Goal: Task Accomplishment & Management: Manage account settings

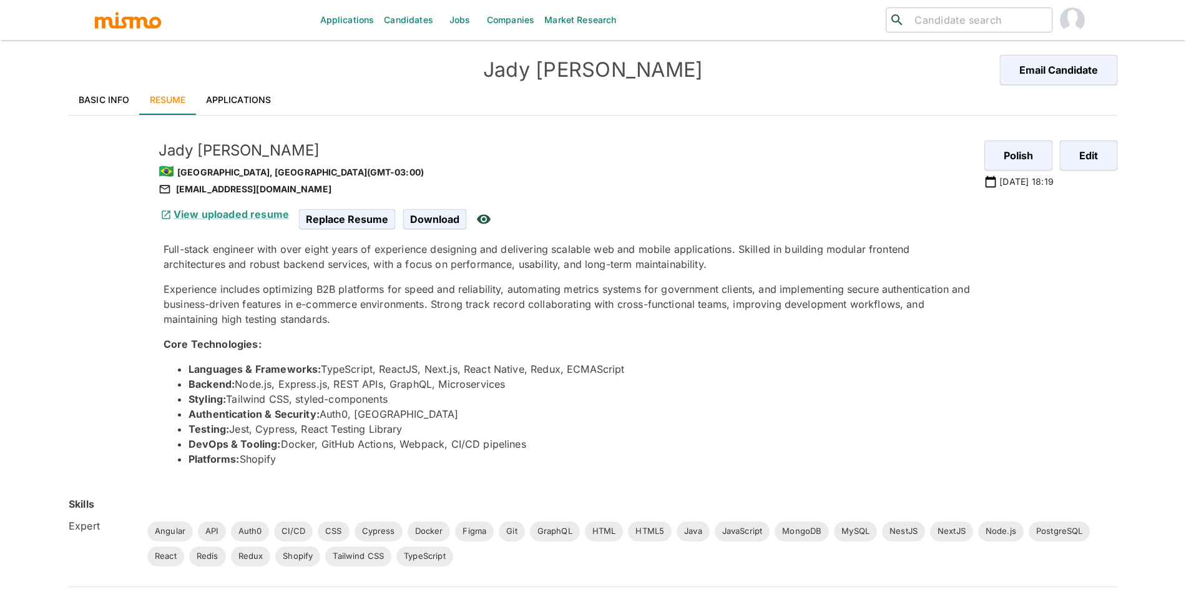
click at [238, 90] on link "Applications" at bounding box center [239, 100] width 86 height 30
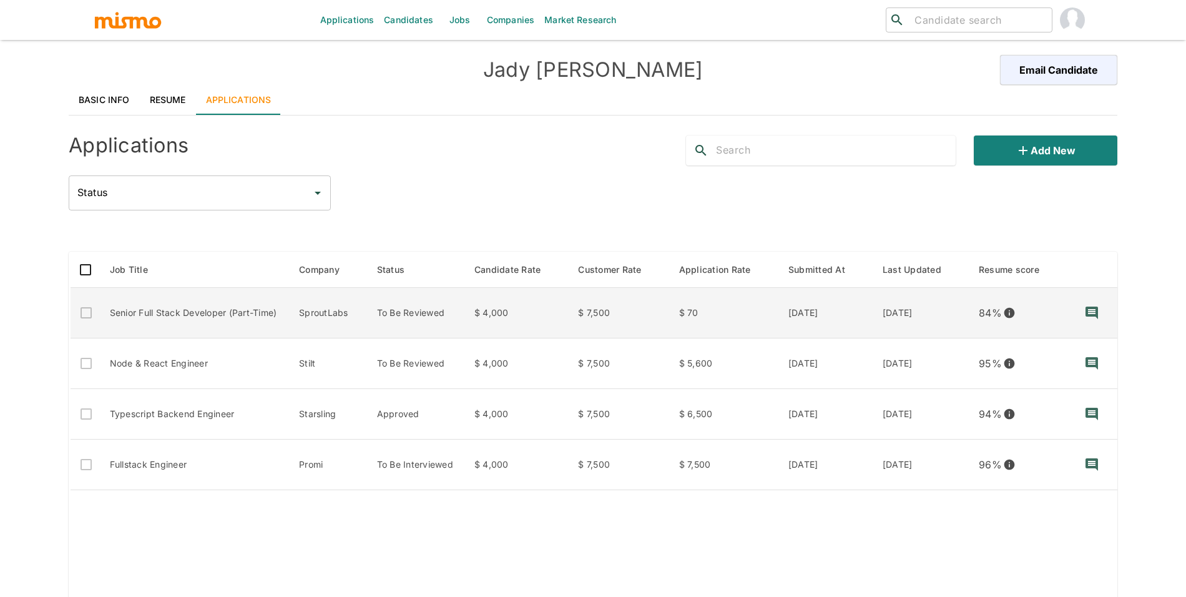
click at [666, 310] on td "$ 7,500" at bounding box center [618, 313] width 100 height 51
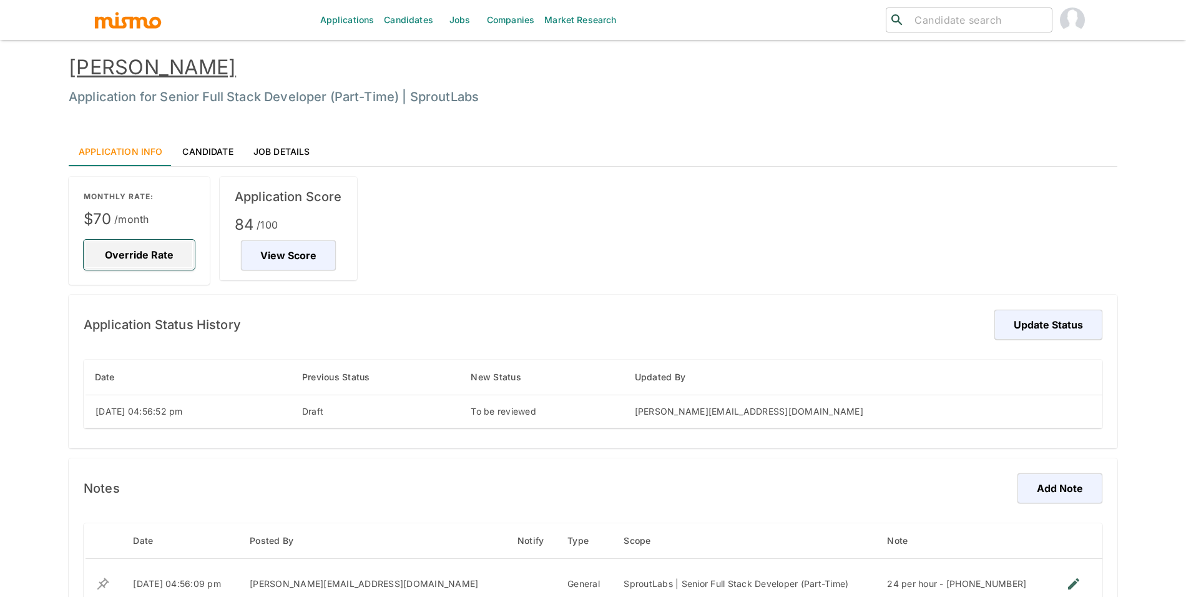
click at [132, 268] on button "Override Rate" at bounding box center [139, 255] width 111 height 30
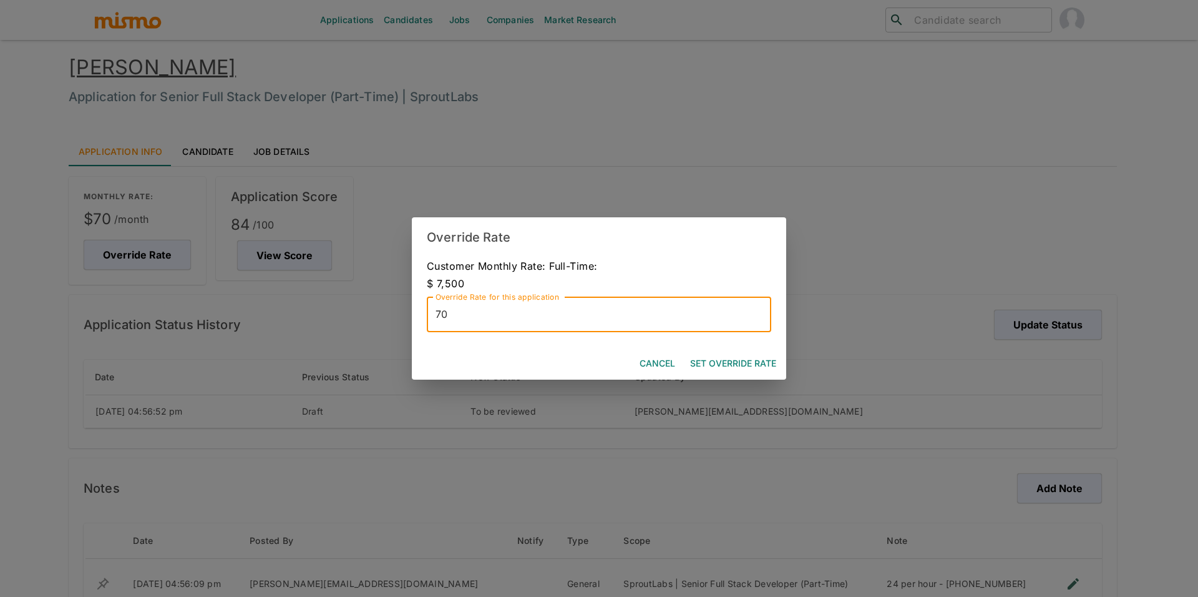
click at [641, 326] on input "70" at bounding box center [599, 314] width 345 height 35
type input "48"
click at [707, 362] on button "Set Override Rate" at bounding box center [733, 363] width 96 height 23
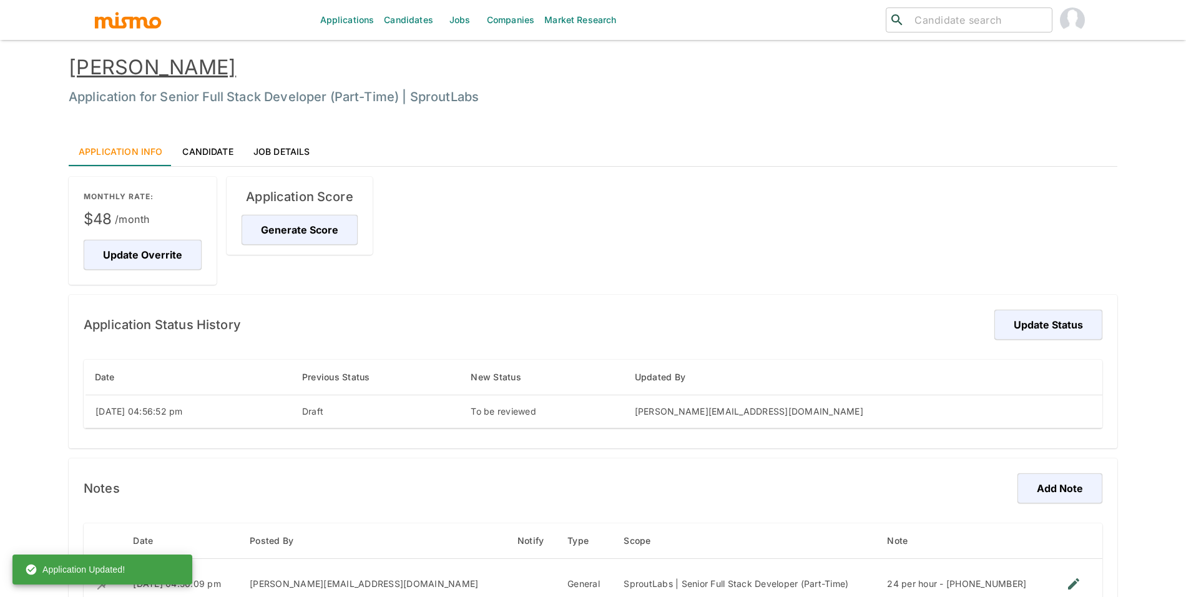
click at [157, 63] on link "Jady da Silva" at bounding box center [152, 67] width 167 height 24
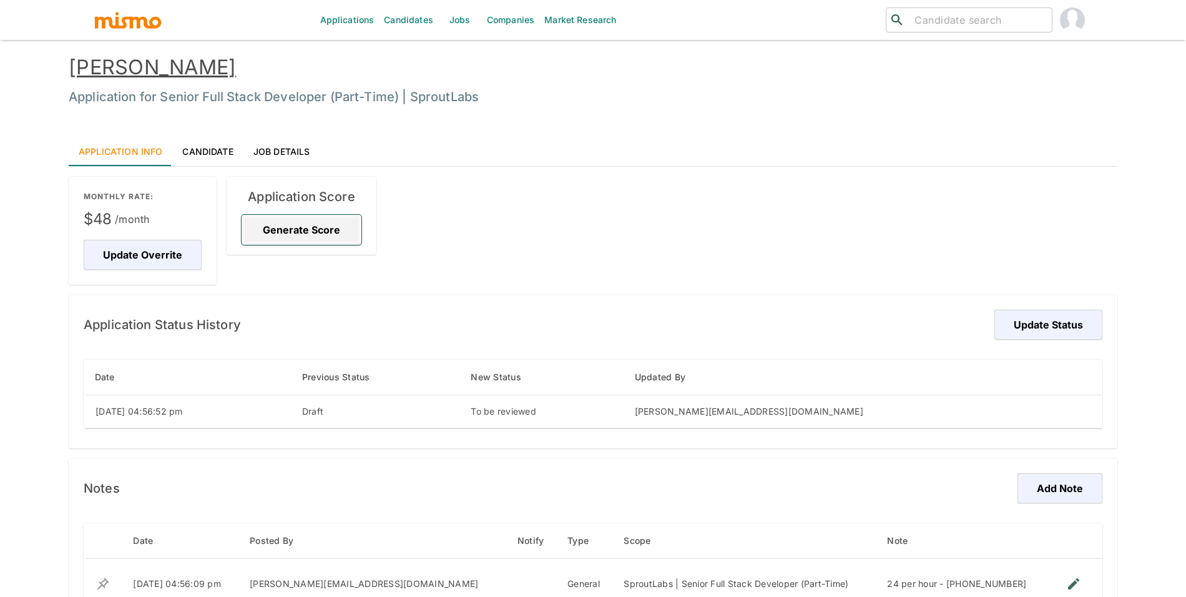
click at [308, 230] on button "Generate Score" at bounding box center [302, 230] width 120 height 30
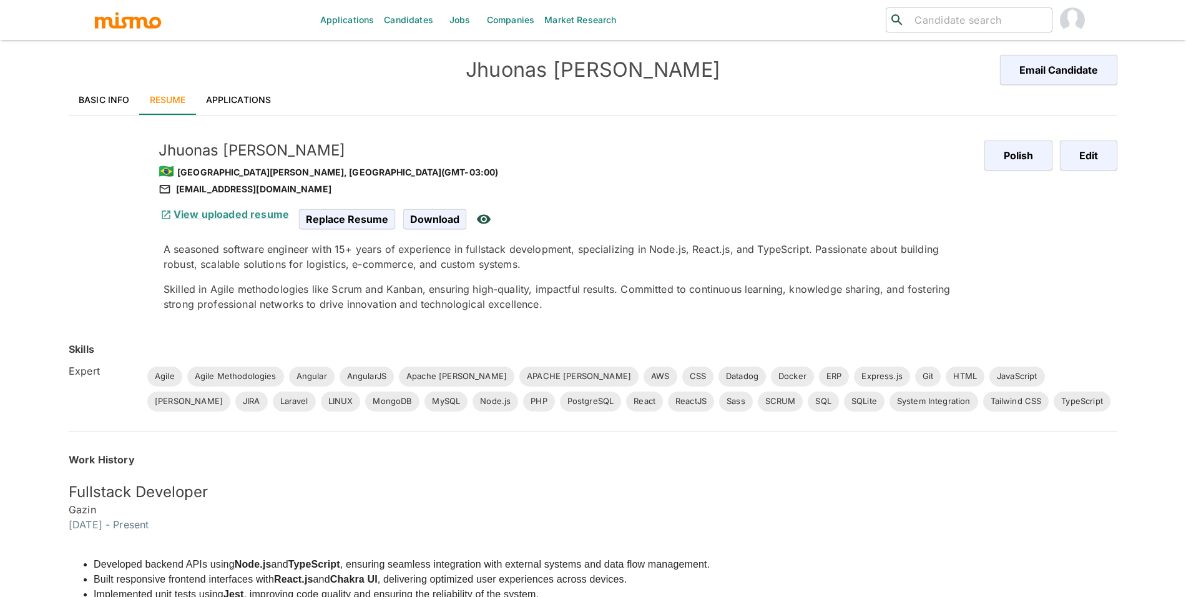
click at [116, 103] on link "Basic Info" at bounding box center [104, 100] width 71 height 30
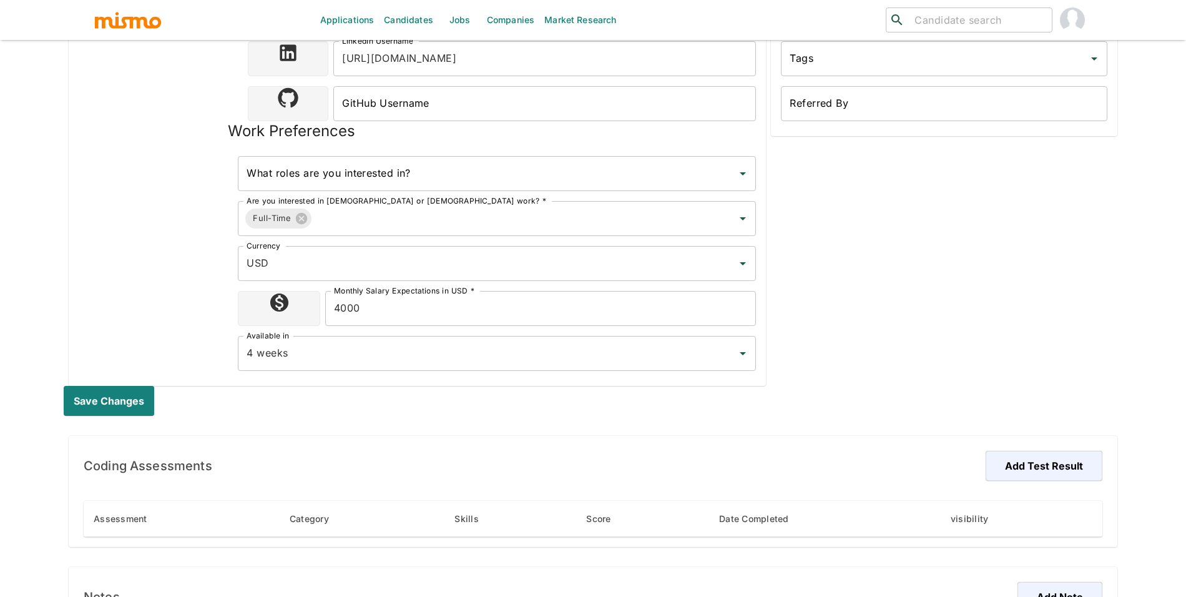
scroll to position [642, 0]
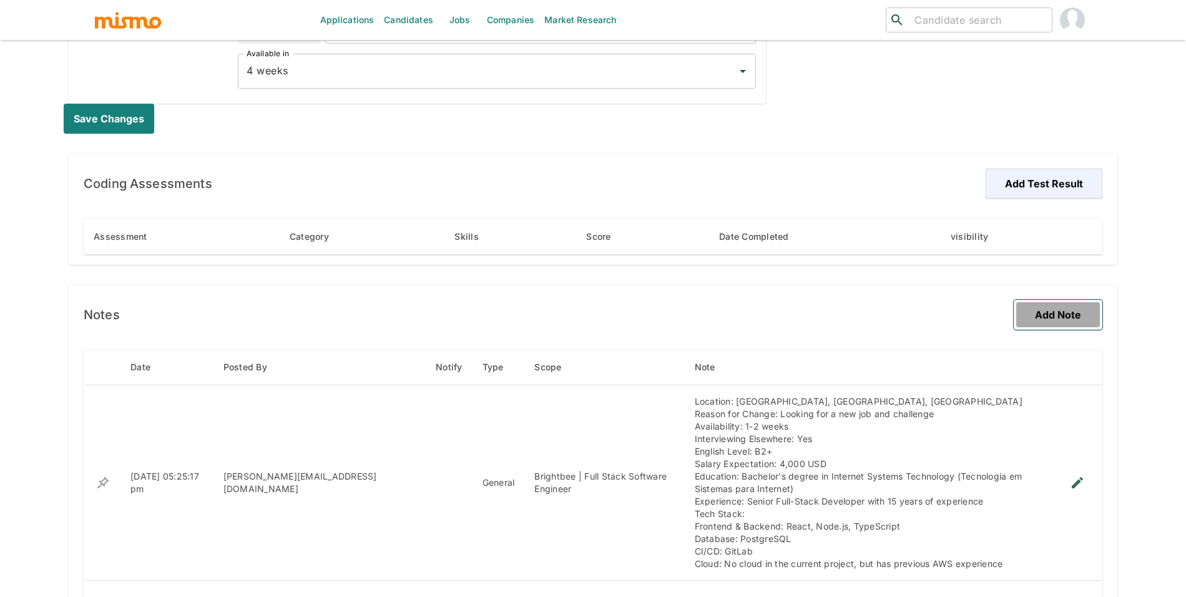
click at [1055, 313] on button "Add Note" at bounding box center [1058, 315] width 89 height 30
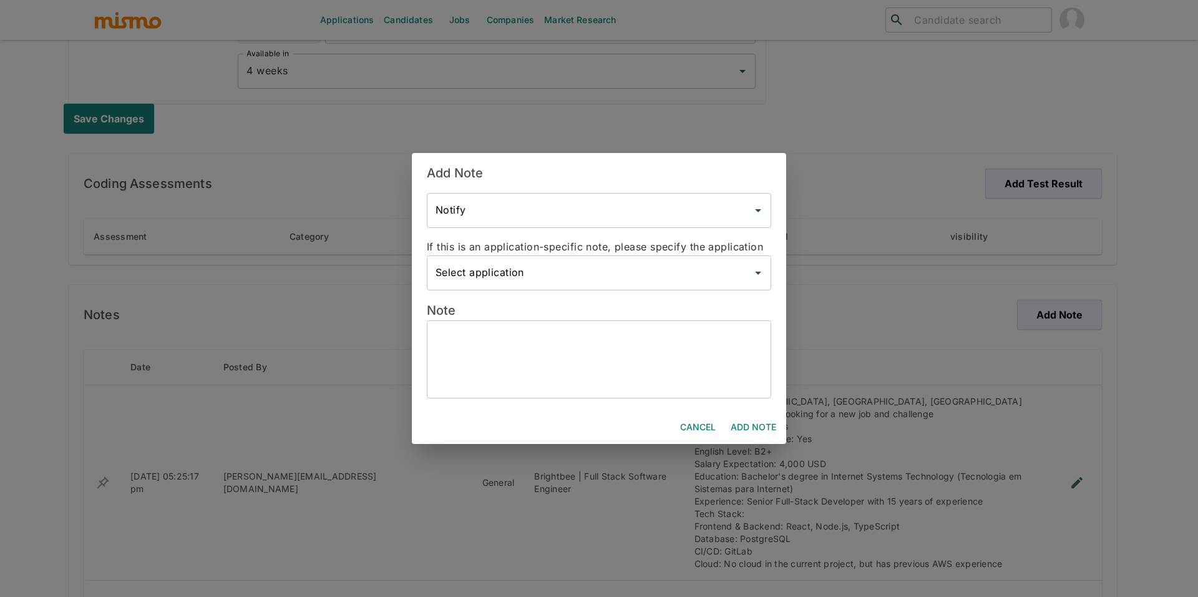
click at [545, 367] on textarea at bounding box center [599, 359] width 327 height 57
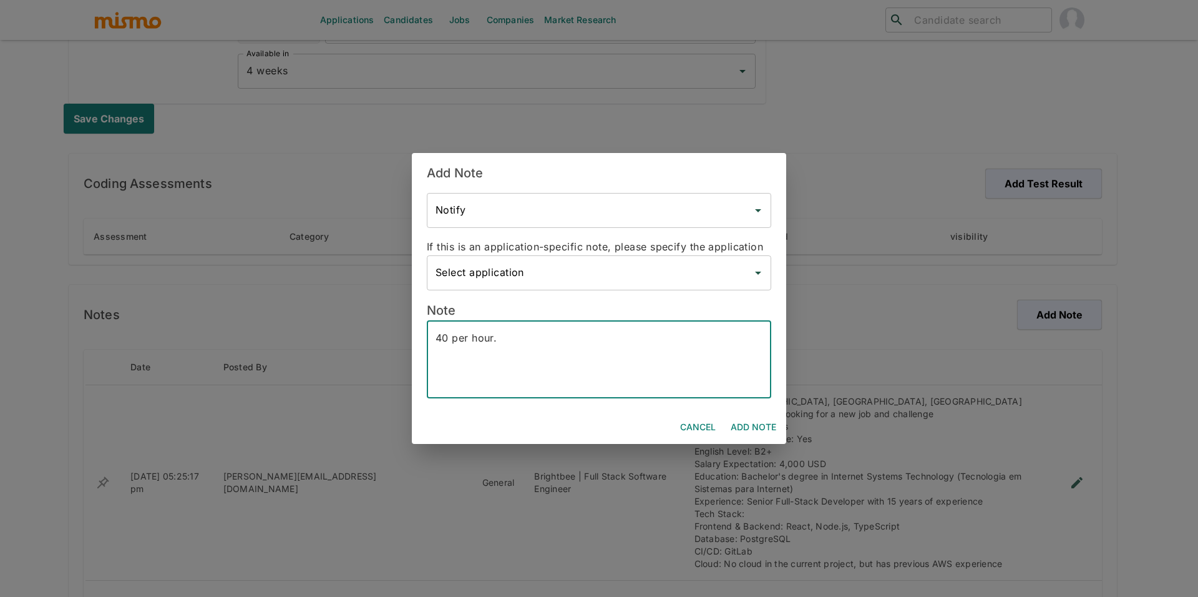
type textarea "40 per hour."
click at [582, 347] on textarea "40 per hour." at bounding box center [599, 359] width 327 height 57
click at [753, 427] on button "Add Note" at bounding box center [754, 427] width 56 height 23
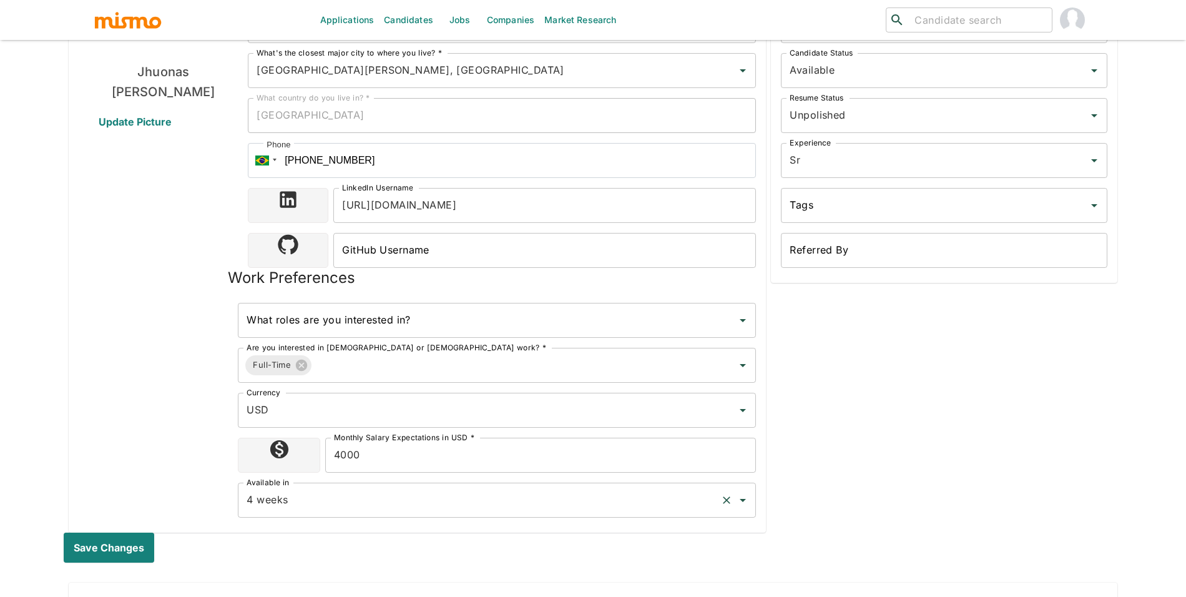
scroll to position [466, 0]
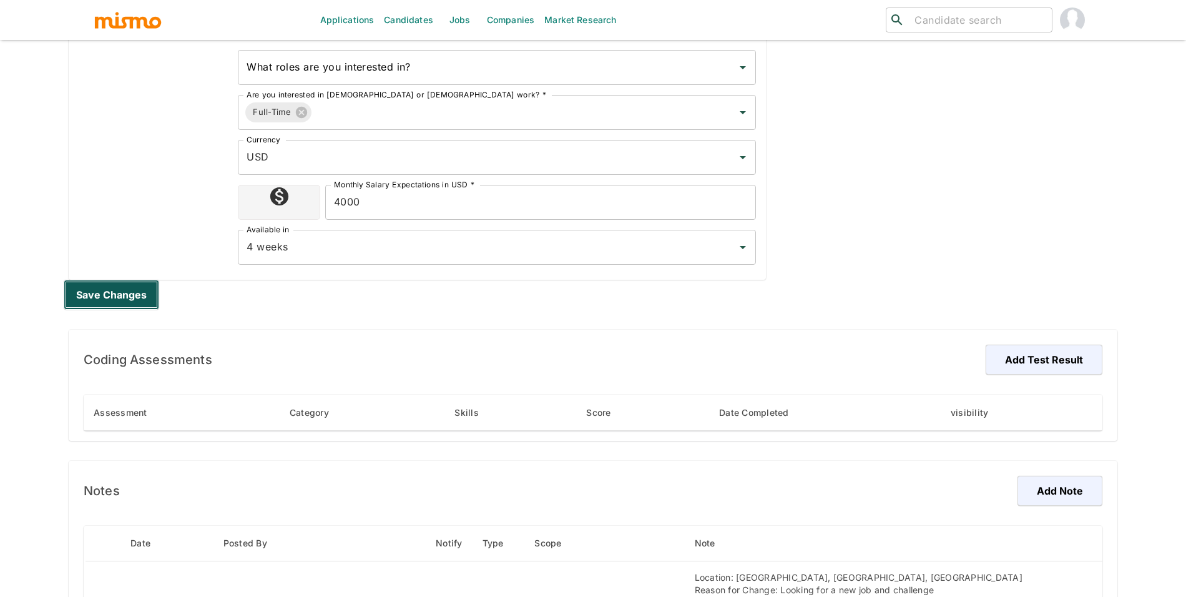
click at [108, 298] on button "Save changes" at bounding box center [111, 295] width 95 height 30
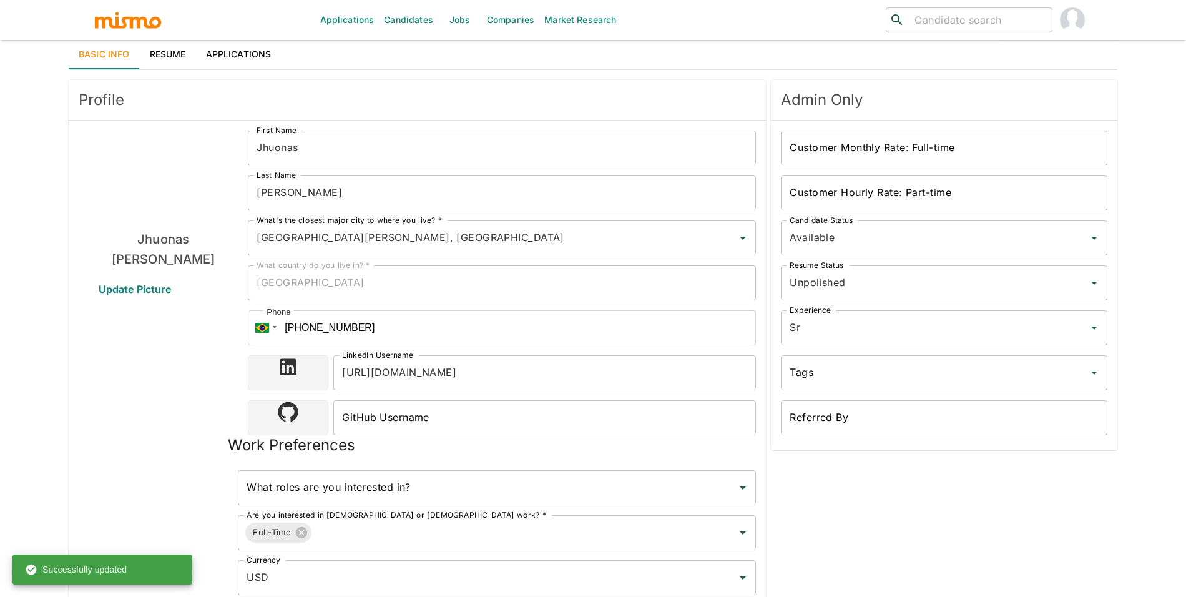
scroll to position [0, 0]
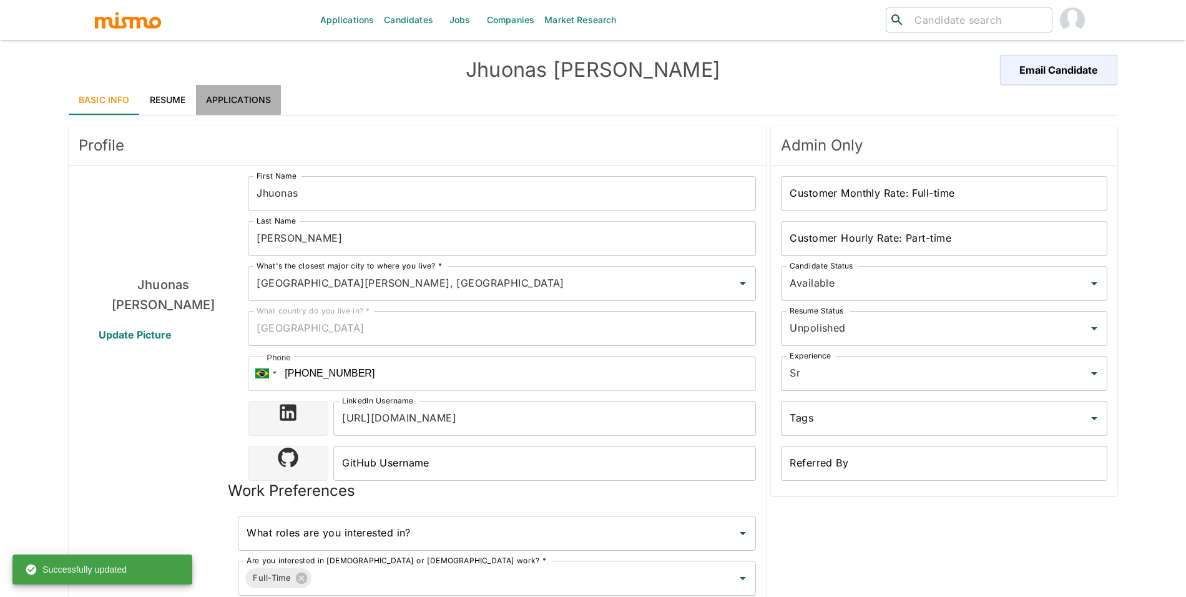
click at [220, 96] on link "Applications" at bounding box center [239, 100] width 86 height 30
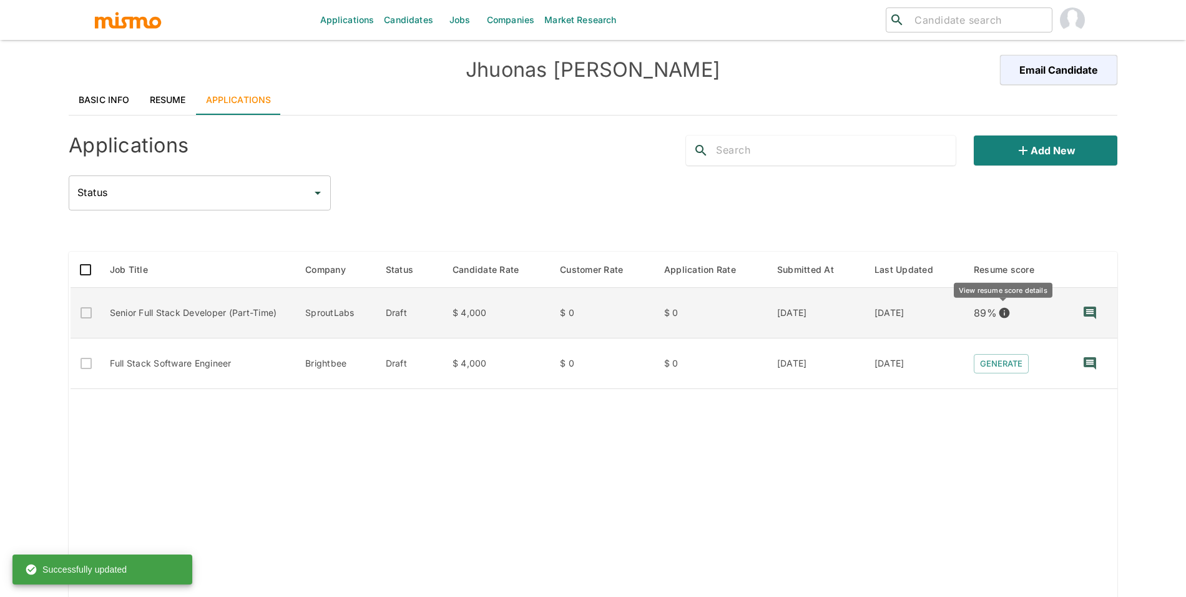
click at [1004, 315] on icon "View resume score details" at bounding box center [1004, 313] width 11 height 11
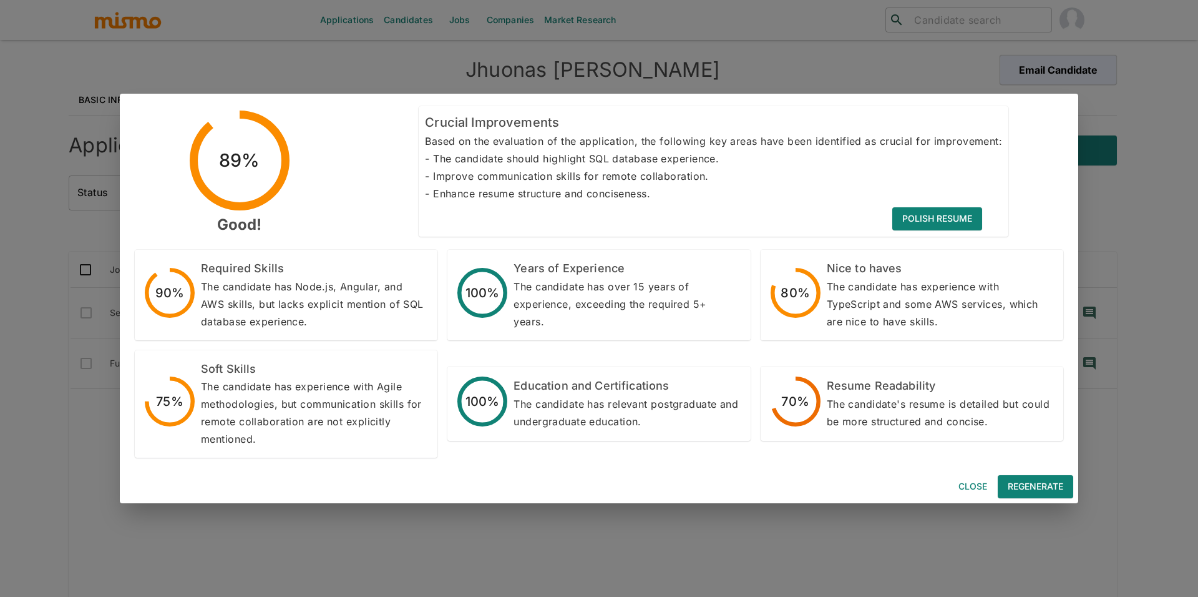
click at [972, 489] on button "Close" at bounding box center [973, 486] width 40 height 23
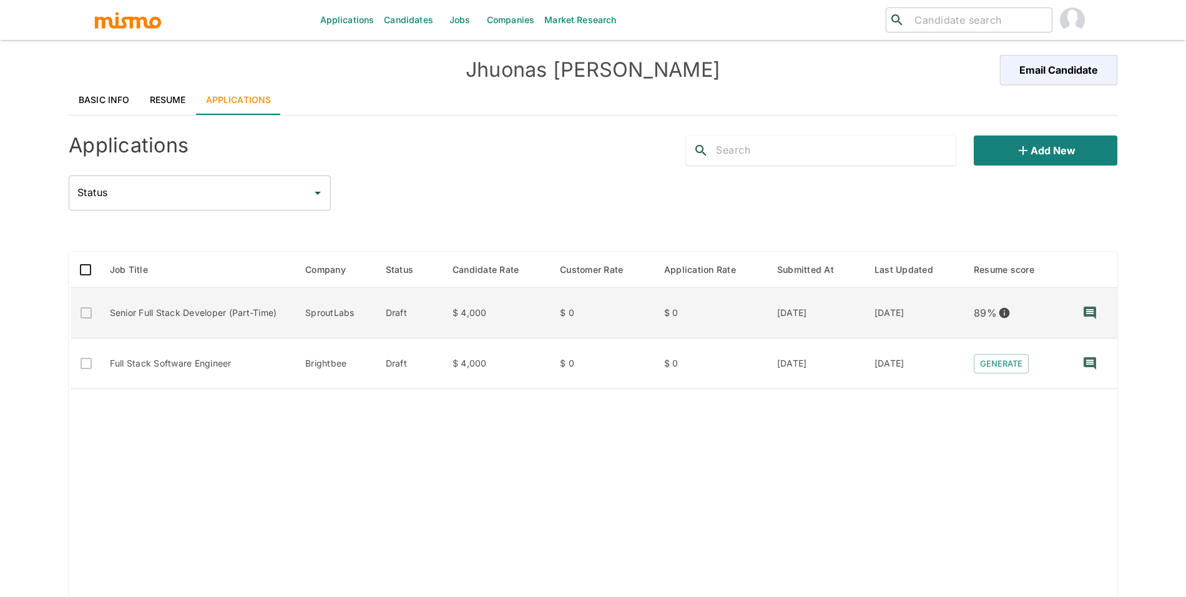
click at [318, 306] on td "SproutLabs" at bounding box center [335, 313] width 80 height 51
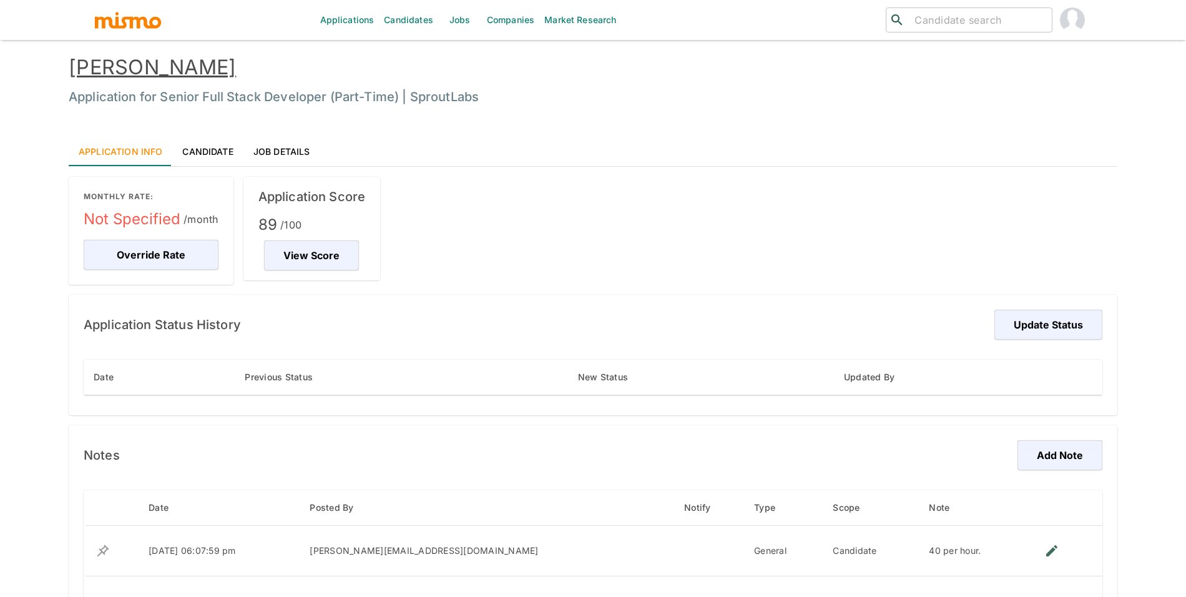
click at [174, 272] on div "MONTHLY RATE: Not Specified /month Override Rate" at bounding box center [151, 231] width 165 height 108
click at [185, 263] on button "Override Rate" at bounding box center [151, 255] width 135 height 30
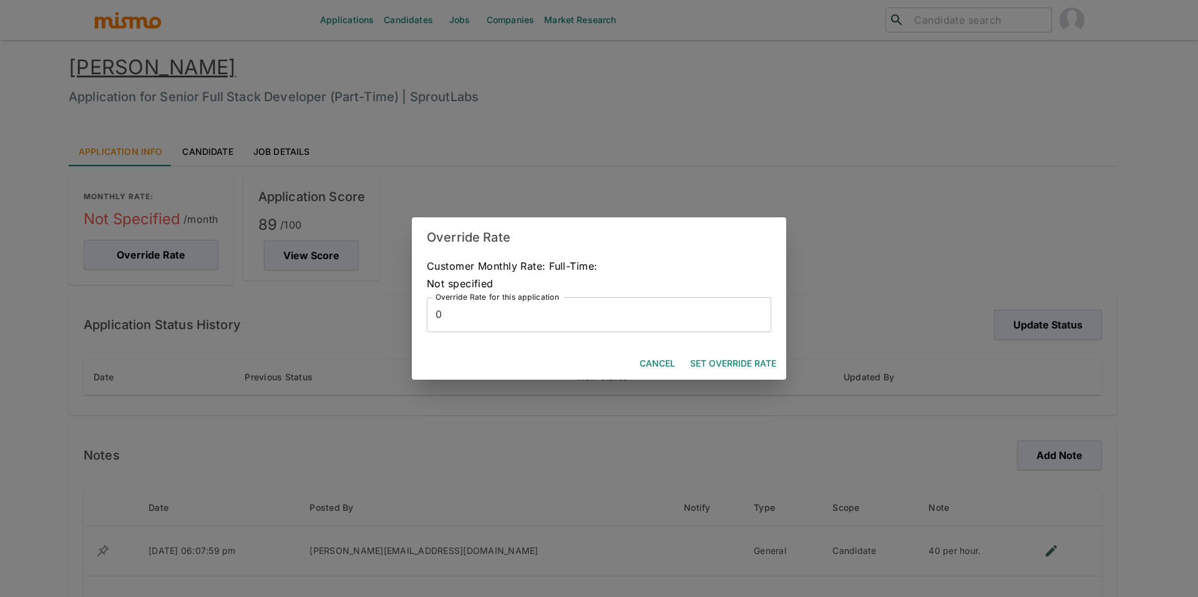
click at [614, 320] on input "0" at bounding box center [599, 314] width 345 height 35
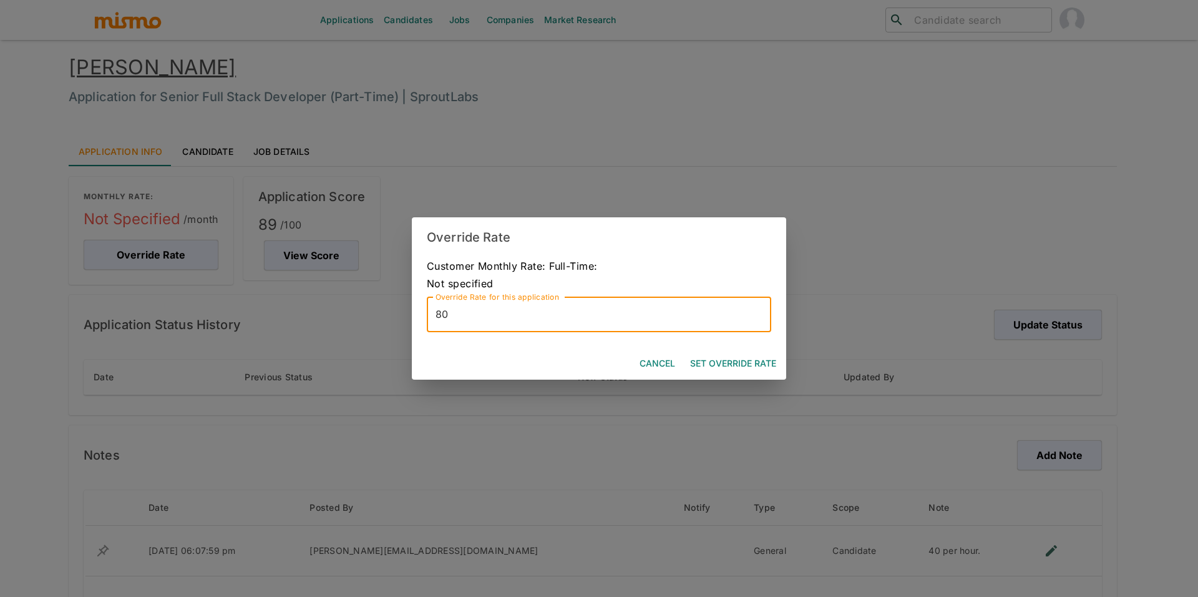
type input "80"
click at [741, 363] on button "Set Override Rate" at bounding box center [733, 363] width 96 height 23
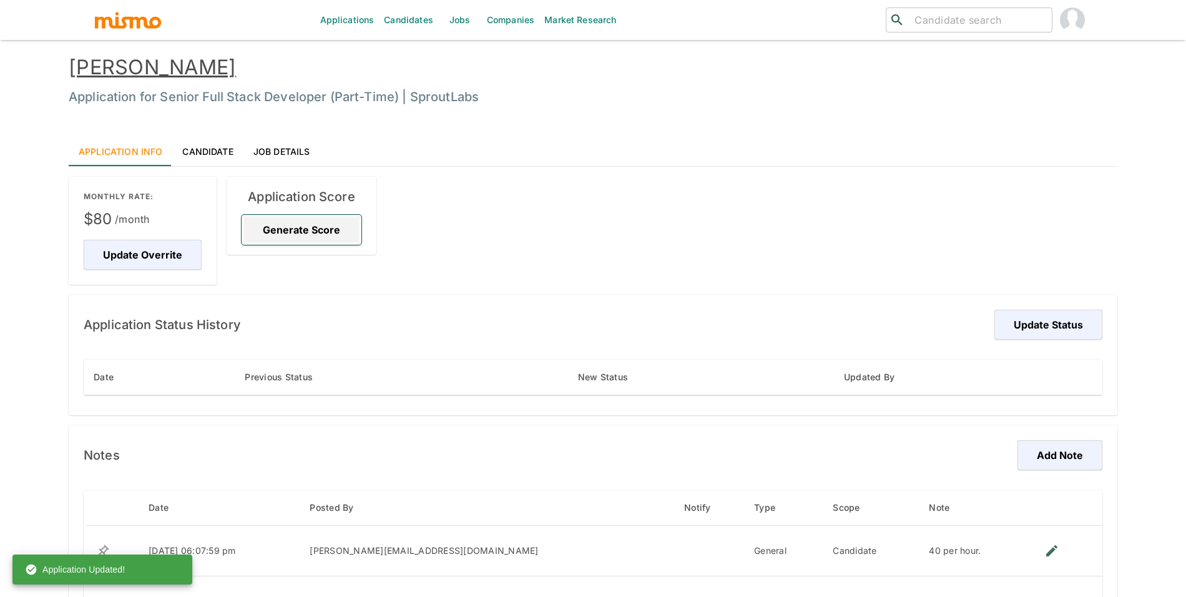
click at [281, 227] on button "Generate Score" at bounding box center [302, 230] width 120 height 30
click at [1068, 316] on button "Update Status" at bounding box center [1046, 325] width 112 height 30
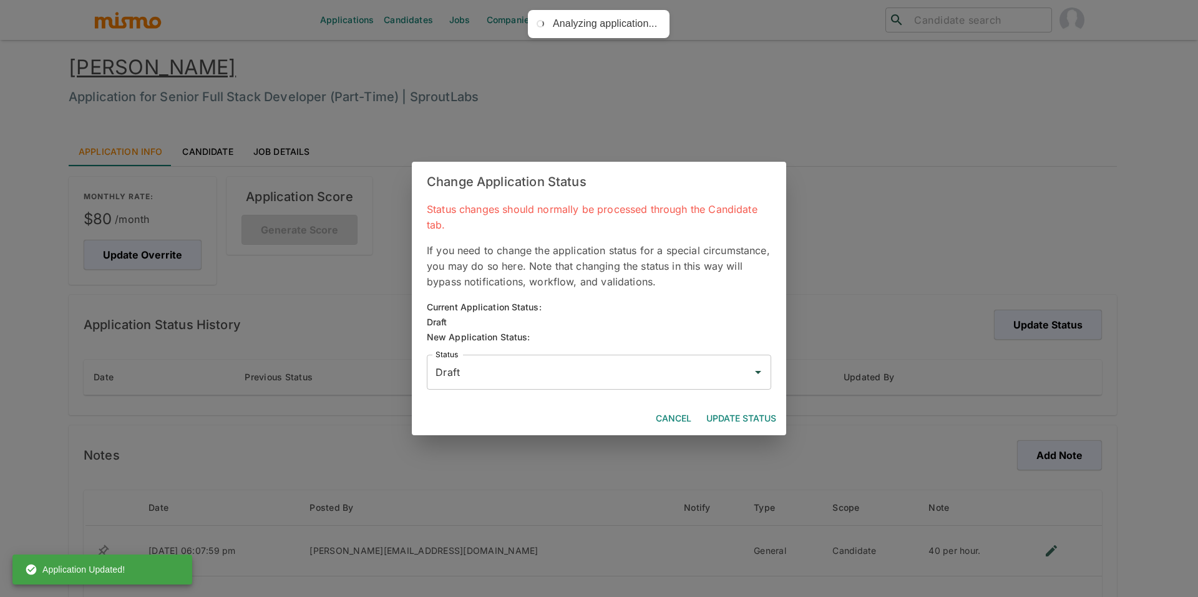
click at [708, 366] on input "Draft" at bounding box center [590, 372] width 315 height 24
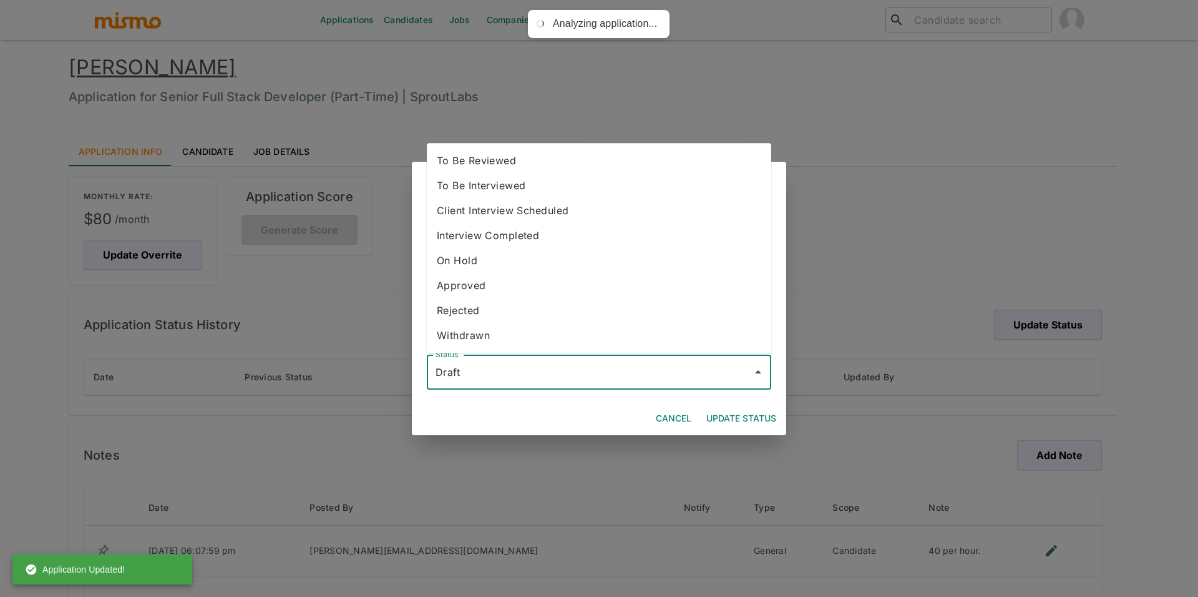
click at [557, 169] on li "To Be Reviewed" at bounding box center [599, 160] width 345 height 25
type input "To Be Reviewed"
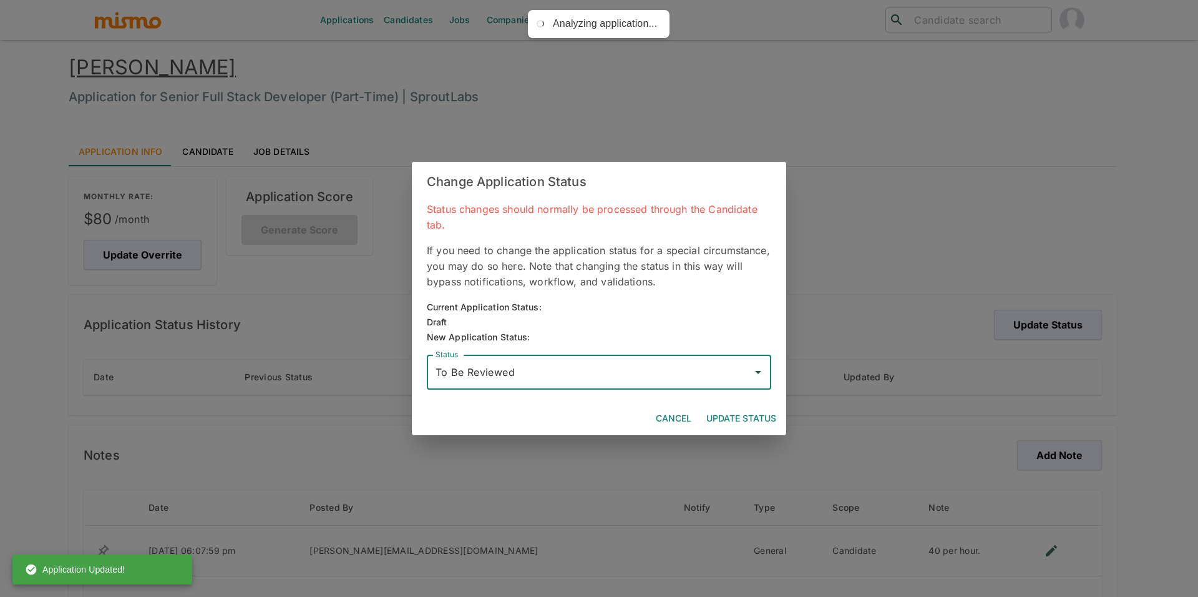
click at [740, 414] on button "Update Status" at bounding box center [742, 418] width 80 height 23
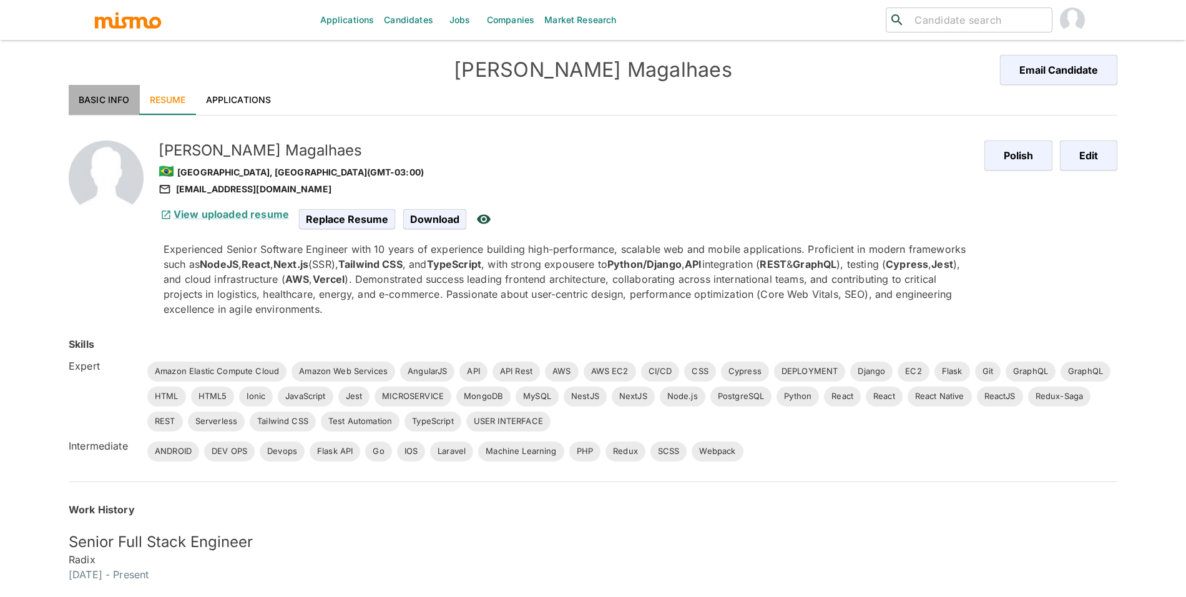
click at [95, 86] on link "Basic Info" at bounding box center [104, 100] width 71 height 30
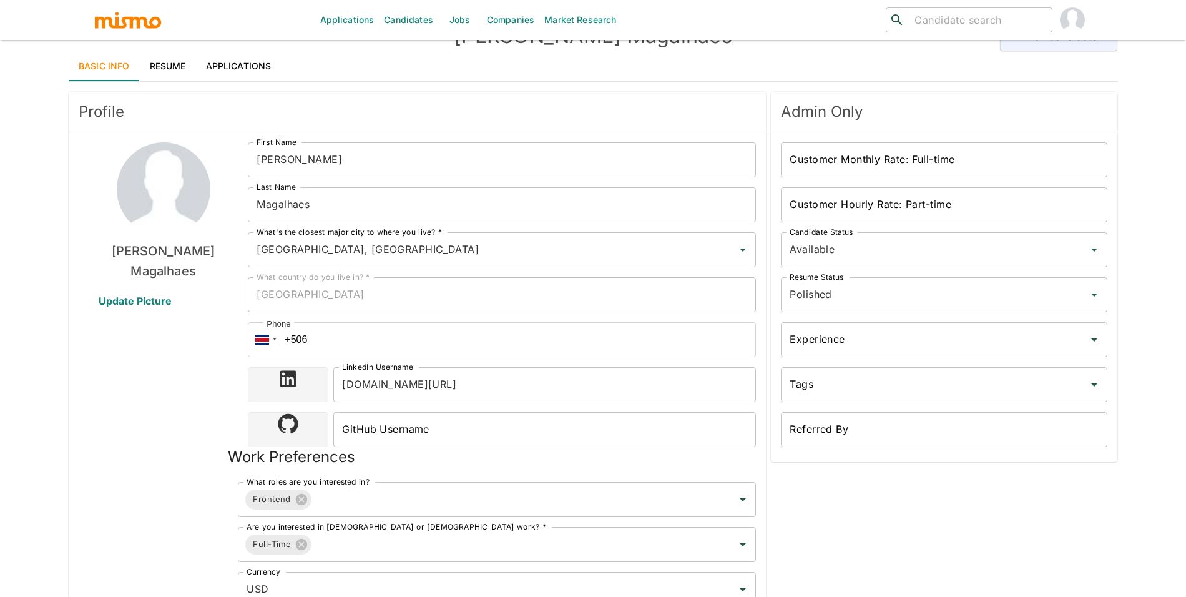
scroll to position [689, 0]
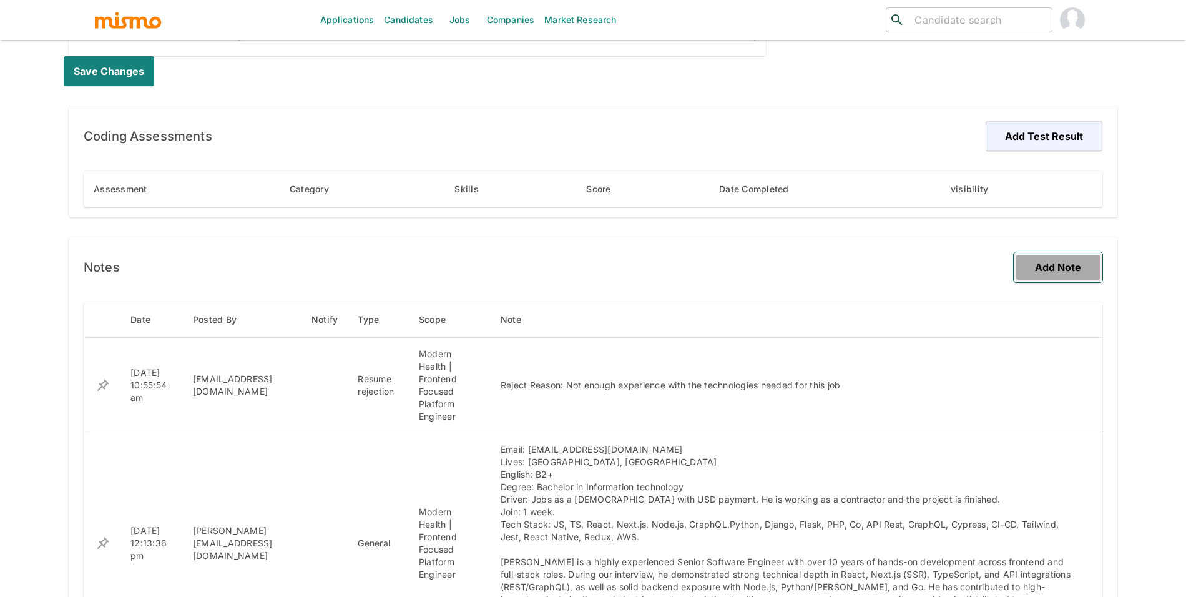
click at [1080, 262] on button "Add Note" at bounding box center [1058, 267] width 89 height 30
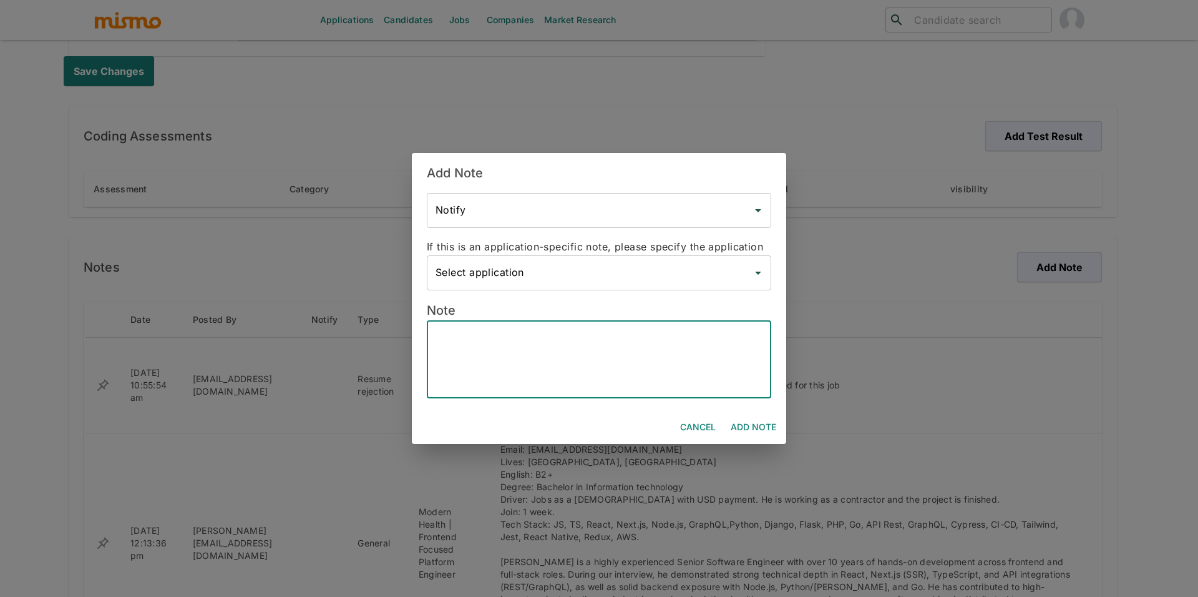
click at [683, 335] on textarea at bounding box center [599, 359] width 327 height 57
paste textarea "USD $45–55/hour"
type textarea "USD $45–55/hour"
click at [737, 416] on button "Add Note" at bounding box center [754, 427] width 56 height 23
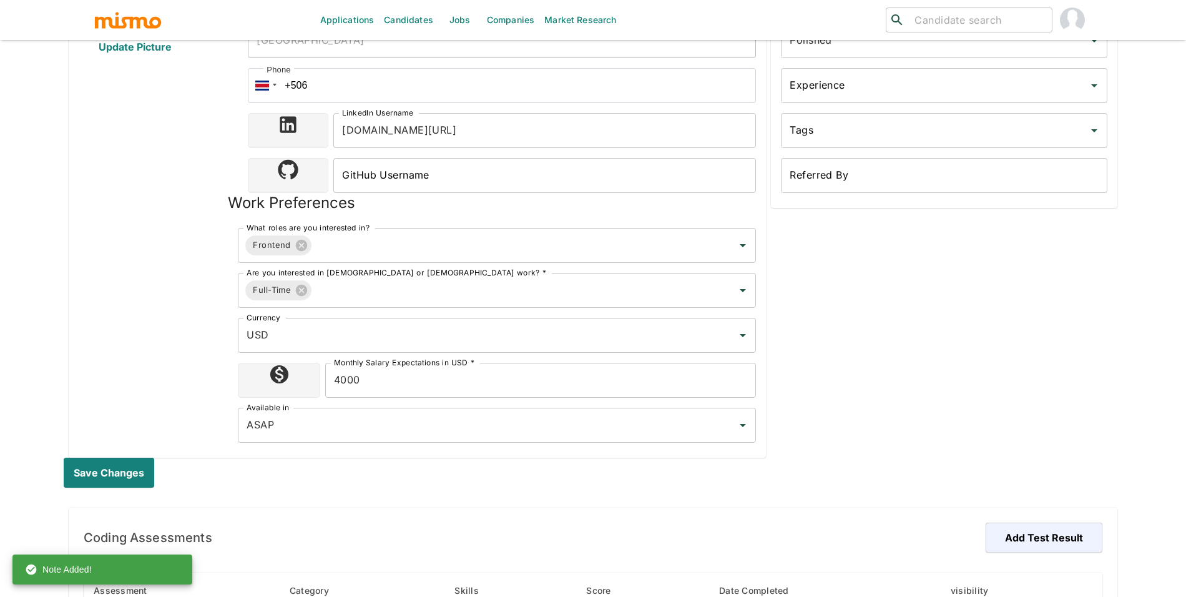
scroll to position [0, 0]
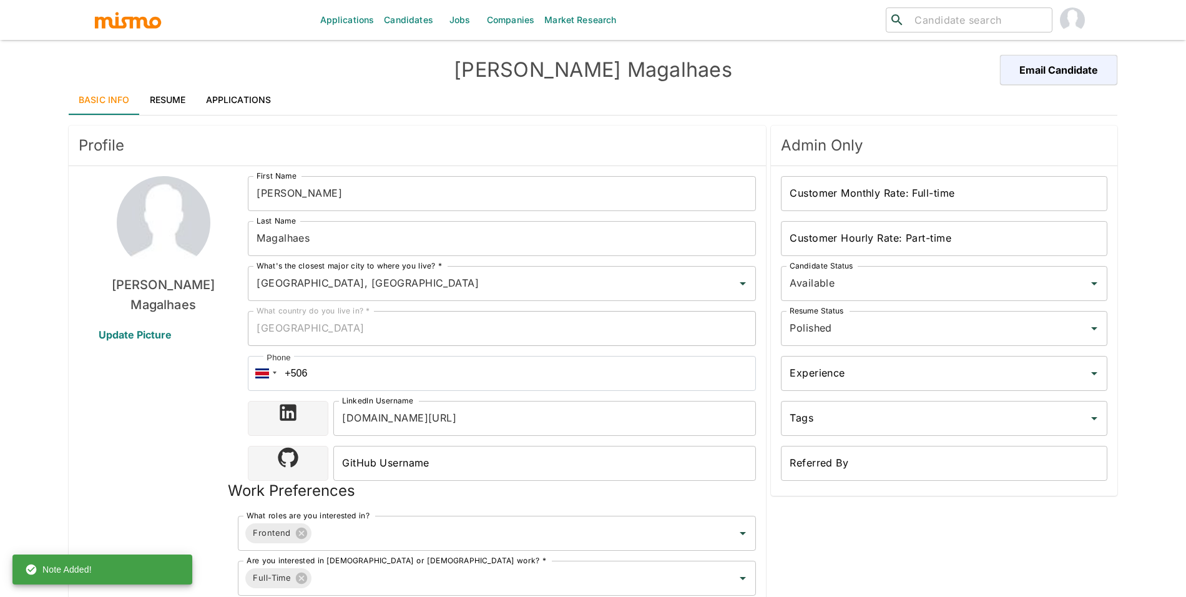
click at [161, 101] on link "Resume" at bounding box center [168, 100] width 56 height 30
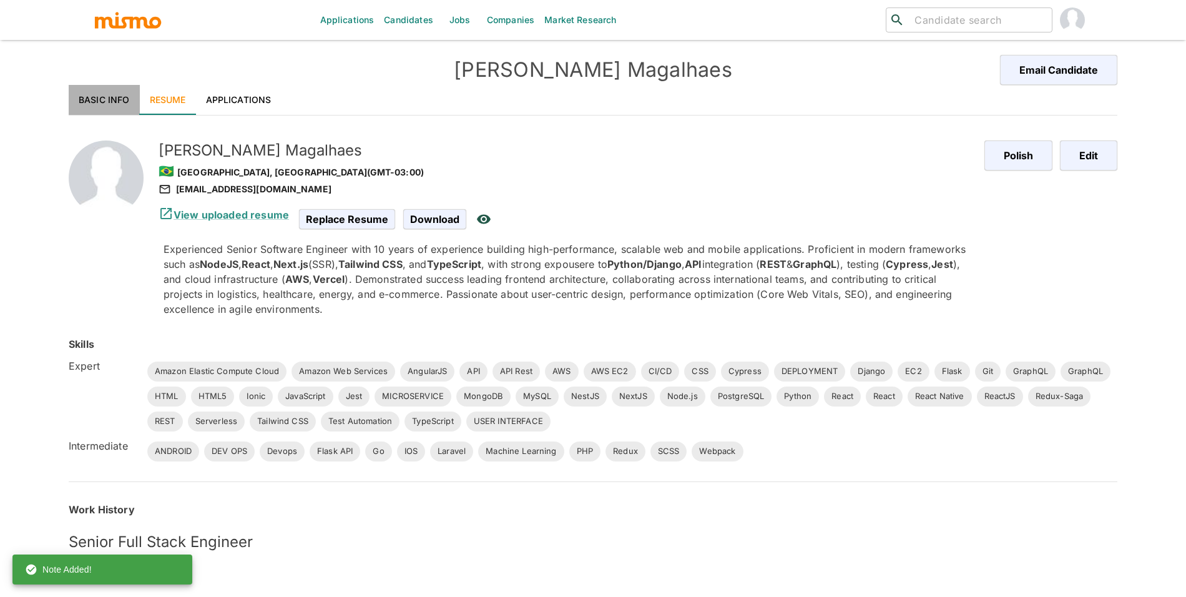
click at [112, 97] on link "Basic Info" at bounding box center [104, 100] width 71 height 30
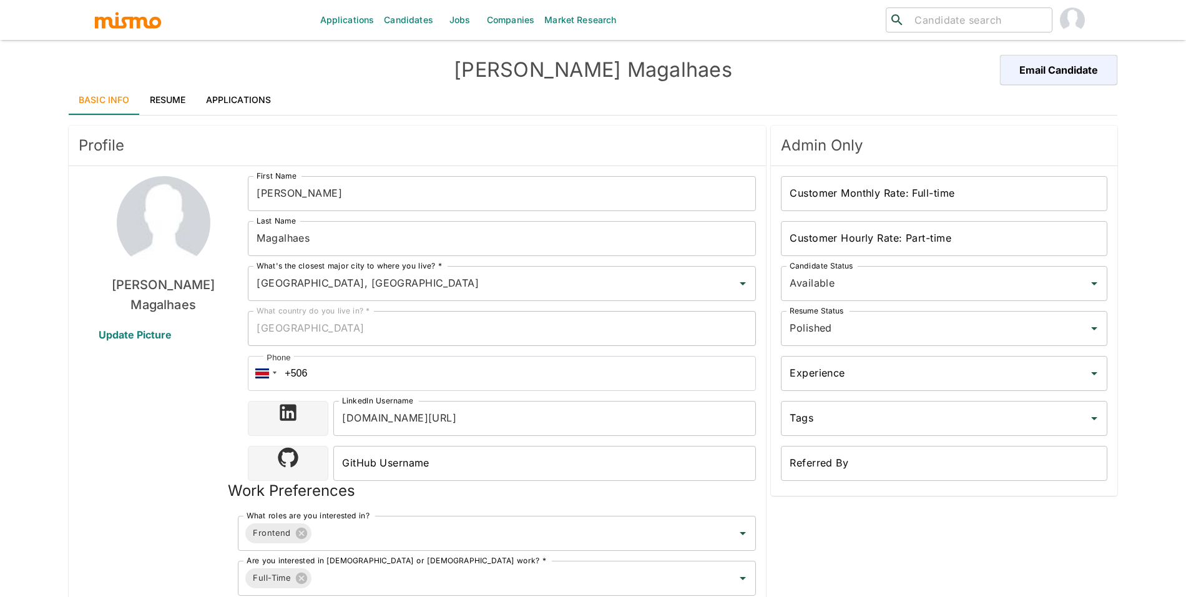
click at [238, 96] on link "Applications" at bounding box center [239, 100] width 86 height 30
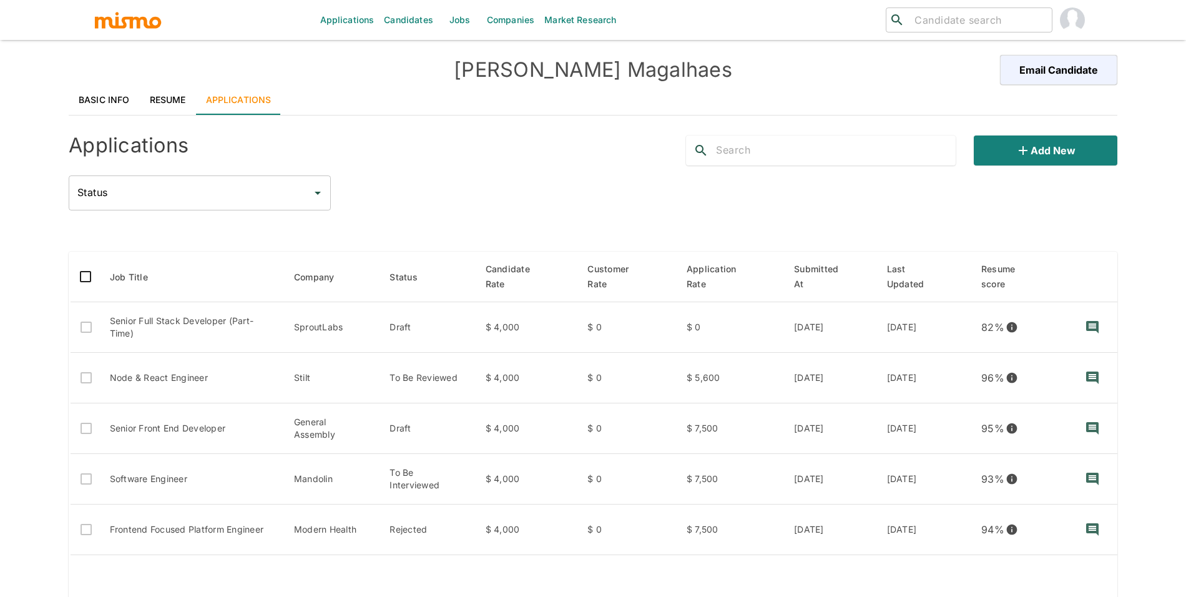
click at [1047, 166] on div "Applications Add new Status Status" at bounding box center [593, 167] width 1049 height 85
click at [1049, 155] on button "Add new" at bounding box center [1046, 150] width 144 height 30
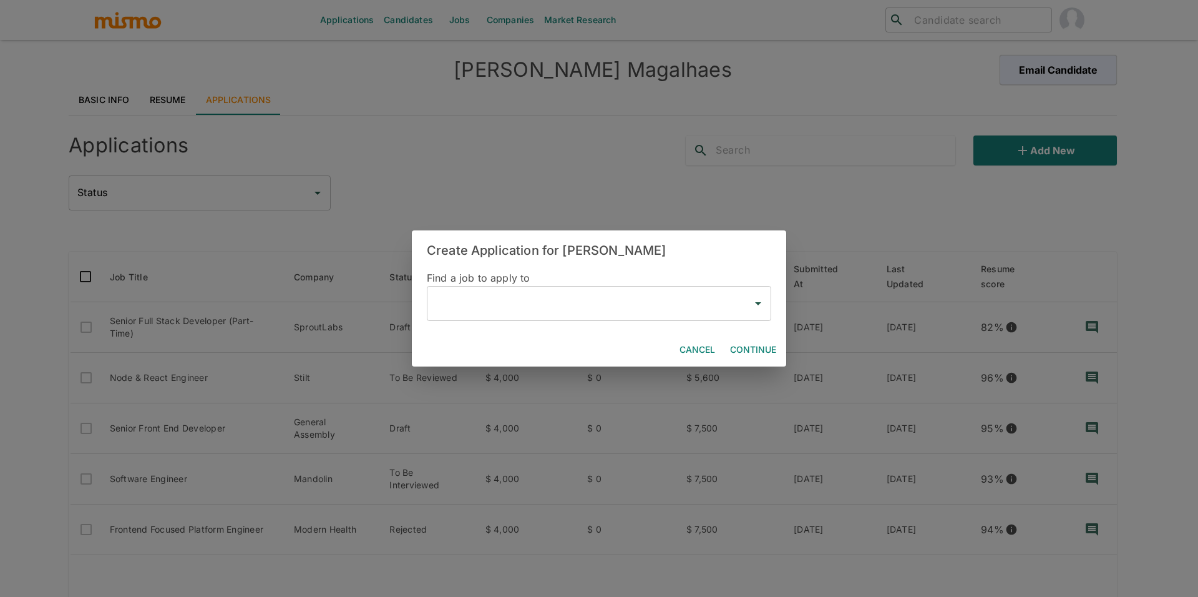
click at [555, 300] on input "text" at bounding box center [590, 303] width 315 height 24
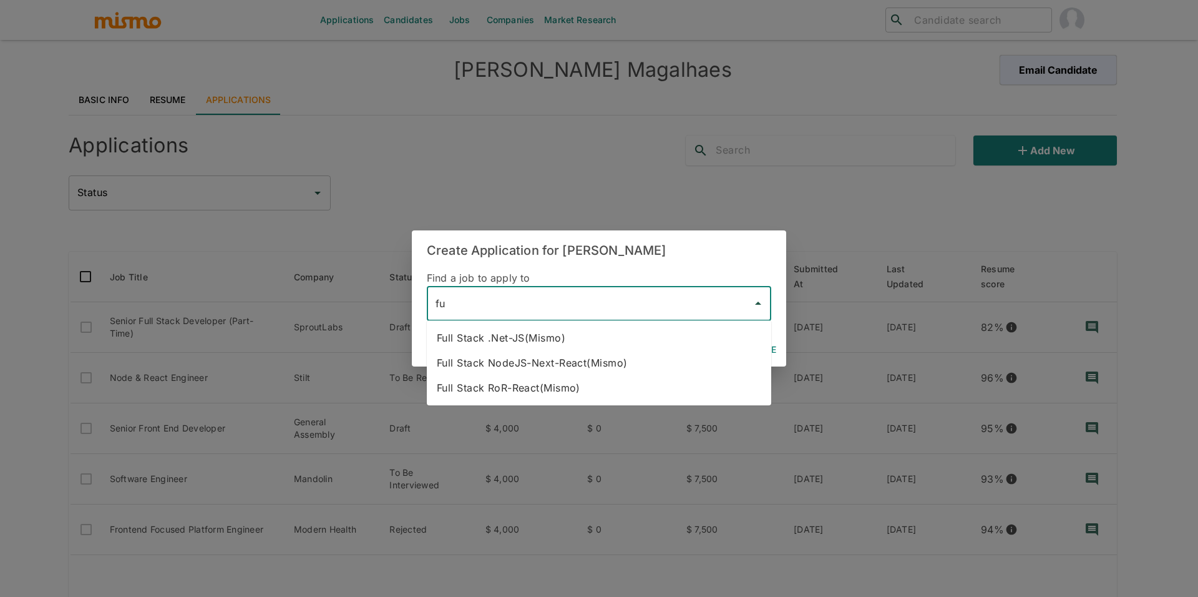
type input "f"
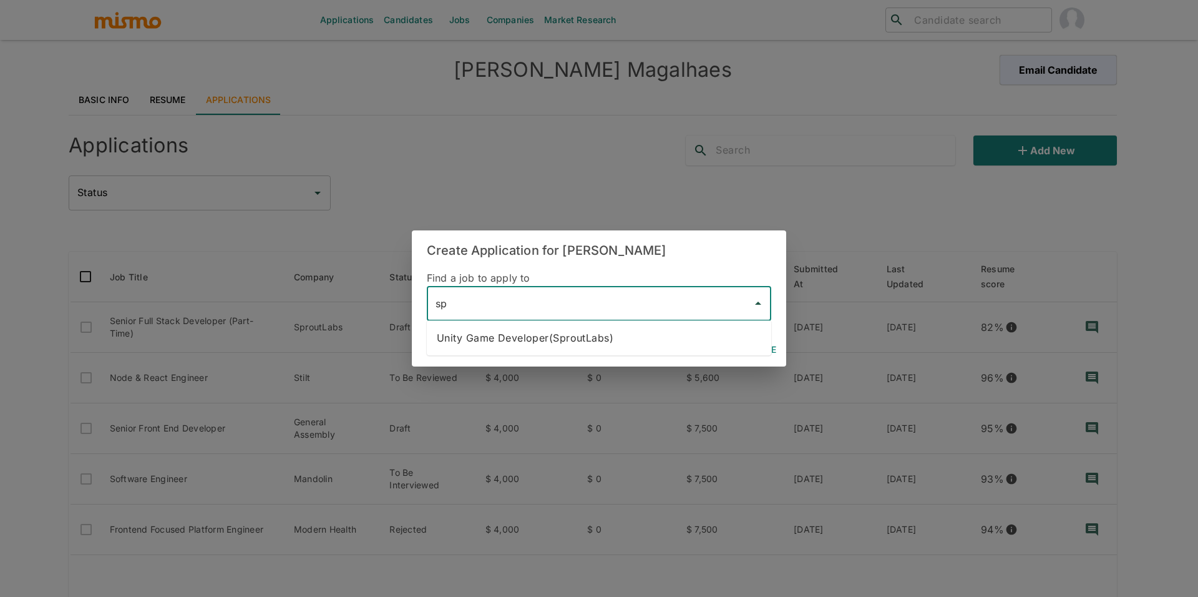
type input "sp"
click at [809, 376] on div "Create Application for Pablo Magalhaes Find a job to apply to ​ Cancel Continue" at bounding box center [599, 298] width 1198 height 597
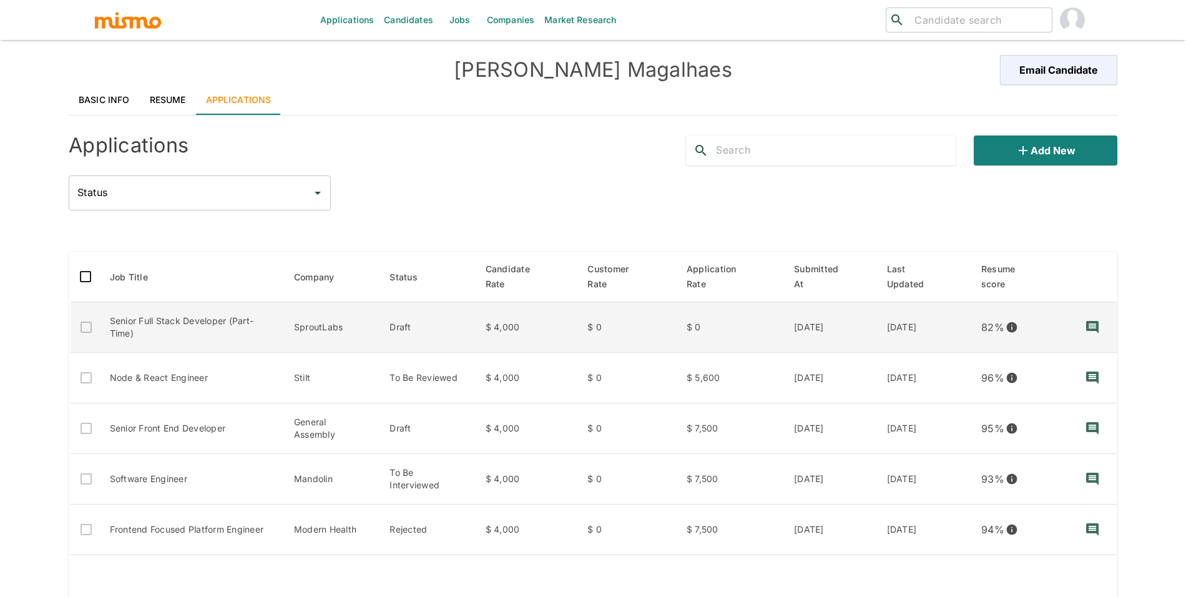
click at [529, 331] on td "$ 4,000" at bounding box center [527, 327] width 102 height 51
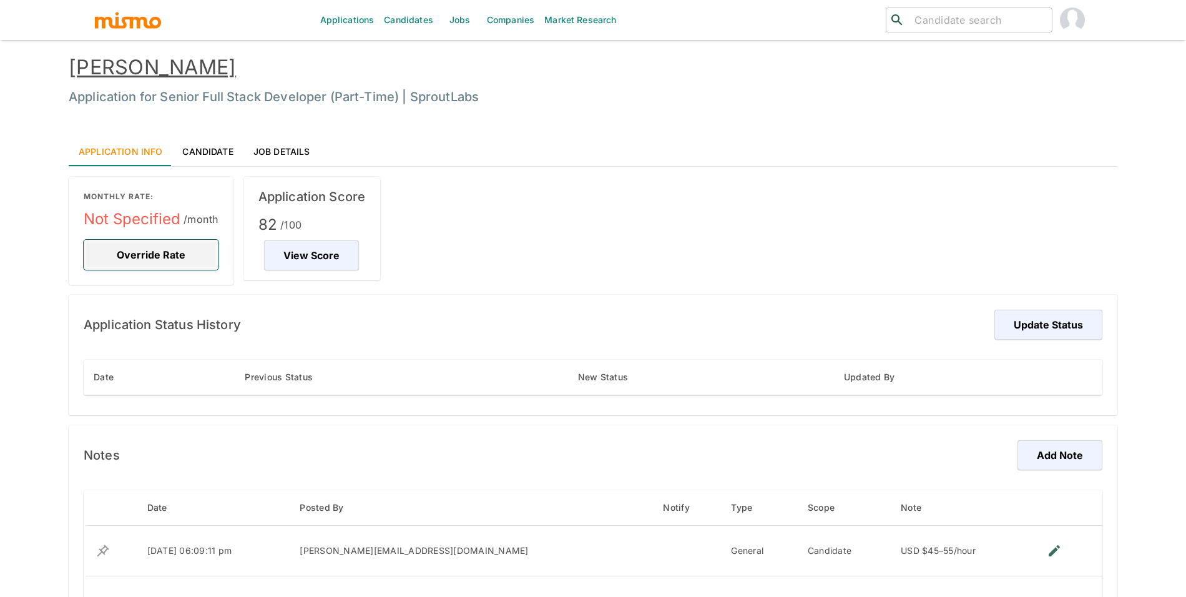
click at [141, 250] on button "Override Rate" at bounding box center [151, 255] width 135 height 30
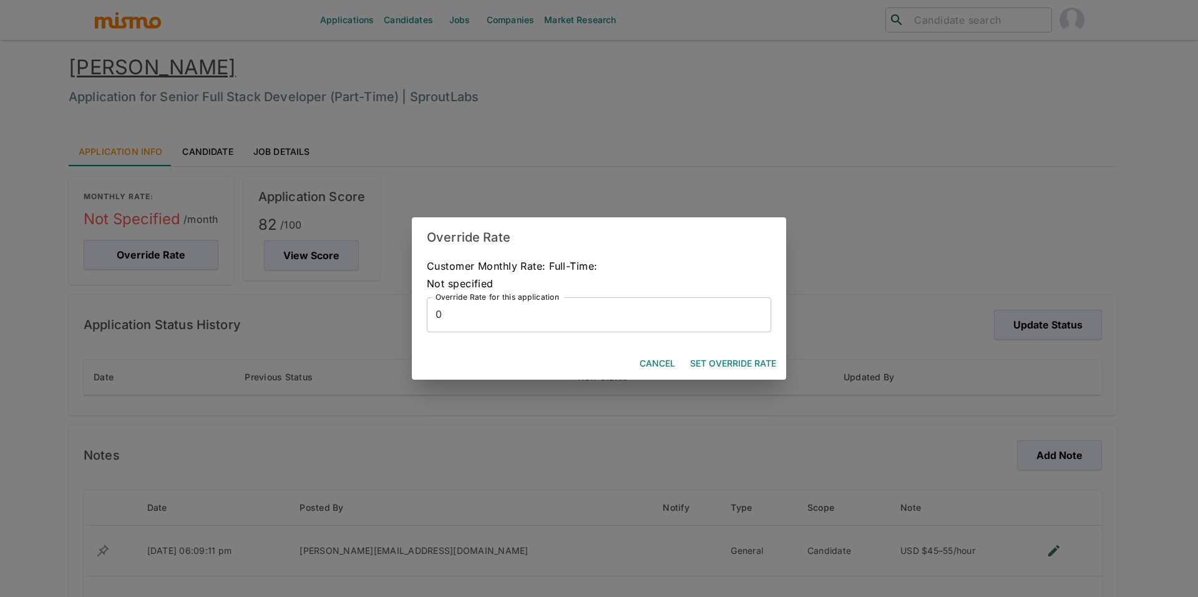
click at [574, 323] on input "0" at bounding box center [599, 314] width 345 height 35
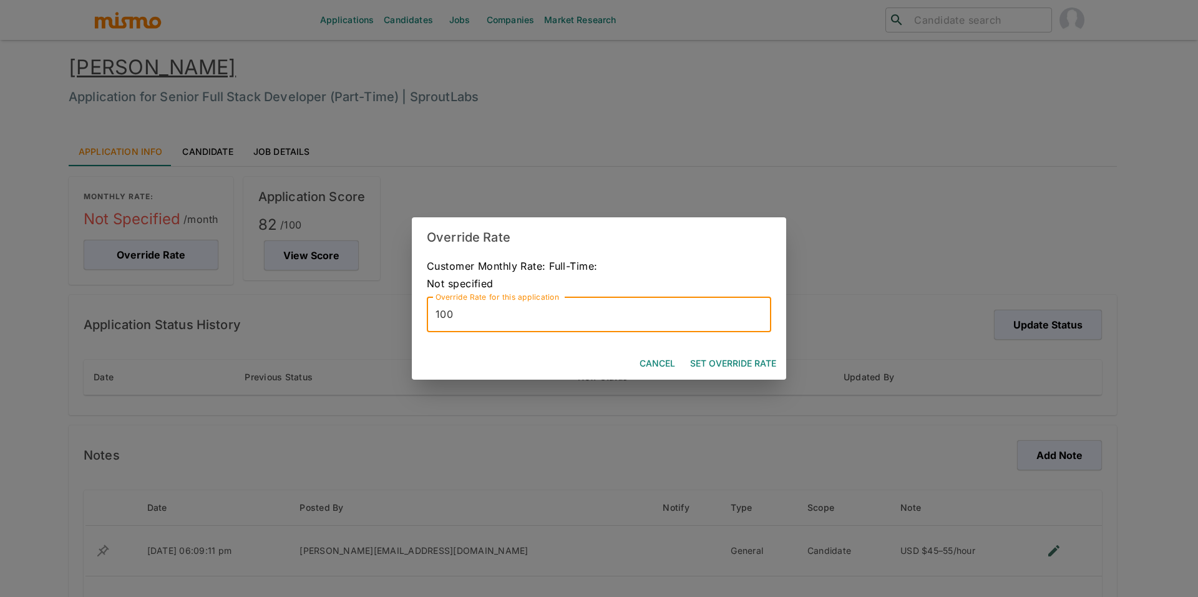
type input "100"
click at [740, 362] on button "Set Override Rate" at bounding box center [733, 363] width 96 height 23
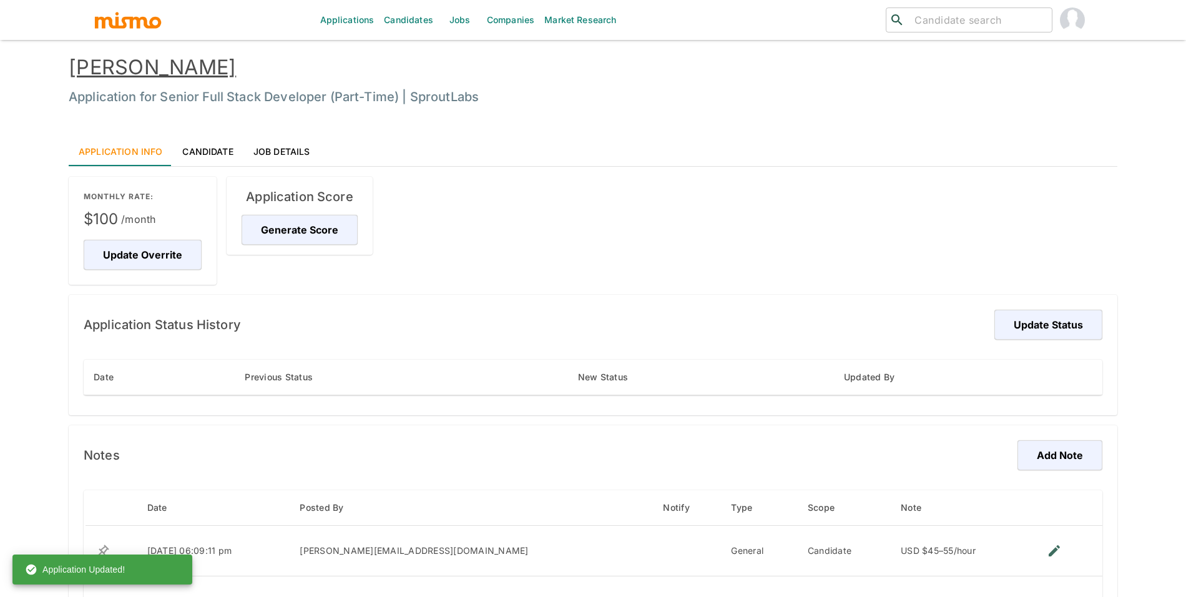
click at [296, 249] on div "Application Score Generate Score" at bounding box center [300, 216] width 146 height 78
click at [296, 238] on button "Generate Score" at bounding box center [302, 230] width 120 height 30
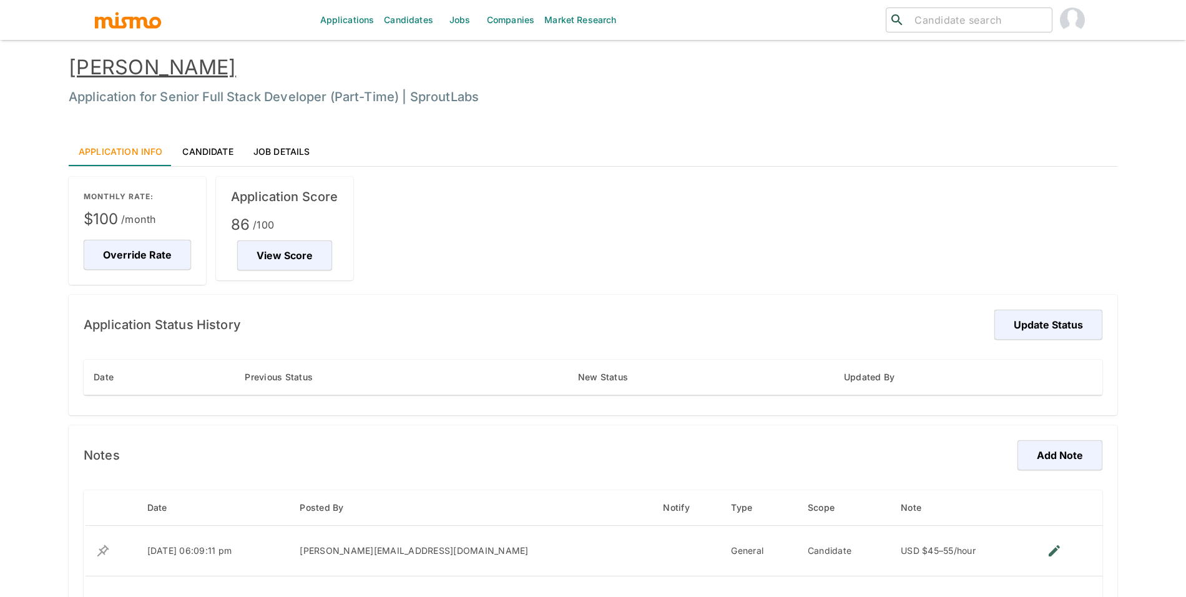
click at [1048, 302] on div "Application Status History Update Status Date Previous Status New Status Update…" at bounding box center [593, 355] width 1049 height 120
click at [1047, 317] on button "Update Status" at bounding box center [1046, 325] width 112 height 30
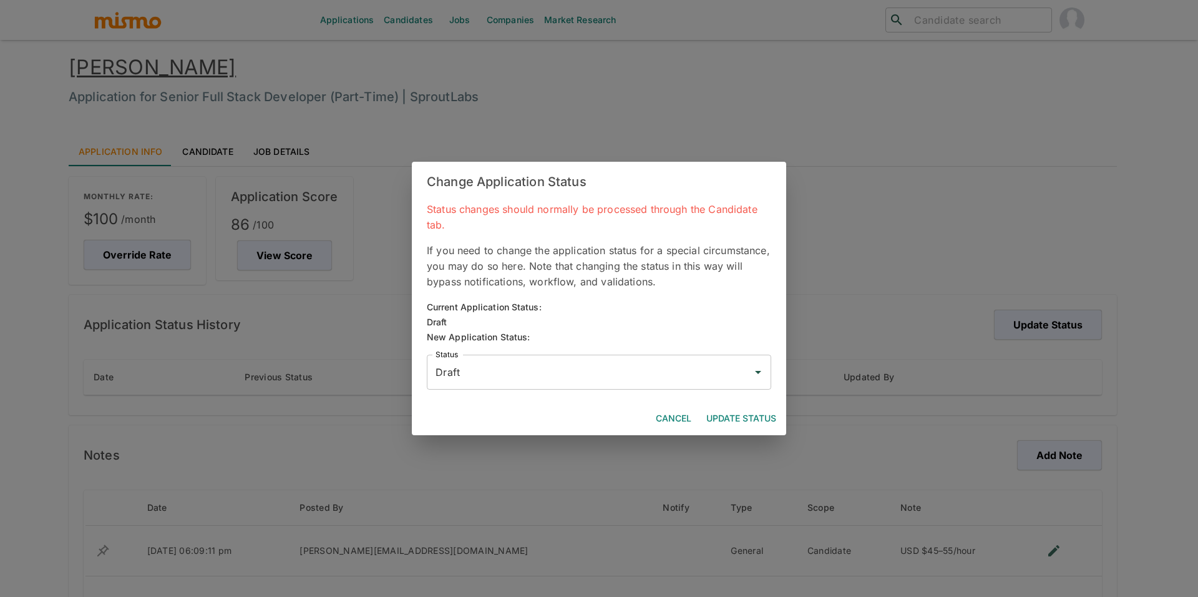
click at [663, 378] on input "Draft" at bounding box center [590, 372] width 315 height 24
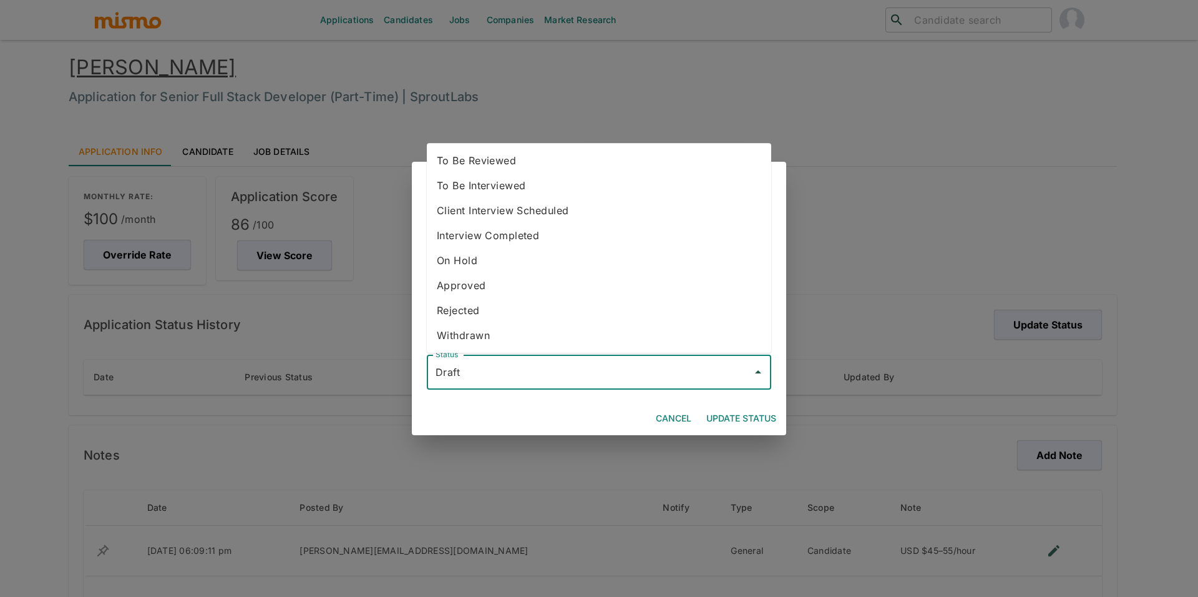
click at [555, 155] on li "To Be Reviewed" at bounding box center [599, 160] width 345 height 25
type input "To Be Reviewed"
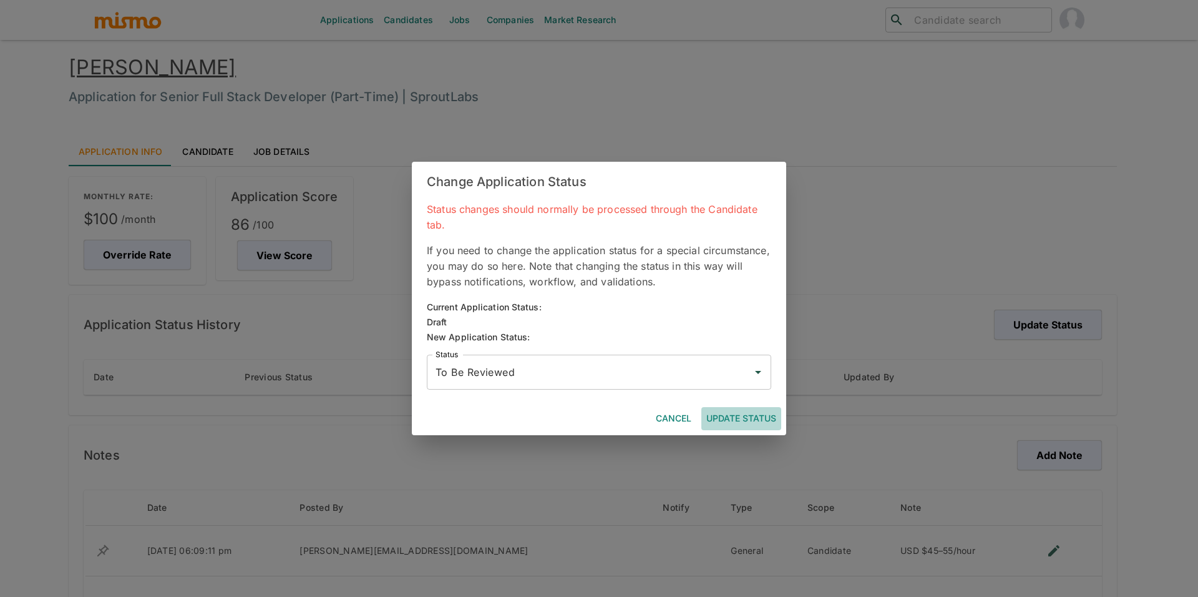
click at [742, 425] on button "Update Status" at bounding box center [742, 418] width 80 height 23
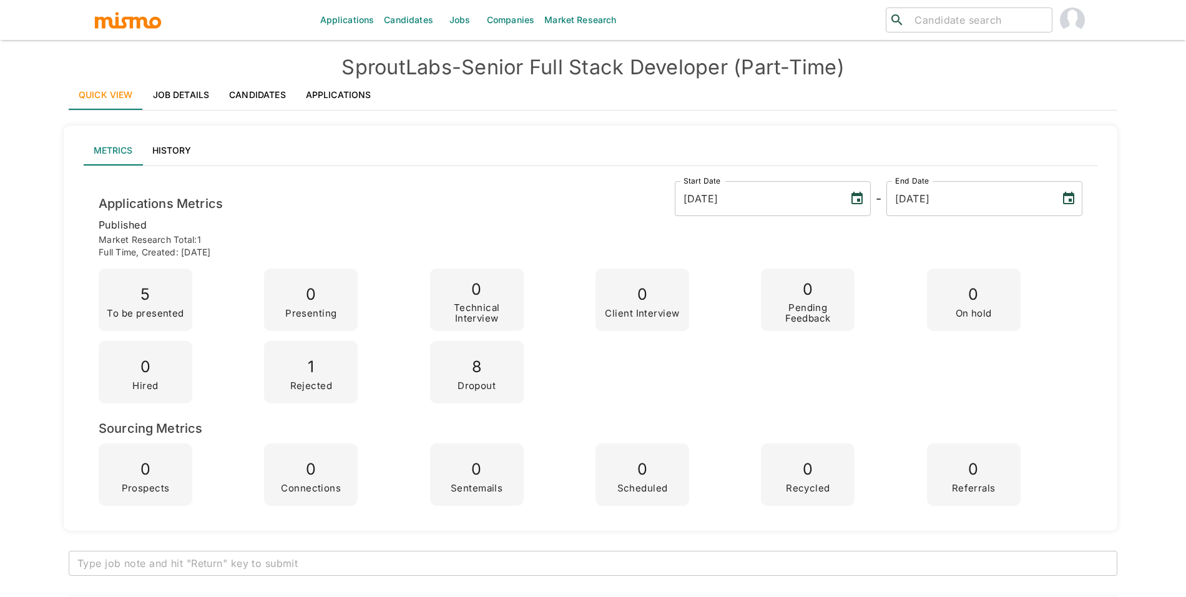
scroll to position [873, 0]
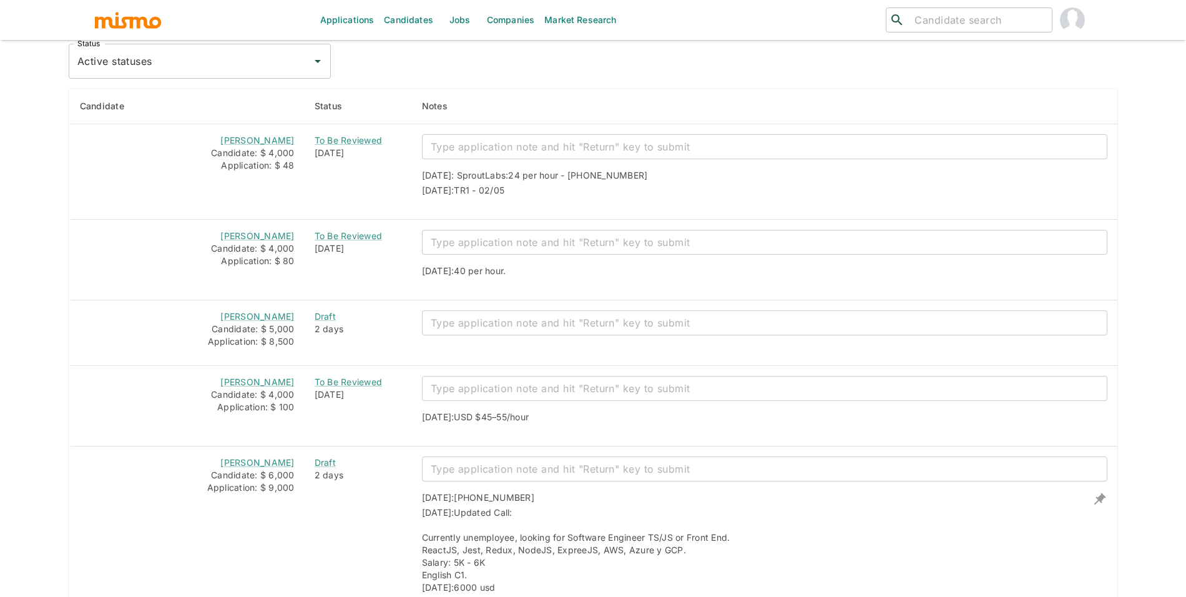
scroll to position [1088, 0]
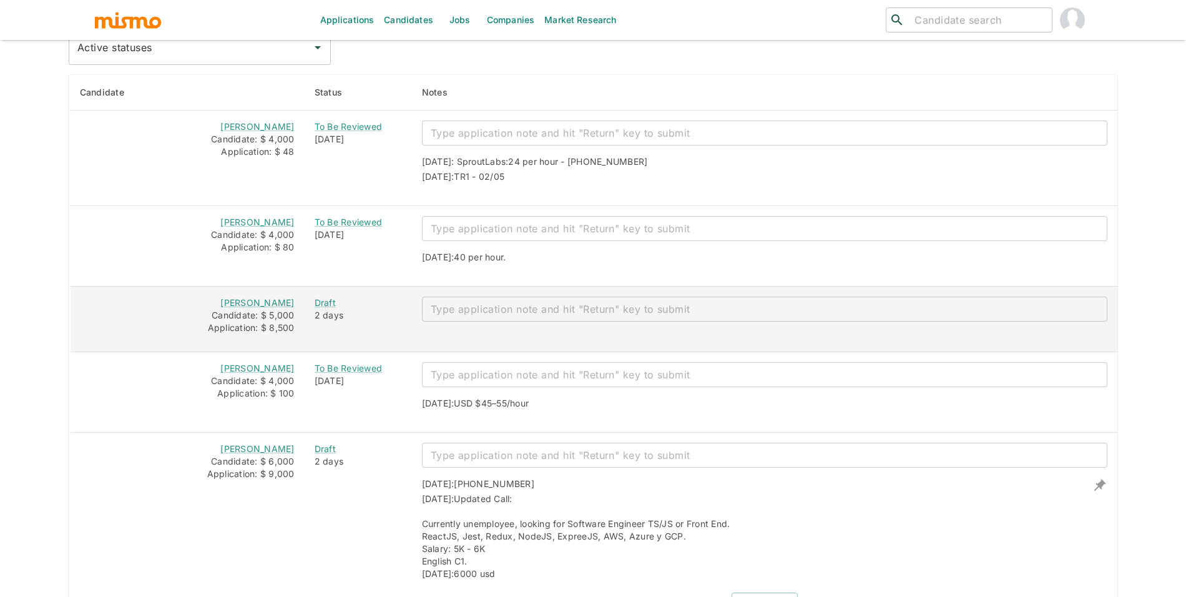
click at [525, 305] on textarea "enhanced table" at bounding box center [765, 309] width 668 height 14
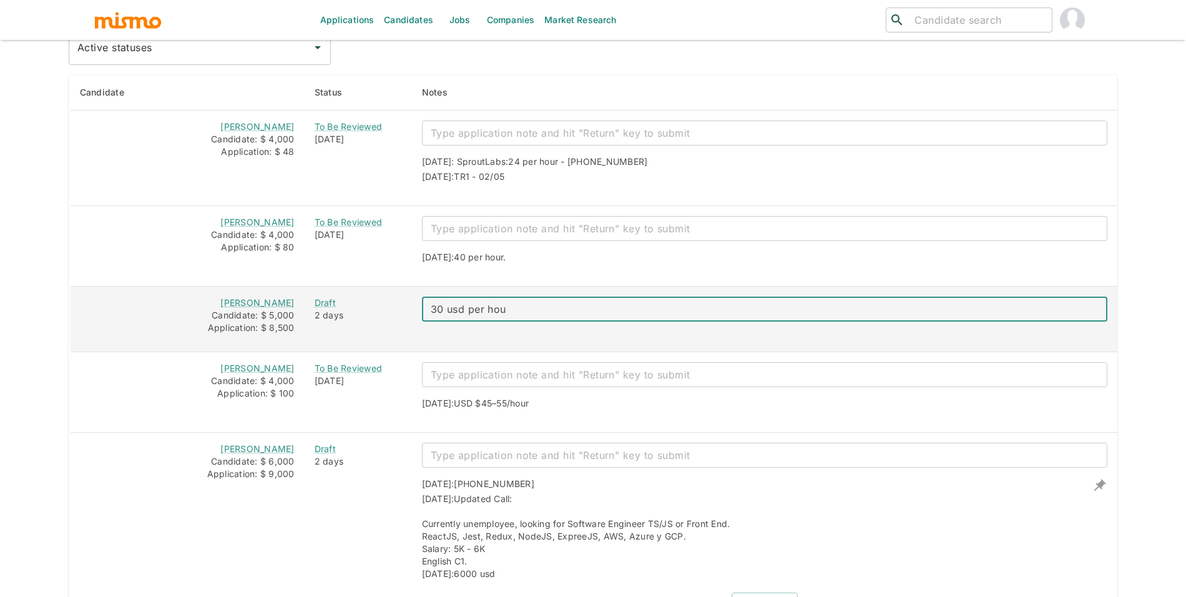
type textarea "30 usd per hour"
click at [257, 306] on link "[PERSON_NAME]" at bounding box center [257, 302] width 74 height 11
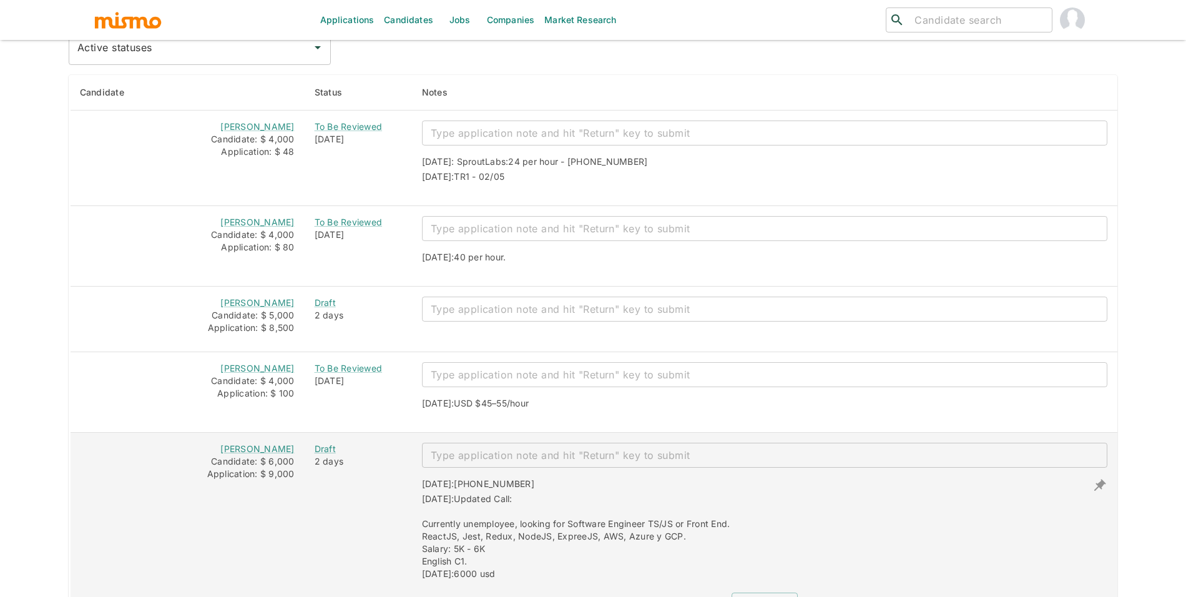
click at [524, 460] on textarea "enhanced table" at bounding box center [765, 455] width 668 height 14
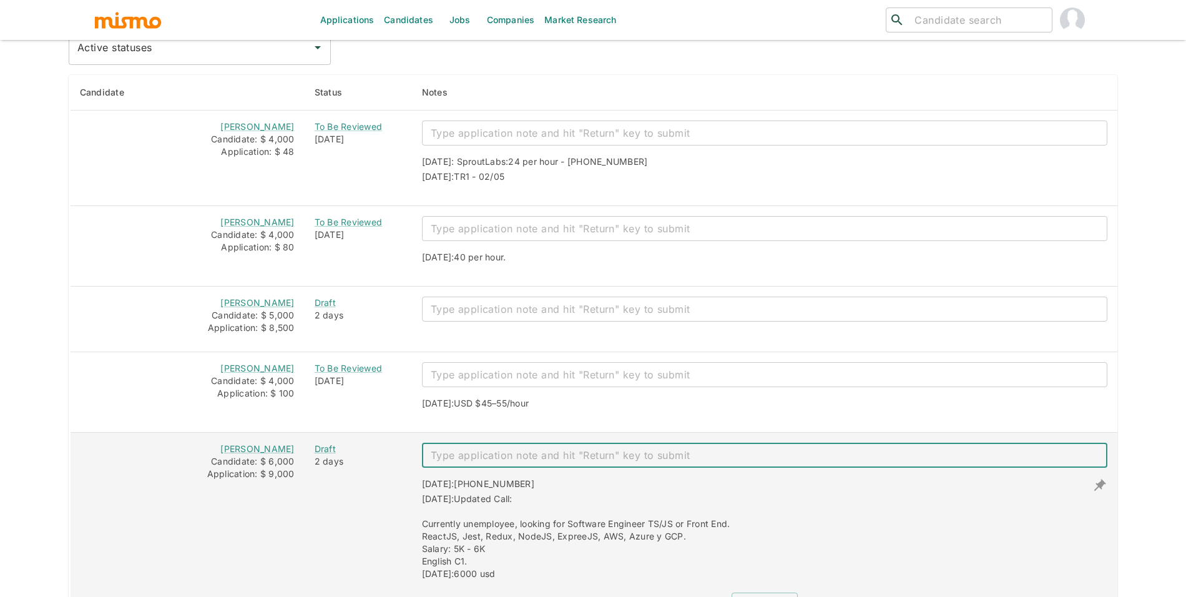
paste textarea "$32 ~ $35 hour"
type textarea "$32 ~ $35 hour"
click at [283, 451] on link "[PERSON_NAME]" at bounding box center [257, 448] width 74 height 11
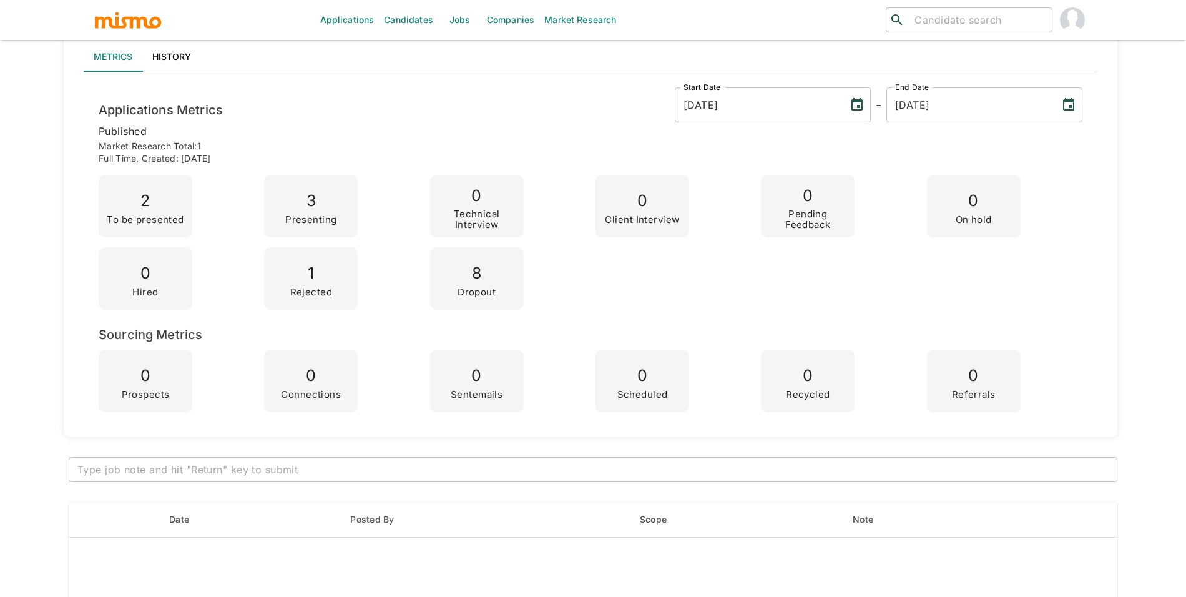
scroll to position [0, 0]
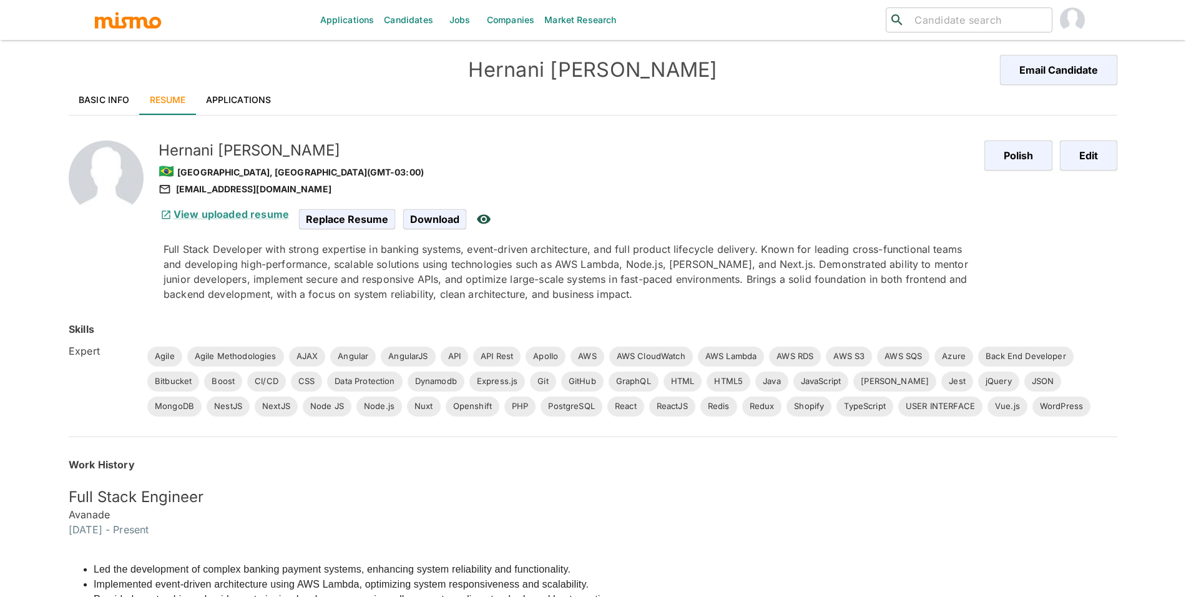
click at [88, 80] on div "[PERSON_NAME] Email Candidate" at bounding box center [593, 70] width 1049 height 30
click at [89, 94] on link "Basic Info" at bounding box center [104, 100] width 71 height 30
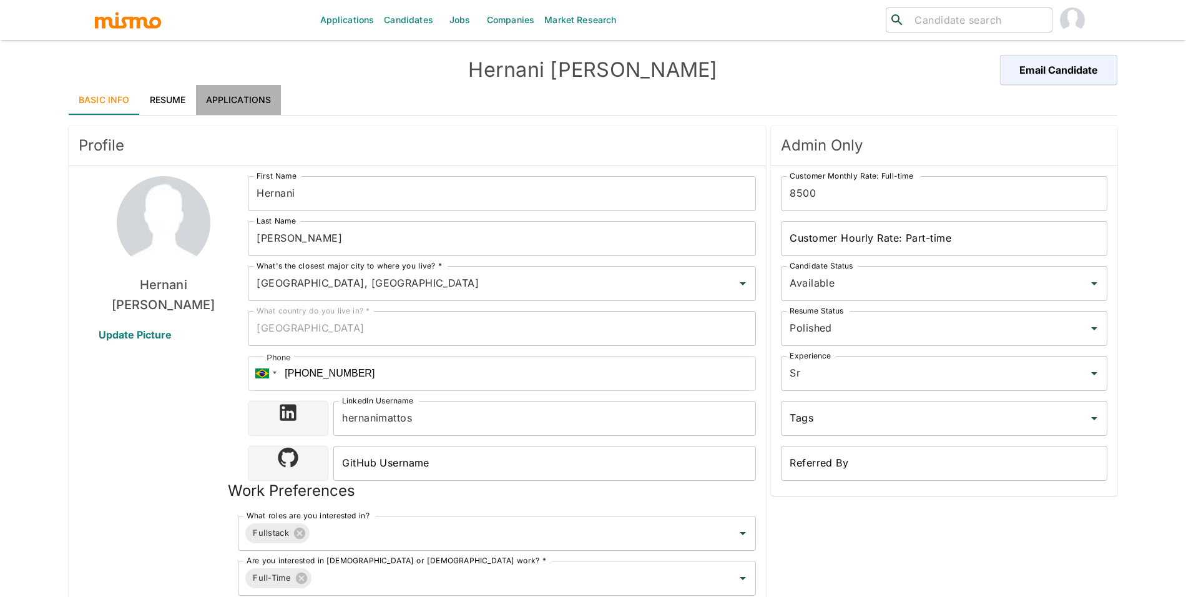
click at [255, 92] on link "Applications" at bounding box center [239, 100] width 86 height 30
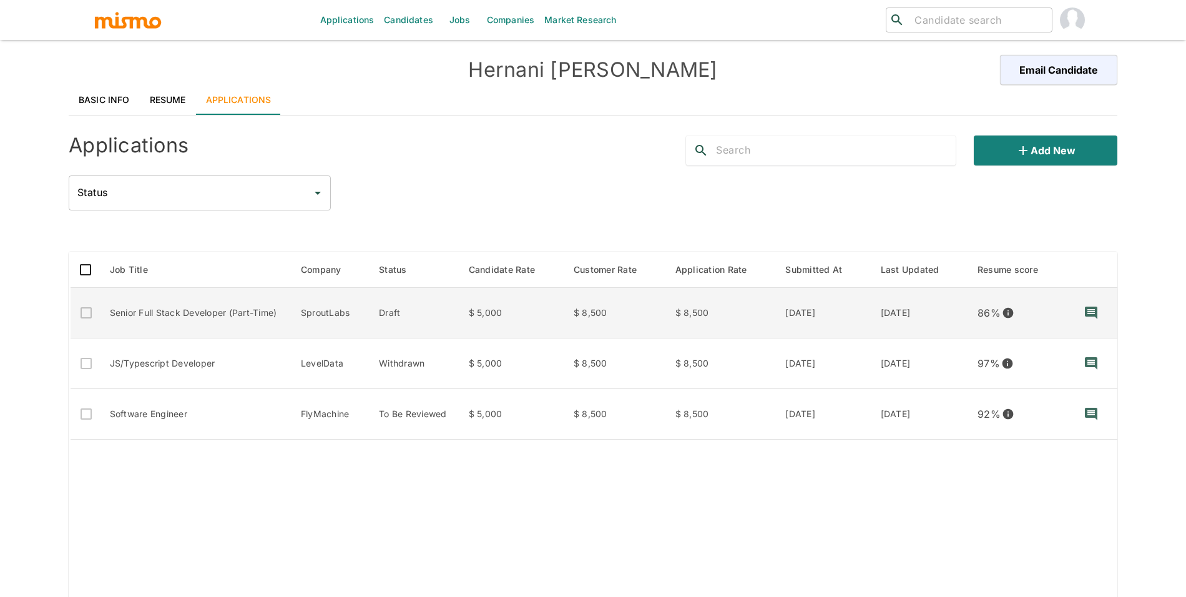
click at [524, 322] on td "$ 5,000" at bounding box center [511, 313] width 105 height 51
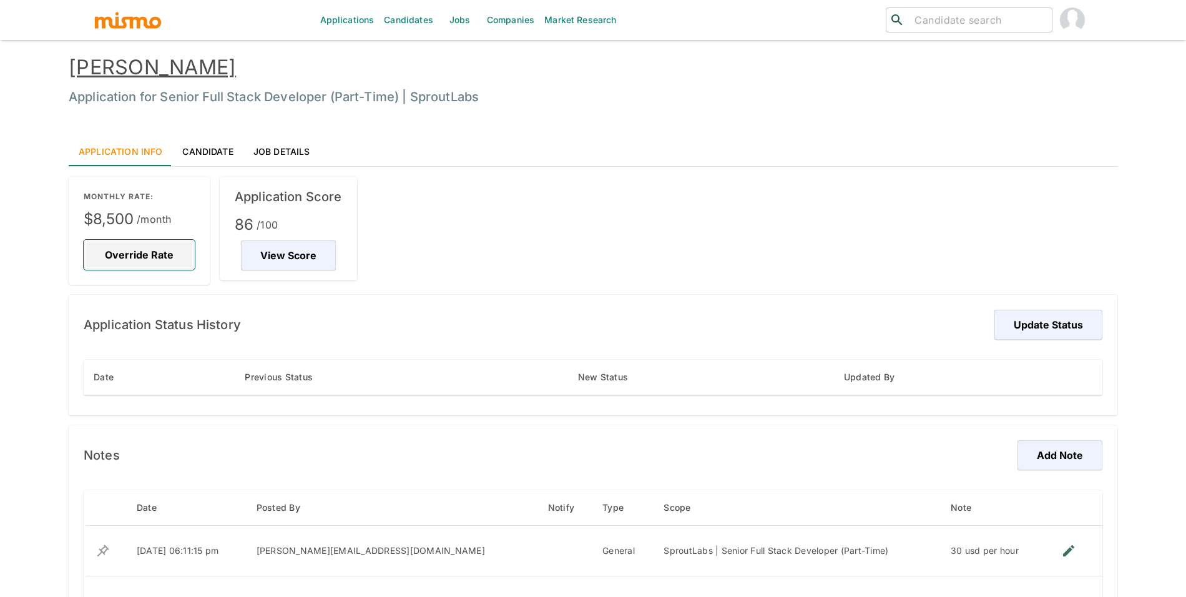
click at [121, 253] on button "Override Rate" at bounding box center [139, 255] width 111 height 30
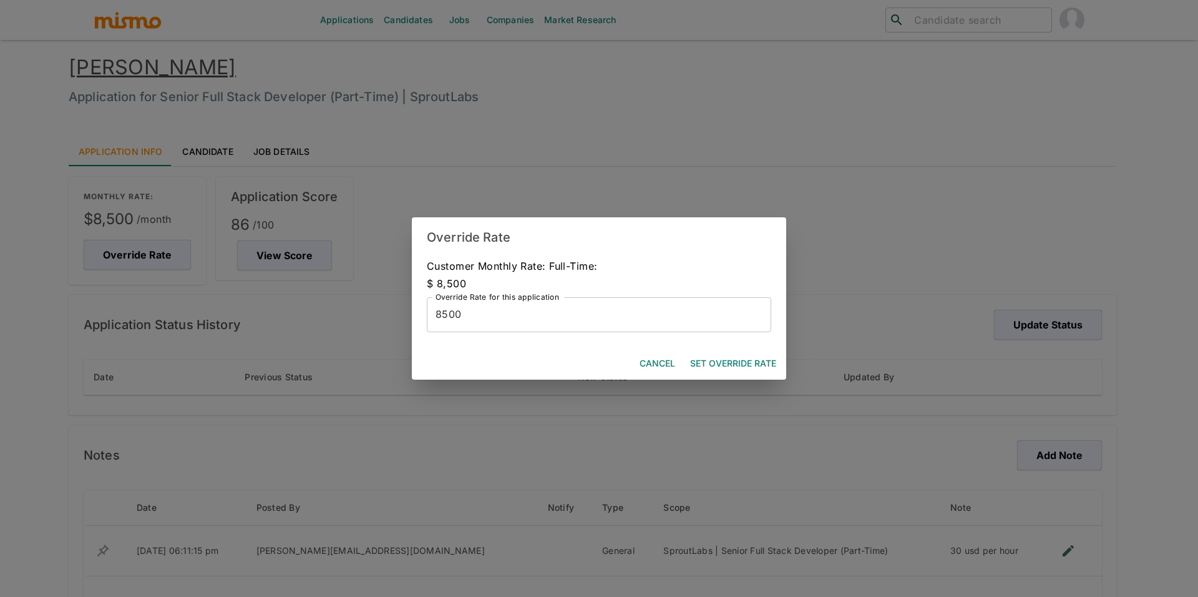
click at [648, 305] on input "8500" at bounding box center [599, 314] width 345 height 35
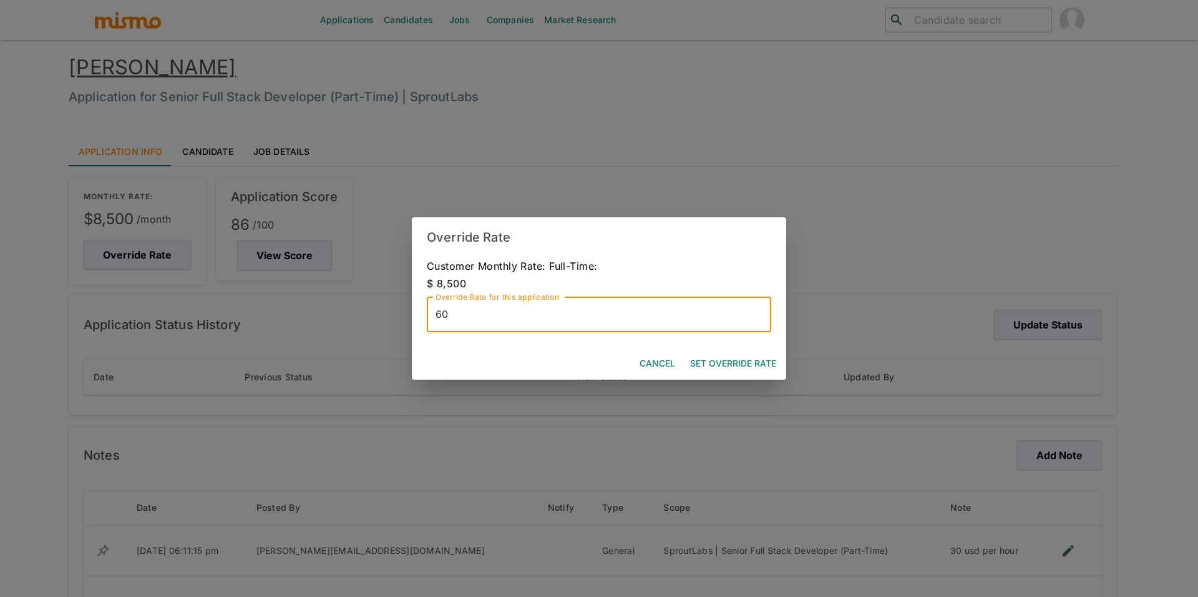
type input "60"
click at [726, 364] on button "Set Override Rate" at bounding box center [733, 363] width 96 height 23
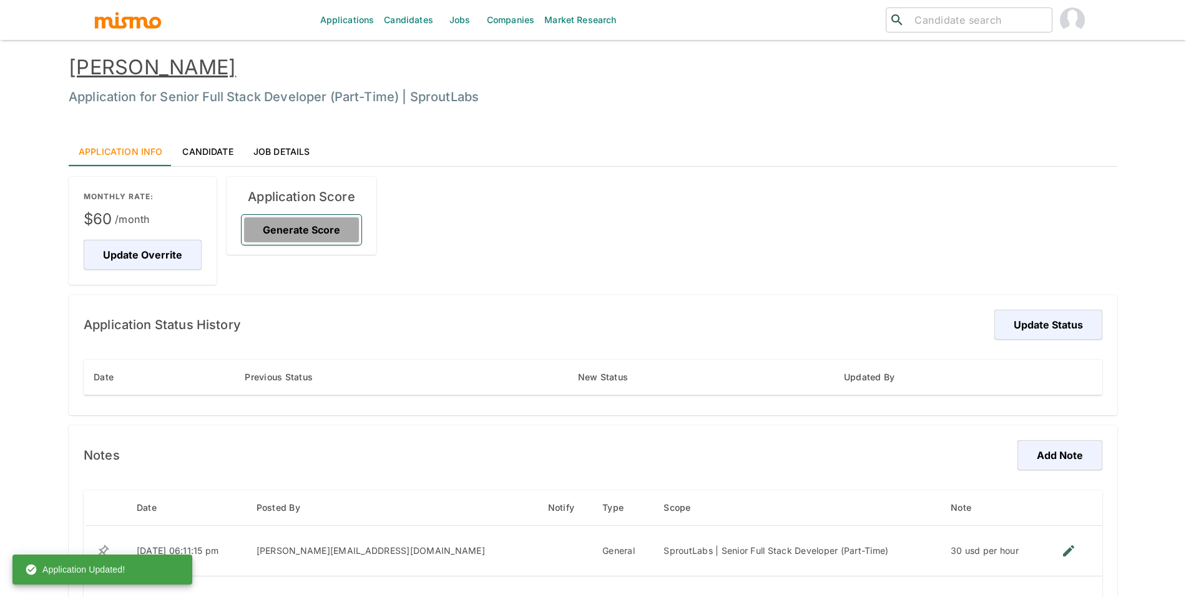
click at [310, 234] on button "Generate Score" at bounding box center [302, 230] width 120 height 30
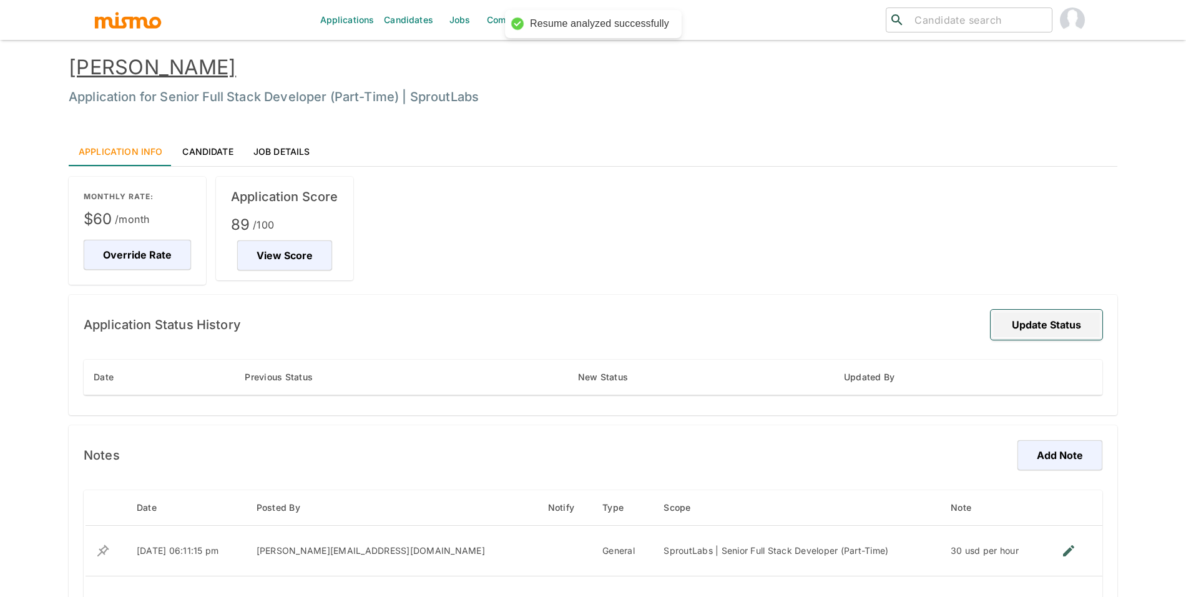
click at [1040, 329] on button "Update Status" at bounding box center [1046, 325] width 112 height 30
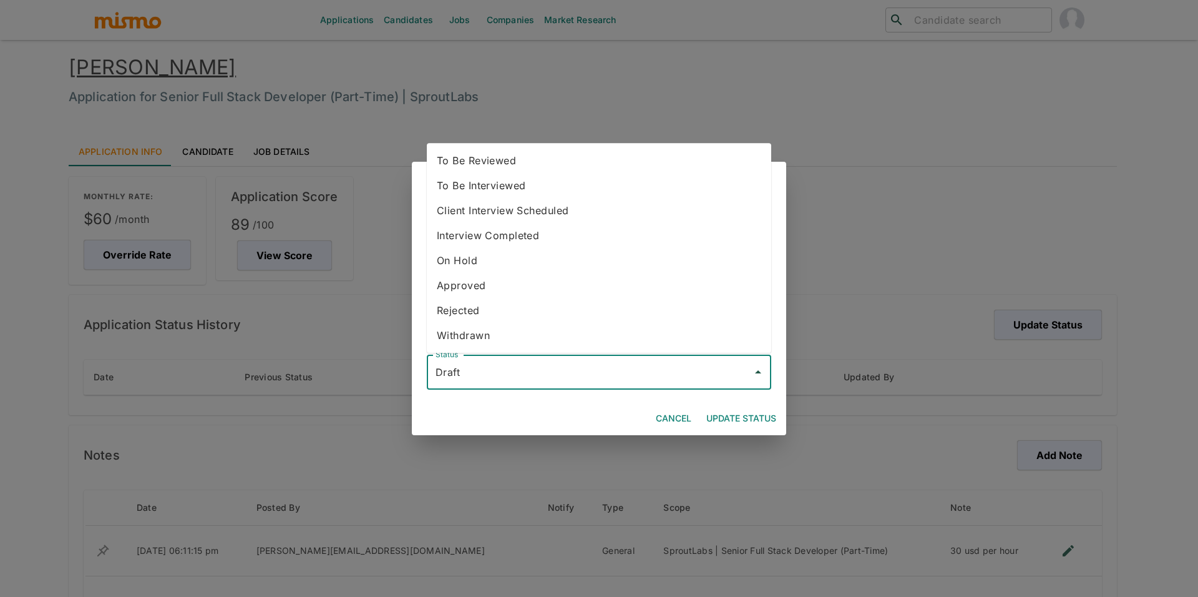
click at [515, 364] on input "Draft" at bounding box center [590, 372] width 315 height 24
click at [506, 162] on li "To Be Reviewed" at bounding box center [599, 160] width 345 height 25
type input "To Be Reviewed"
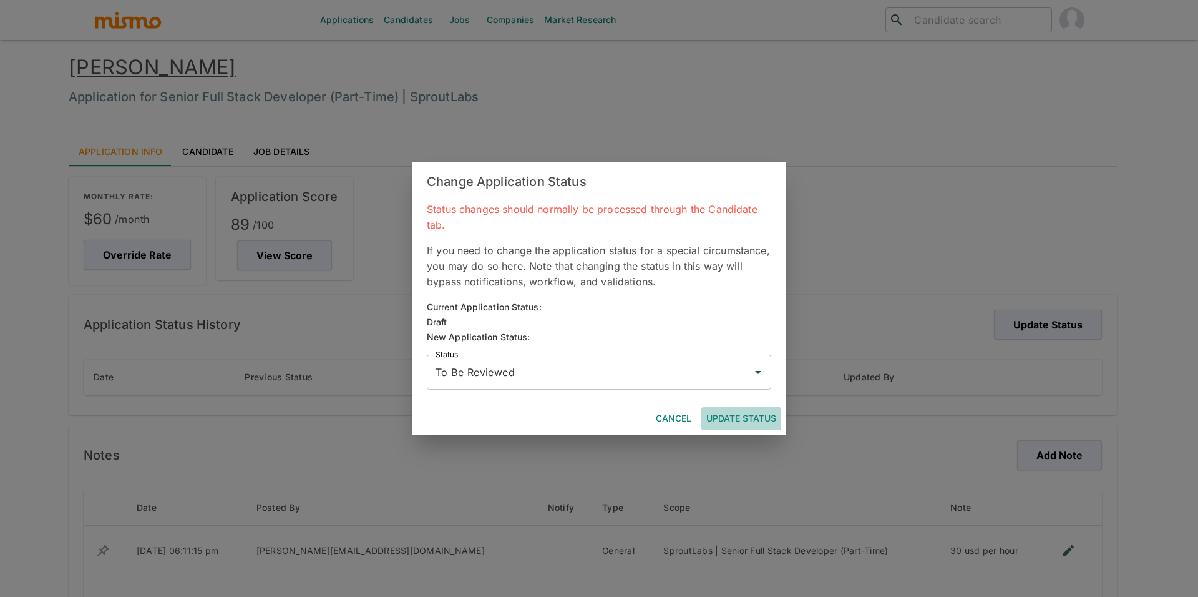
click at [728, 418] on button "Update Status" at bounding box center [742, 418] width 80 height 23
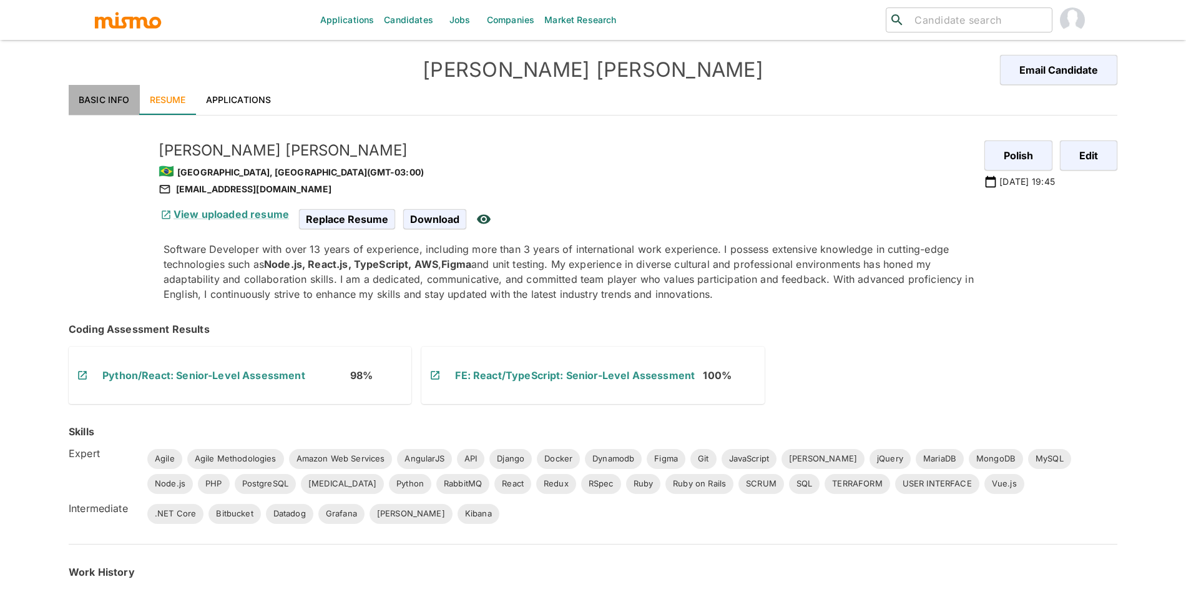
click at [120, 105] on link "Basic Info" at bounding box center [104, 100] width 71 height 30
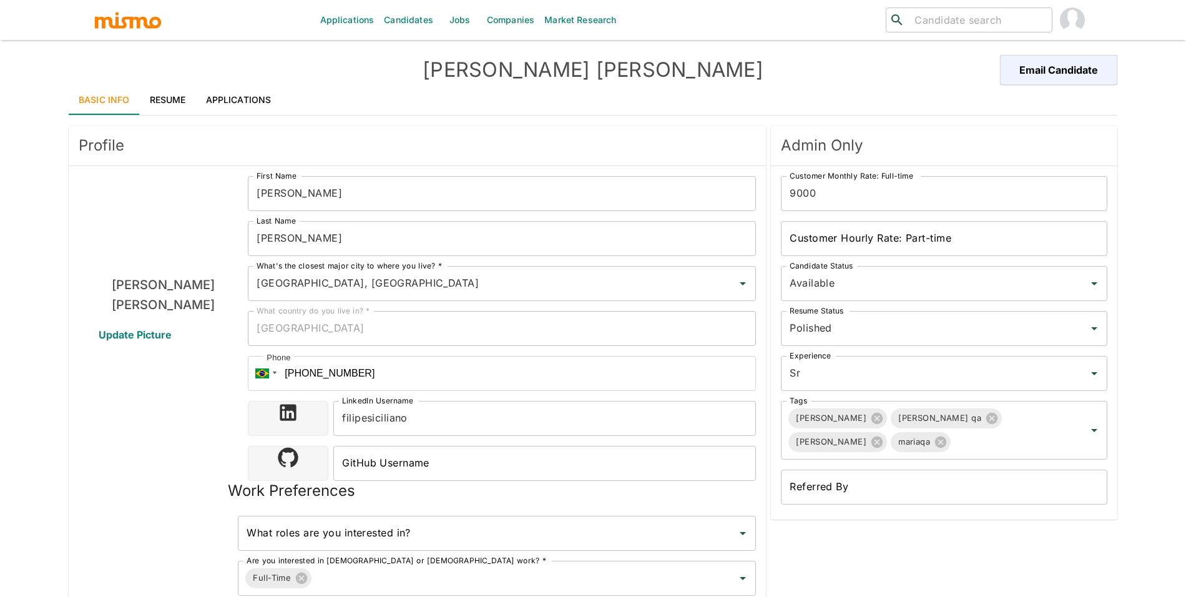
click at [253, 104] on link "Applications" at bounding box center [239, 100] width 86 height 30
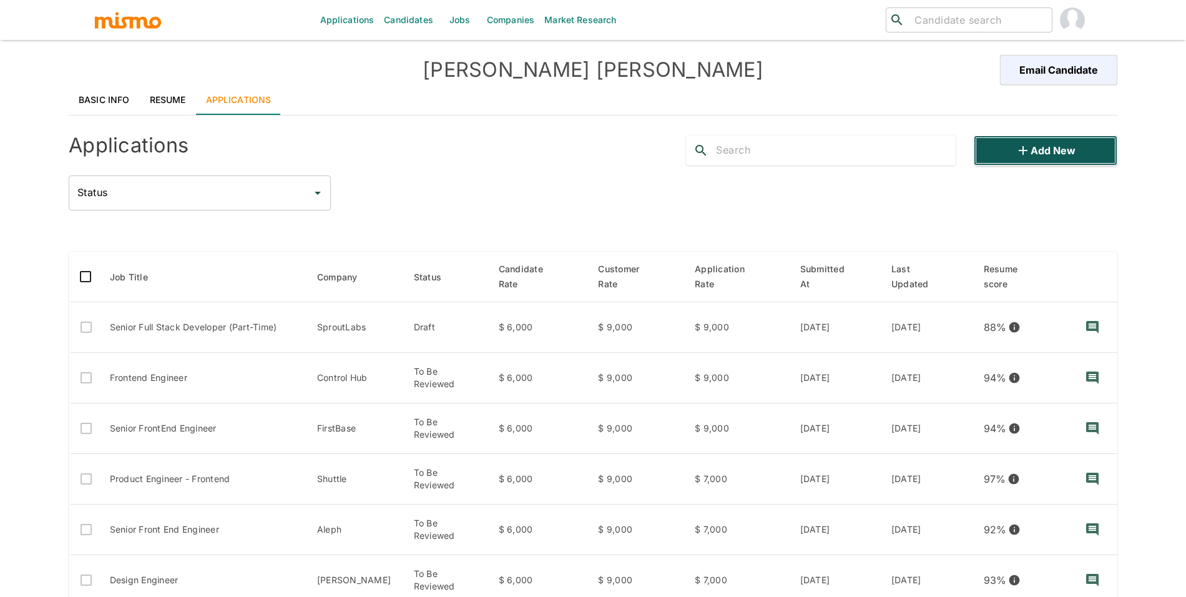
click at [1039, 153] on button "Add new" at bounding box center [1046, 150] width 144 height 30
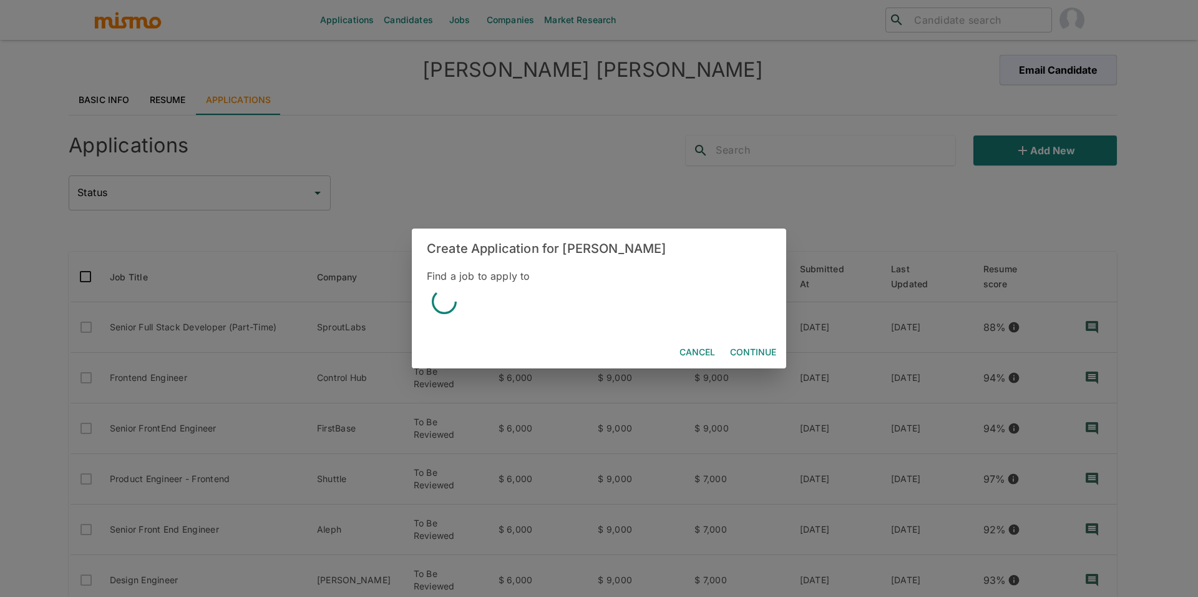
click at [812, 172] on div "Create Application for Filipe Siciliano Find a job to apply to Cancel Continue" at bounding box center [599, 298] width 1198 height 597
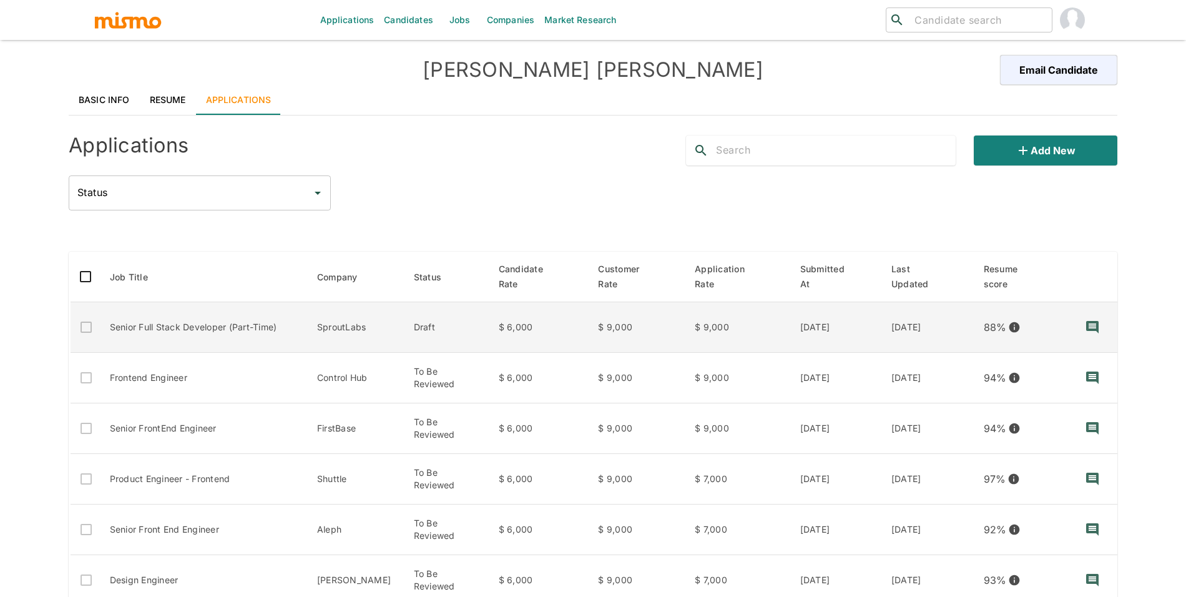
click at [490, 332] on td "$ 6,000" at bounding box center [539, 327] width 100 height 51
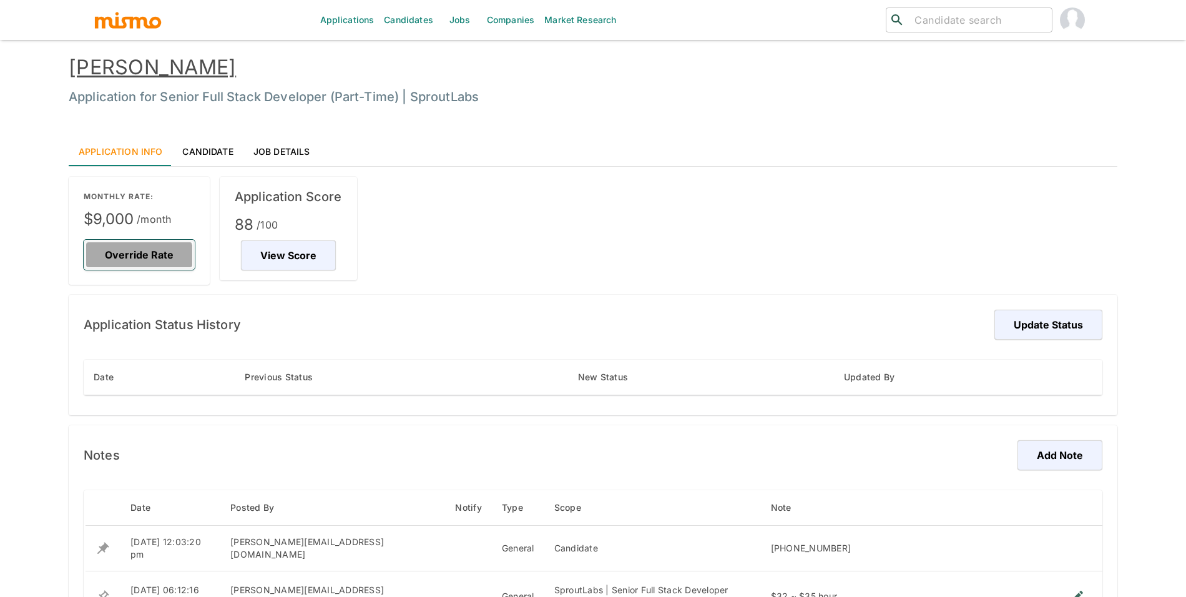
click at [135, 263] on button "Override Rate" at bounding box center [139, 255] width 111 height 30
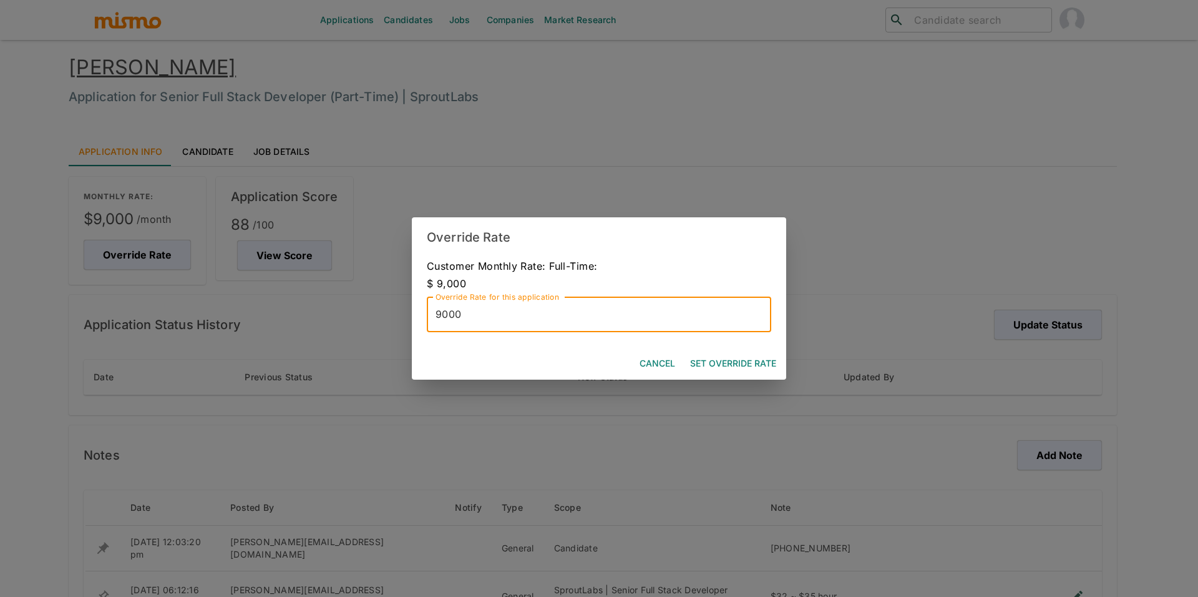
click at [481, 325] on input "9000" at bounding box center [599, 314] width 345 height 35
type input "70"
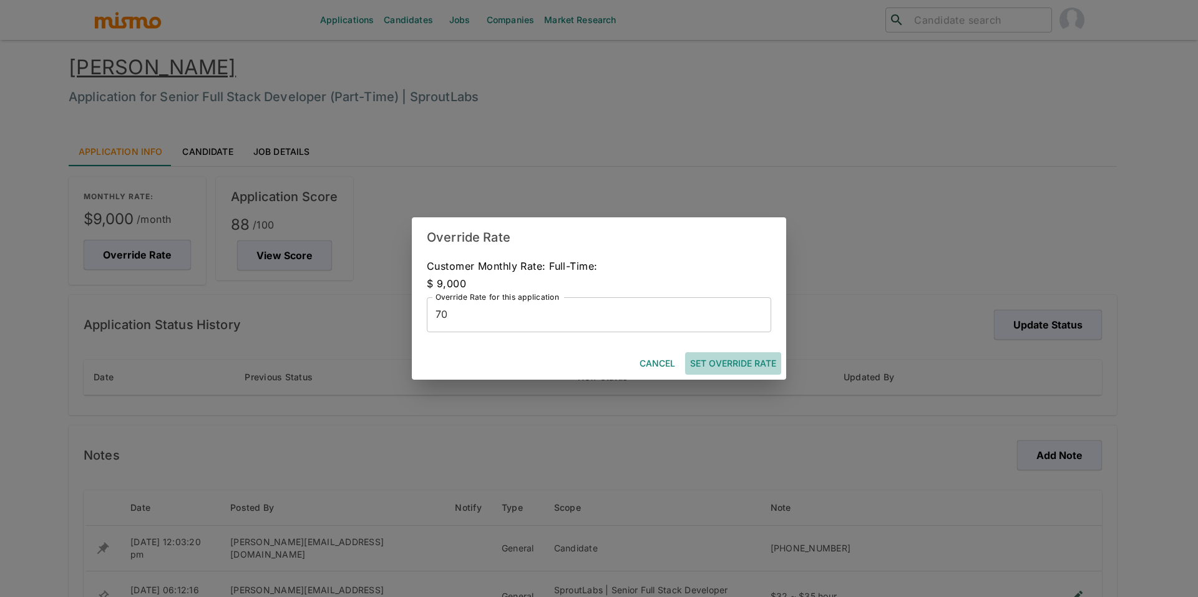
click at [757, 371] on button "Set Override Rate" at bounding box center [733, 363] width 96 height 23
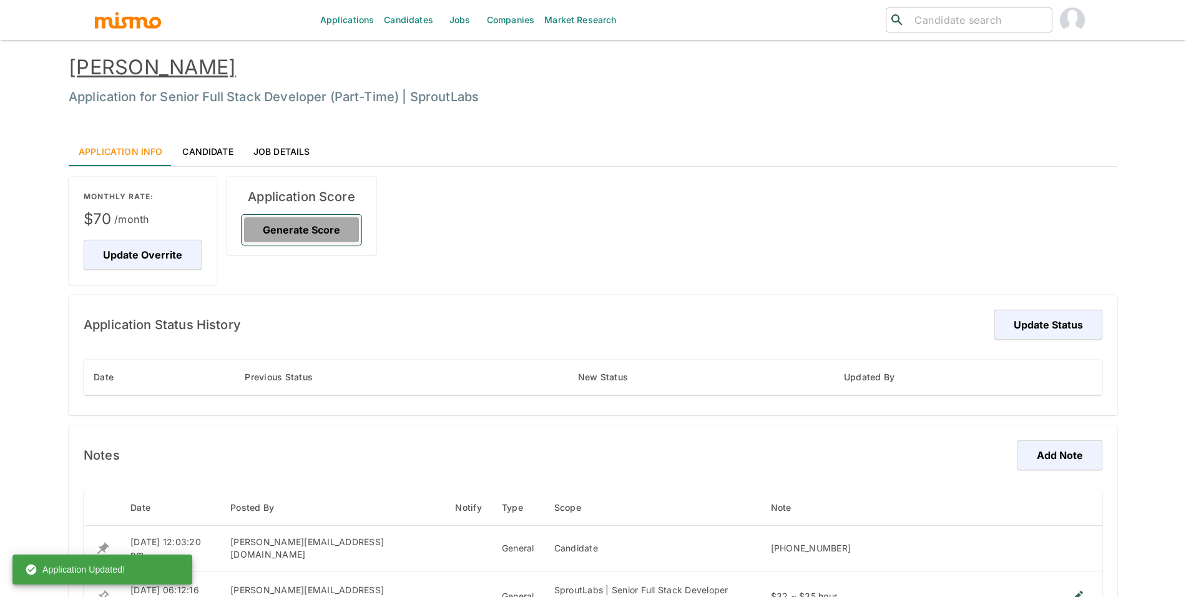
click at [255, 218] on button "Generate Score" at bounding box center [302, 230] width 120 height 30
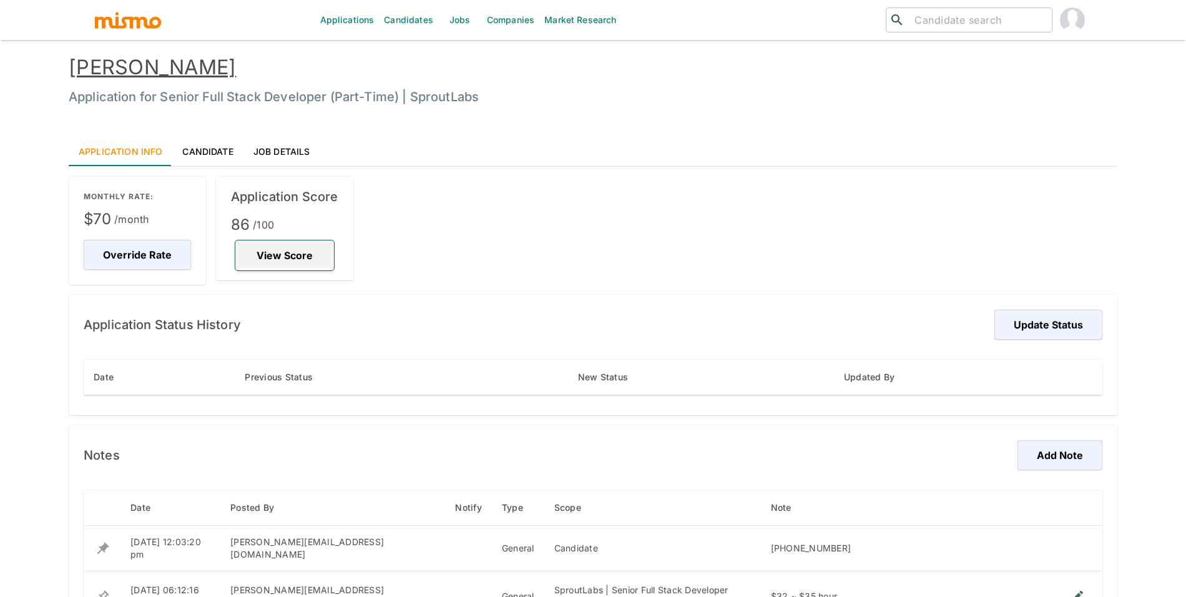
click at [313, 249] on button "View Score" at bounding box center [284, 255] width 99 height 30
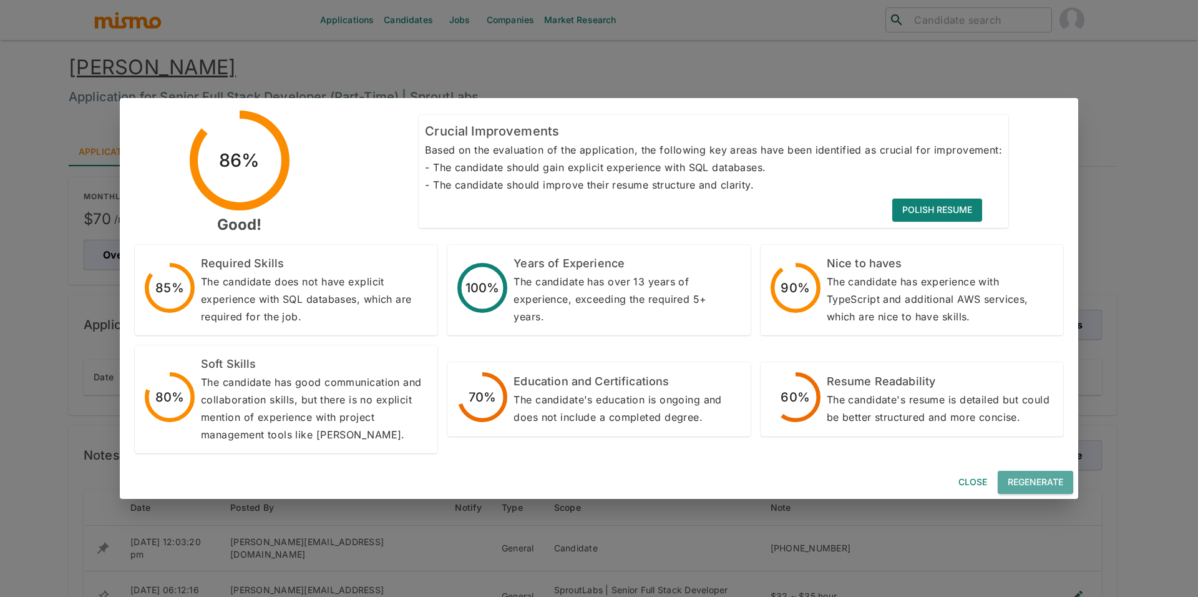
click at [1025, 473] on button "Regenerate" at bounding box center [1036, 482] width 76 height 23
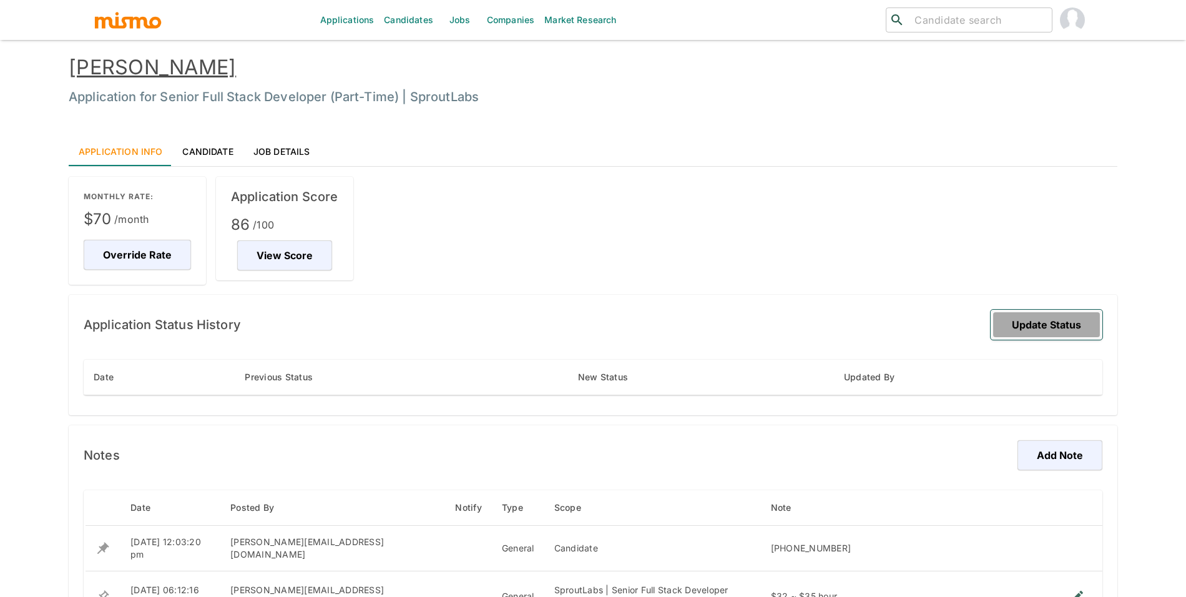
click at [1029, 320] on button "Update Status" at bounding box center [1046, 325] width 112 height 30
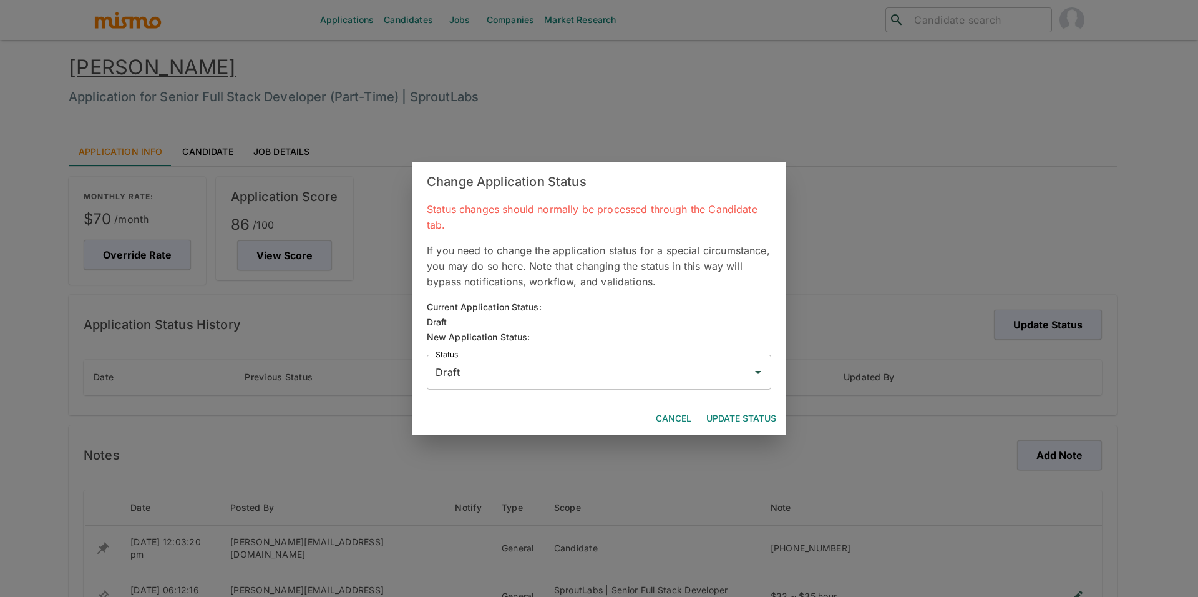
click at [648, 377] on input "Draft" at bounding box center [590, 372] width 315 height 24
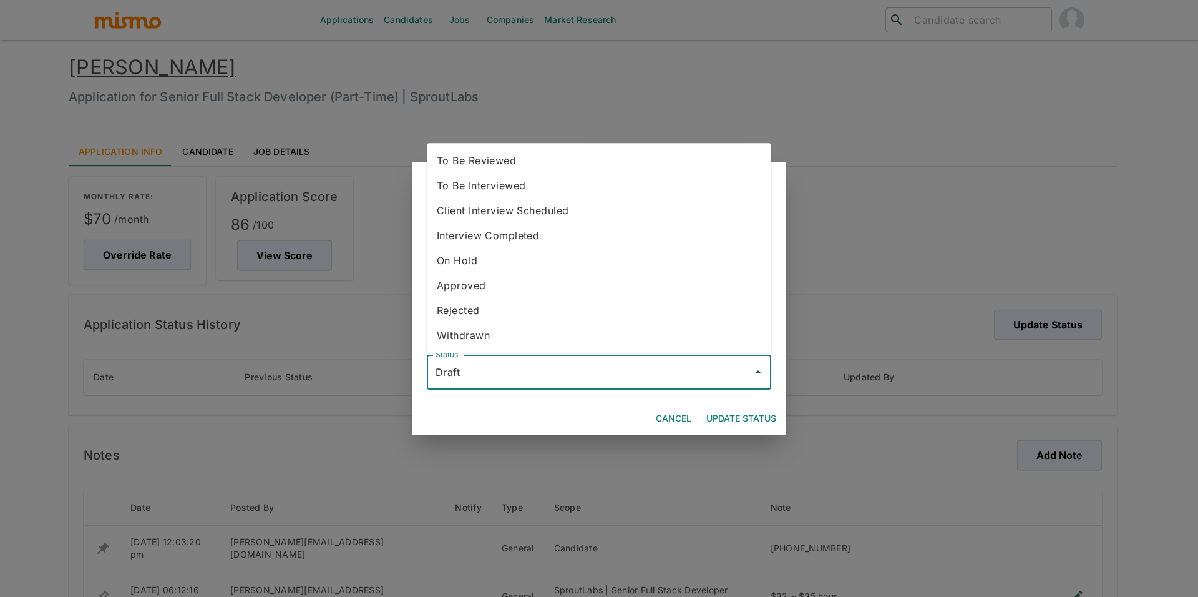
click at [594, 165] on li "To Be Reviewed" at bounding box center [599, 160] width 345 height 25
type input "To Be Reviewed"
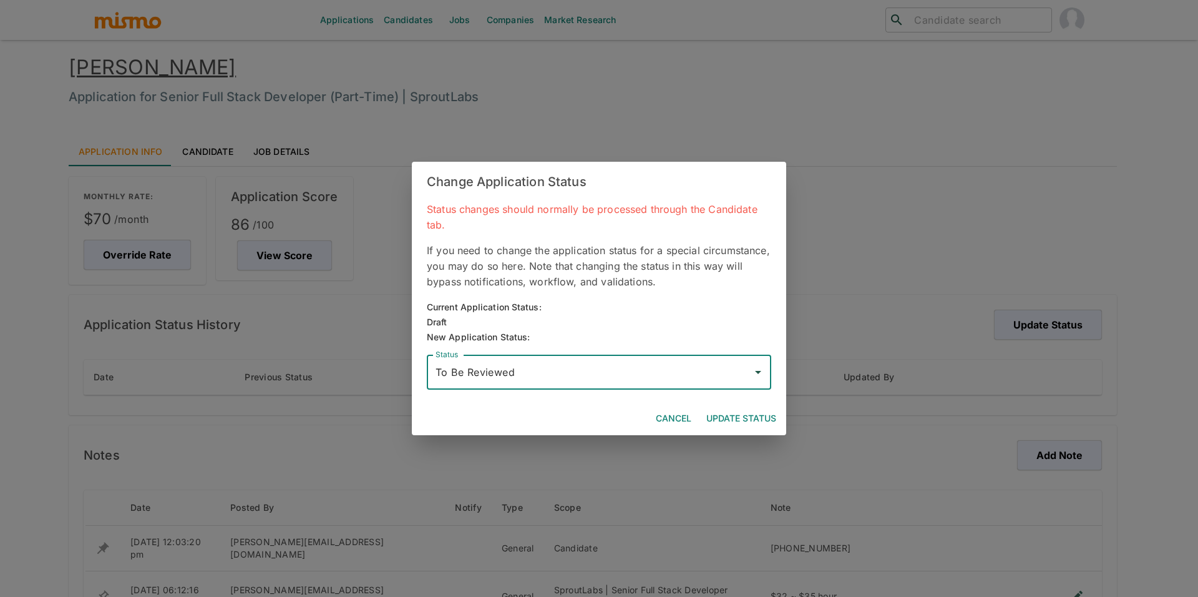
click at [752, 419] on button "Update Status" at bounding box center [742, 418] width 80 height 23
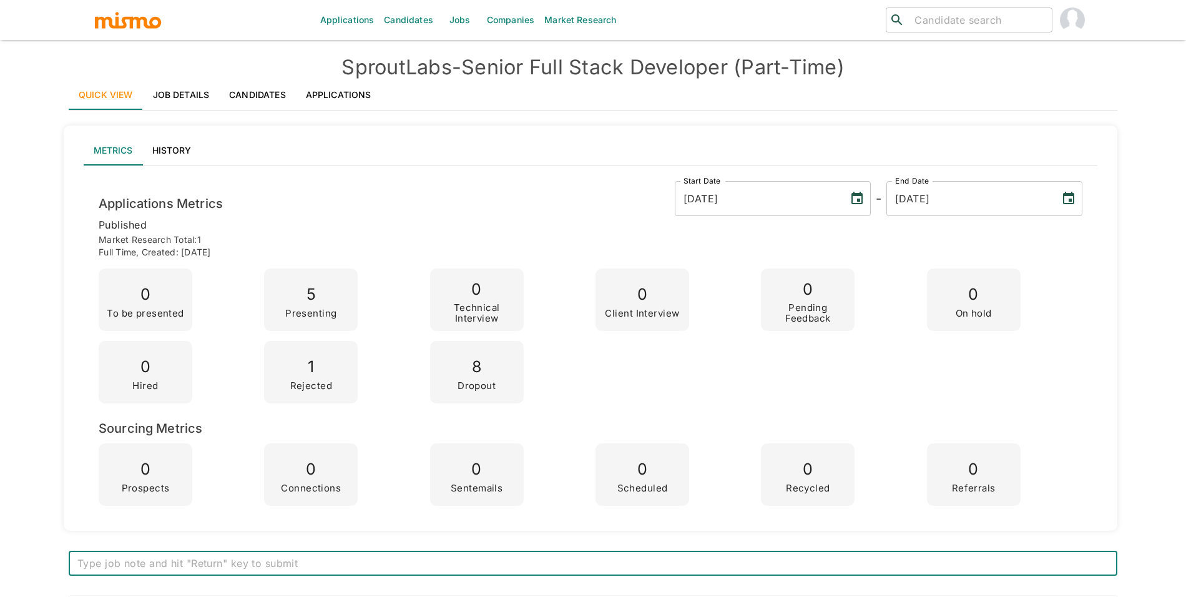
click at [369, 98] on link "Applications" at bounding box center [339, 95] width 86 height 30
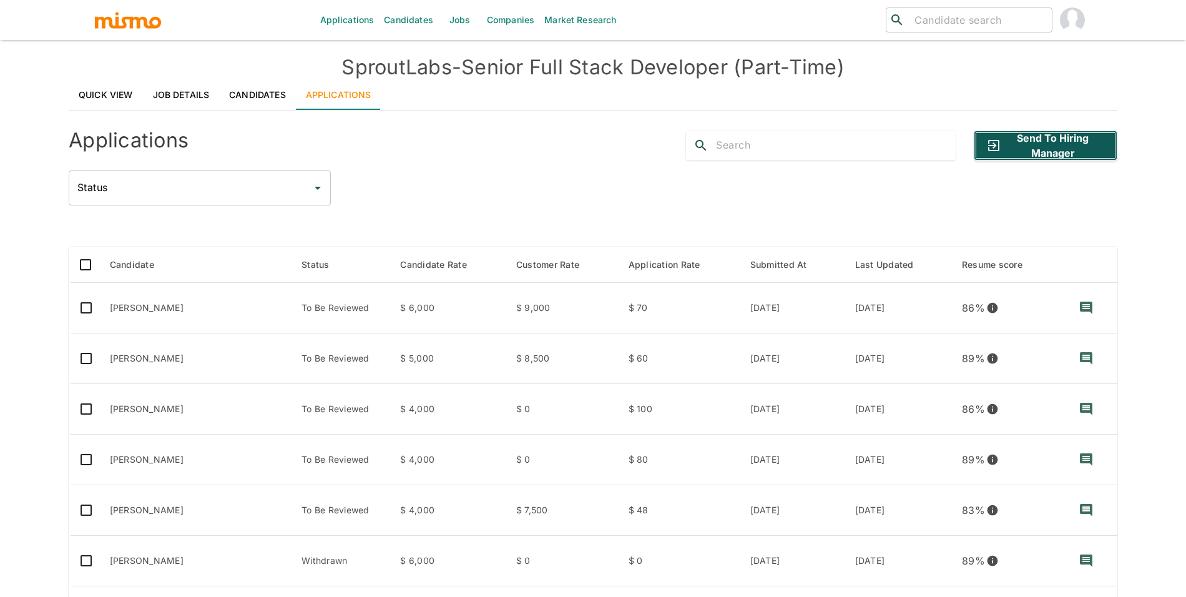
click at [1005, 145] on button "Send to Hiring Manager" at bounding box center [1046, 145] width 144 height 30
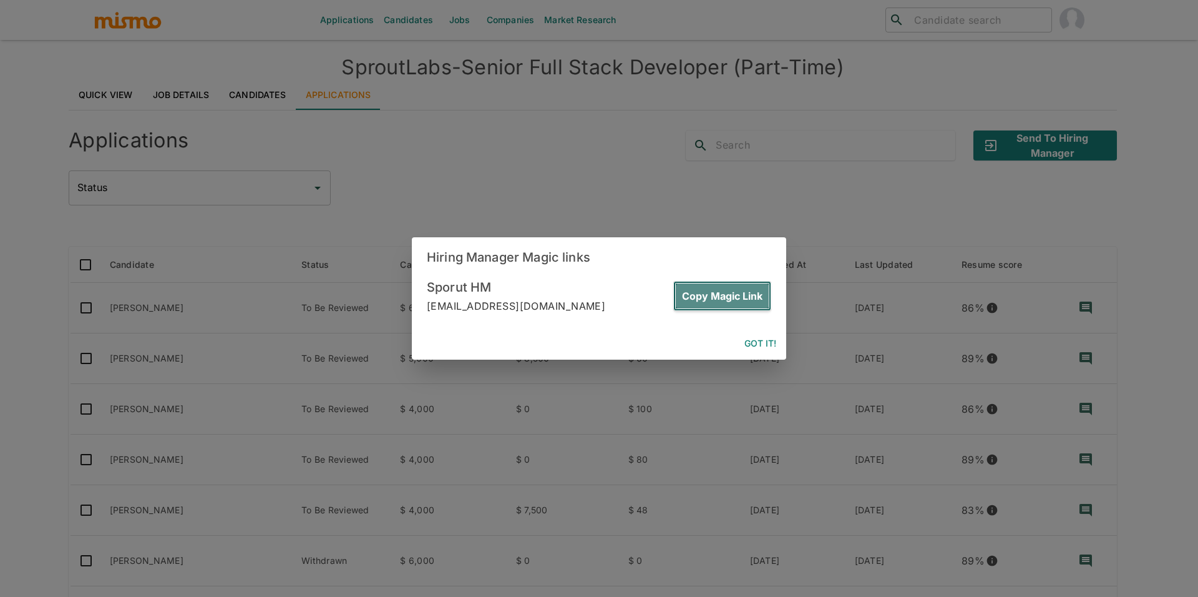
click at [745, 304] on button "Copy Magic Link" at bounding box center [722, 296] width 98 height 30
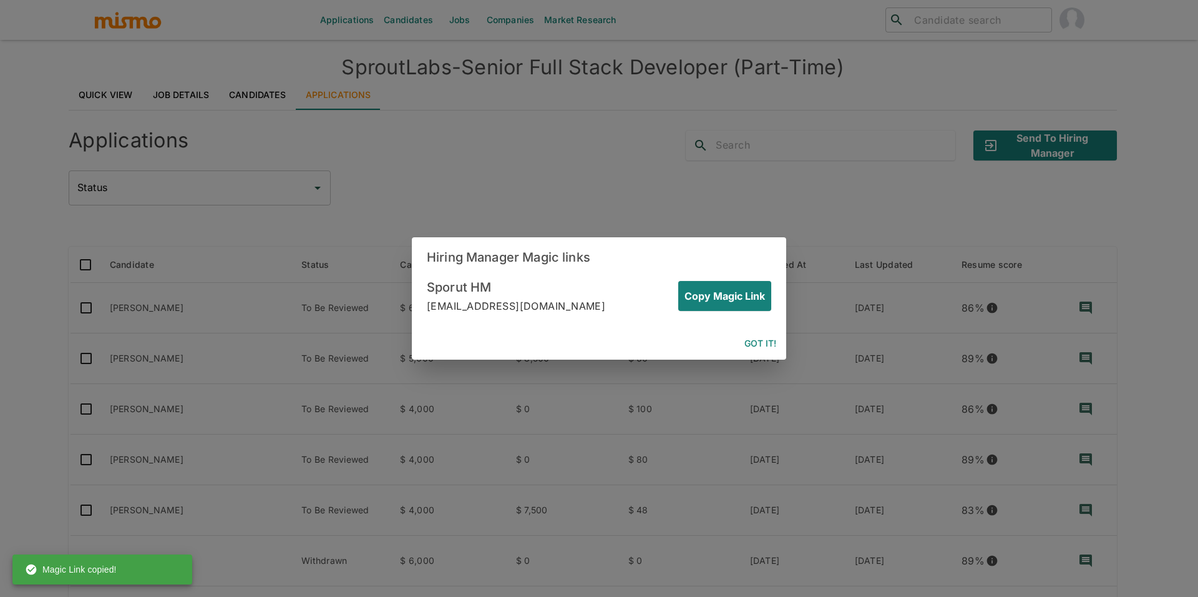
click at [845, 394] on div "Hiring Manager Magic links Sporut HM sporut@mismo.team Copy Magic Link Got it!" at bounding box center [599, 298] width 1198 height 597
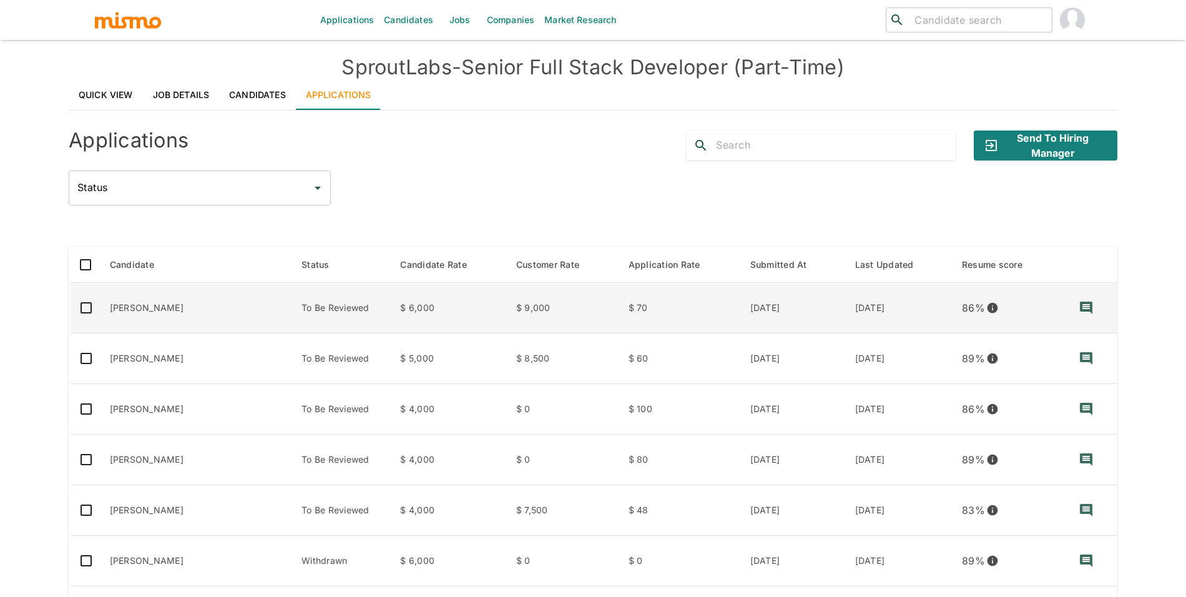
click at [233, 309] on td "Filipe Siciliano" at bounding box center [196, 308] width 192 height 51
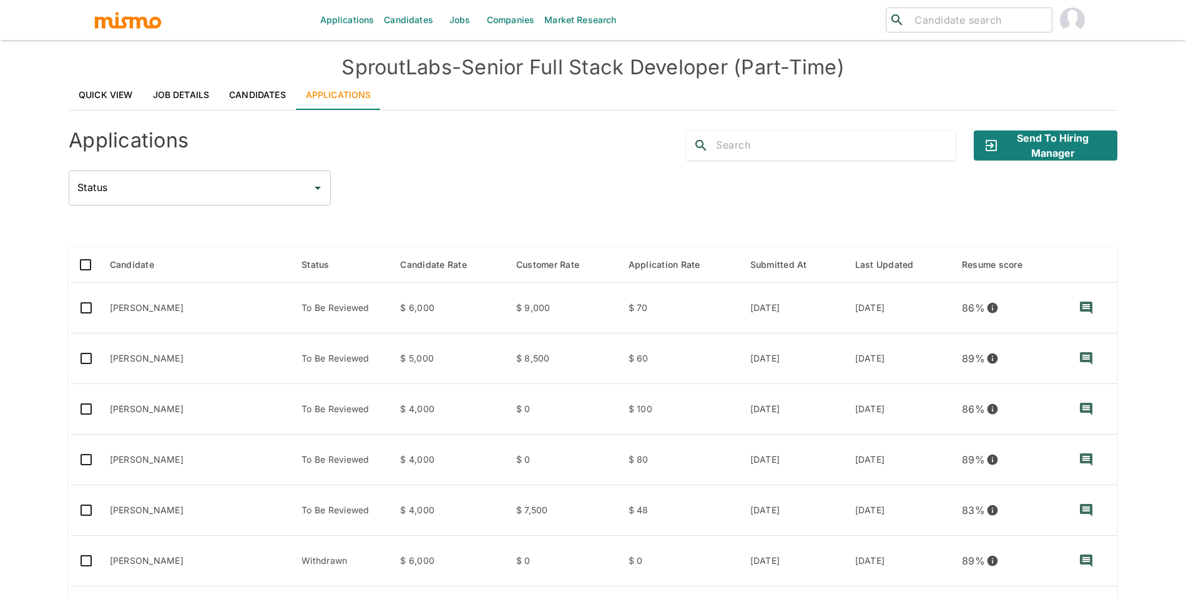
click at [205, 346] on td "Hernani Mattos" at bounding box center [196, 358] width 192 height 51
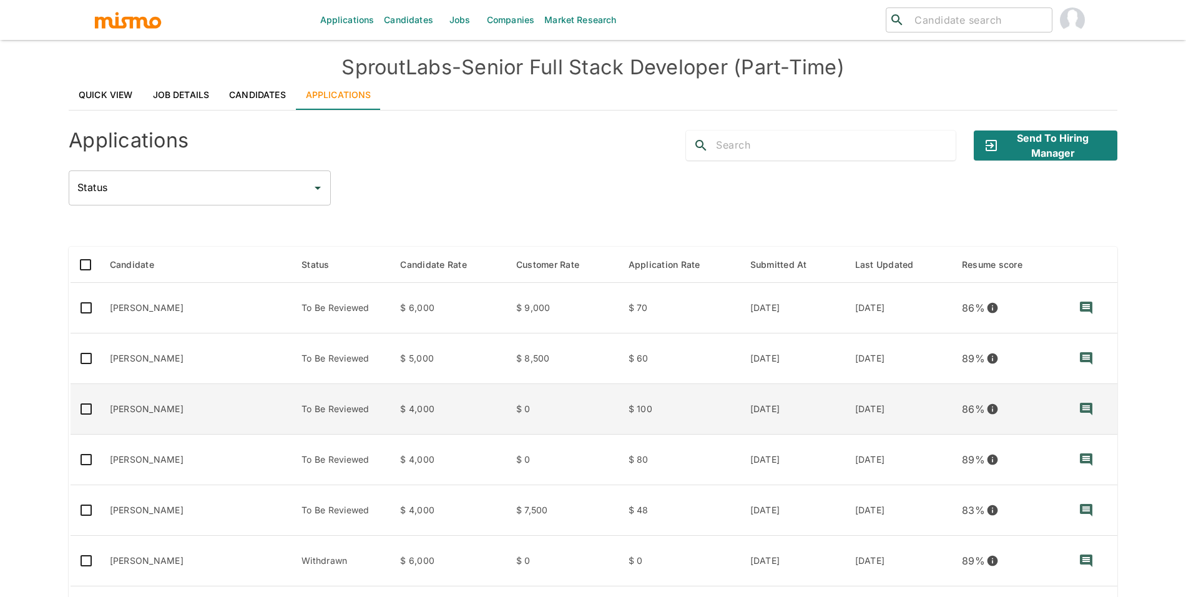
click at [185, 400] on td "Pablo Magalhaes" at bounding box center [196, 409] width 192 height 51
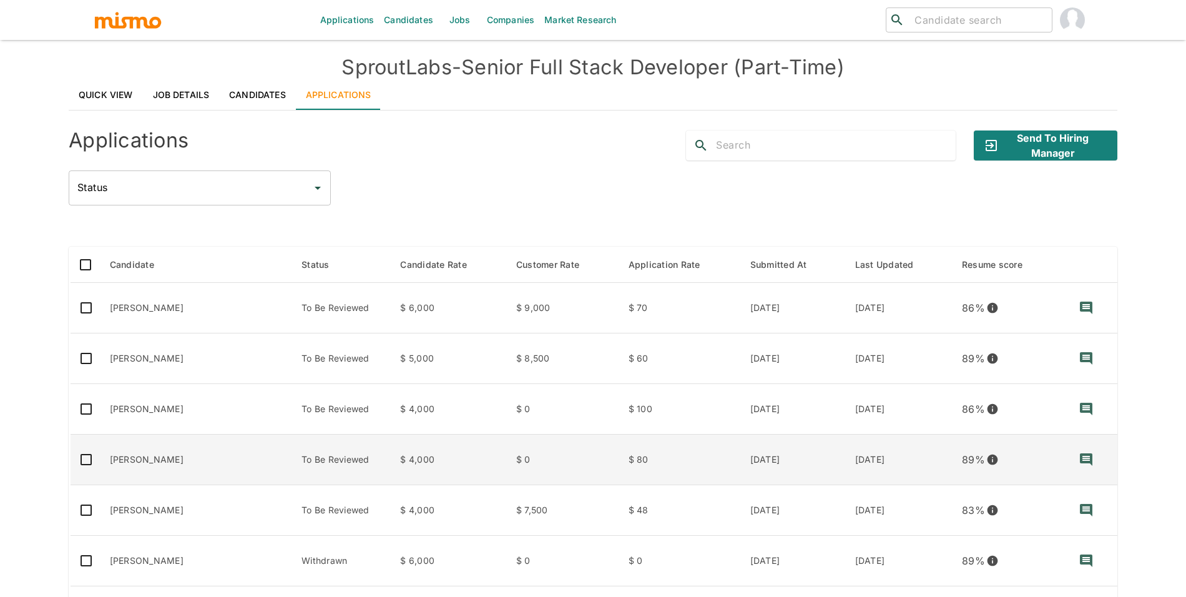
click at [226, 447] on td "Jhuonas de Oliveira" at bounding box center [196, 459] width 192 height 51
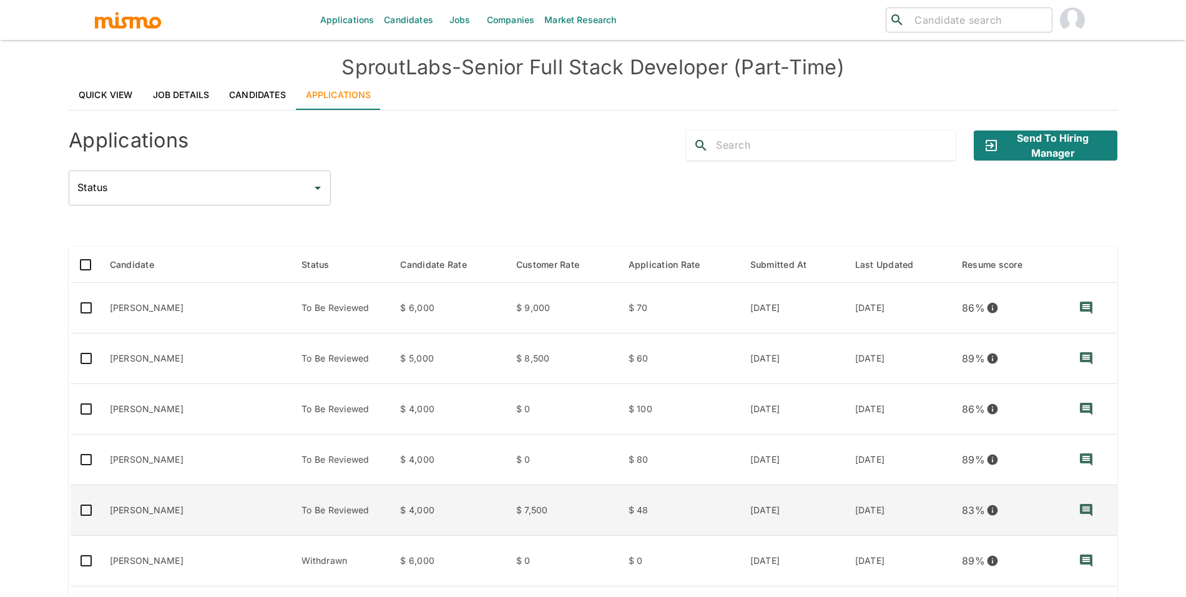
click at [212, 519] on td "Jady da Silva" at bounding box center [196, 510] width 192 height 51
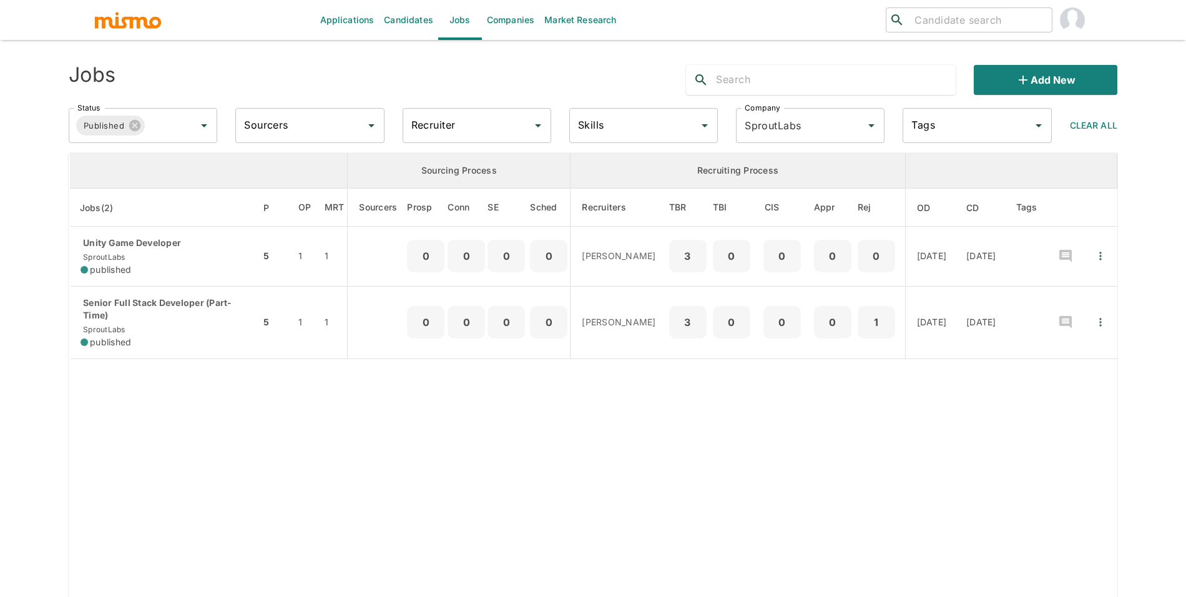
click at [184, 253] on div "Unity Game Developer SproutLabs published" at bounding box center [166, 256] width 170 height 39
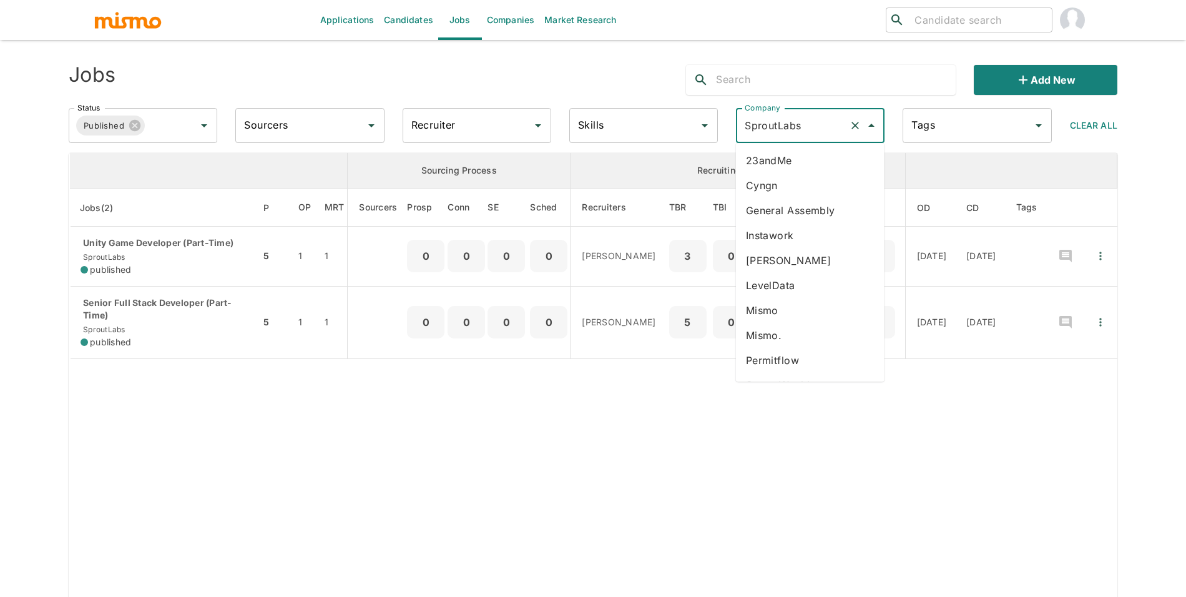
click at [813, 117] on input "SproutLabs" at bounding box center [792, 126] width 102 height 24
click at [836, 303] on li "UpKeep" at bounding box center [810, 314] width 149 height 25
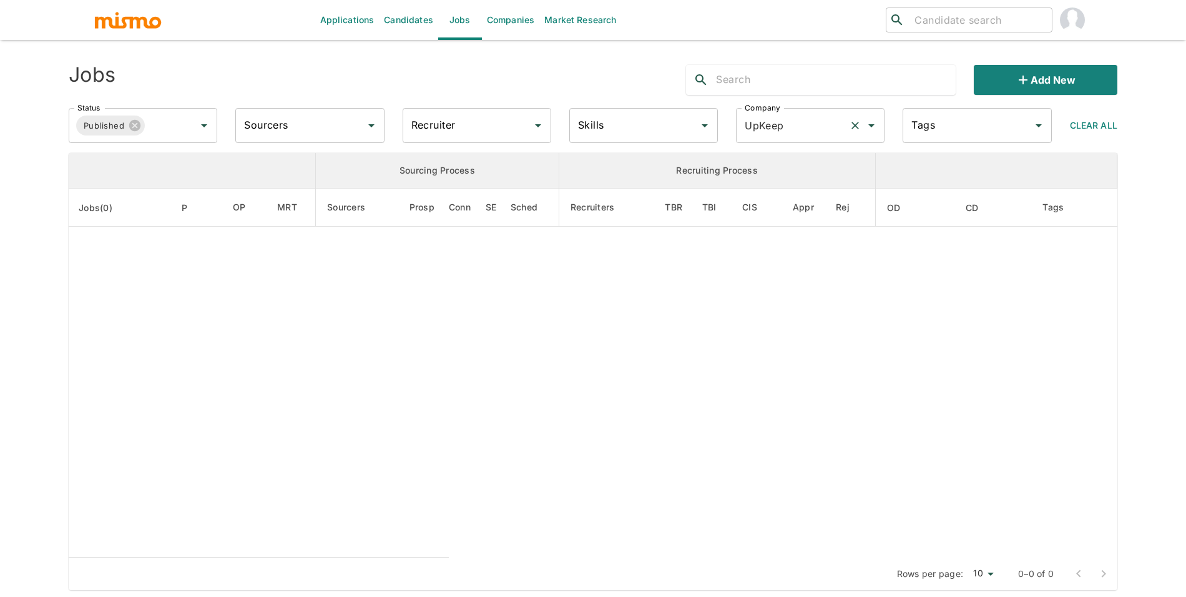
click at [808, 127] on input "UpKeep" at bounding box center [792, 126] width 102 height 24
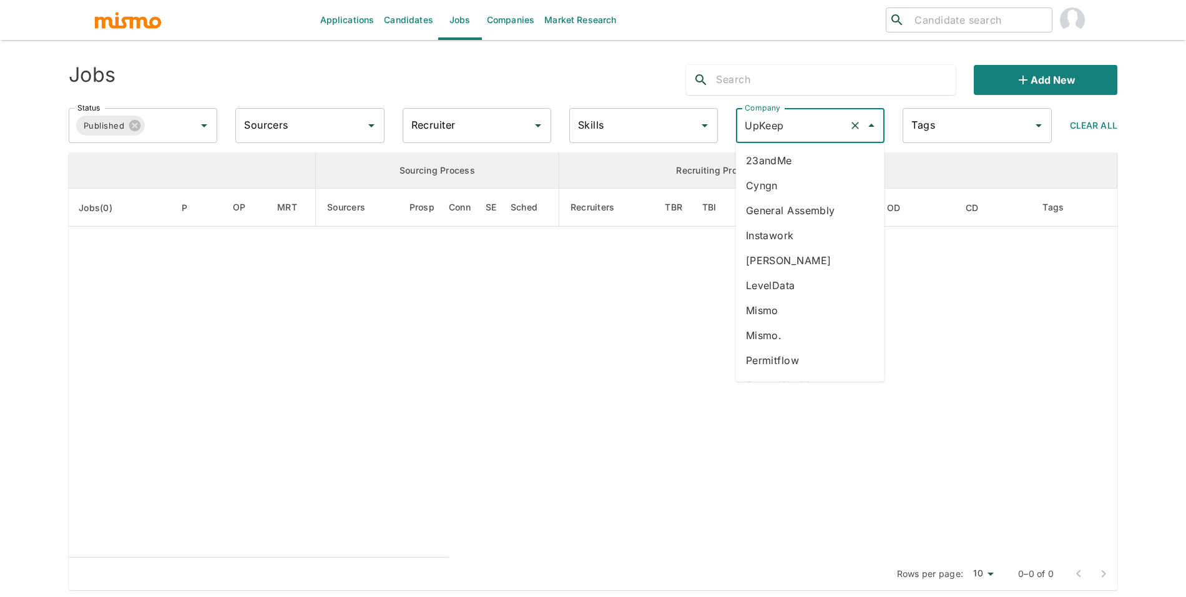
type input "s"
click at [812, 358] on li "Starsling" at bounding box center [810, 360] width 149 height 25
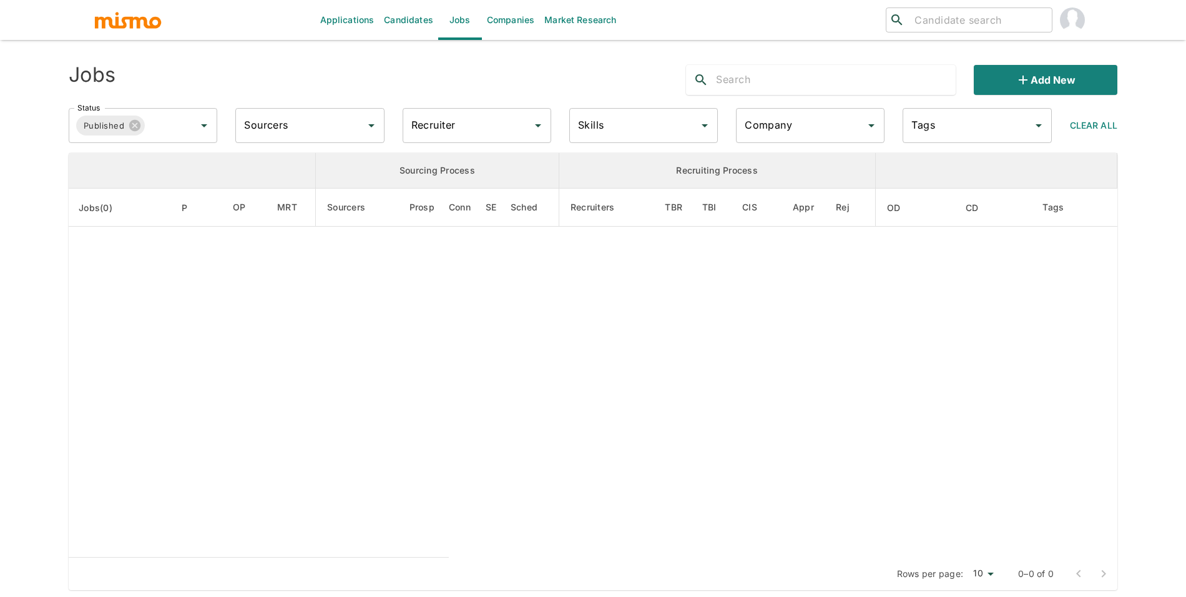
type input "Starsling"
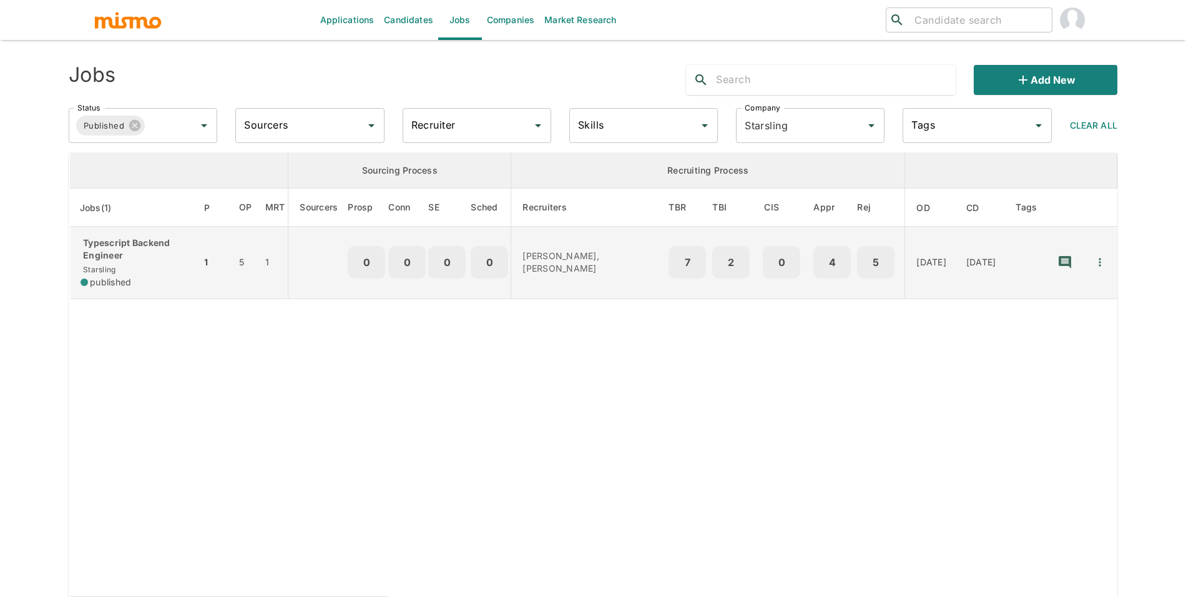
click at [124, 266] on div "Typescript Backend Engineer Starsling published" at bounding box center [136, 263] width 110 height 52
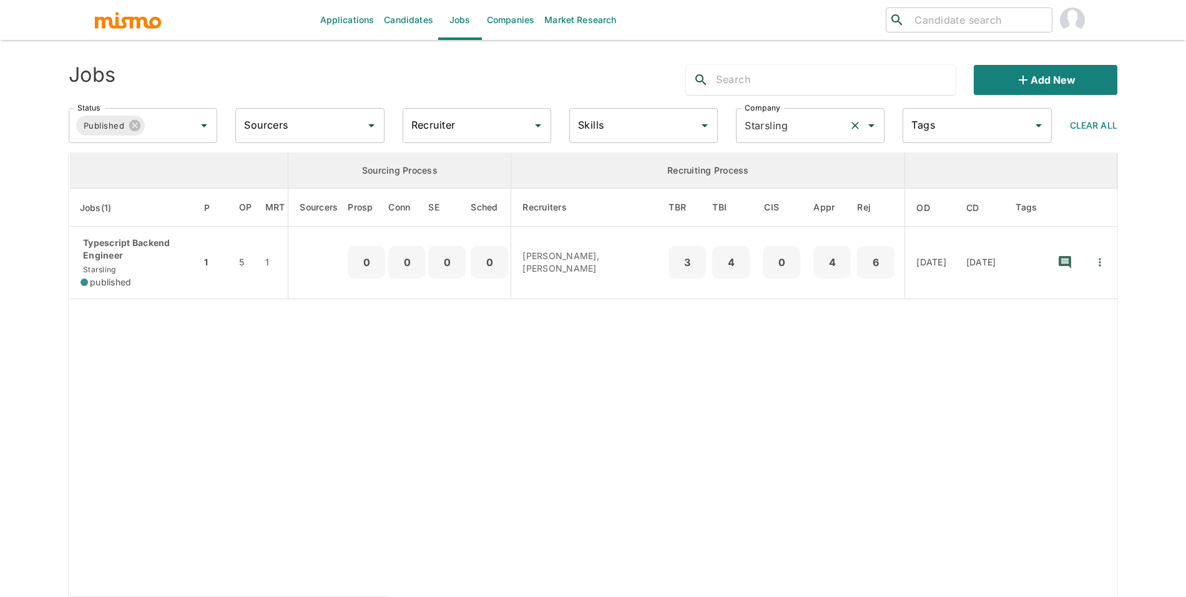
click at [774, 123] on input "Starsling" at bounding box center [792, 126] width 102 height 24
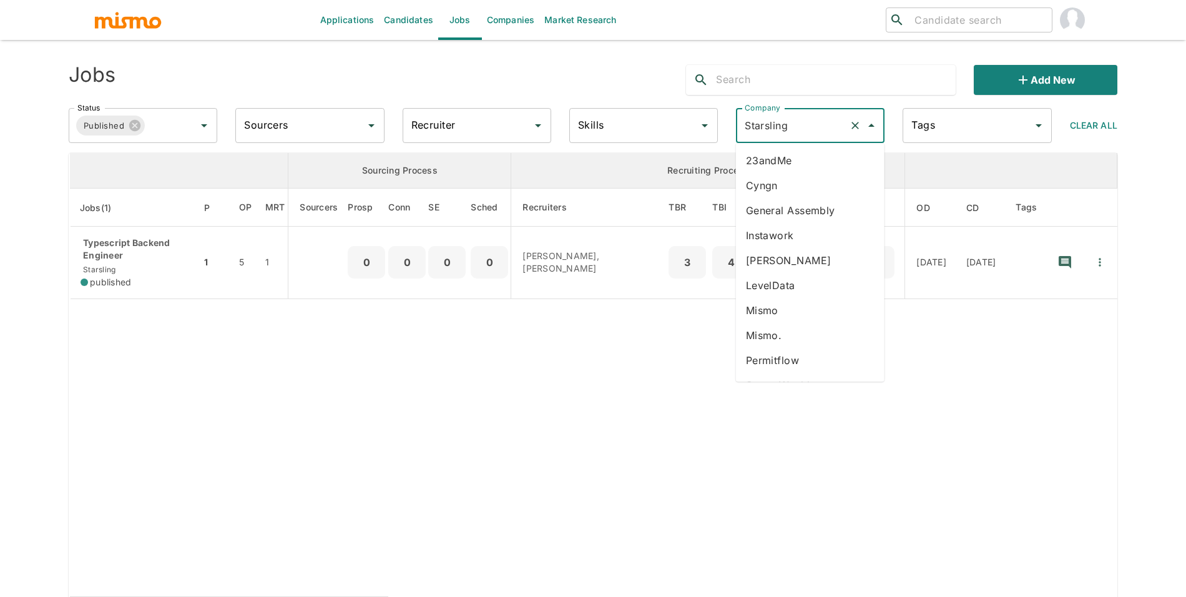
scroll to position [131, 0]
click at [819, 245] on li "Savvy Wealth" at bounding box center [810, 254] width 149 height 25
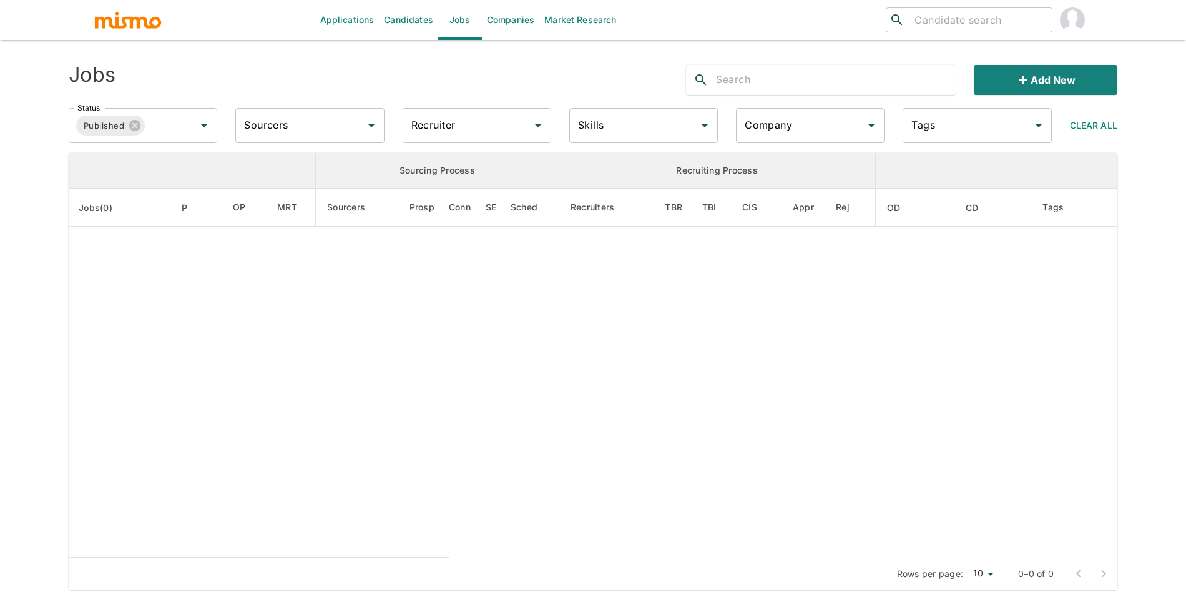
type input "Savvy Wealth"
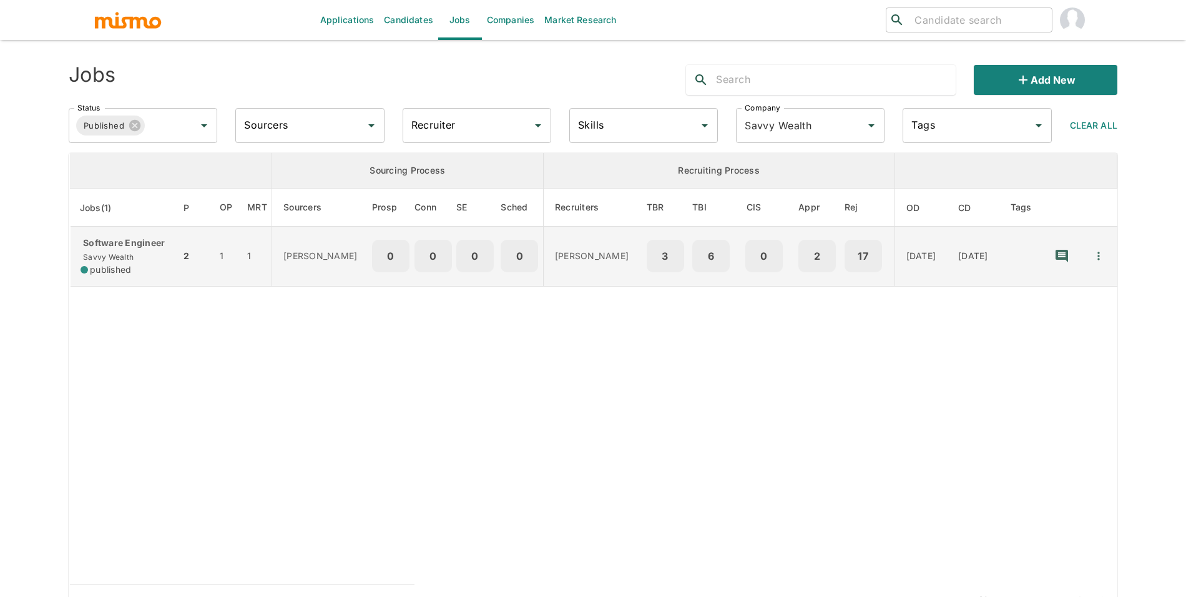
click at [210, 251] on td "1" at bounding box center [227, 257] width 34 height 60
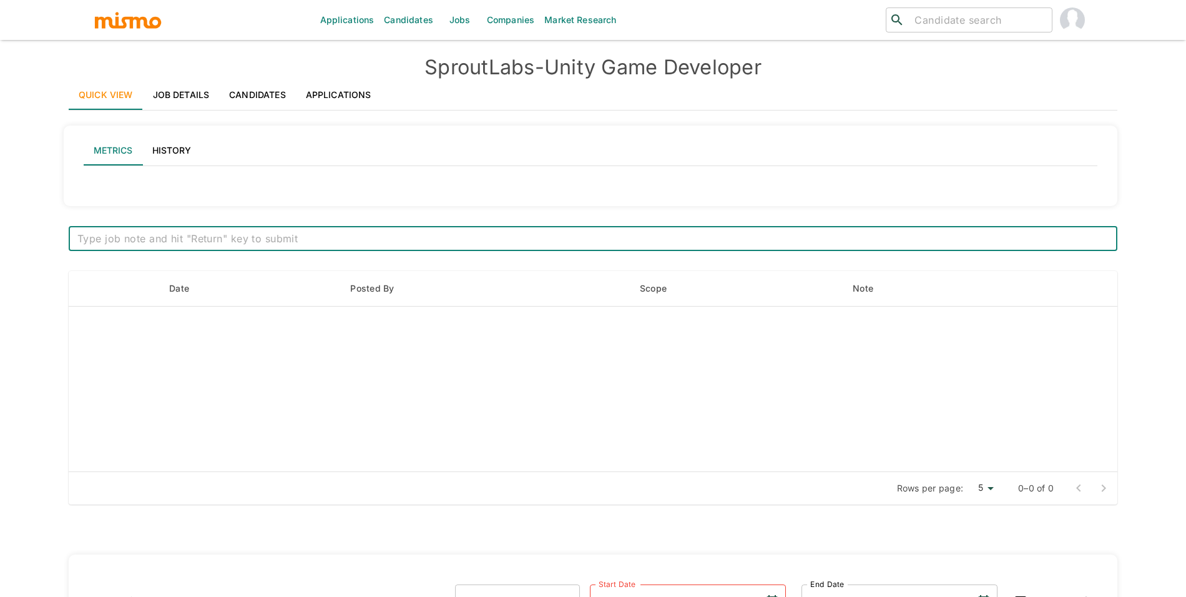
click at [192, 101] on link "Job Details" at bounding box center [181, 95] width 77 height 30
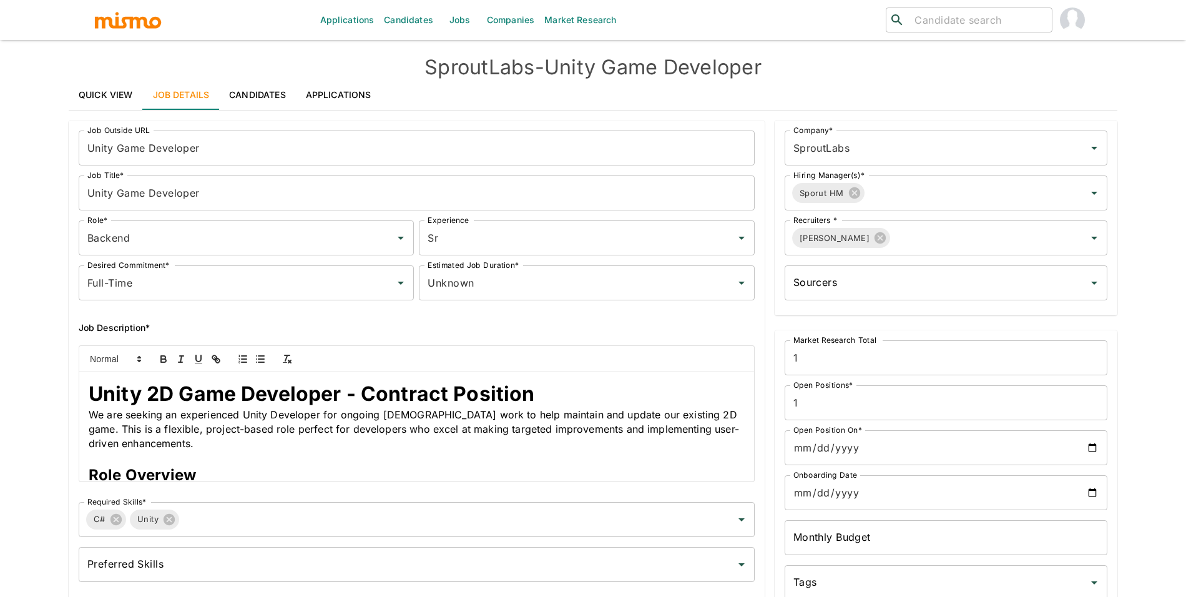
click at [276, 185] on input "Unity Game Developer" at bounding box center [417, 192] width 676 height 35
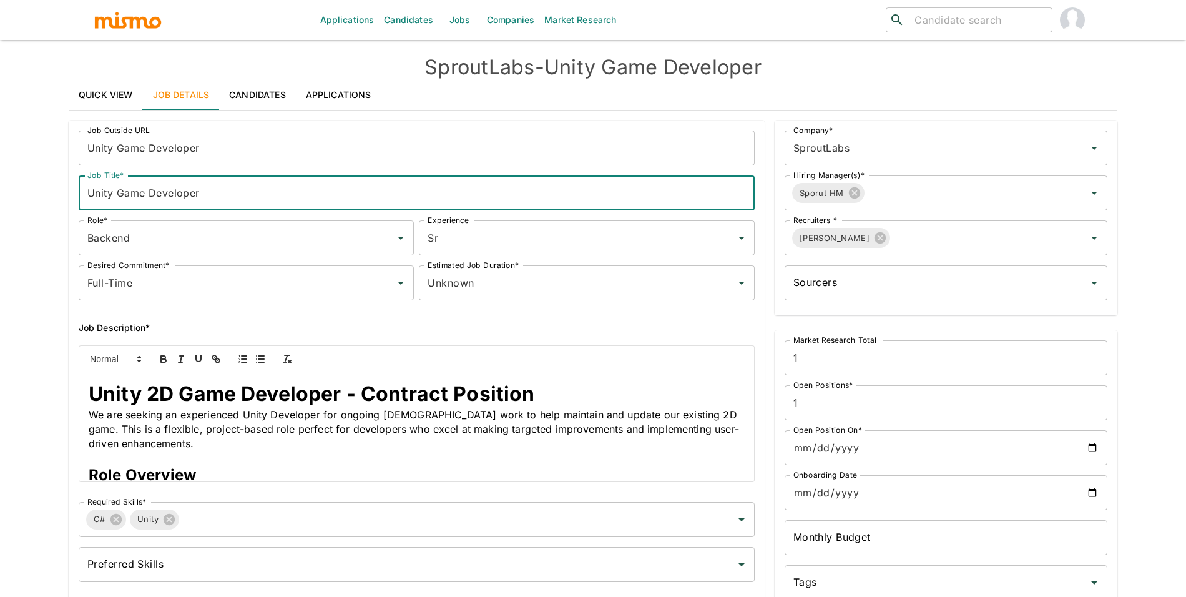
click at [302, 186] on input "Unity Game Developer" at bounding box center [417, 192] width 676 height 35
click at [303, 198] on input "Unity Game Developer" at bounding box center [417, 192] width 676 height 35
click at [257, 187] on input "Unity Game Developer (Part-" at bounding box center [417, 192] width 676 height 35
click at [230, 200] on input "Unity Game Developer (Part-Time)" at bounding box center [417, 192] width 676 height 35
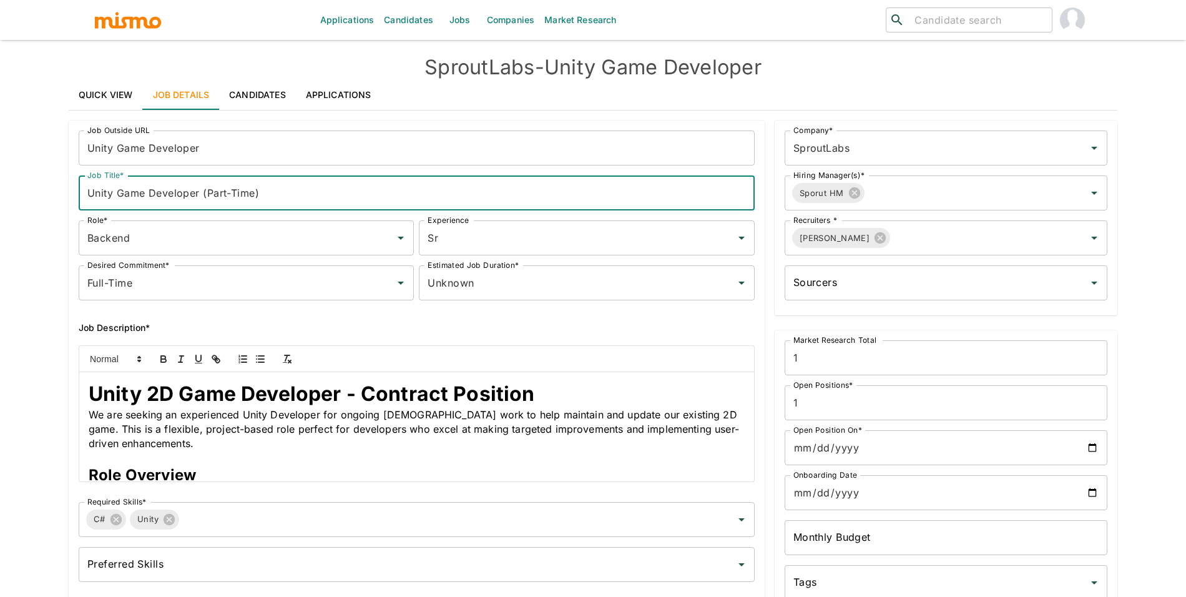
click at [230, 200] on input "Unity Game Developer (Part-Time)" at bounding box center [417, 192] width 676 height 35
type input "Unity Game Developer (Part-Time)"
click at [227, 150] on input "Unity Game Developer" at bounding box center [417, 147] width 676 height 35
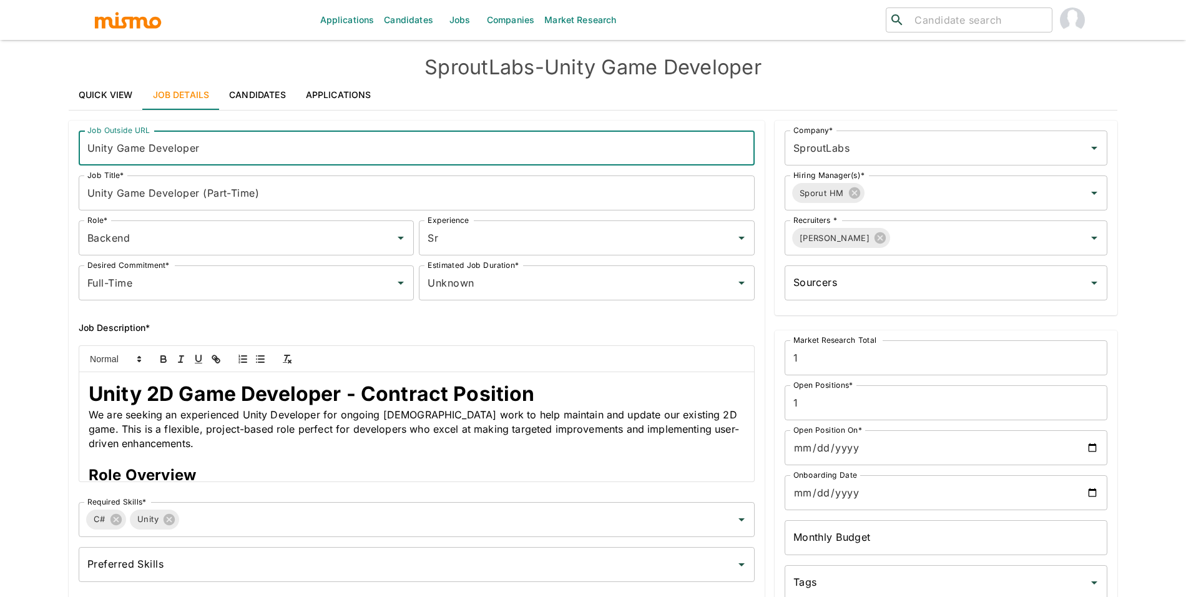
paste input "(Part-Time)"
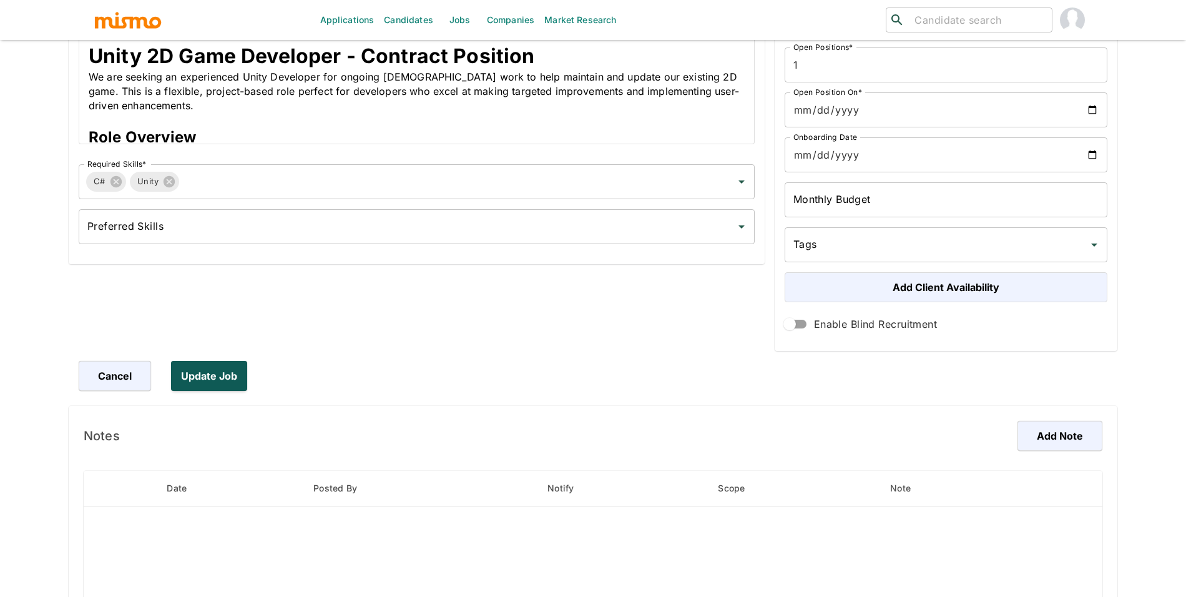
type input "Unity Game Developer (Part-Time)"
click at [201, 374] on button "Update Job" at bounding box center [211, 376] width 81 height 30
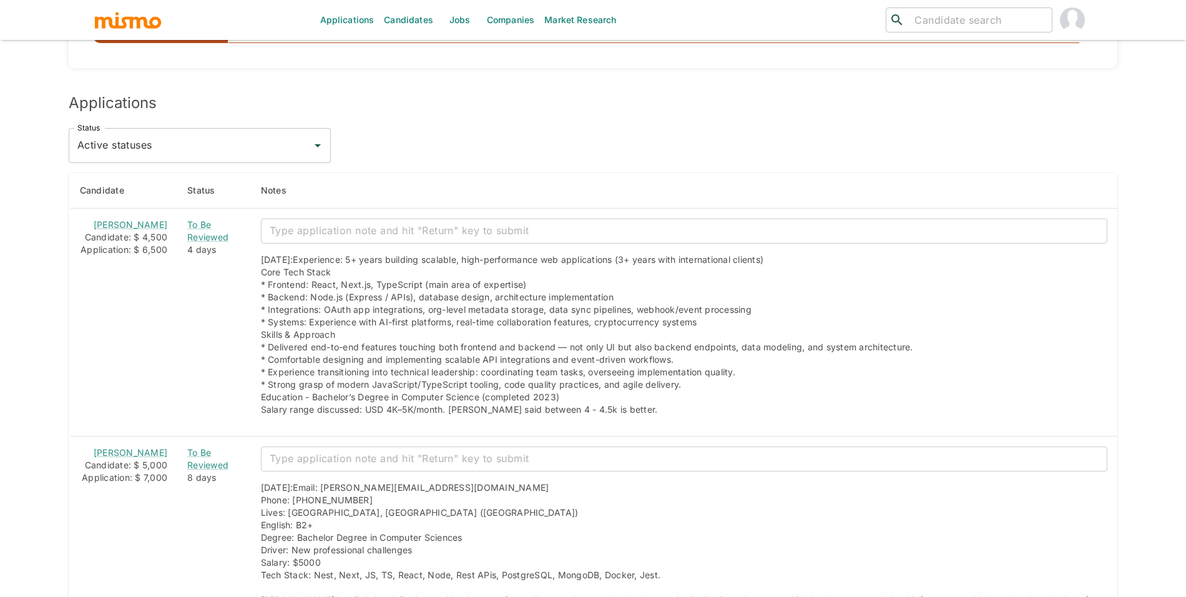
scroll to position [966, 0]
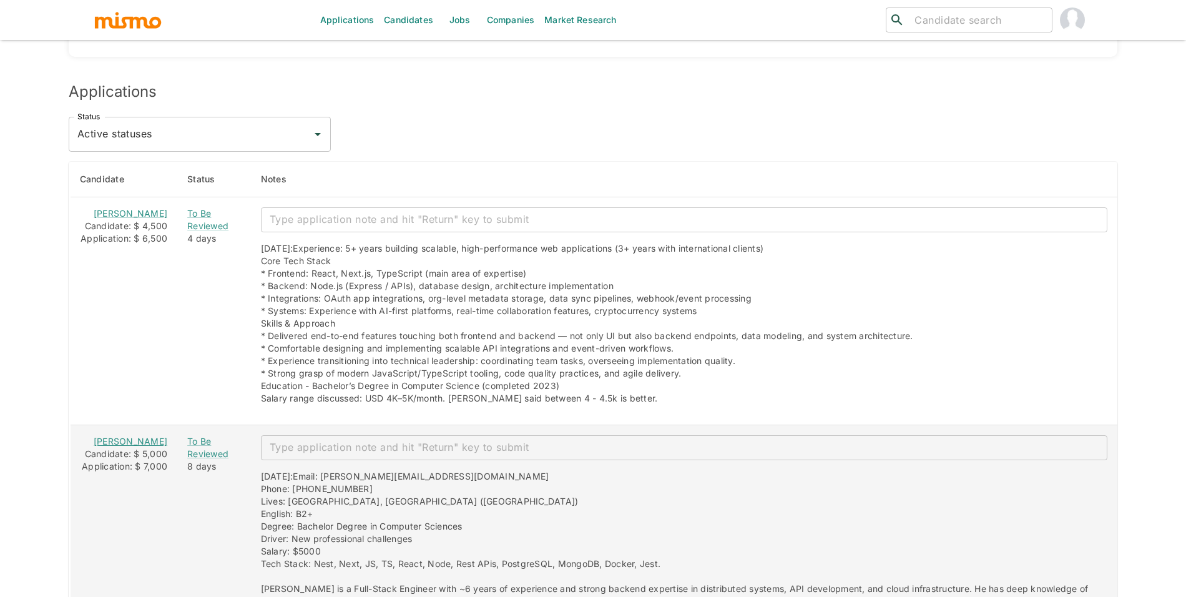
click at [132, 446] on link "Gabriel Mouallem" at bounding box center [131, 441] width 74 height 11
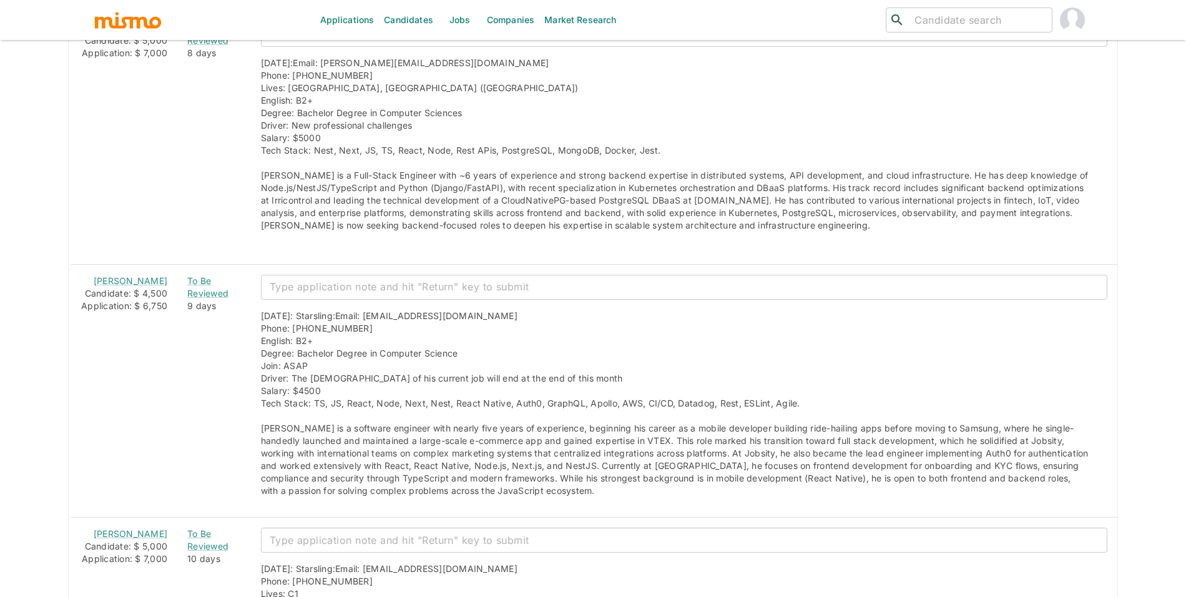
scroll to position [1391, 0]
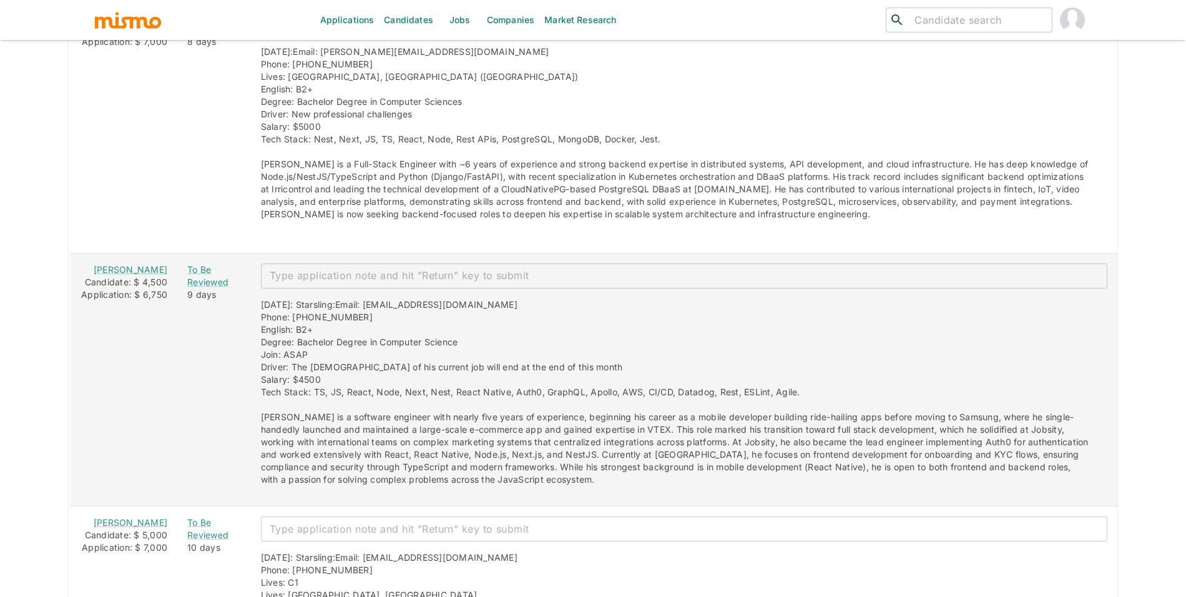
click at [124, 276] on div "Eurípedes Cabral" at bounding box center [124, 269] width 87 height 12
click at [123, 275] on link "Eurípedes Cabral" at bounding box center [131, 269] width 74 height 11
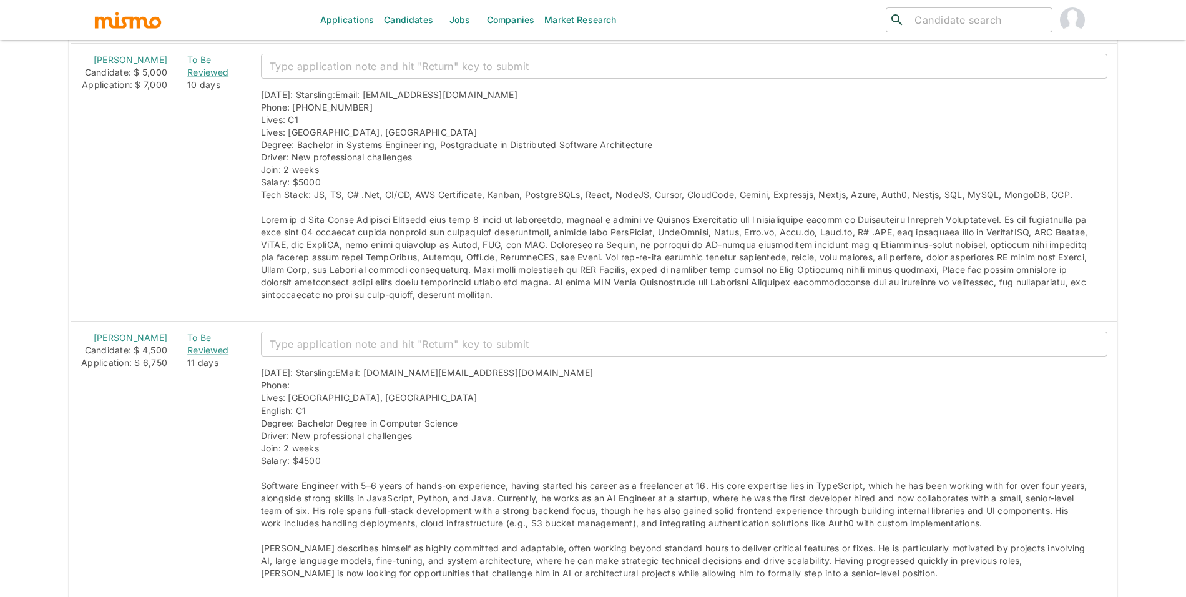
scroll to position [1941, 0]
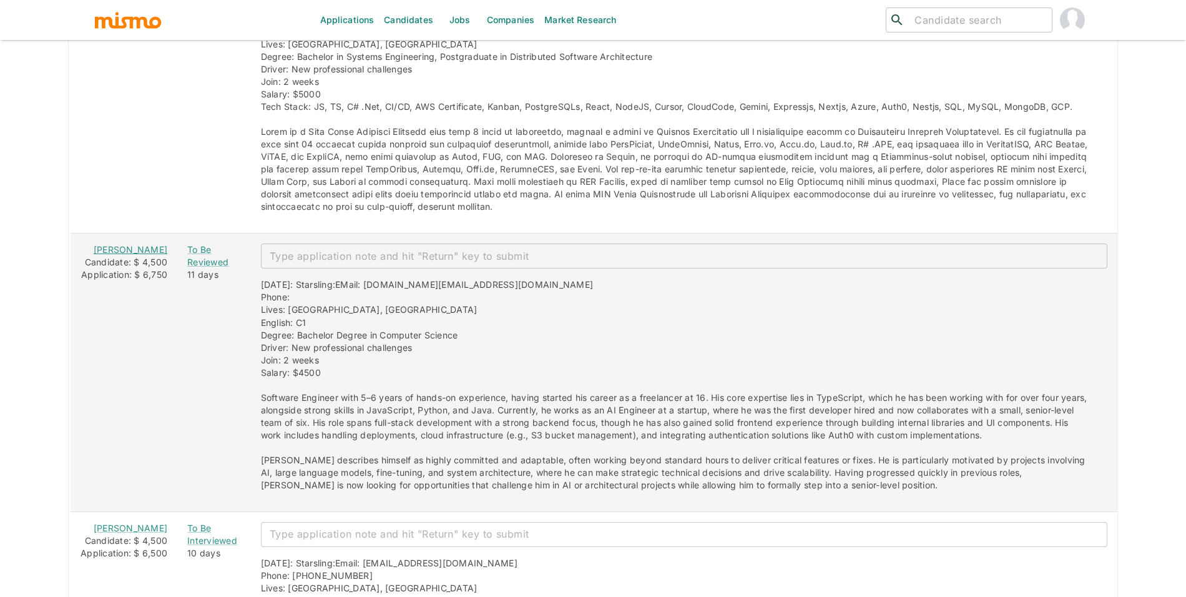
click at [138, 248] on link "Henrique de Brito" at bounding box center [131, 249] width 74 height 11
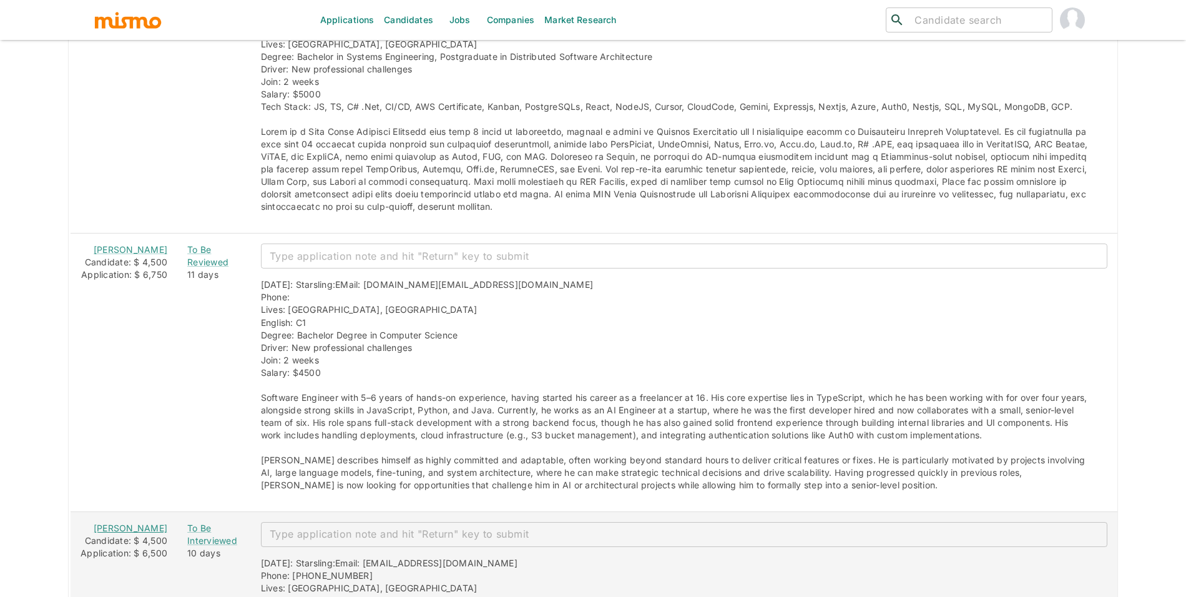
click at [123, 533] on link "Renan Machado" at bounding box center [131, 527] width 74 height 11
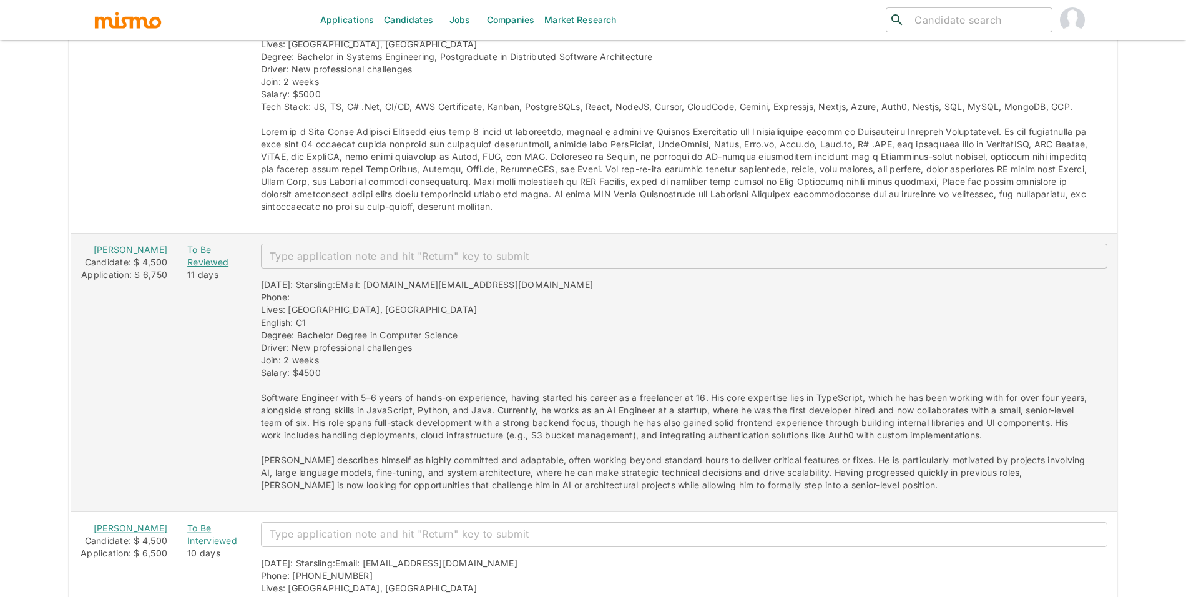
click at [187, 262] on div "To Be Reviewed" at bounding box center [214, 255] width 54 height 25
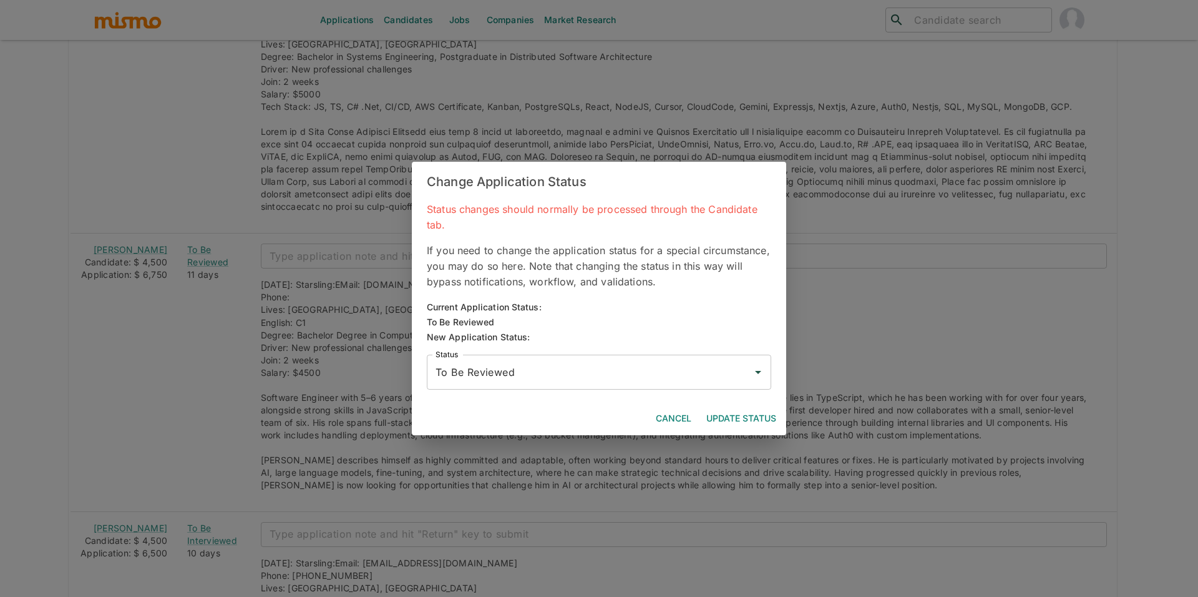
click at [484, 380] on input "To Be Reviewed" at bounding box center [590, 372] width 315 height 24
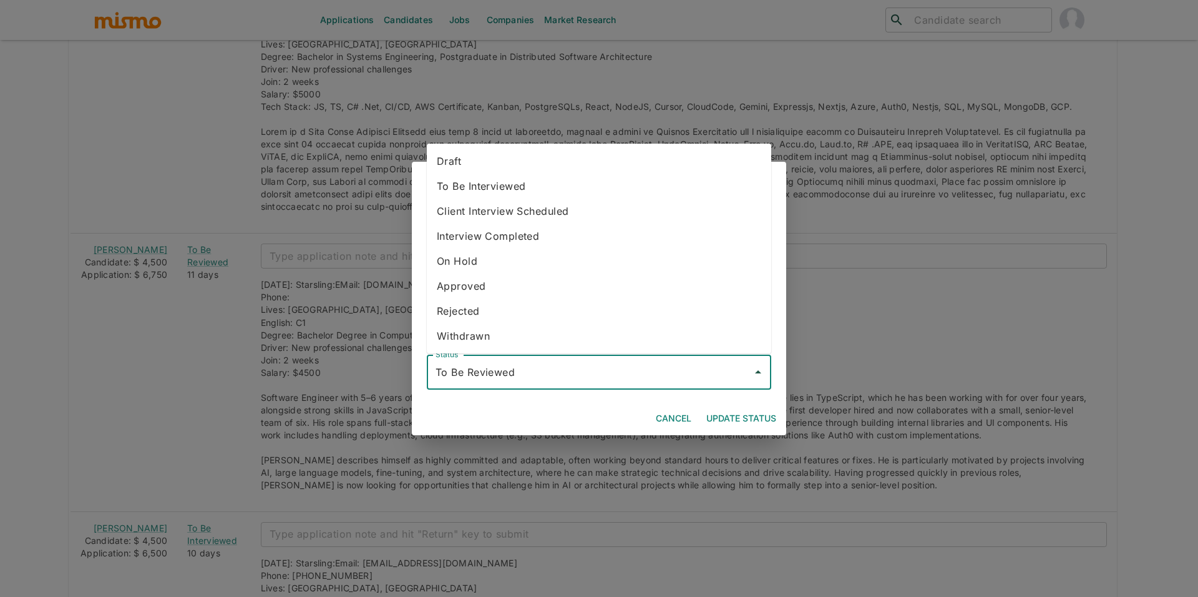
click at [575, 187] on li "To Be Interviewed" at bounding box center [599, 186] width 345 height 25
type input "To Be Interviewed"
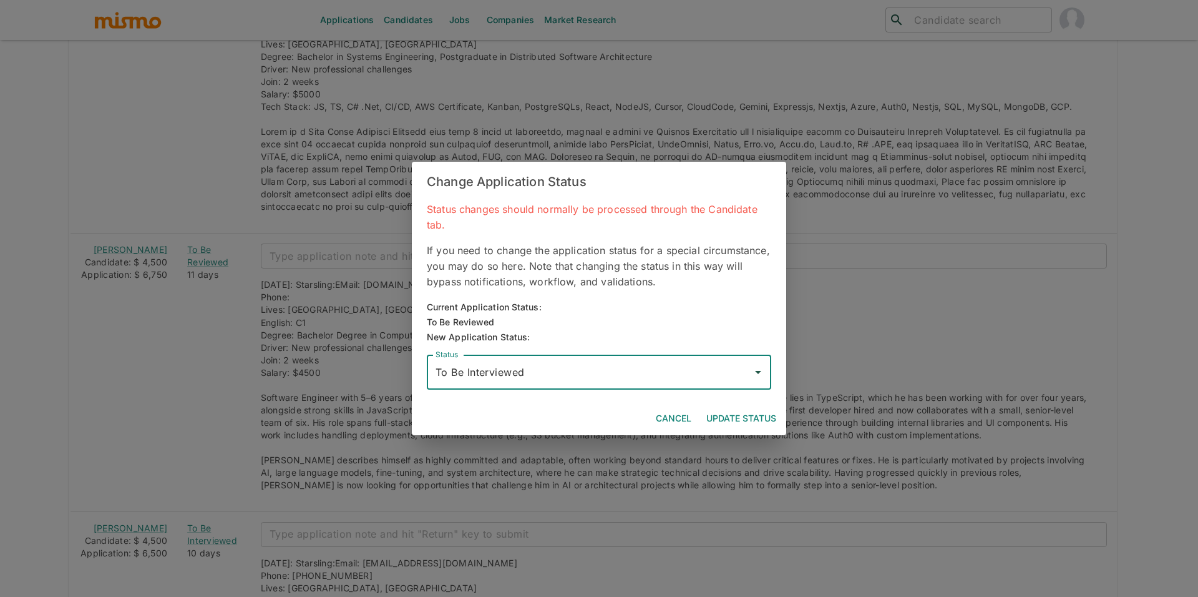
click at [759, 420] on button "Update Status" at bounding box center [742, 418] width 80 height 23
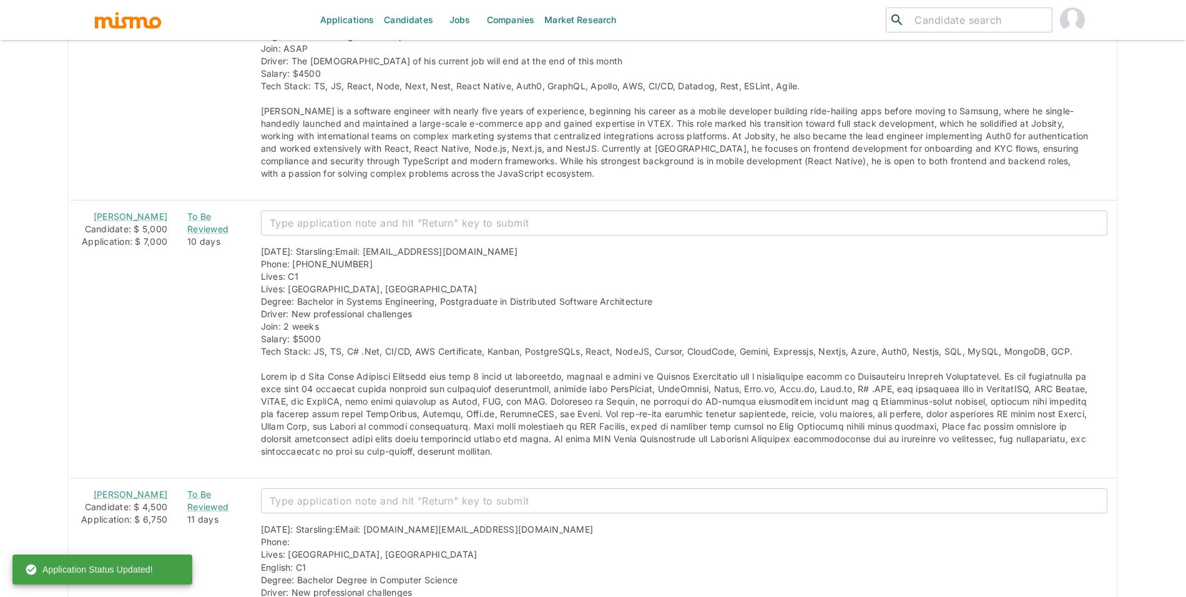
scroll to position [1641, 0]
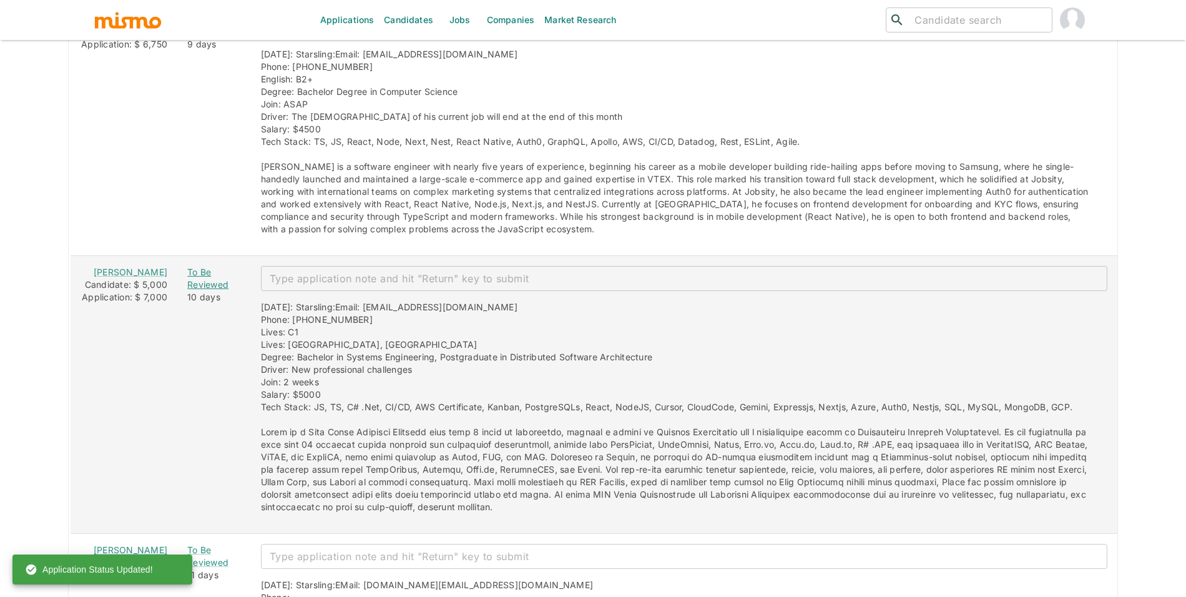
click at [190, 280] on div "To Be Reviewed" at bounding box center [214, 278] width 54 height 25
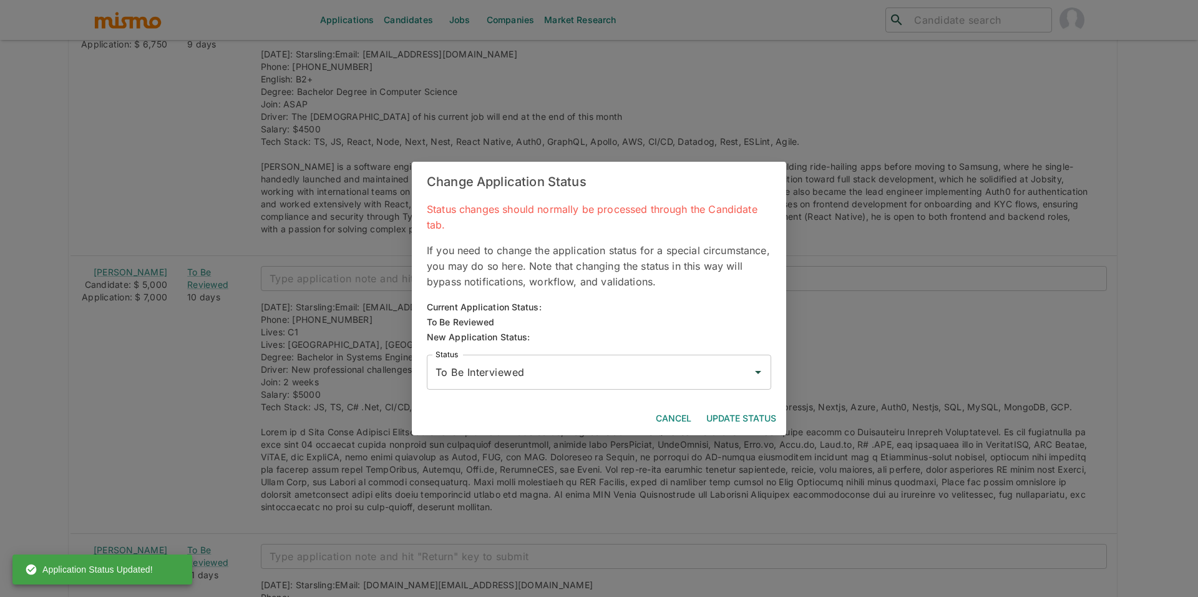
click at [522, 374] on input "To Be Interviewed" at bounding box center [590, 372] width 315 height 24
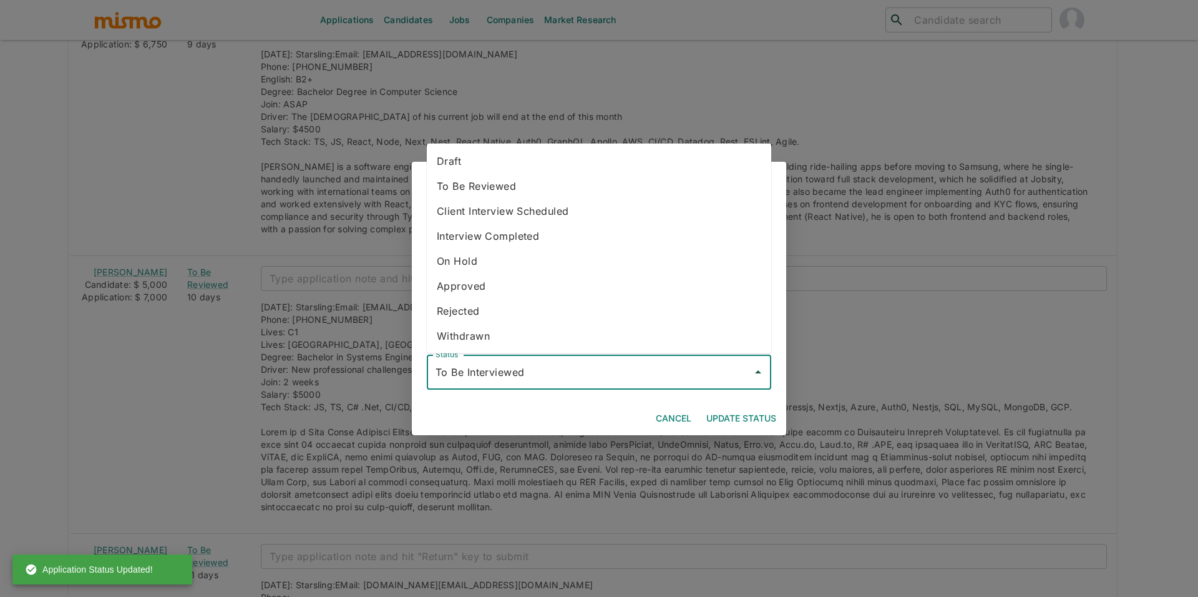
click at [499, 305] on li "Rejected" at bounding box center [599, 310] width 345 height 25
type input "Rejected"
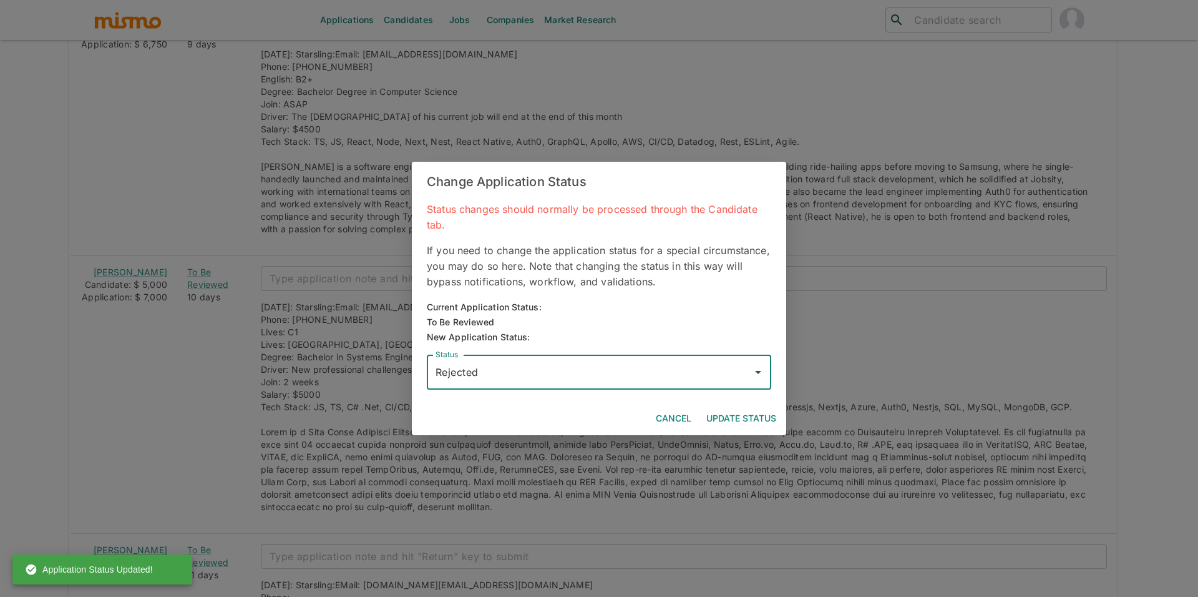
click at [740, 408] on button "Update Status" at bounding box center [742, 418] width 80 height 23
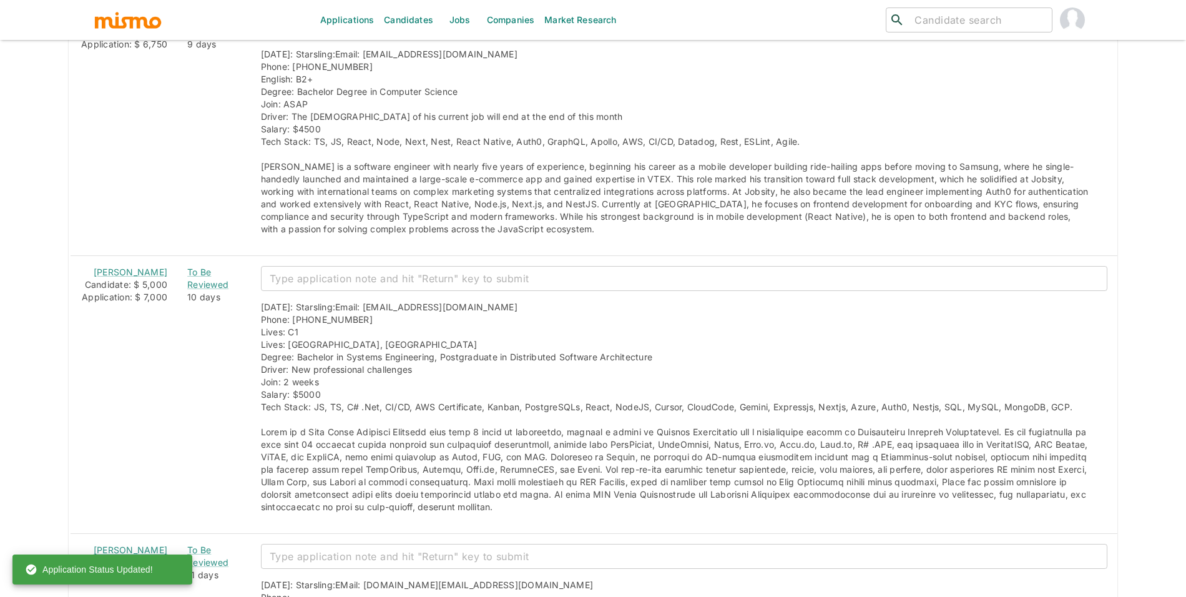
scroll to position [1454, 0]
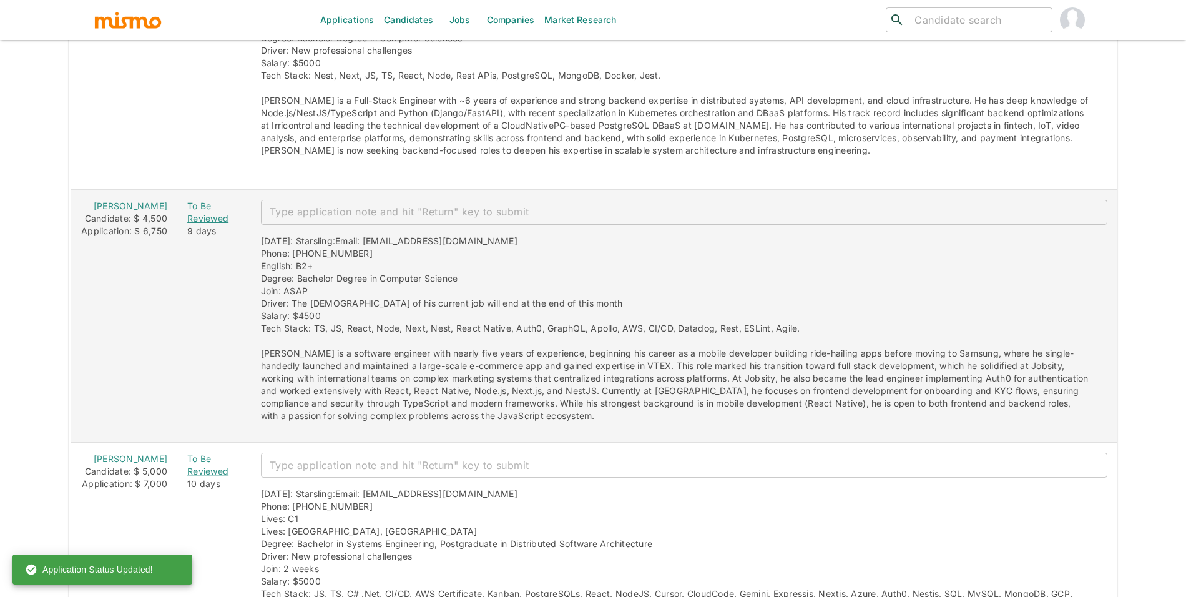
click at [187, 208] on div "To Be Reviewed" at bounding box center [214, 212] width 54 height 25
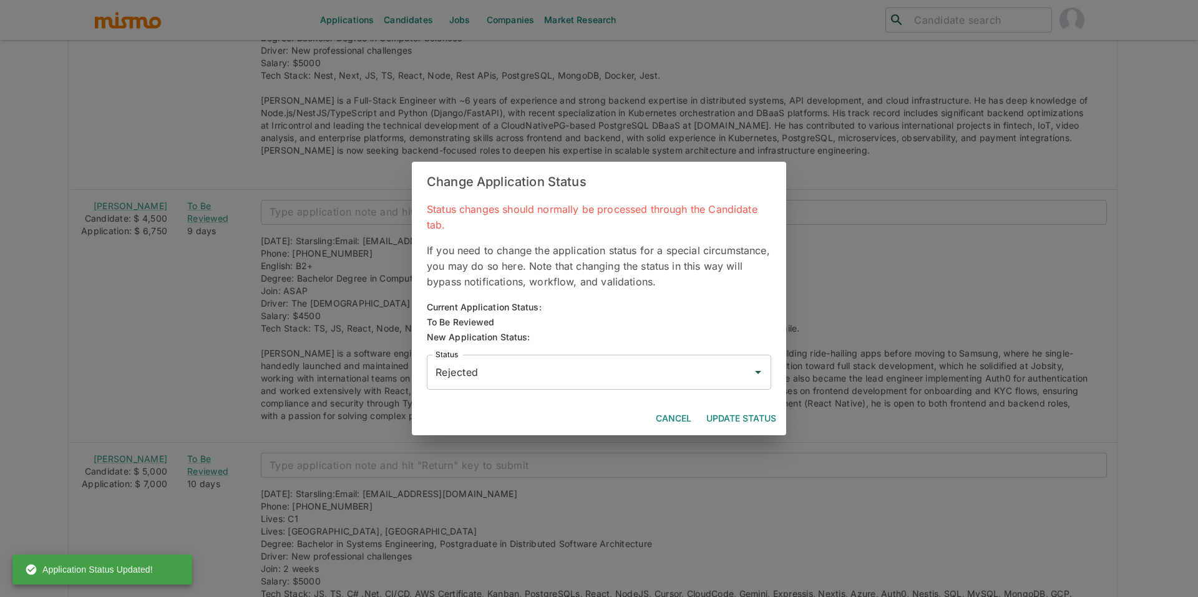
click at [529, 371] on input "Rejected" at bounding box center [590, 372] width 315 height 24
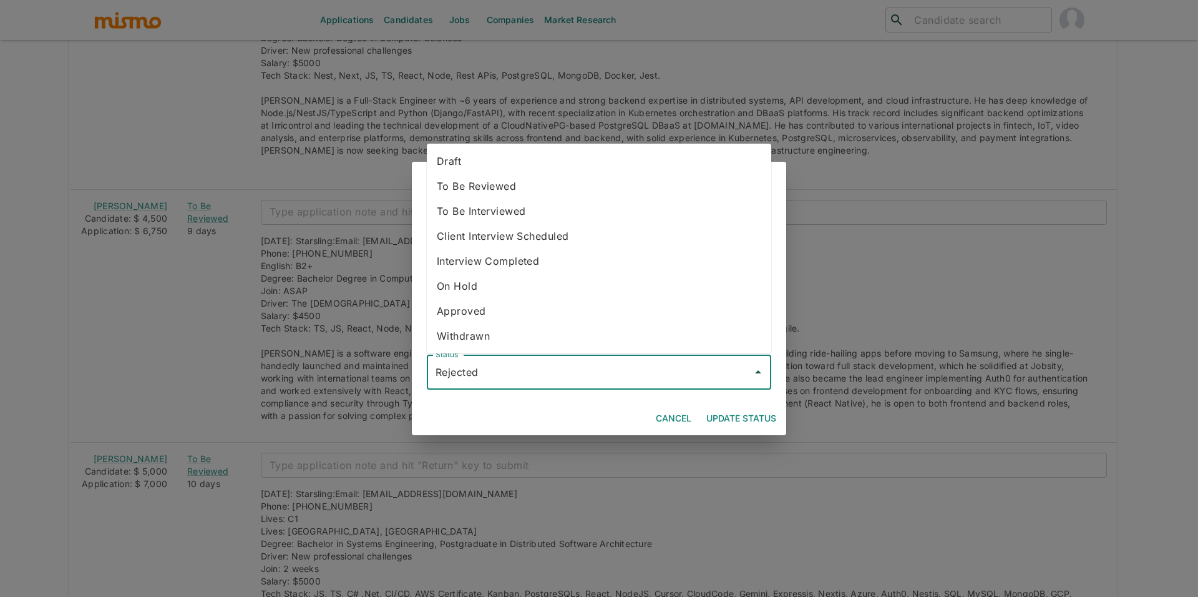
click at [530, 204] on li "To Be Interviewed" at bounding box center [599, 210] width 345 height 25
type input "To Be Interviewed"
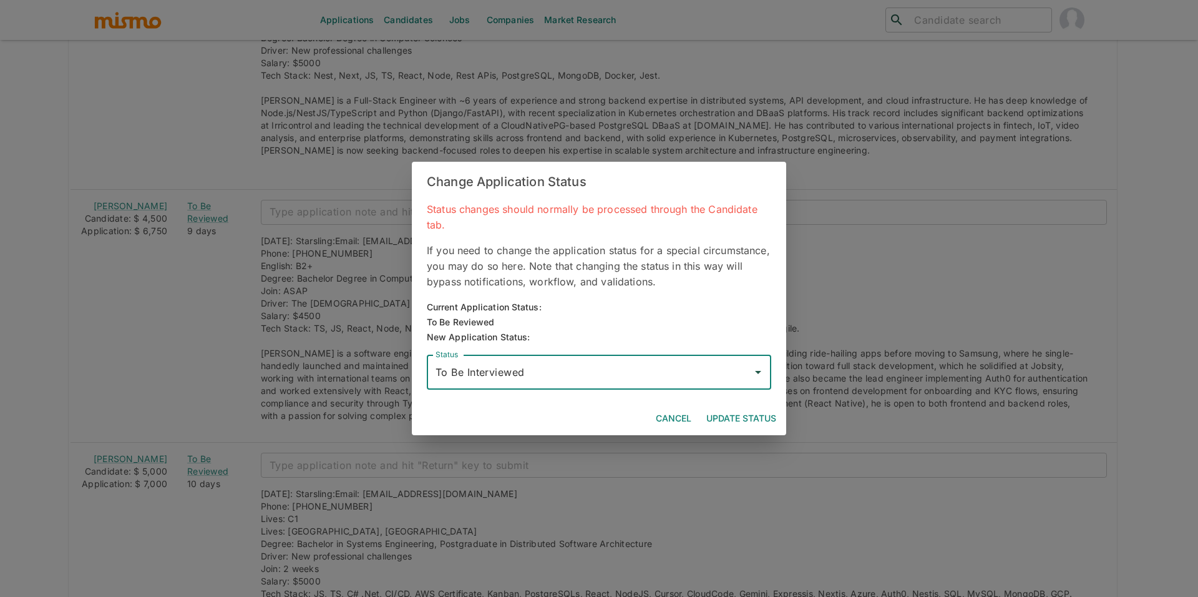
click at [755, 409] on button "Update Status" at bounding box center [742, 418] width 80 height 23
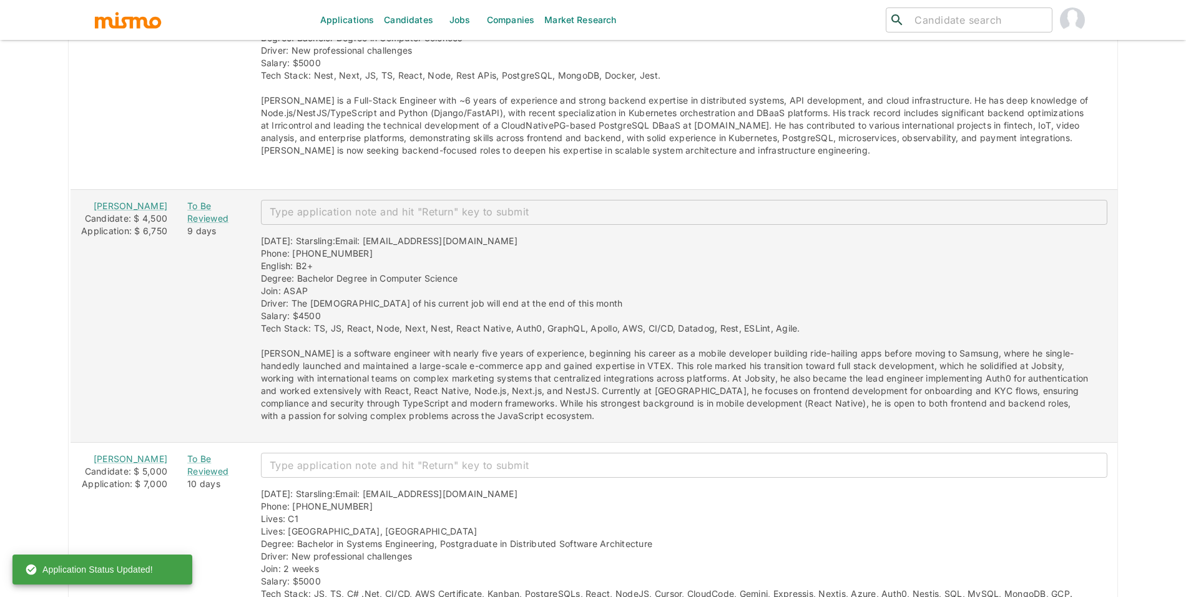
drag, startPoint x: 92, startPoint y: 200, endPoint x: 151, endPoint y: 220, distance: 62.4
click at [151, 220] on td "Eurípedes Cabral Candidate: $ 4,500 Application: $ 6,750" at bounding box center [124, 315] width 108 height 253
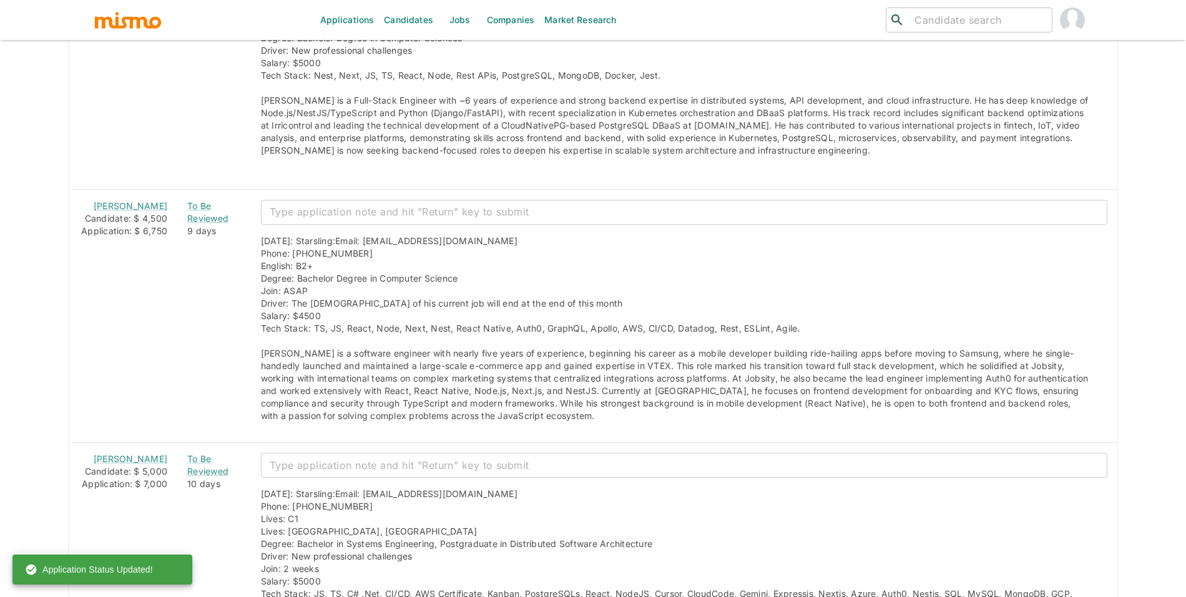
copy link "Eurípedes Cabral"
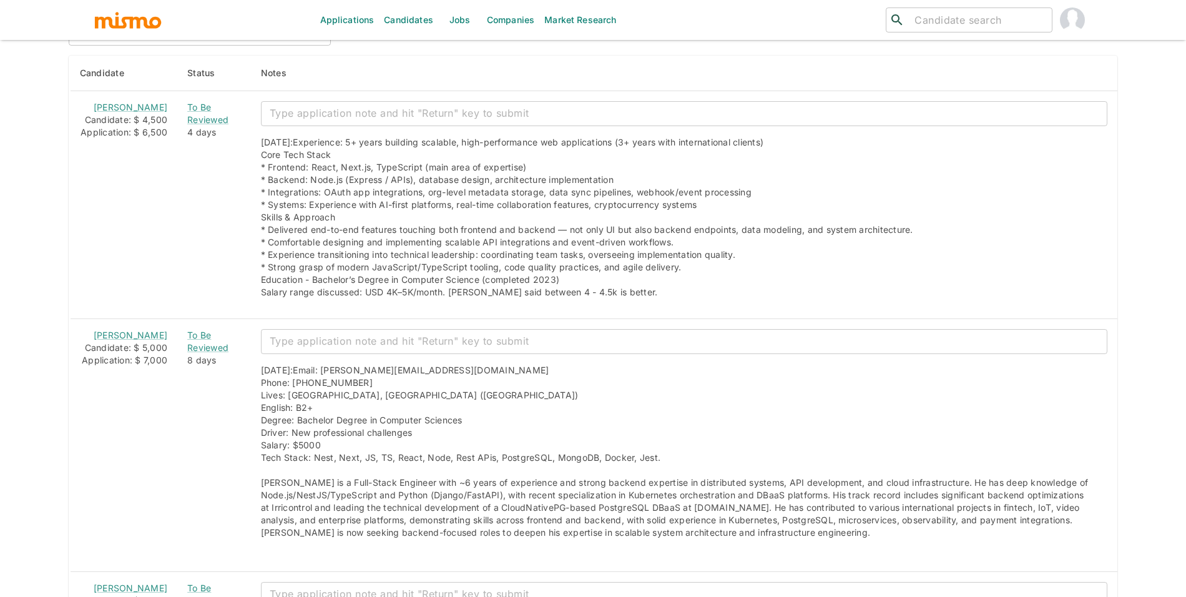
scroll to position [1089, 0]
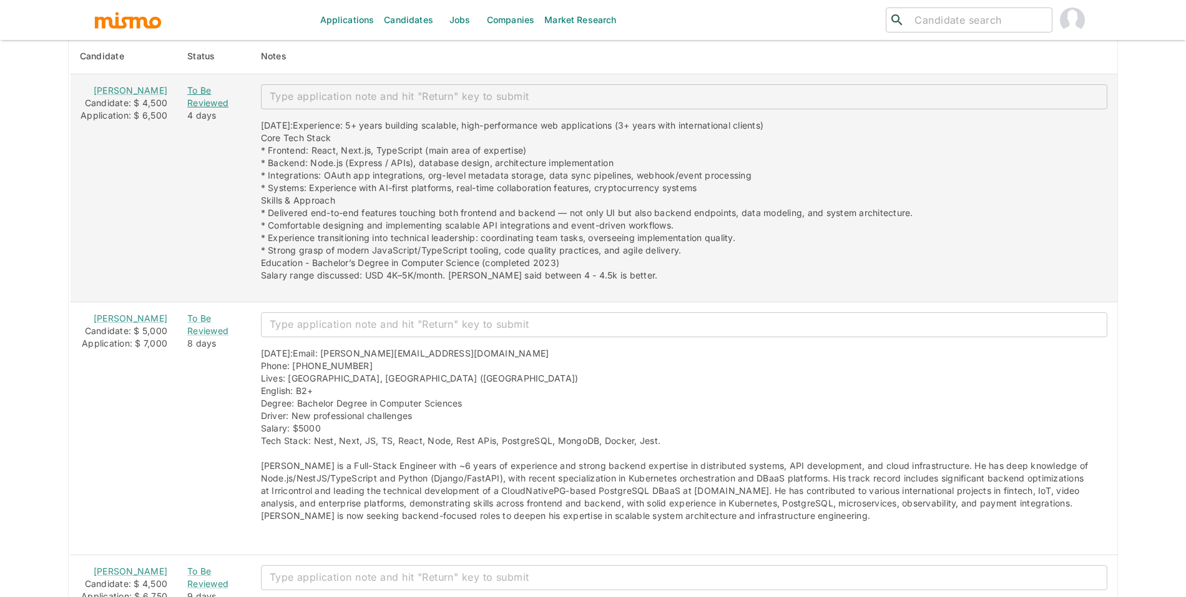
click at [187, 99] on div "To Be Reviewed" at bounding box center [214, 96] width 54 height 25
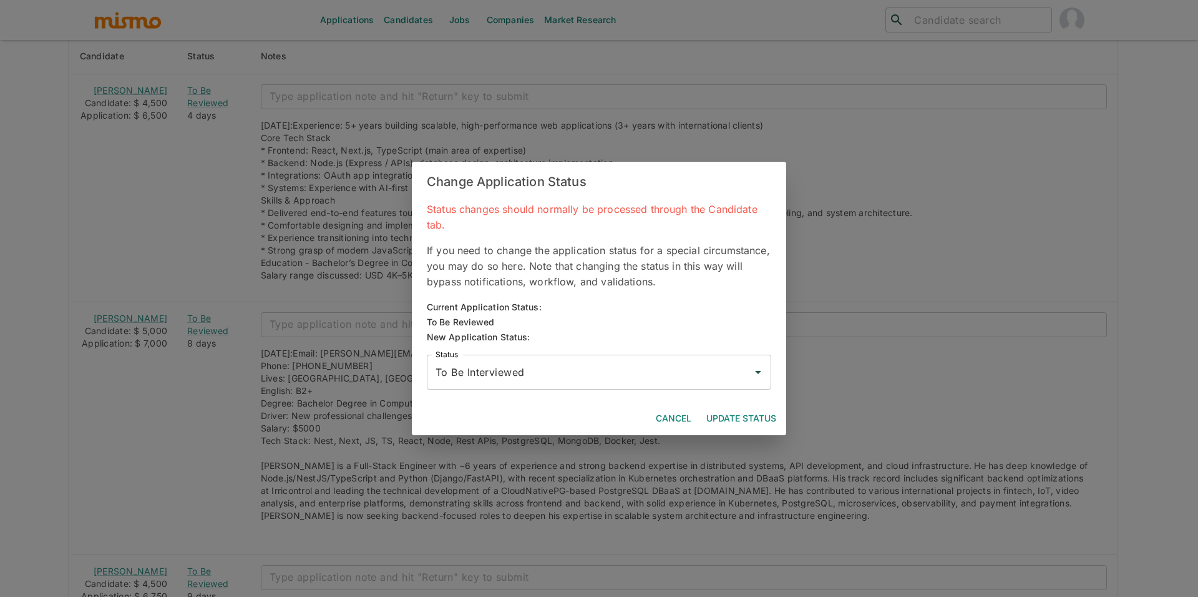
click at [521, 379] on input "To Be Interviewed" at bounding box center [590, 372] width 315 height 24
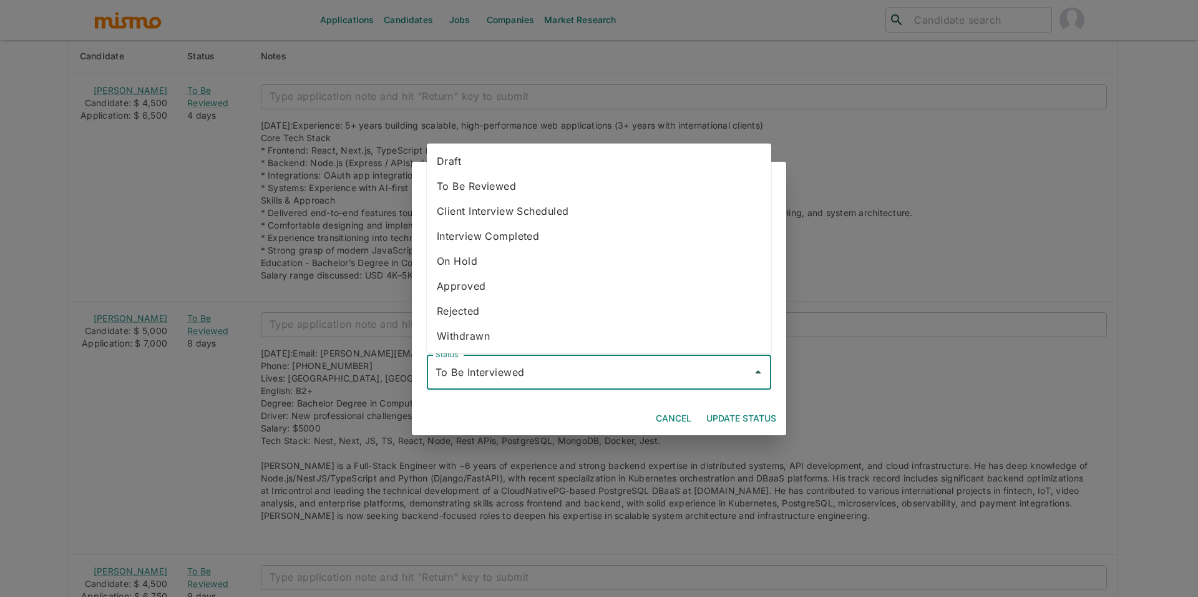
click at [515, 334] on li "Withdrawn" at bounding box center [599, 335] width 345 height 25
type input "Withdrawn"
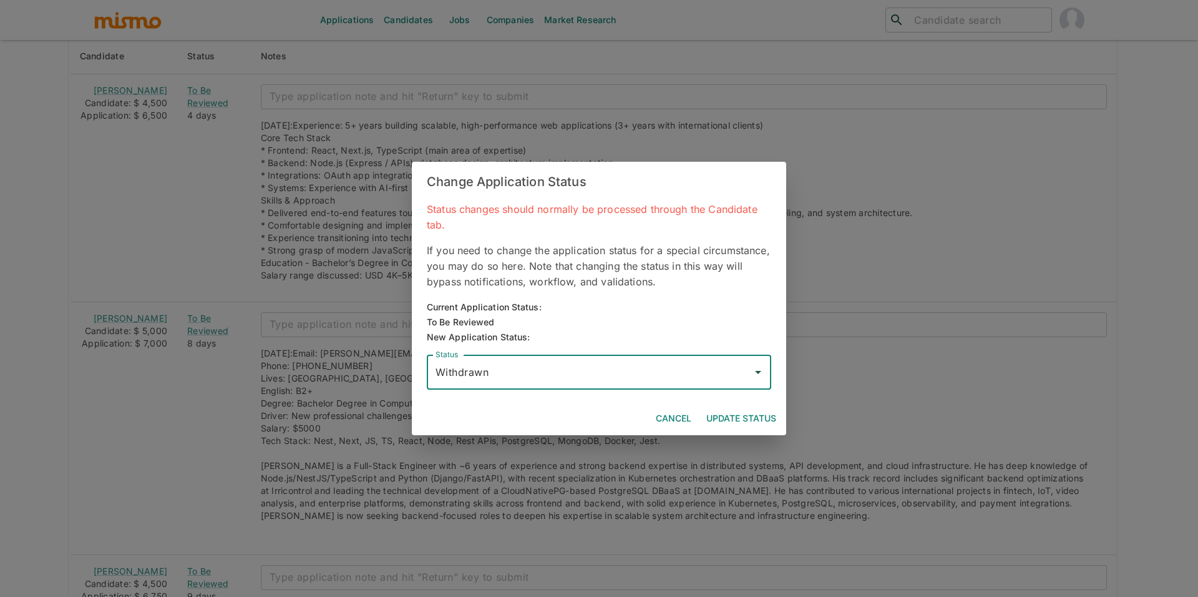
click at [766, 415] on button "Update Status" at bounding box center [742, 418] width 80 height 23
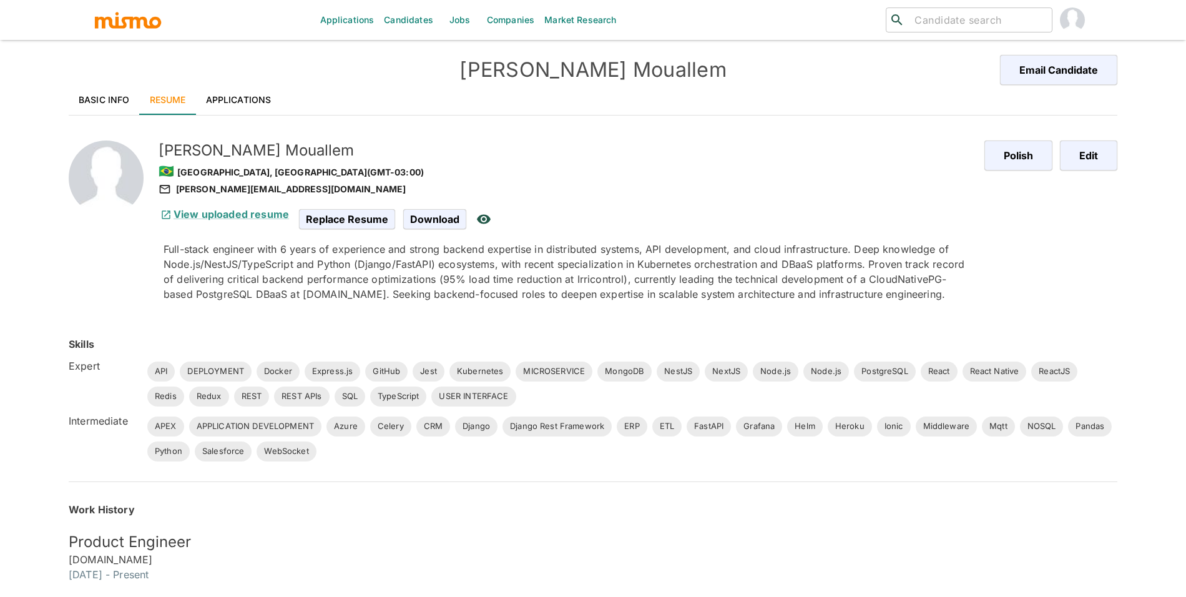
click at [121, 103] on link "Basic Info" at bounding box center [104, 100] width 71 height 30
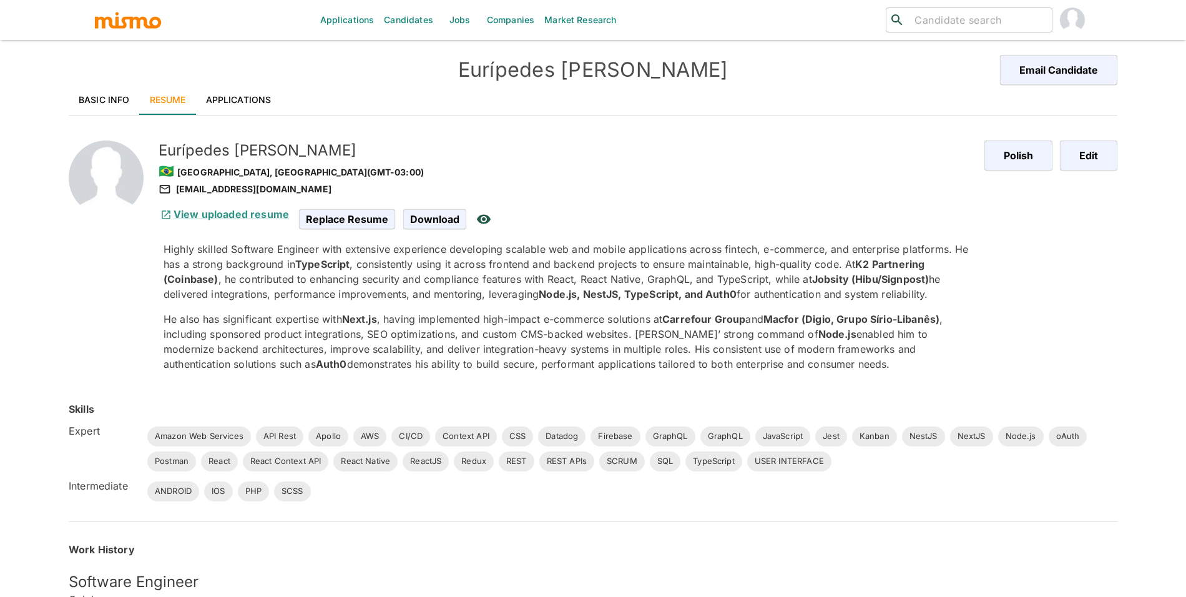
click at [112, 91] on link "Basic Info" at bounding box center [104, 100] width 71 height 30
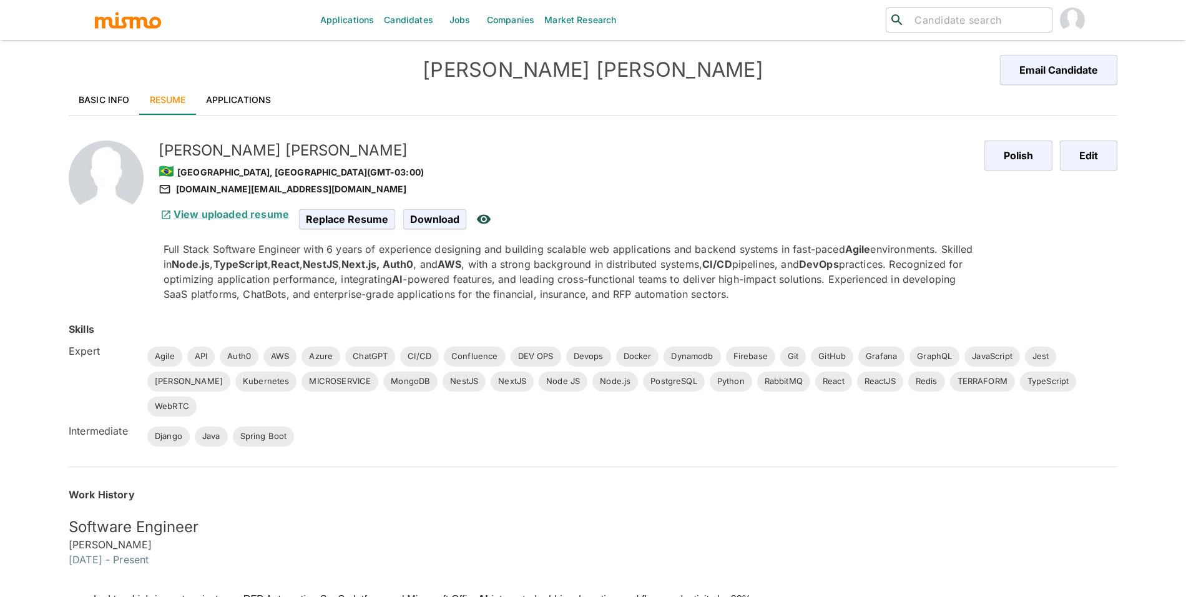
click at [87, 100] on link "Basic Info" at bounding box center [104, 100] width 71 height 30
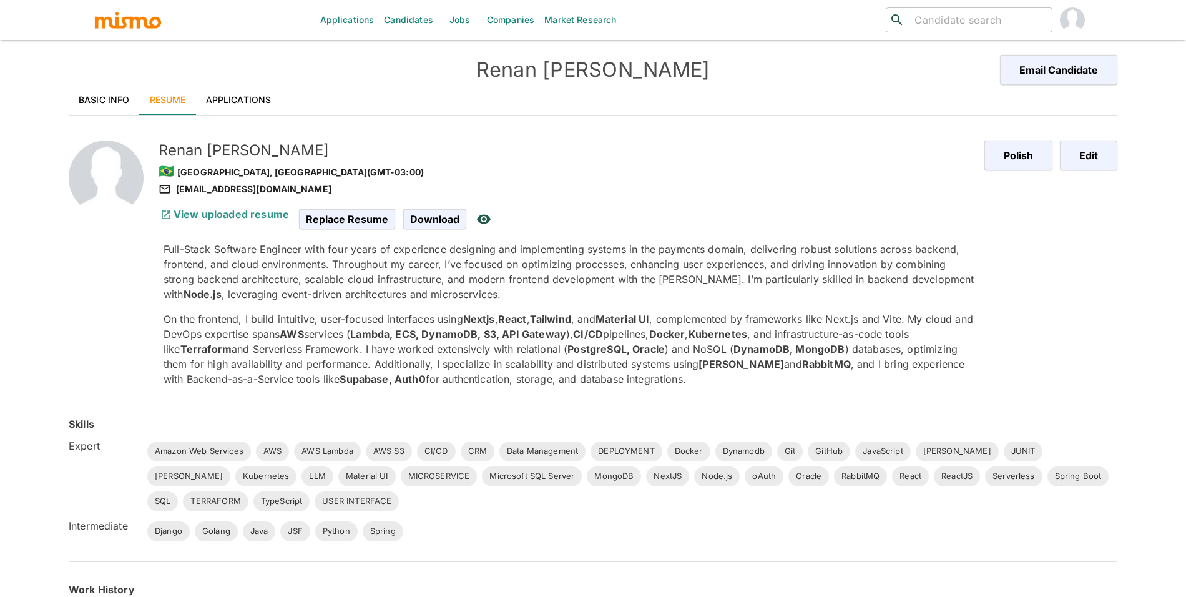
click at [105, 92] on link "Basic Info" at bounding box center [104, 100] width 71 height 30
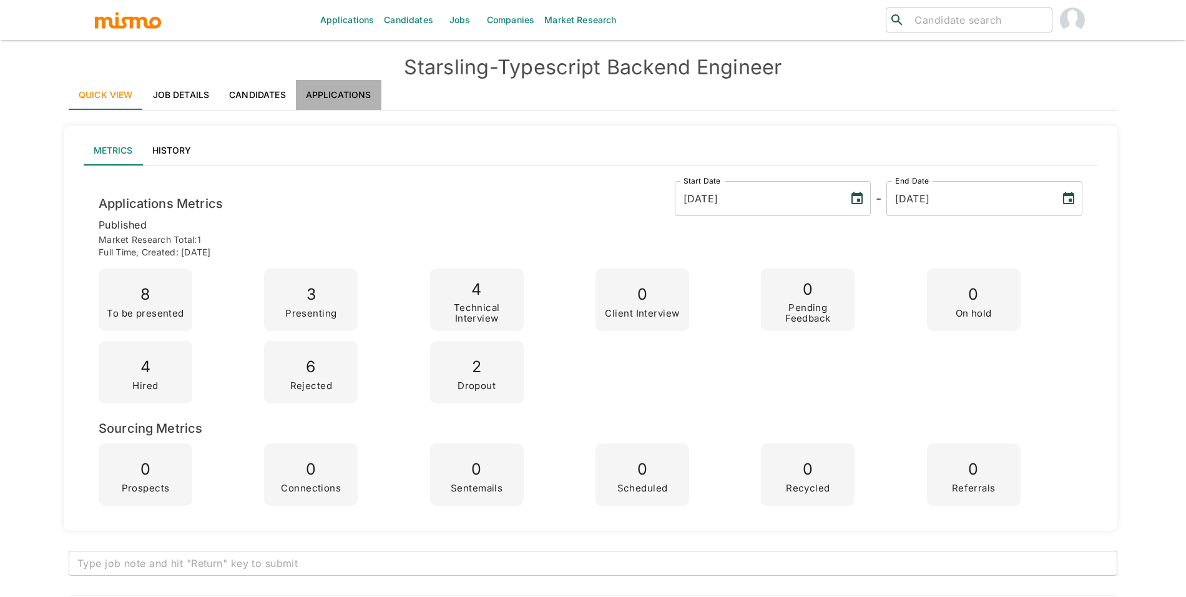
click at [343, 95] on link "Applications" at bounding box center [339, 95] width 86 height 30
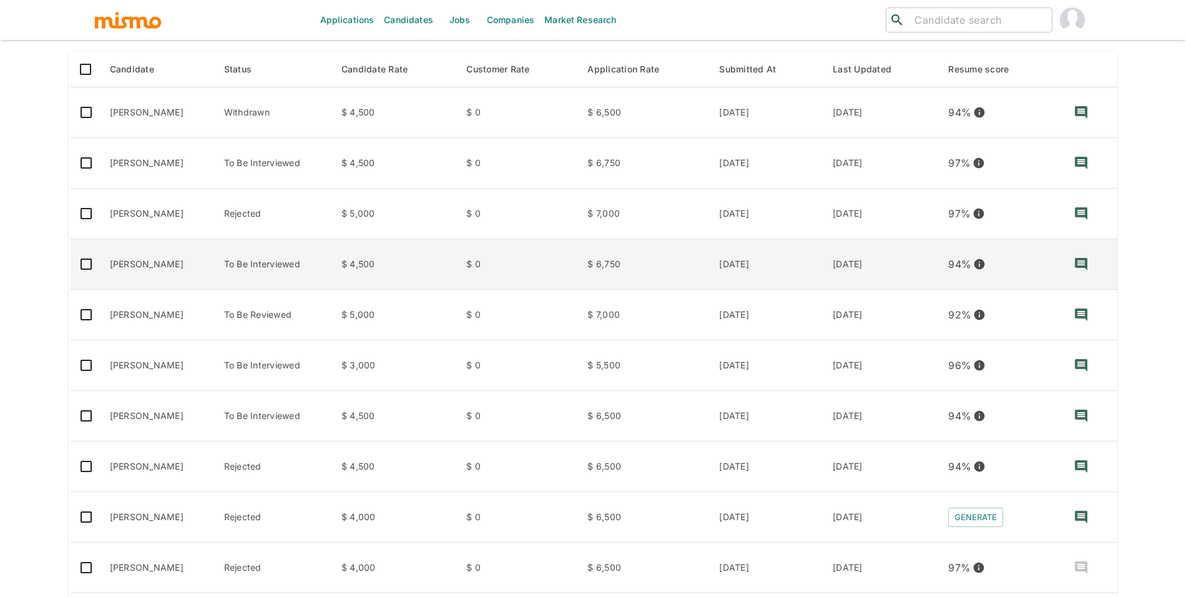
scroll to position [205, 0]
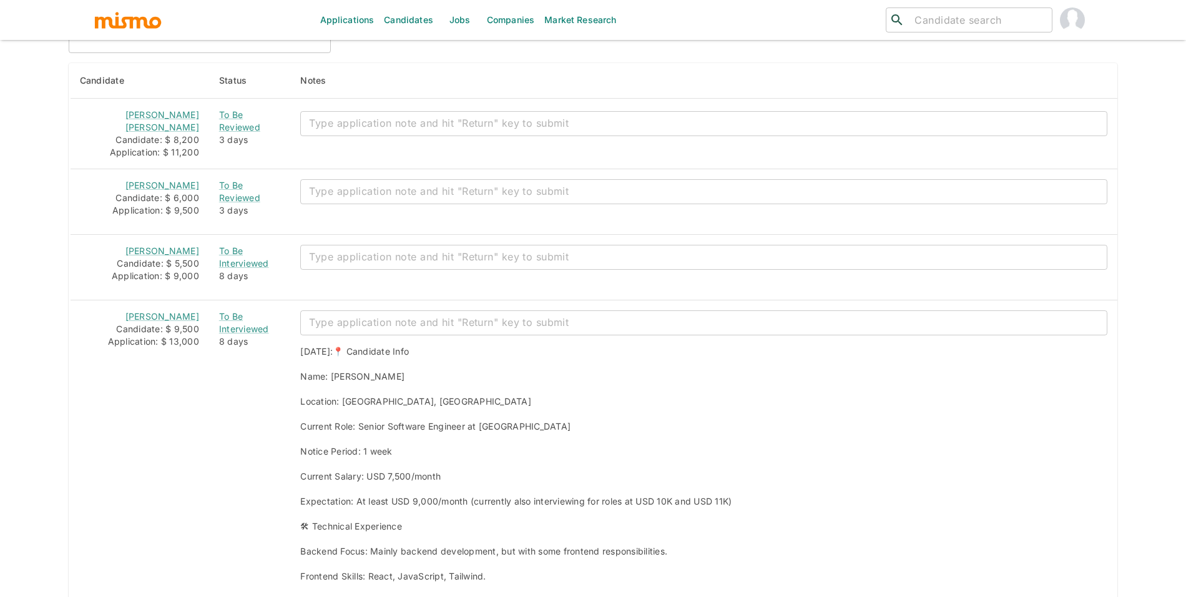
scroll to position [1072, 0]
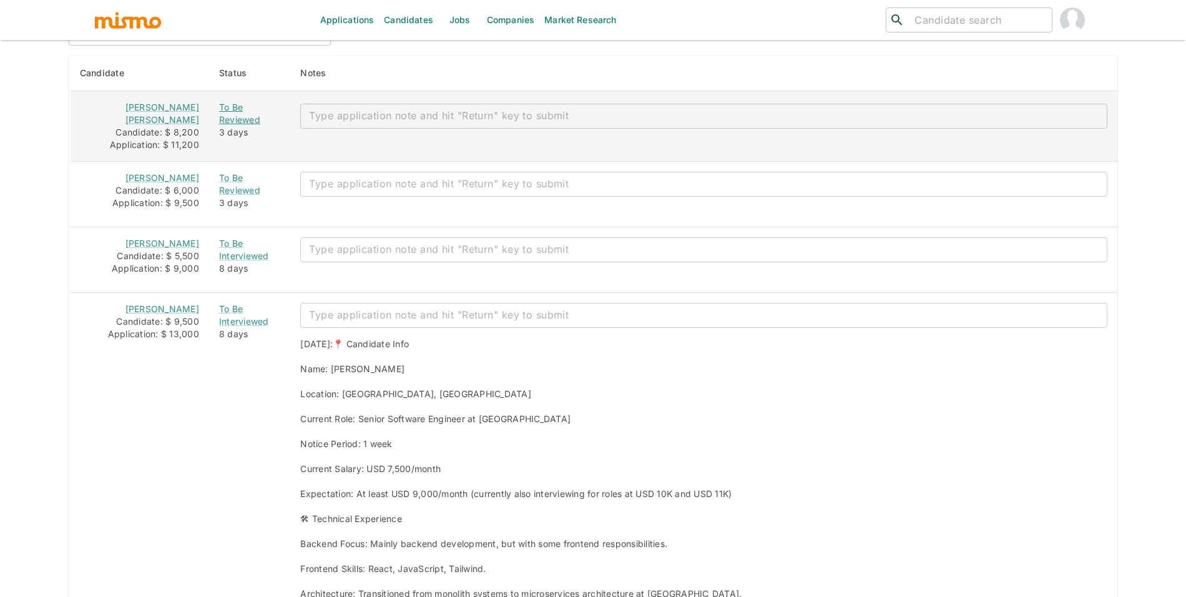
click at [243, 110] on div "To Be Reviewed" at bounding box center [250, 113] width 62 height 25
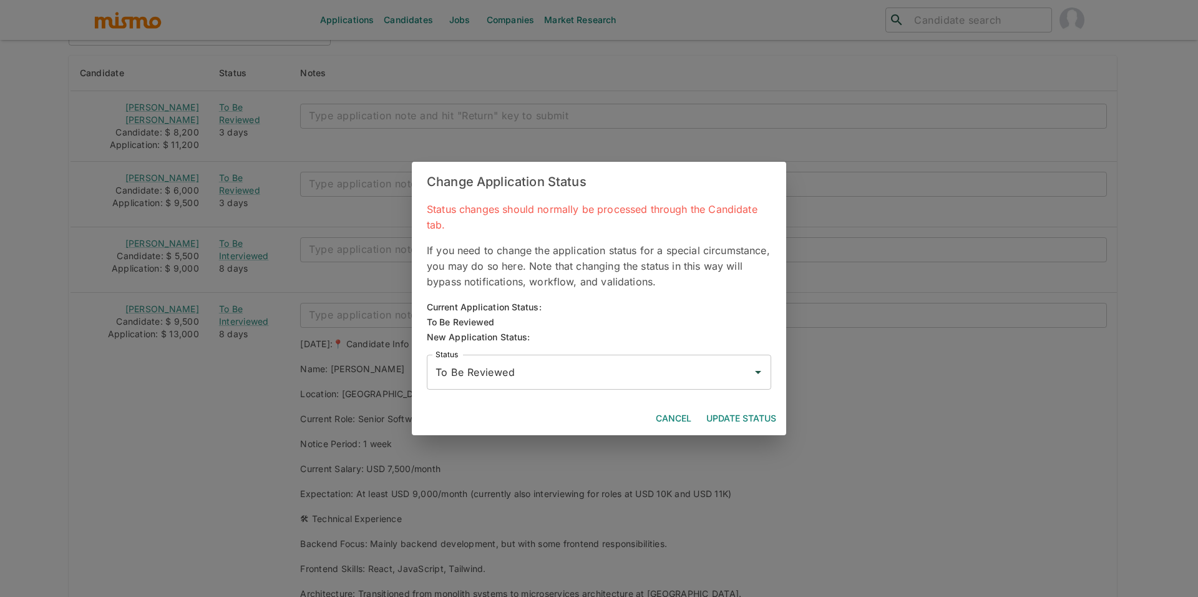
click at [570, 350] on div "Status To Be Reviewed Status" at bounding box center [594, 367] width 354 height 45
click at [570, 366] on input "To Be Reviewed" at bounding box center [590, 372] width 315 height 24
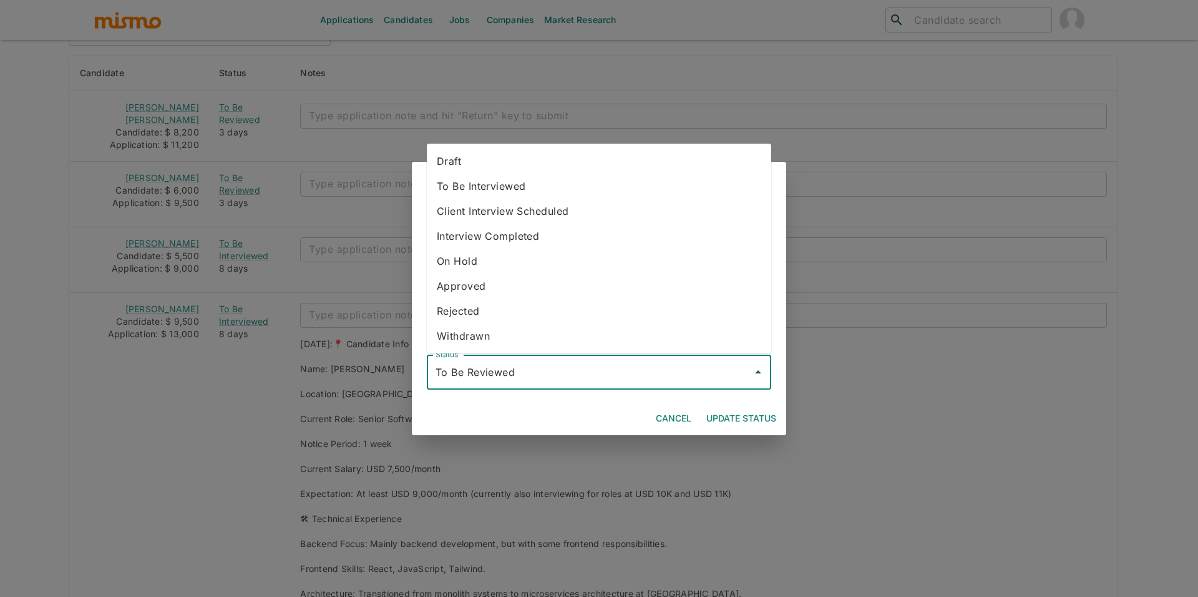
click at [532, 306] on li "Rejected" at bounding box center [599, 310] width 345 height 25
type input "Rejected"
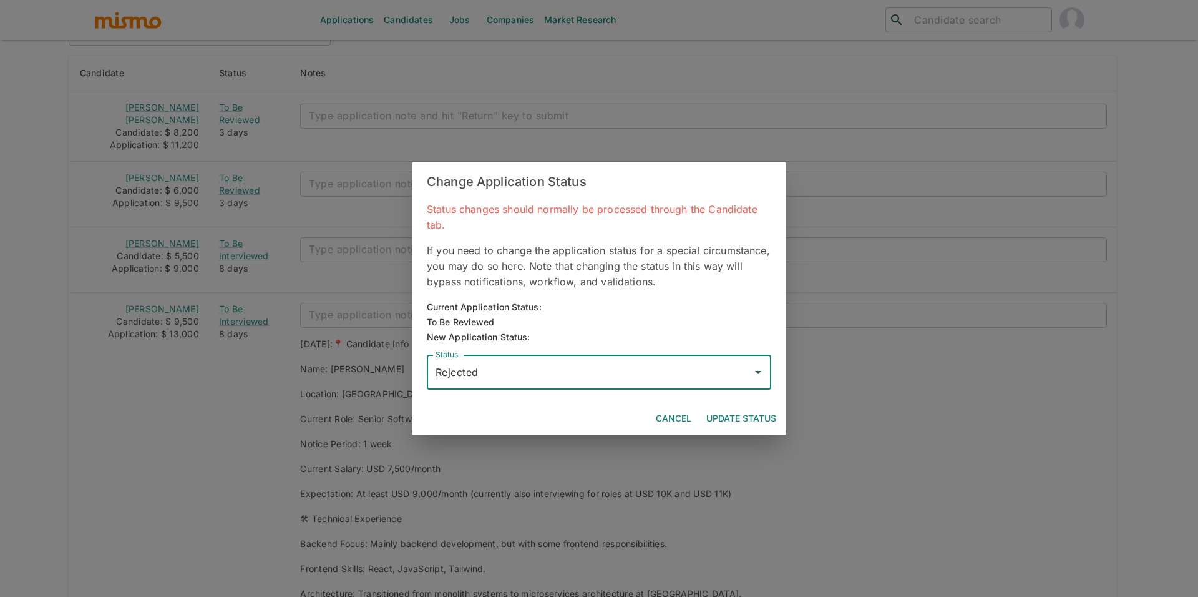
click at [737, 414] on button "Update Status" at bounding box center [742, 418] width 80 height 23
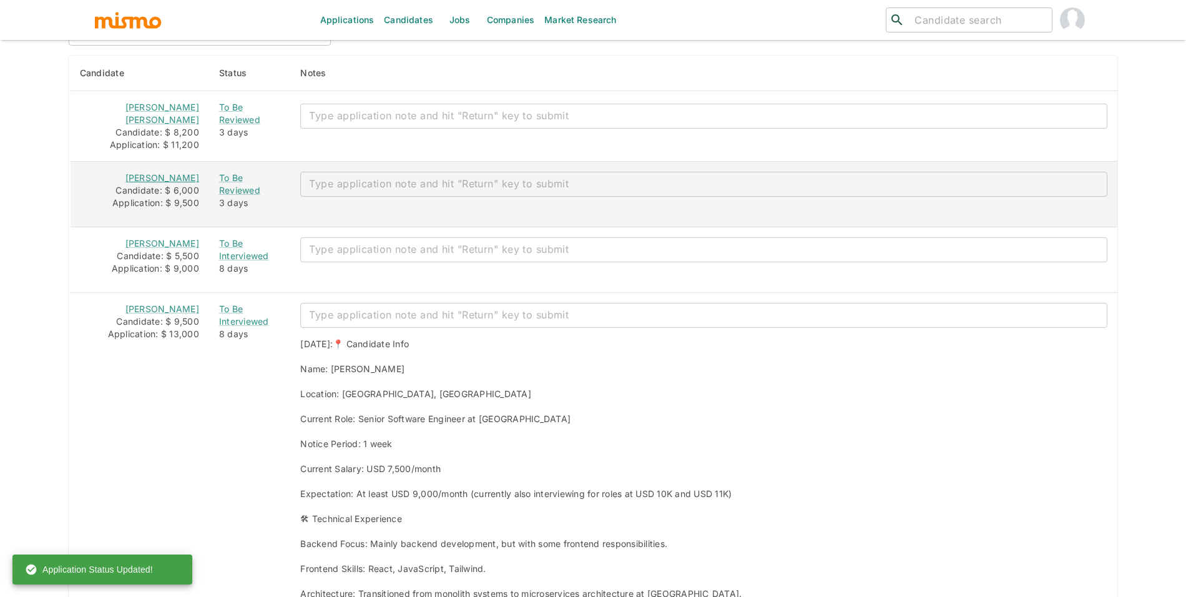
click at [151, 175] on link "Leite Maduro" at bounding box center [162, 177] width 74 height 11
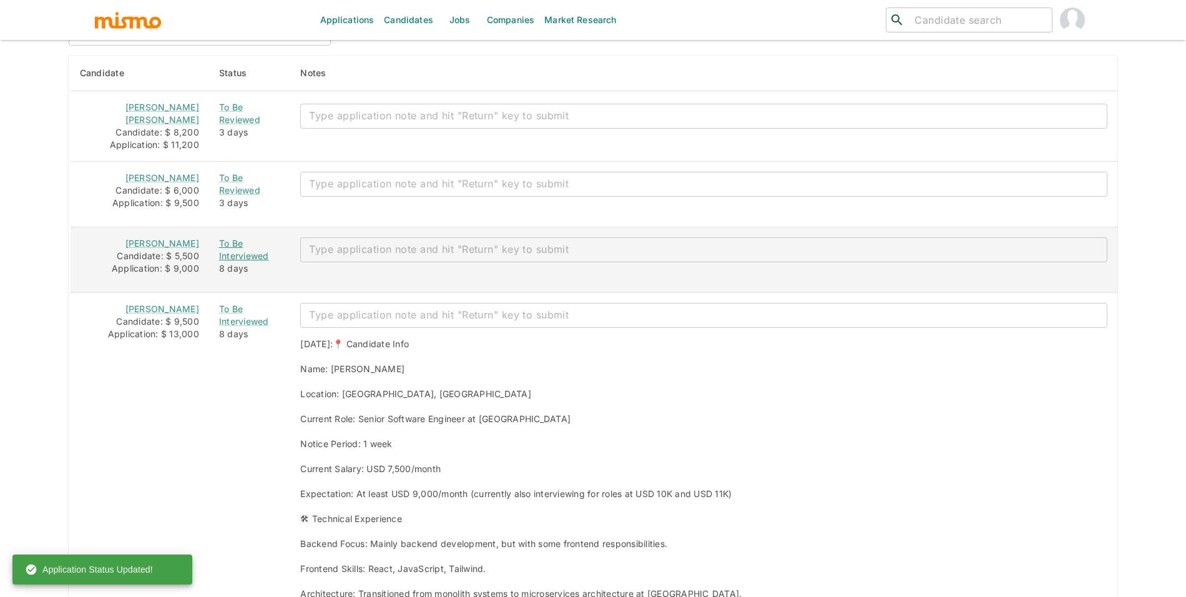
click at [229, 251] on div "To Be Interviewed" at bounding box center [250, 249] width 62 height 25
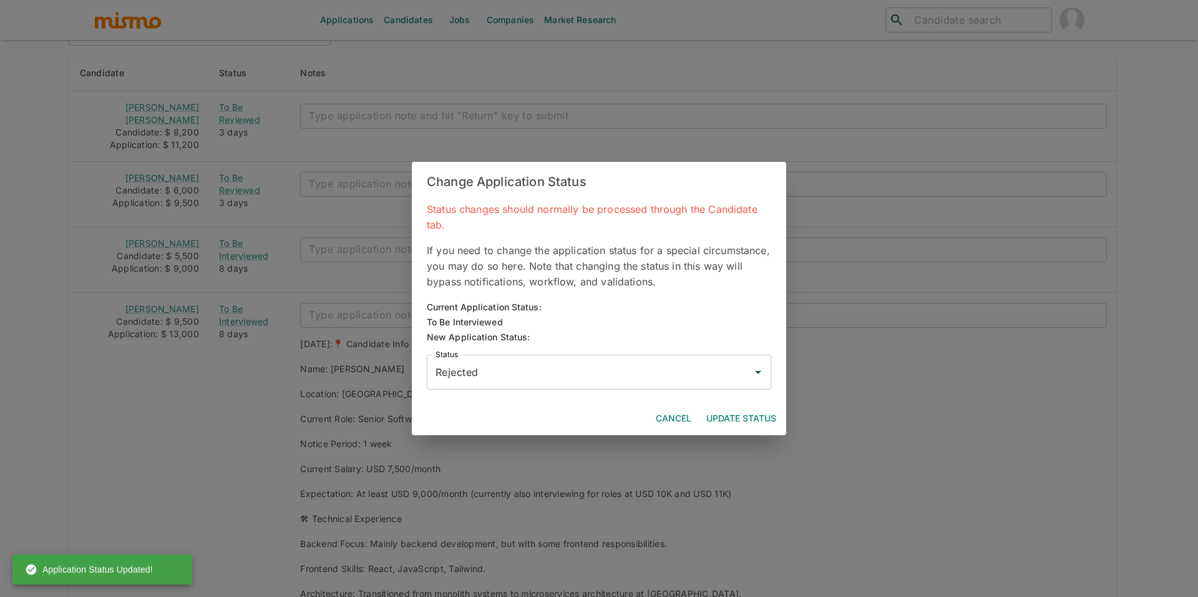
click at [761, 412] on button "Update Status" at bounding box center [742, 418] width 80 height 23
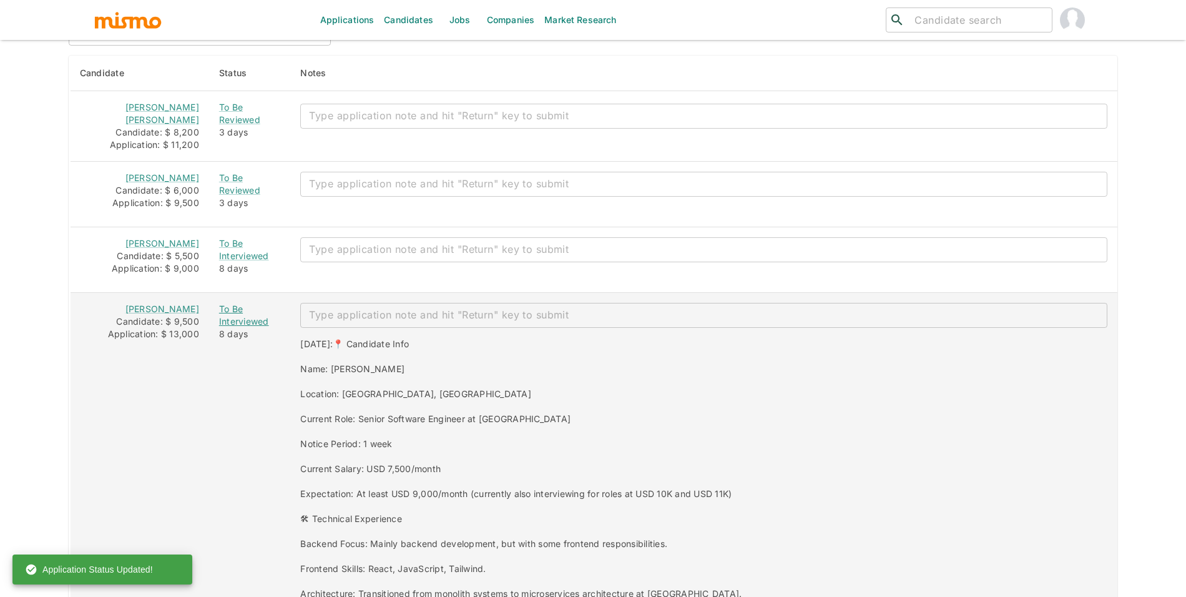
click at [238, 316] on div "To Be Interviewed" at bounding box center [250, 315] width 62 height 25
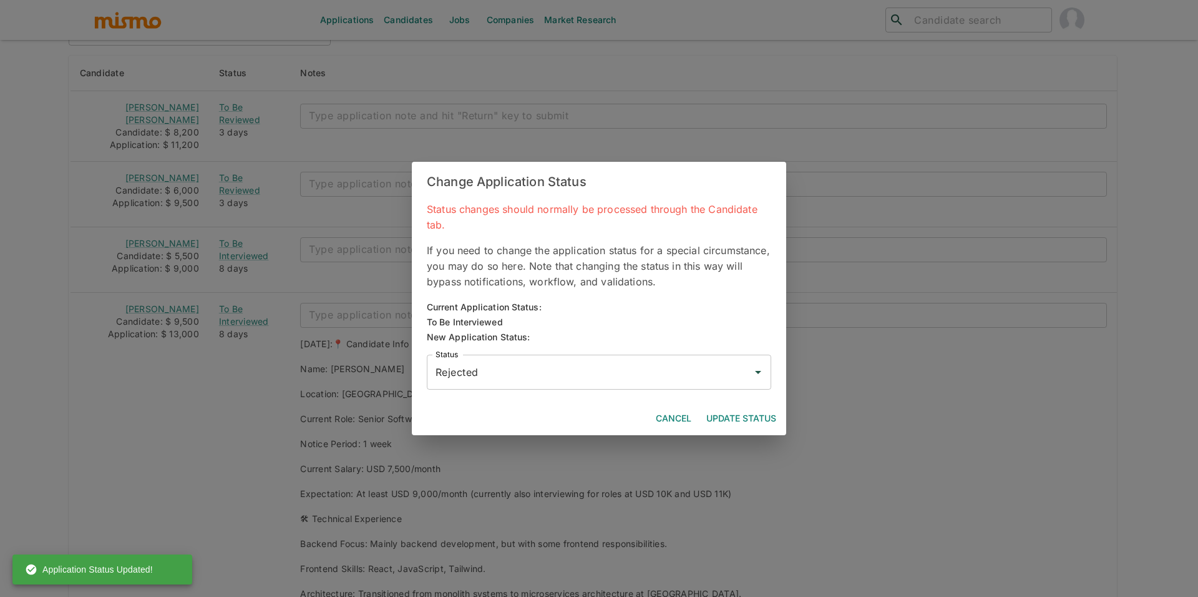
click at [746, 413] on button "Update Status" at bounding box center [742, 418] width 80 height 23
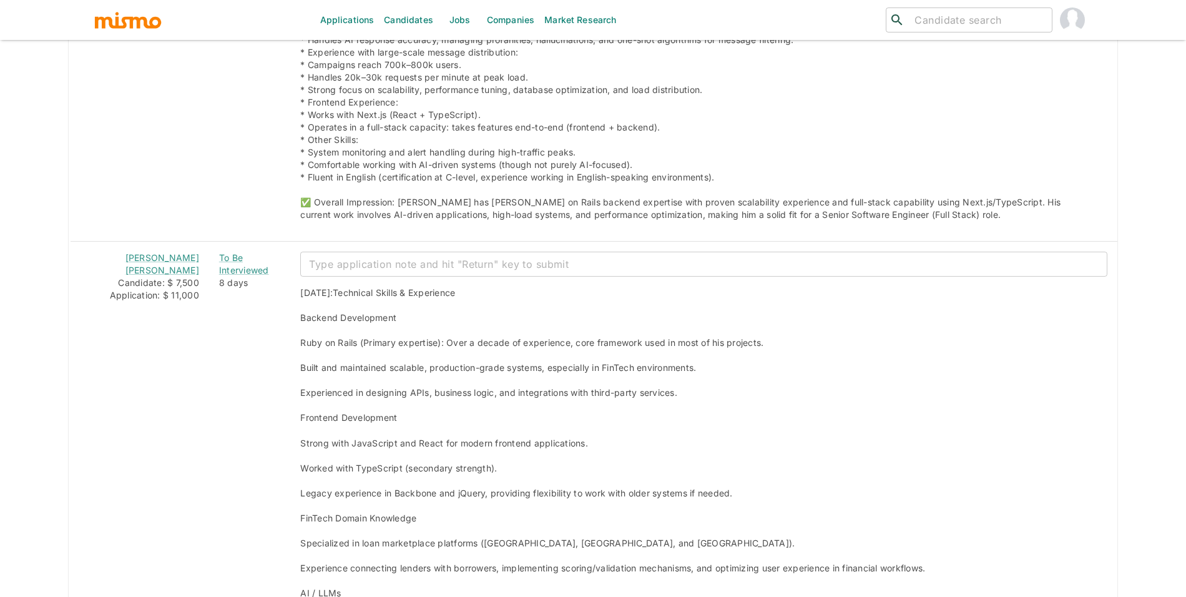
scroll to position [3620, 0]
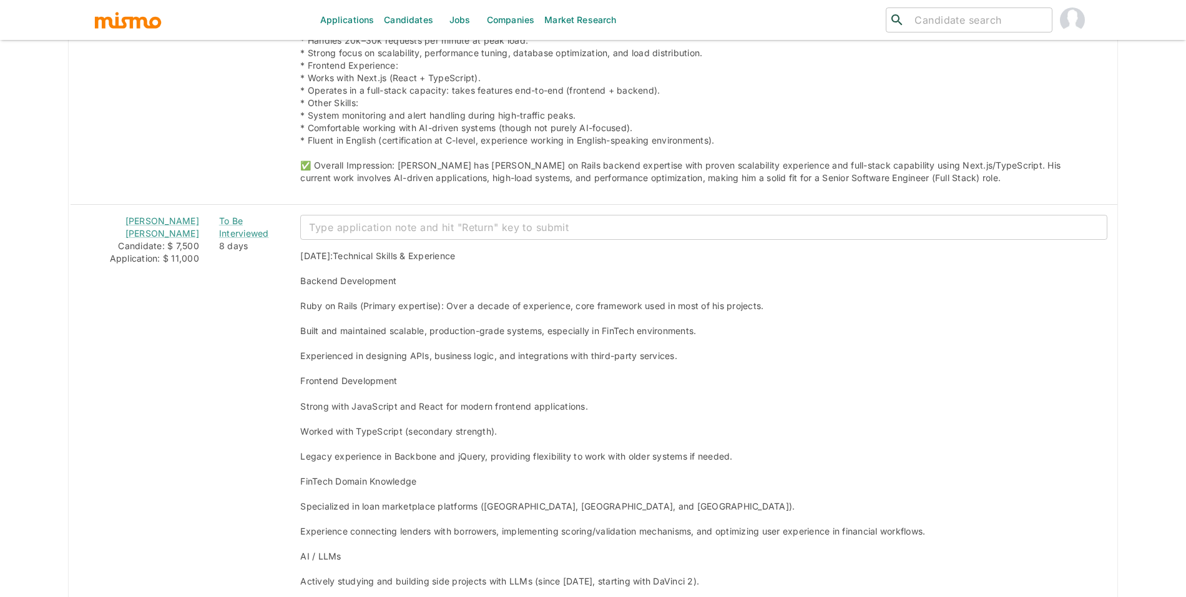
click at [1048, 9] on div "​ ​" at bounding box center [969, 19] width 167 height 25
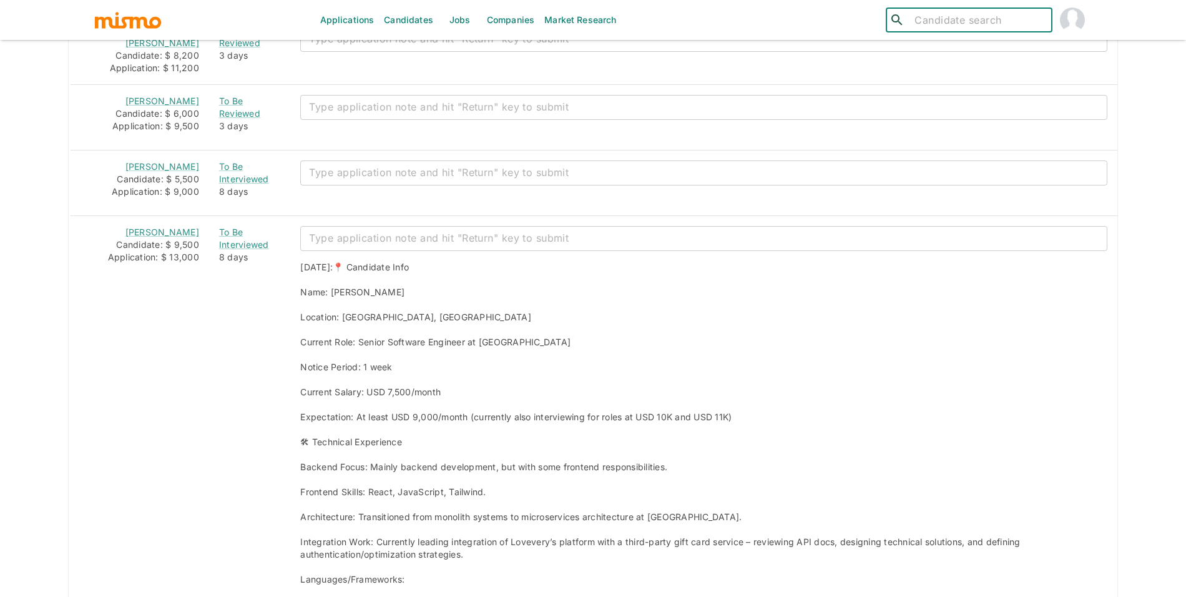
scroll to position [1120, 0]
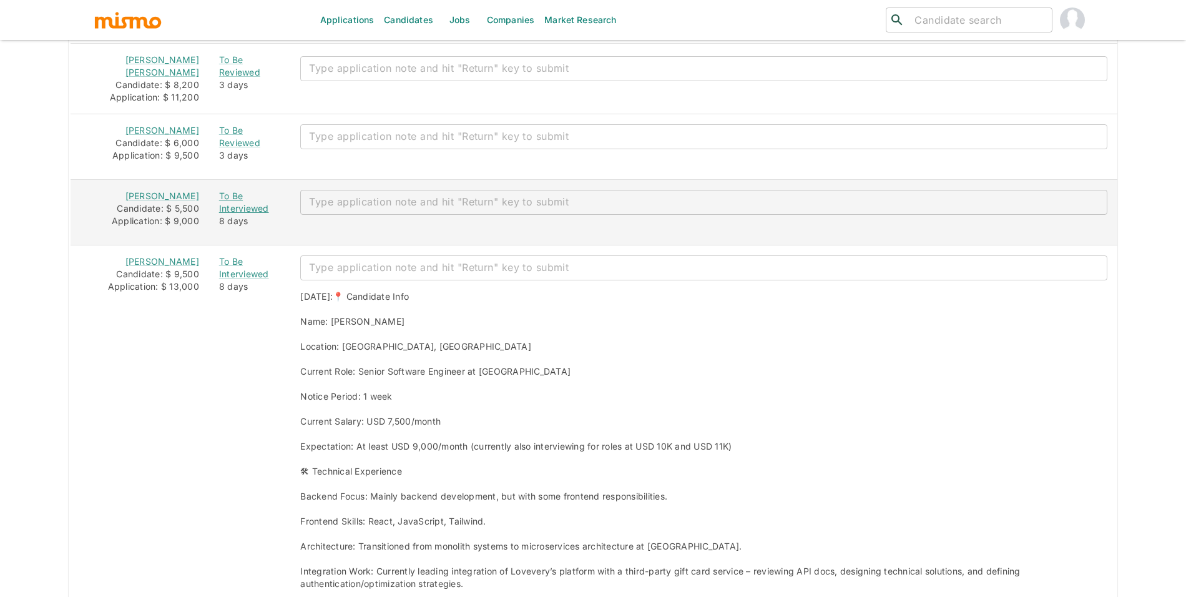
click at [231, 215] on div "To Be Interviewed" at bounding box center [250, 202] width 62 height 25
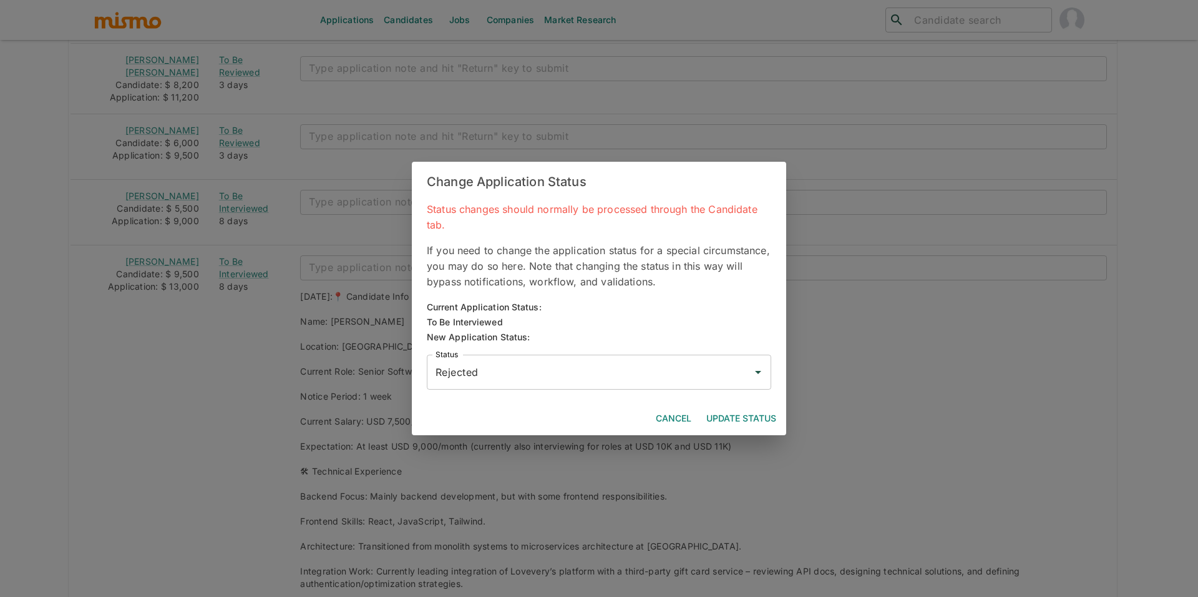
click at [529, 366] on input "Rejected" at bounding box center [590, 372] width 315 height 24
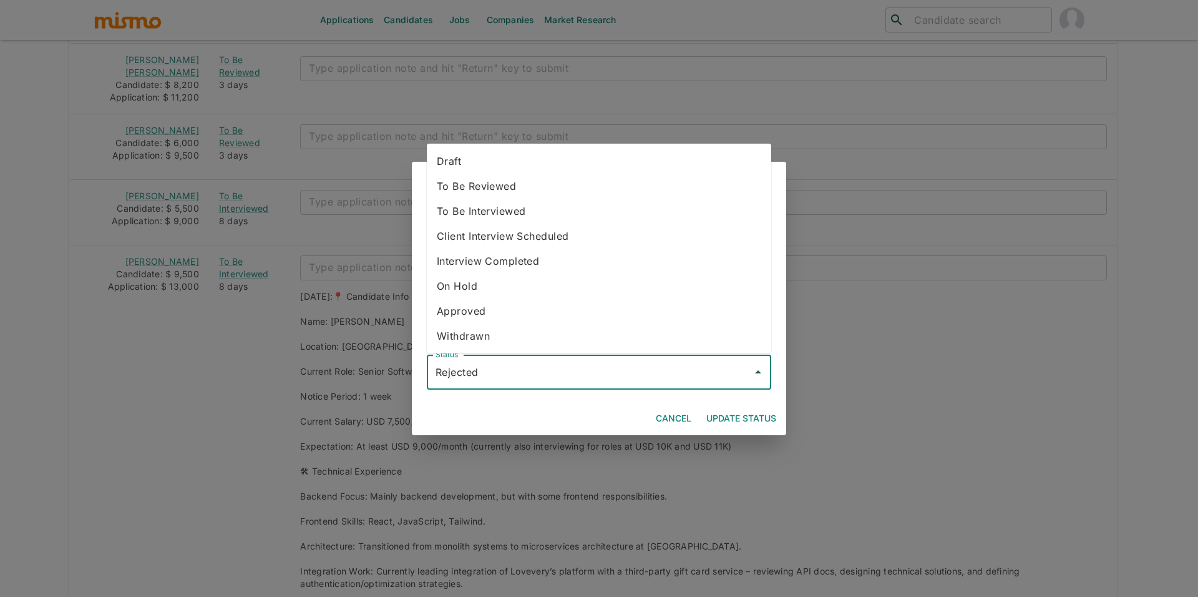
click at [524, 216] on li "To Be Interviewed" at bounding box center [599, 210] width 345 height 25
type input "To Be Interviewed"
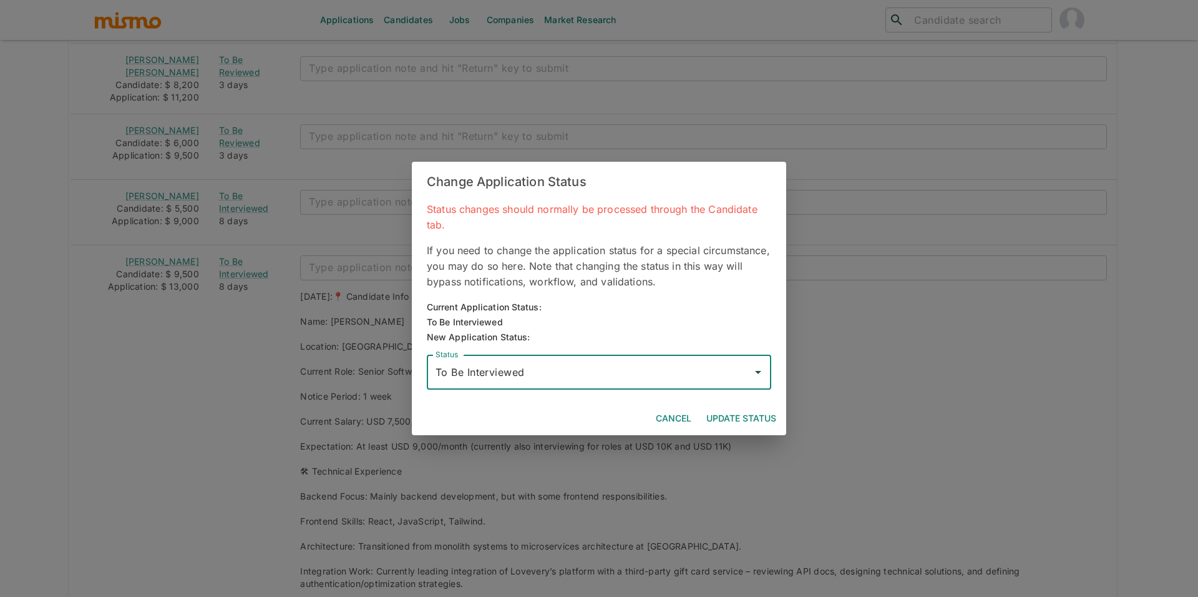
click at [731, 418] on button "Update Status" at bounding box center [742, 418] width 80 height 23
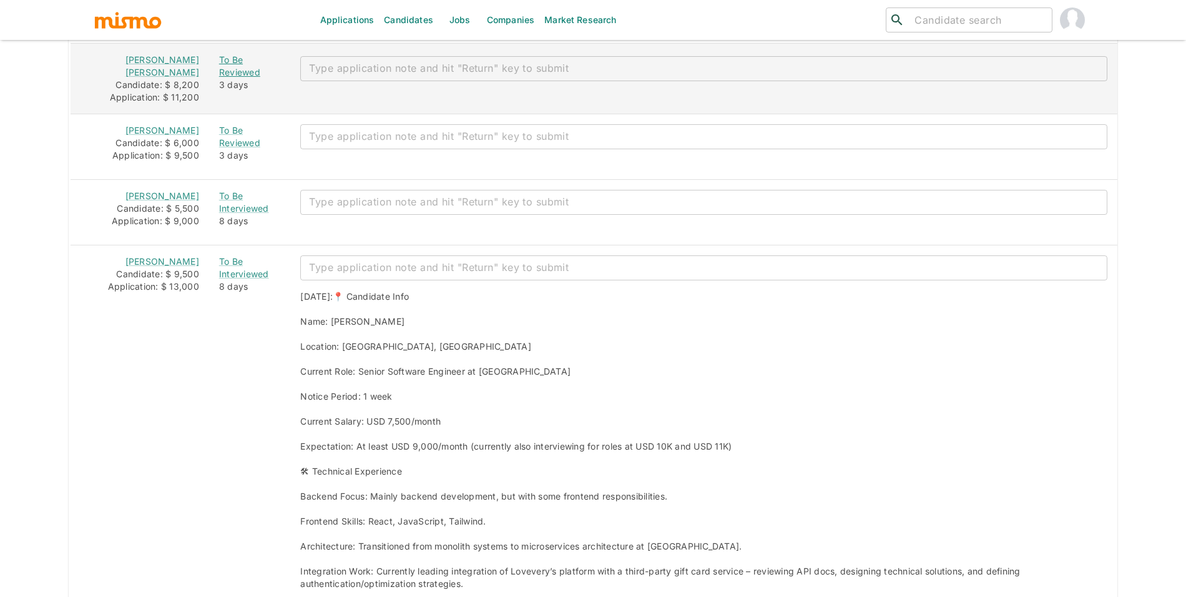
click at [219, 69] on div "To Be Reviewed" at bounding box center [250, 66] width 62 height 25
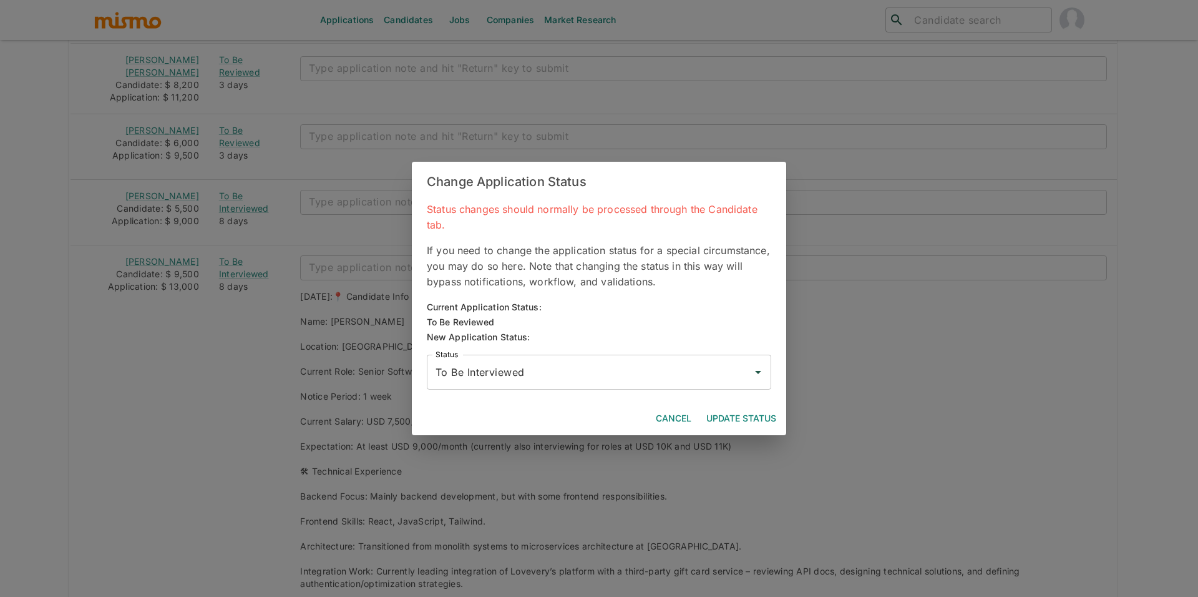
click at [750, 417] on button "Update Status" at bounding box center [742, 418] width 80 height 23
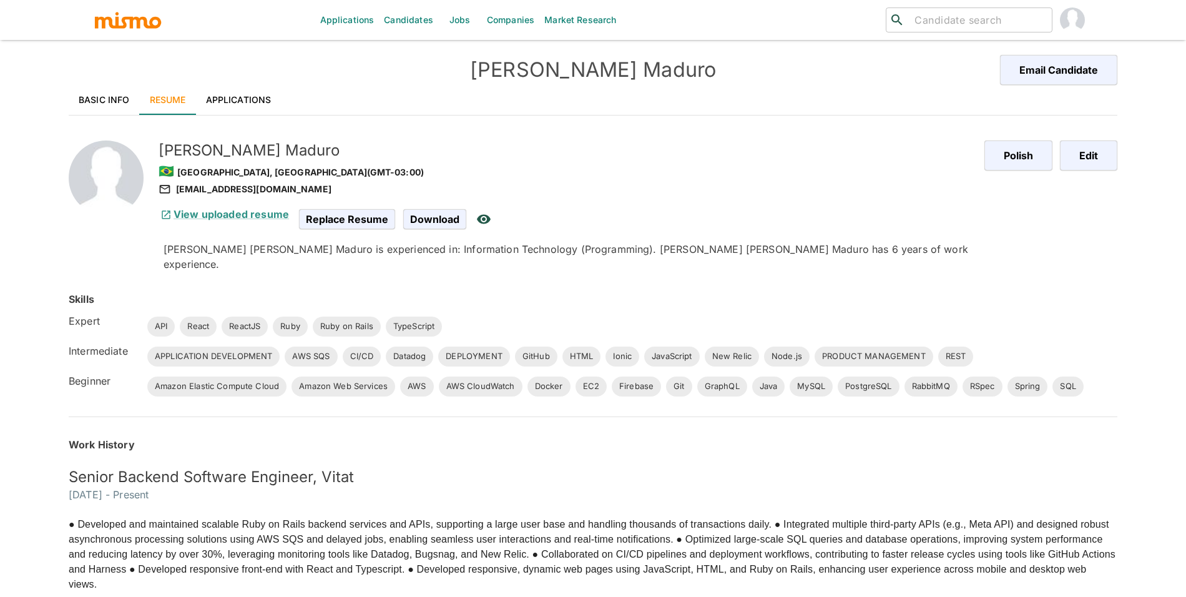
click at [115, 94] on link "Basic Info" at bounding box center [104, 100] width 71 height 30
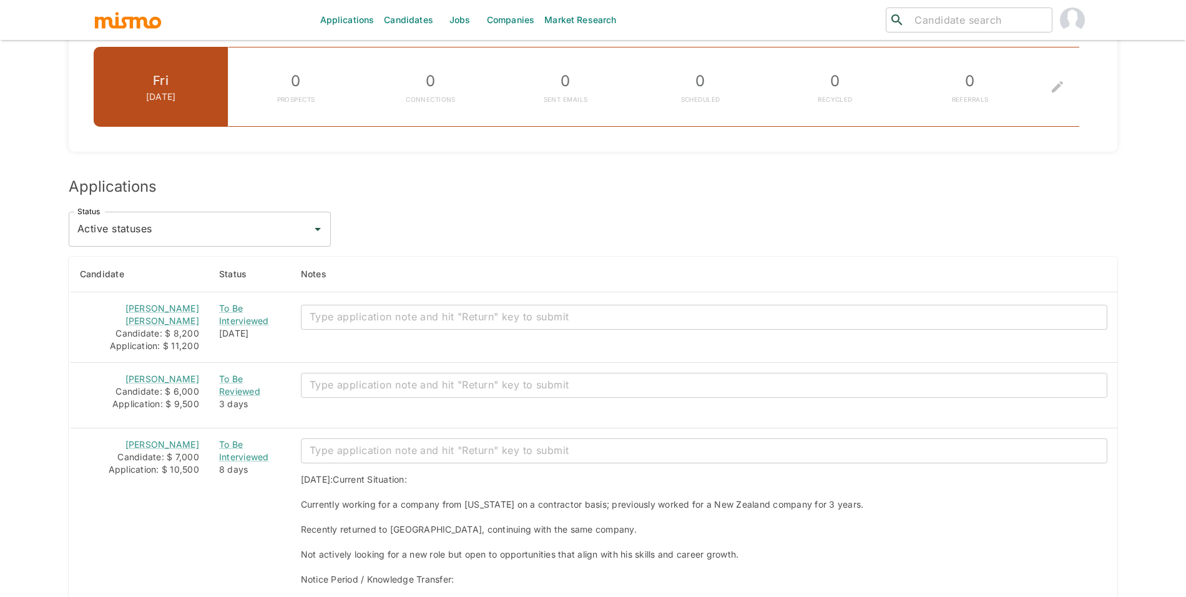
scroll to position [944, 0]
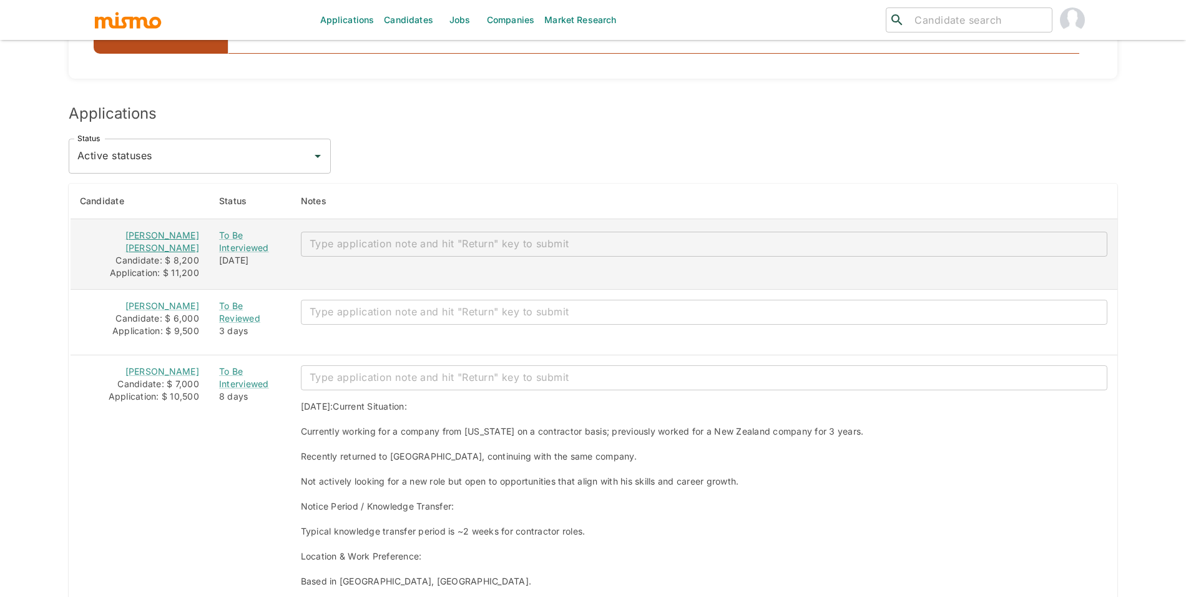
click at [134, 233] on link "[PERSON_NAME] [PERSON_NAME]" at bounding box center [162, 241] width 74 height 23
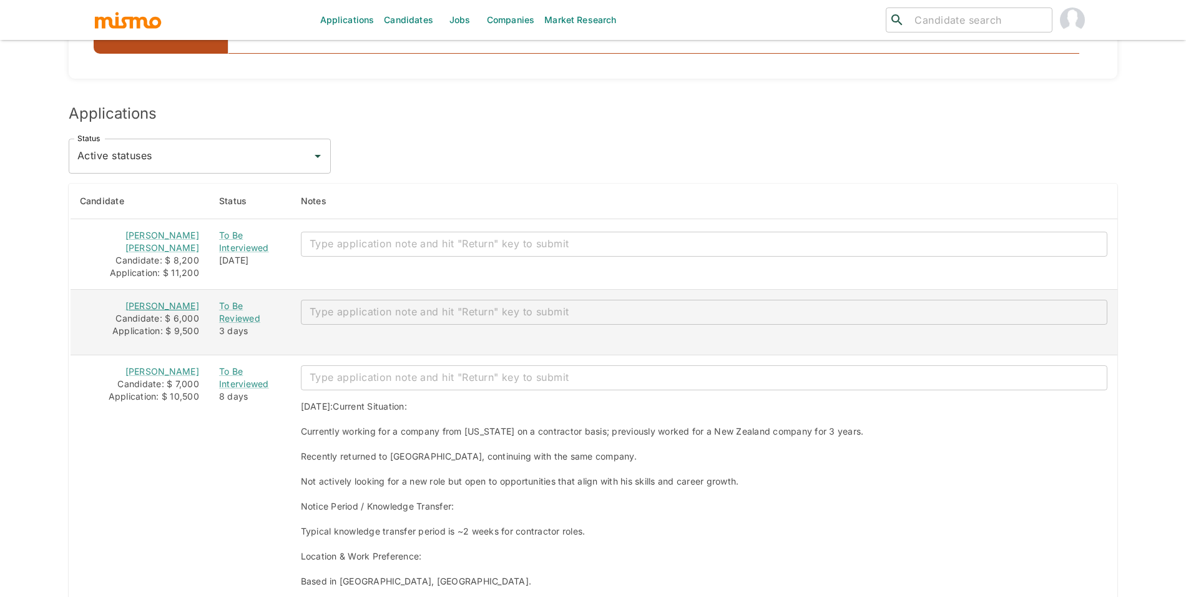
click at [171, 306] on link "[PERSON_NAME]" at bounding box center [162, 305] width 74 height 11
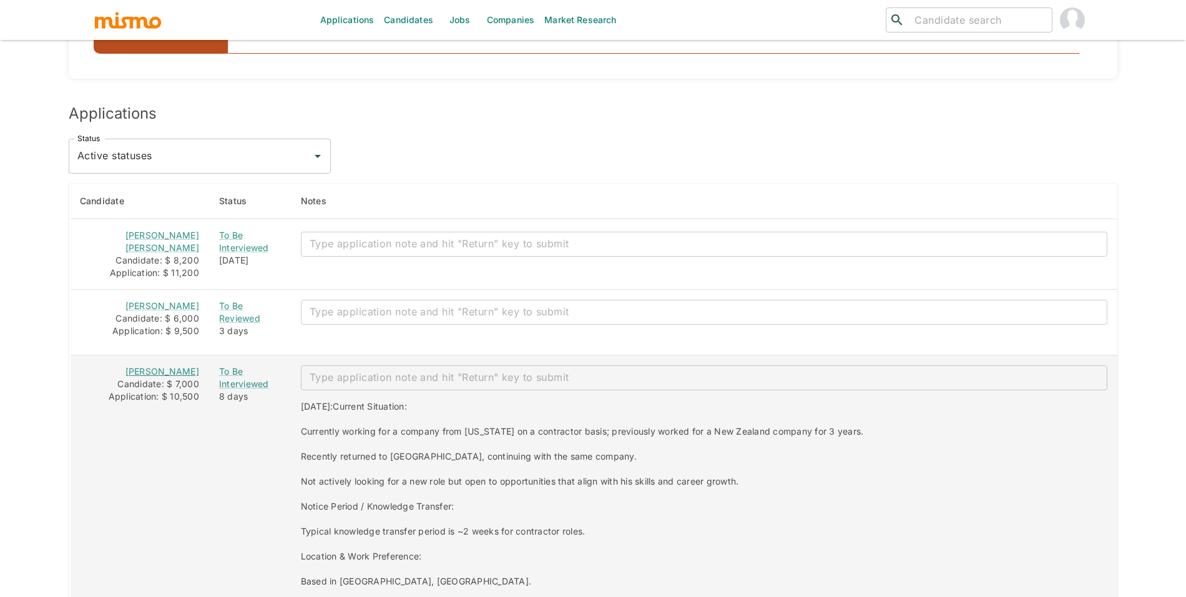
click at [165, 371] on link "[PERSON_NAME]" at bounding box center [162, 371] width 74 height 11
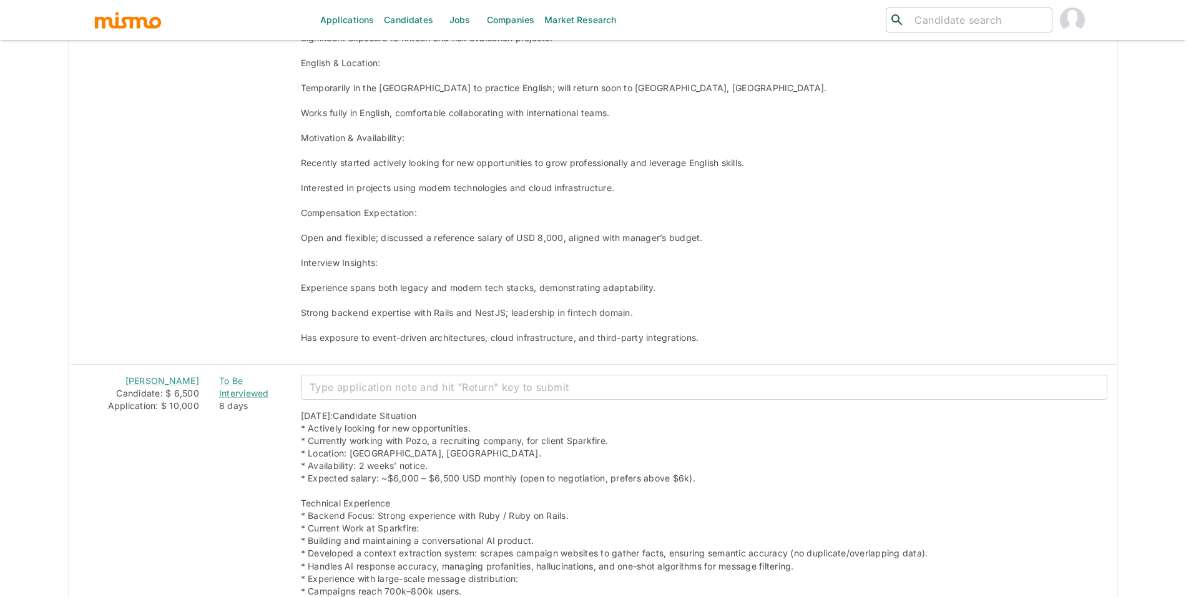
scroll to position [2686, 0]
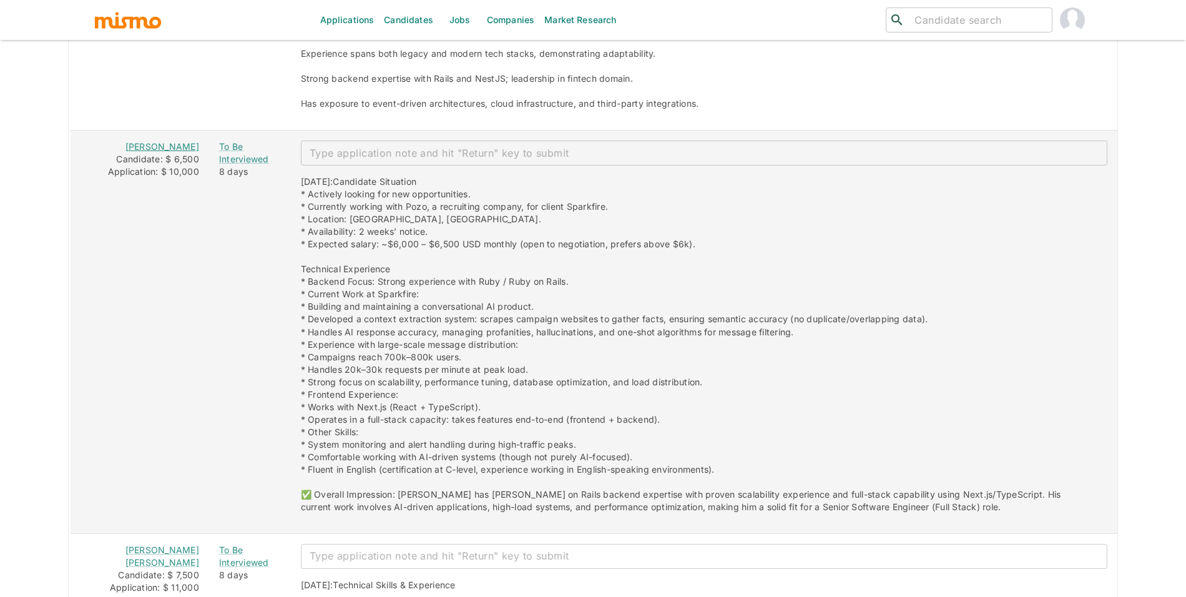
click at [178, 141] on link "[PERSON_NAME]" at bounding box center [162, 146] width 74 height 11
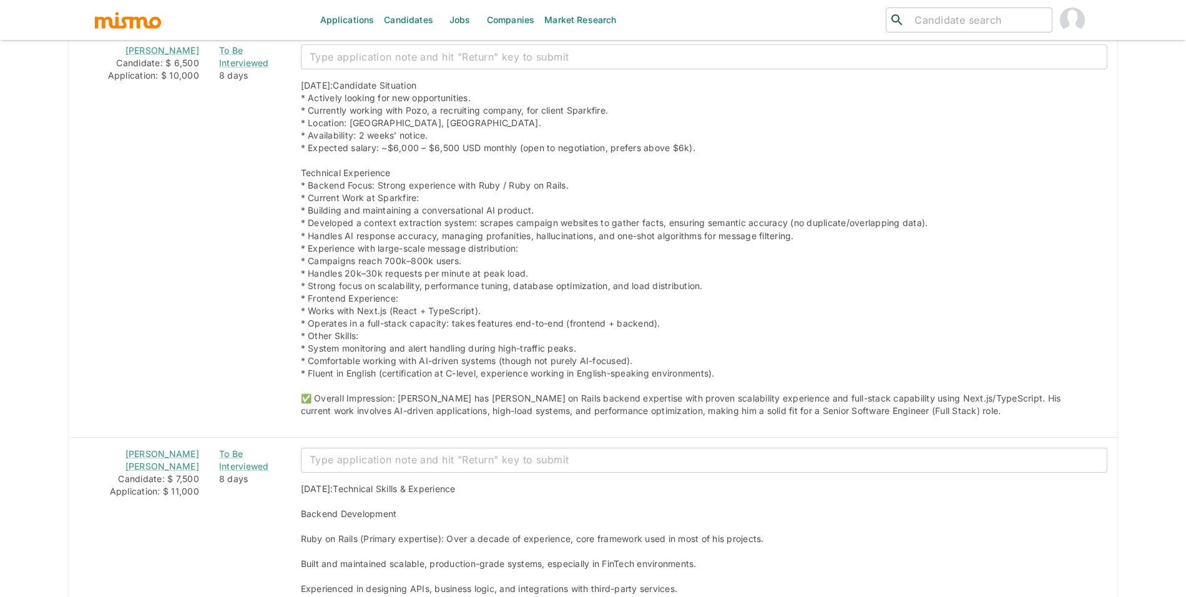
scroll to position [2848, 0]
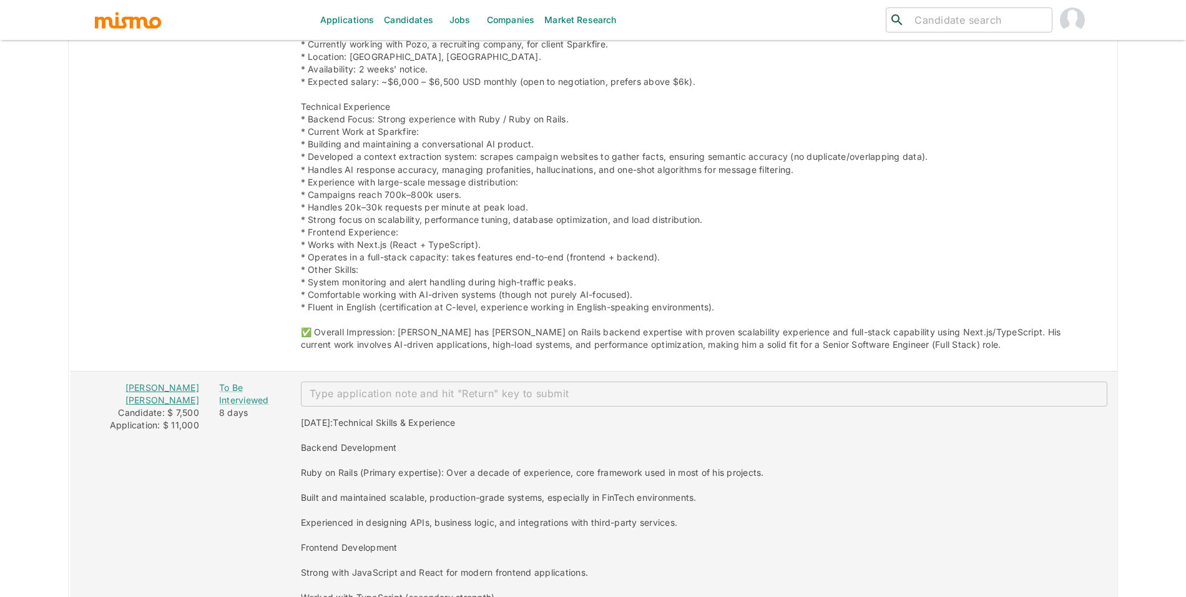
click at [156, 382] on link "[PERSON_NAME] [PERSON_NAME]" at bounding box center [162, 393] width 74 height 23
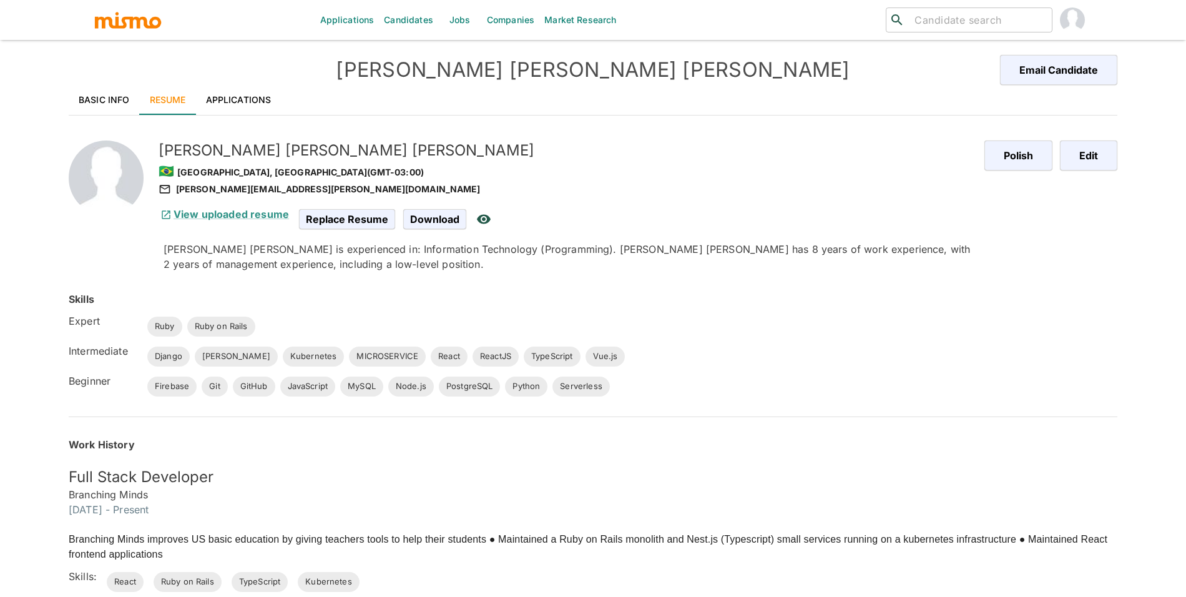
click at [120, 92] on link "Basic Info" at bounding box center [104, 100] width 71 height 30
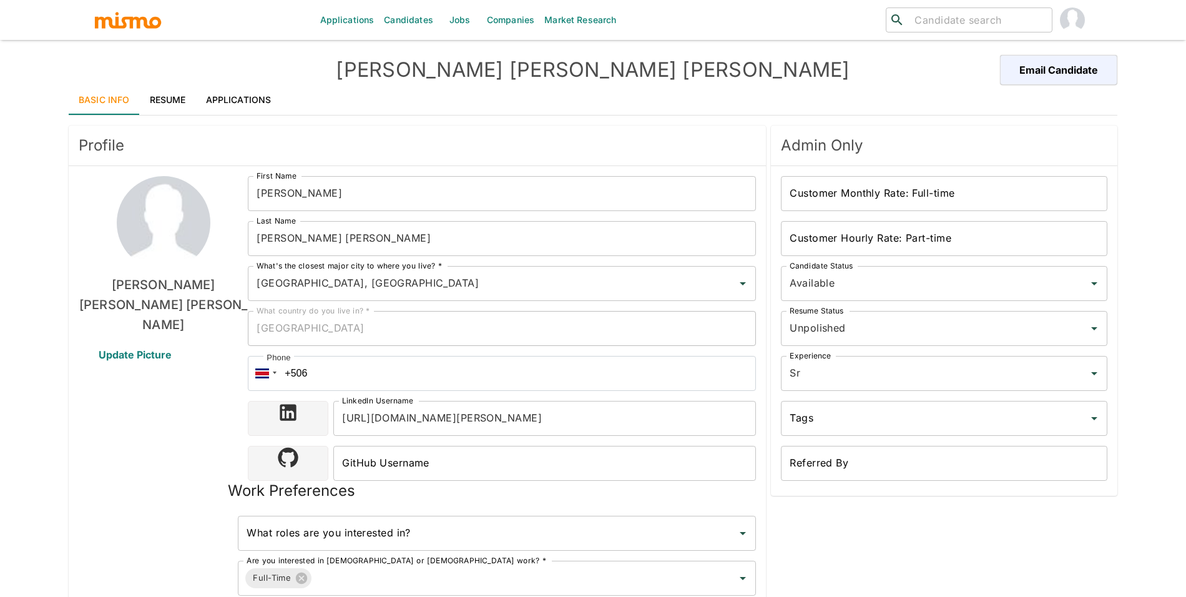
click at [149, 117] on div "Profile Felipe de Oliveira Sant Anna Update Picture First Name Felipe First Nam…" at bounding box center [588, 450] width 1059 height 670
click at [196, 94] on link "Applications" at bounding box center [239, 100] width 86 height 30
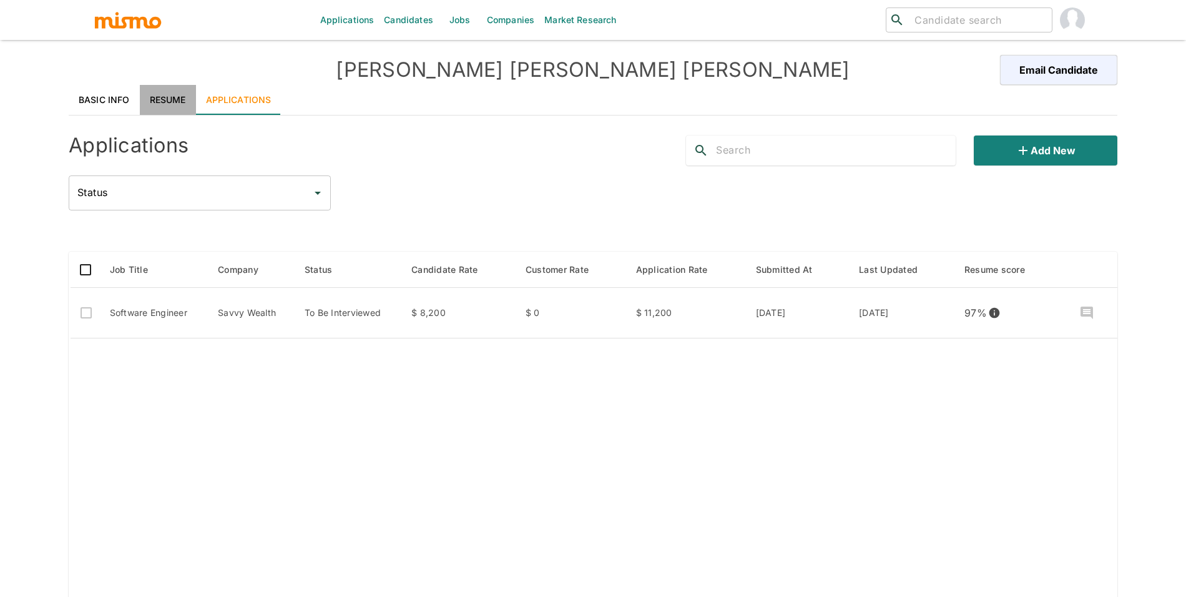
click at [180, 94] on link "Resume" at bounding box center [168, 100] width 56 height 30
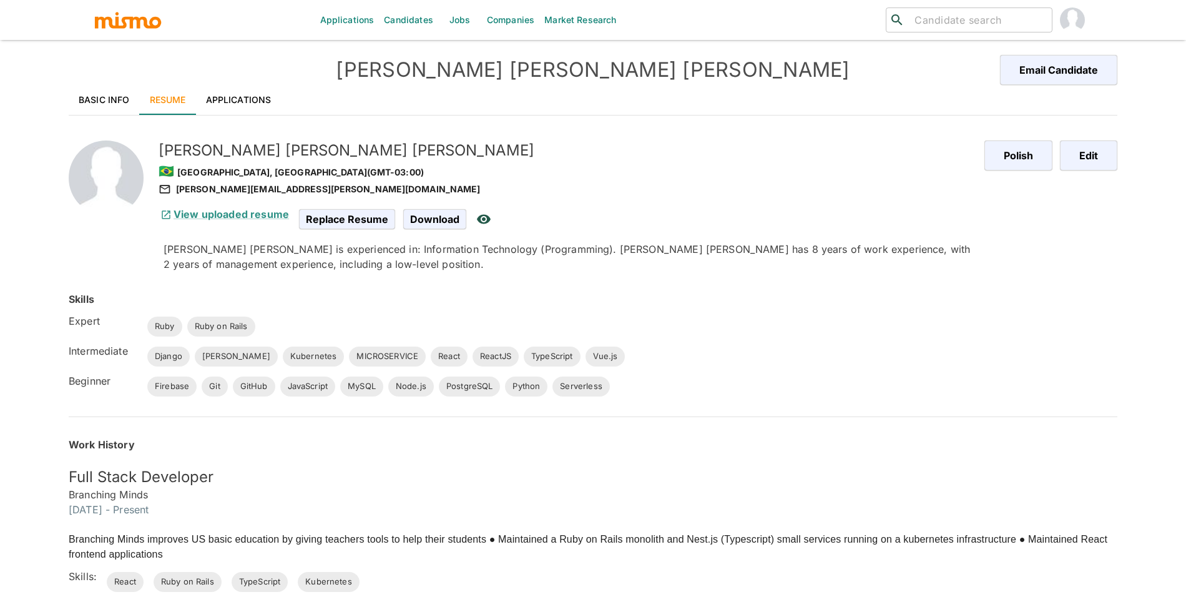
click at [252, 182] on div "felipe.tomino@gmail.com" at bounding box center [567, 189] width 816 height 15
copy div "felipe.tomino@gmail.com"
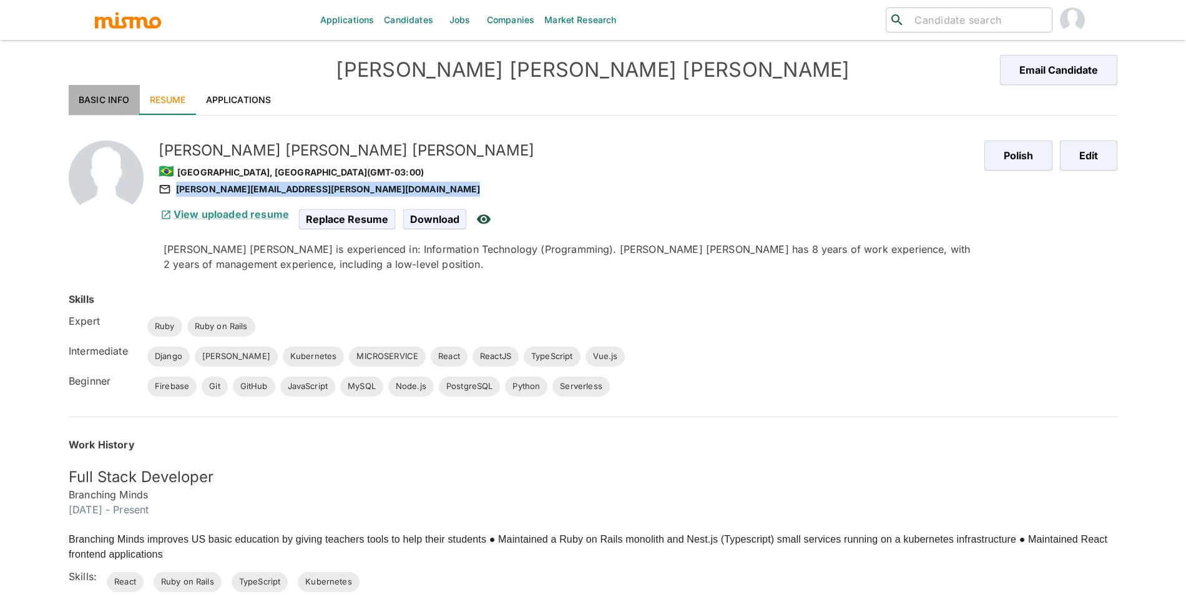
click at [115, 90] on link "Basic Info" at bounding box center [104, 100] width 71 height 30
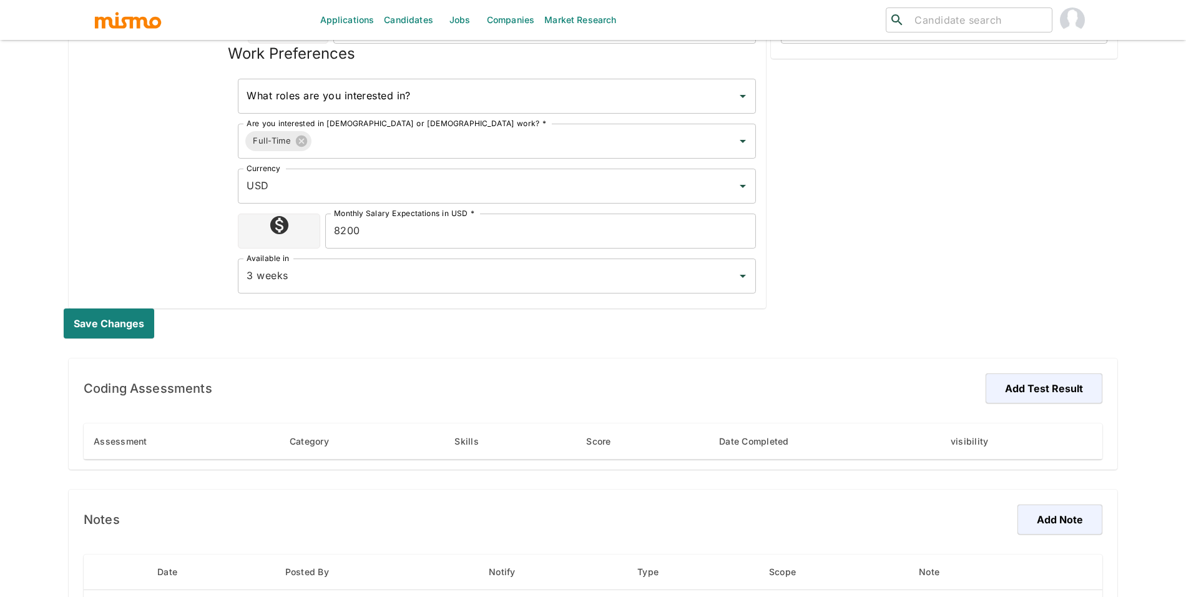
scroll to position [648, 0]
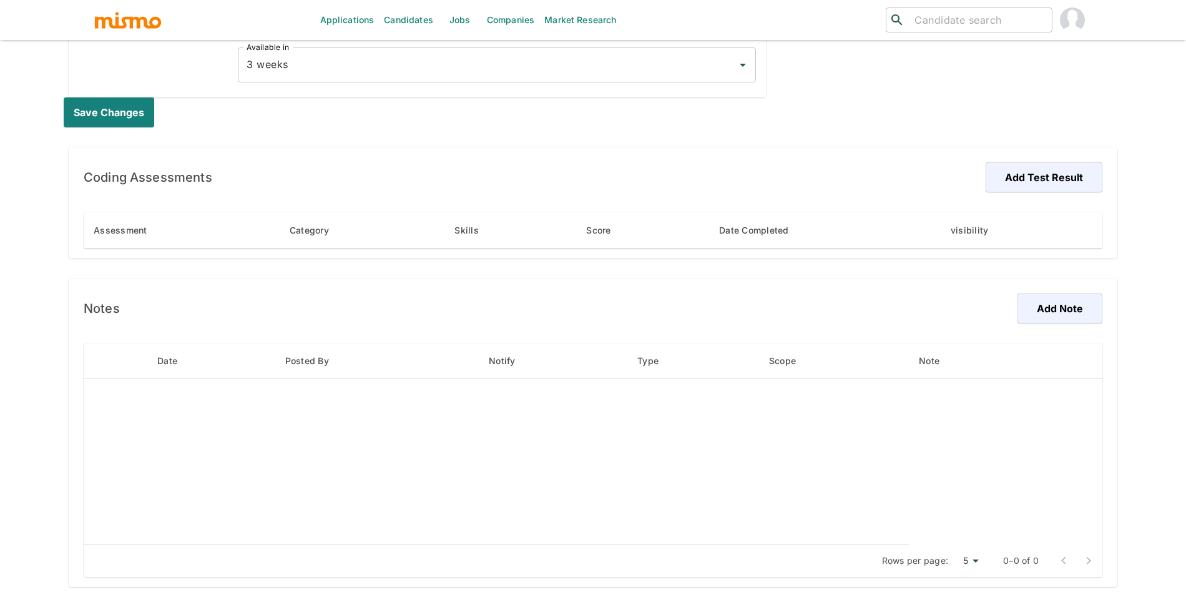
click at [1082, 288] on div "Notes Add Note Date Posted By Notify Type Scope Note Rows per page: 5 5 0–0 of 0" at bounding box center [593, 432] width 1049 height 308
click at [1040, 313] on button "Add Note" at bounding box center [1058, 308] width 89 height 30
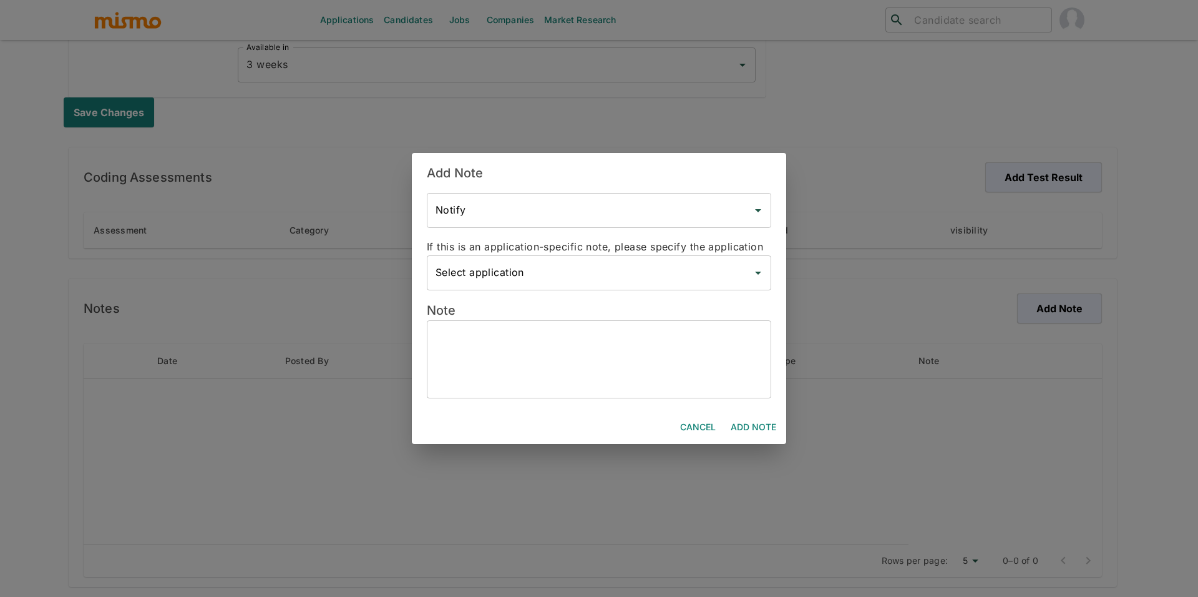
click at [638, 345] on textarea at bounding box center [599, 359] width 327 height 57
paste textarea "+5512981884040"
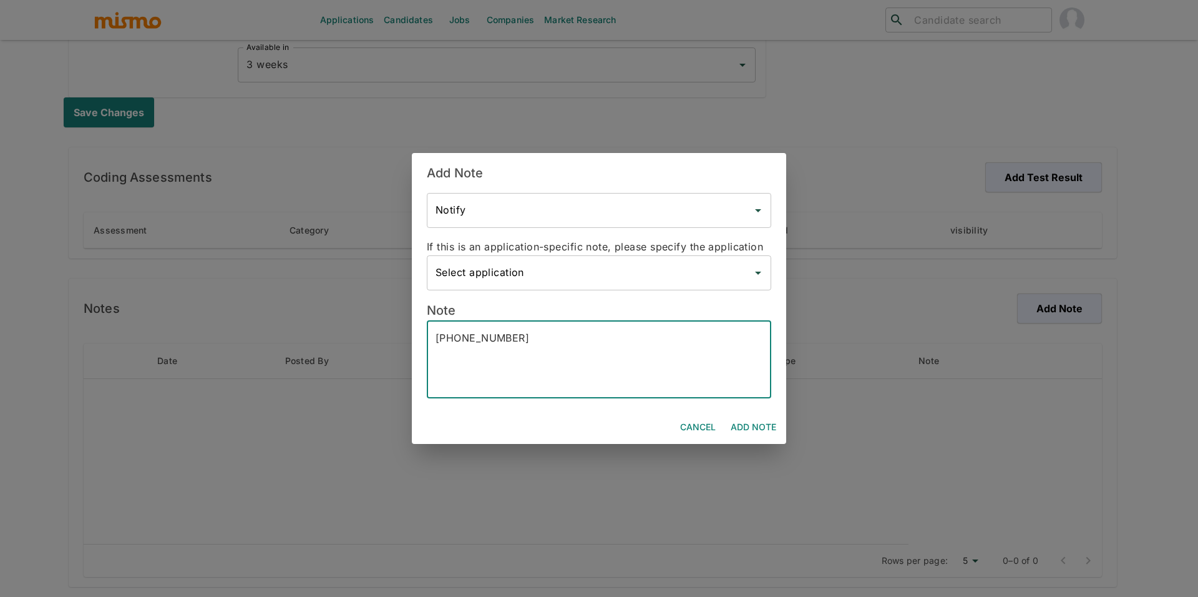
type textarea "+5512981884040"
click at [763, 428] on button "Add Note" at bounding box center [754, 427] width 56 height 23
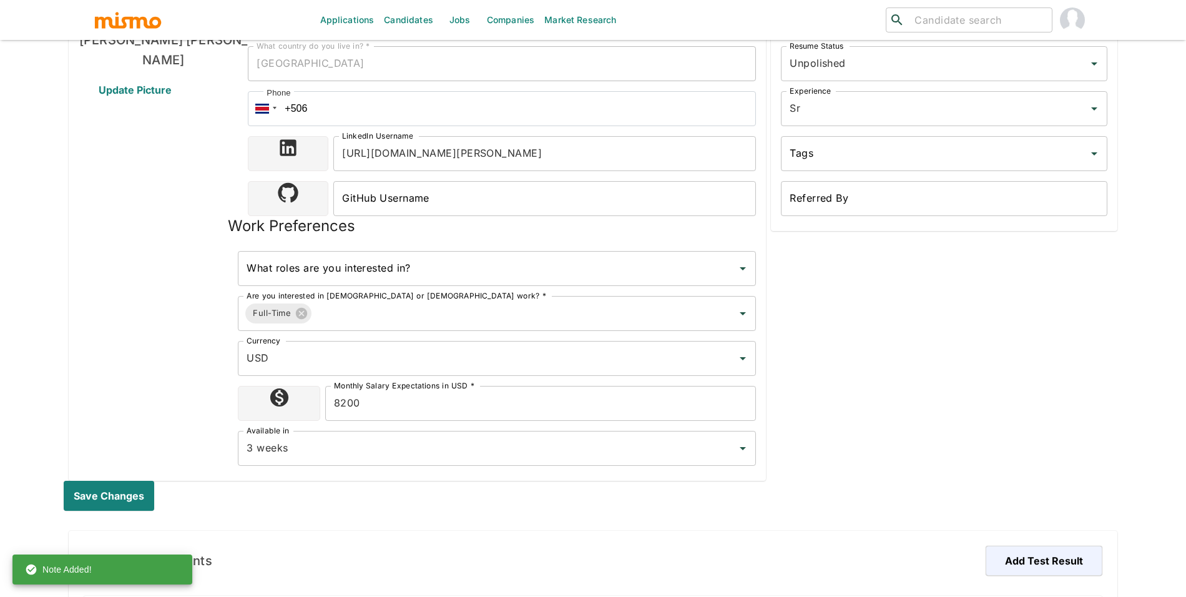
scroll to position [87, 0]
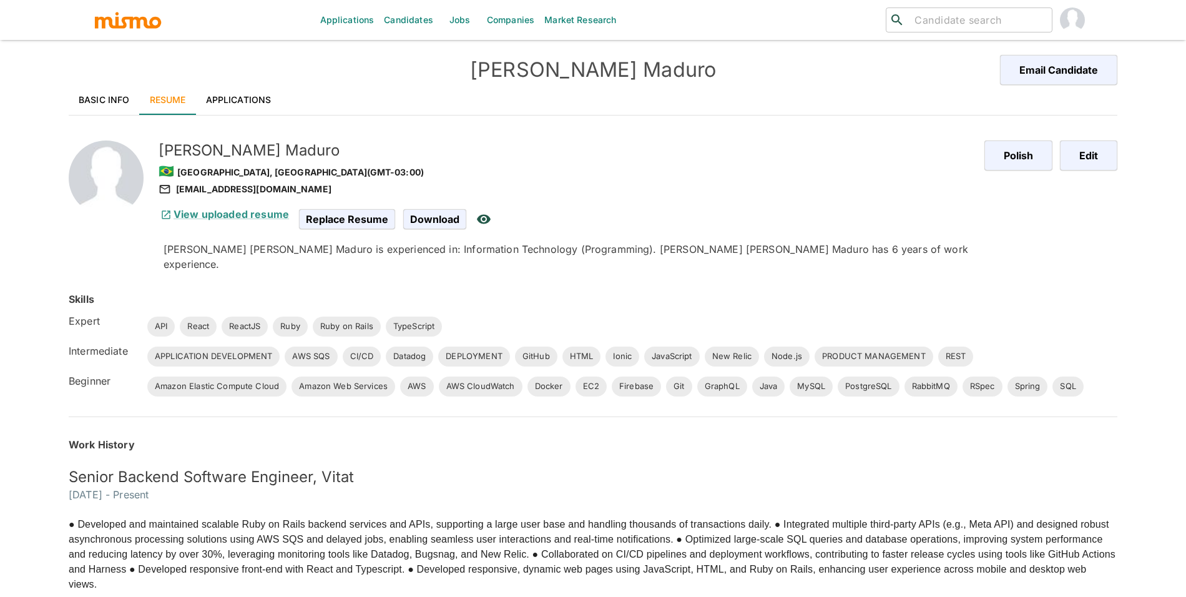
click at [64, 100] on div "[PERSON_NAME] 🇧🇷 [GEOGRAPHIC_DATA], [GEOGRAPHIC_DATA] (GMT-03:00) [EMAIL_ADDRES…" at bounding box center [573, 185] width 1088 height 171
click at [117, 102] on link "Basic Info" at bounding box center [104, 100] width 71 height 30
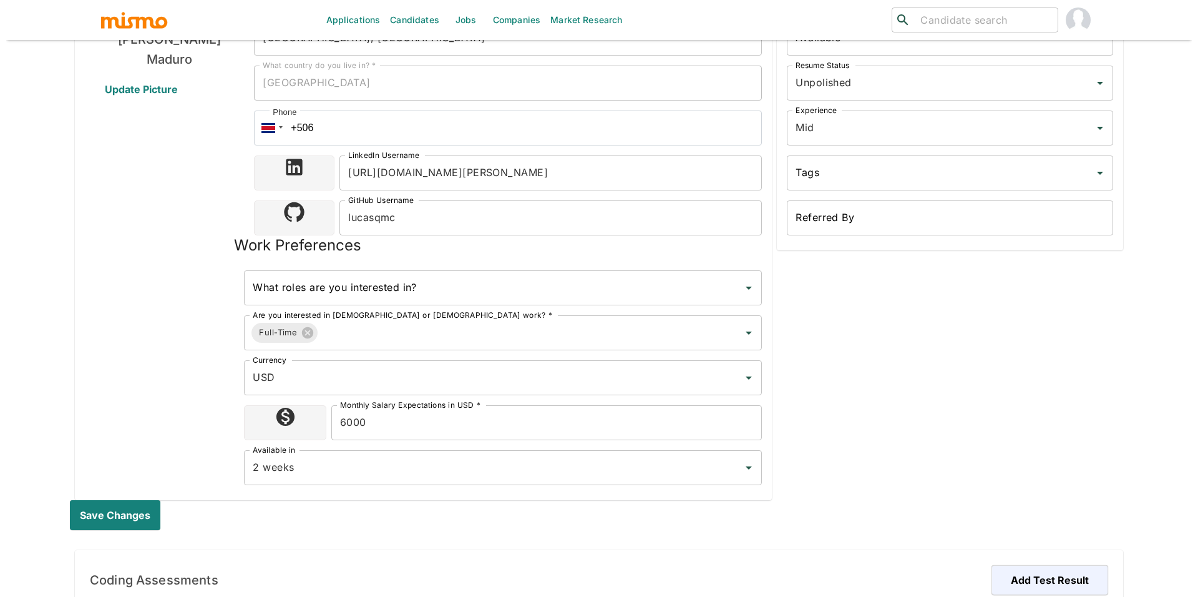
scroll to position [320, 0]
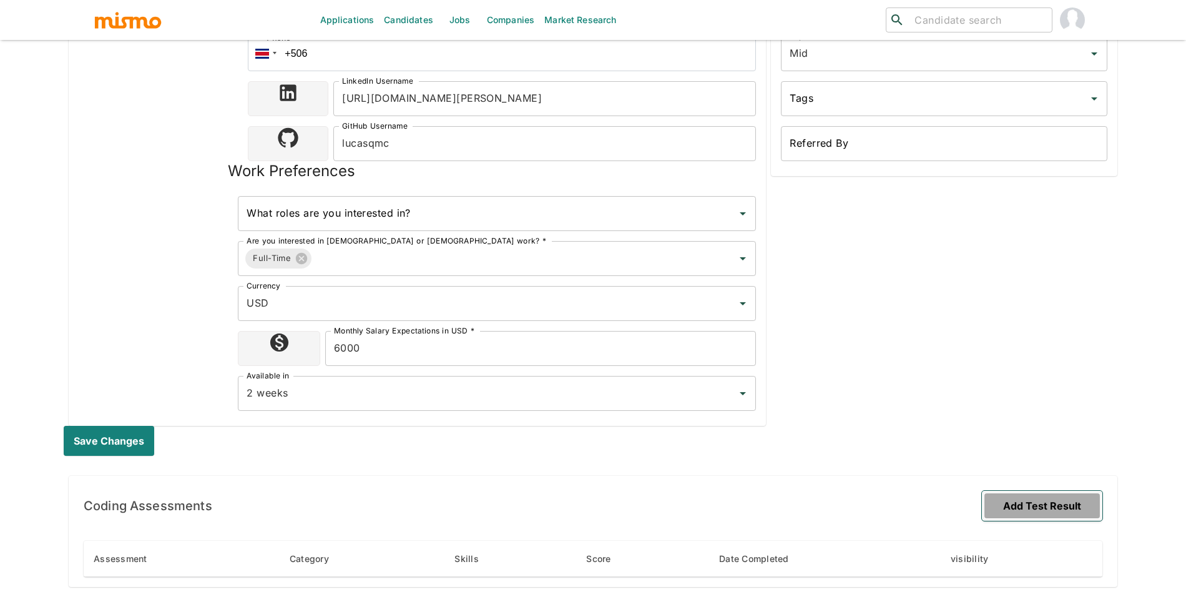
click at [1090, 505] on button "Add Test Result" at bounding box center [1042, 506] width 120 height 30
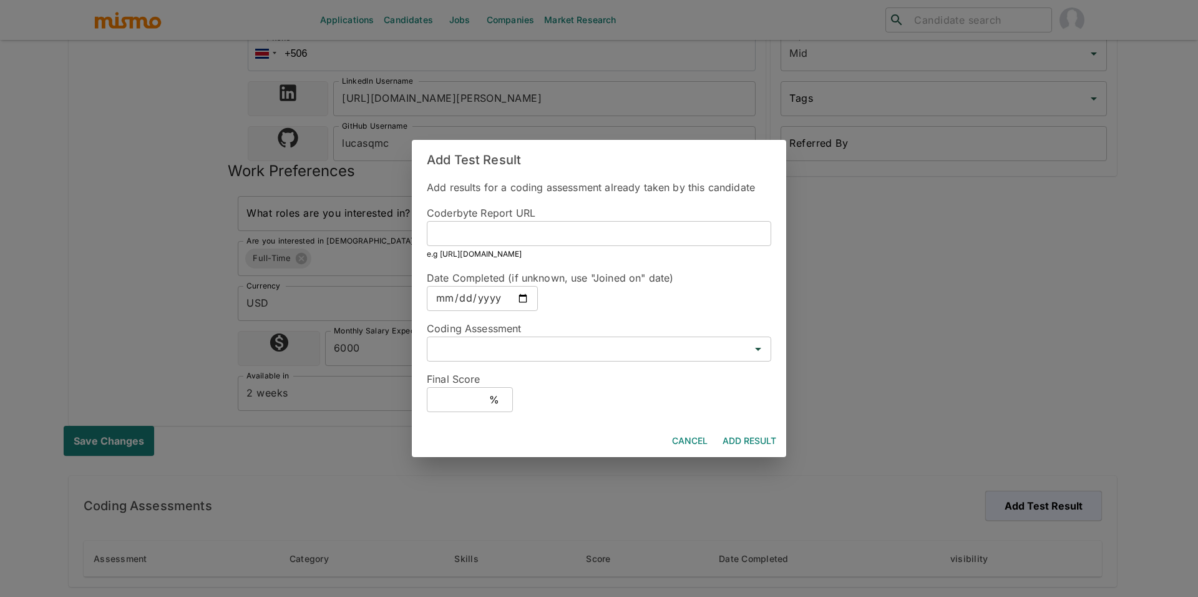
click at [1124, 395] on div "Add Test Result Add results for a coding assessment already taken by this candi…" at bounding box center [599, 298] width 1198 height 597
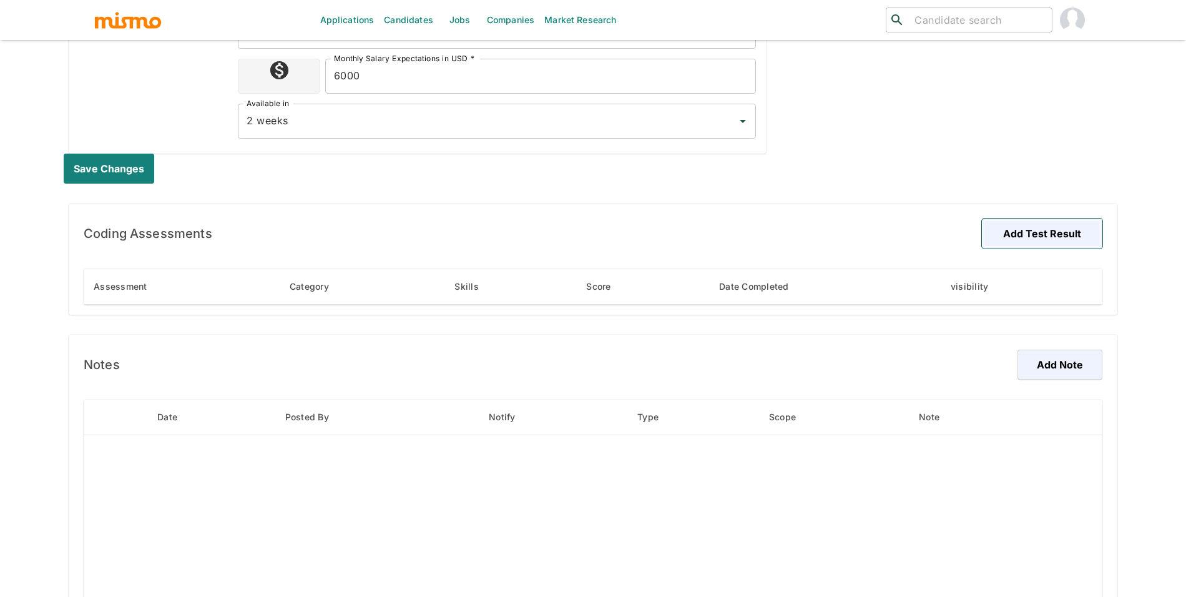
scroll to position [648, 0]
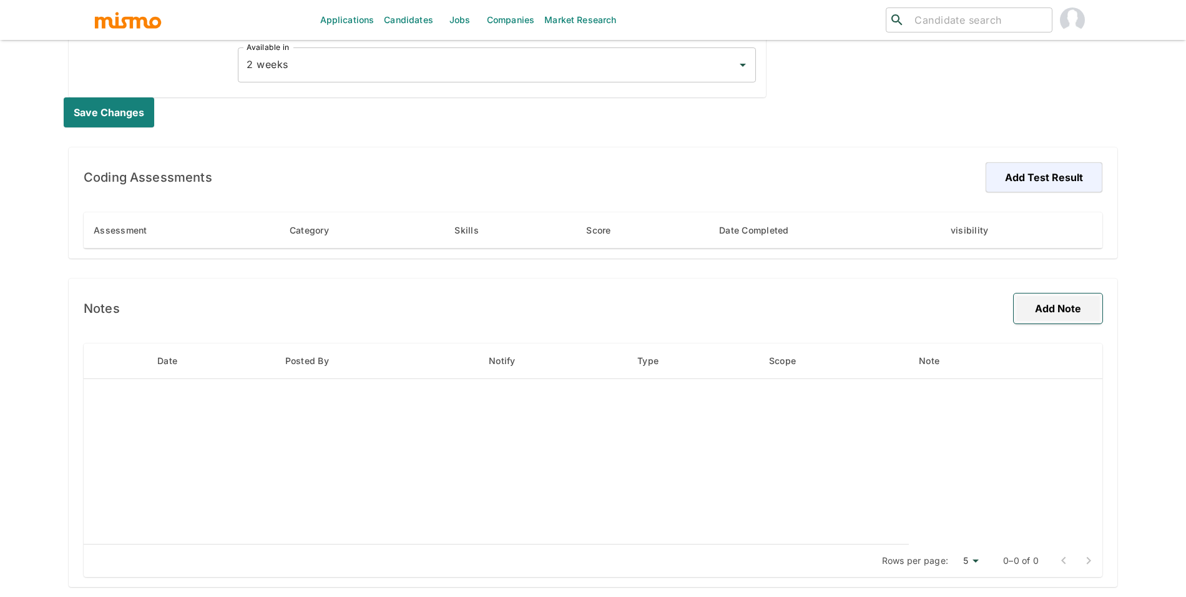
click at [1058, 321] on button "Add Note" at bounding box center [1058, 308] width 89 height 30
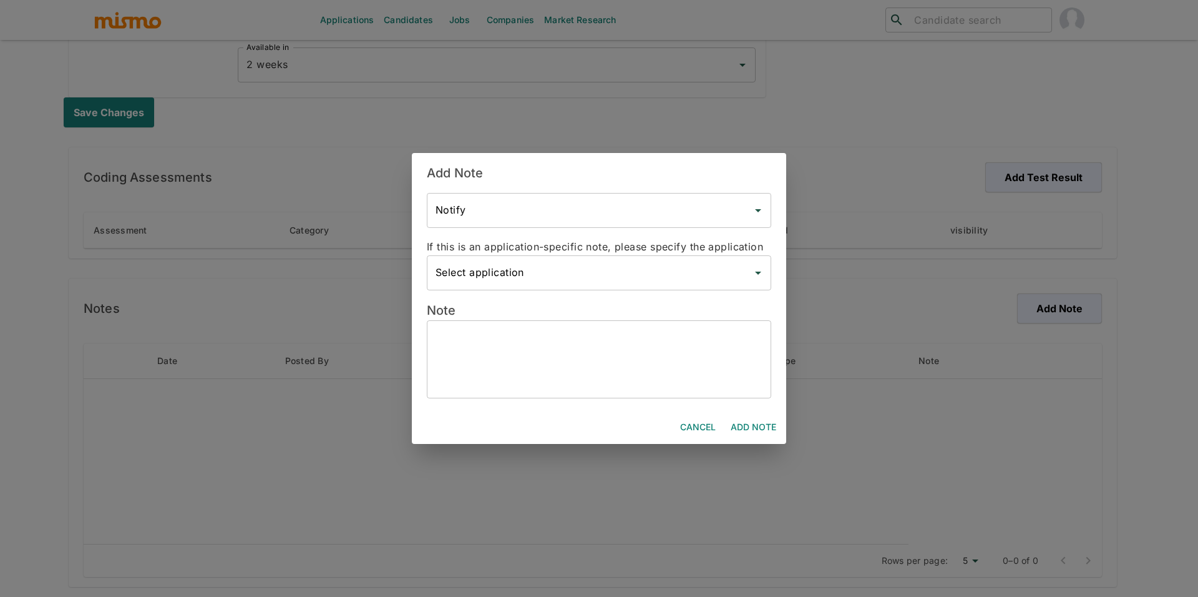
click at [695, 397] on div "x ​" at bounding box center [599, 359] width 345 height 78
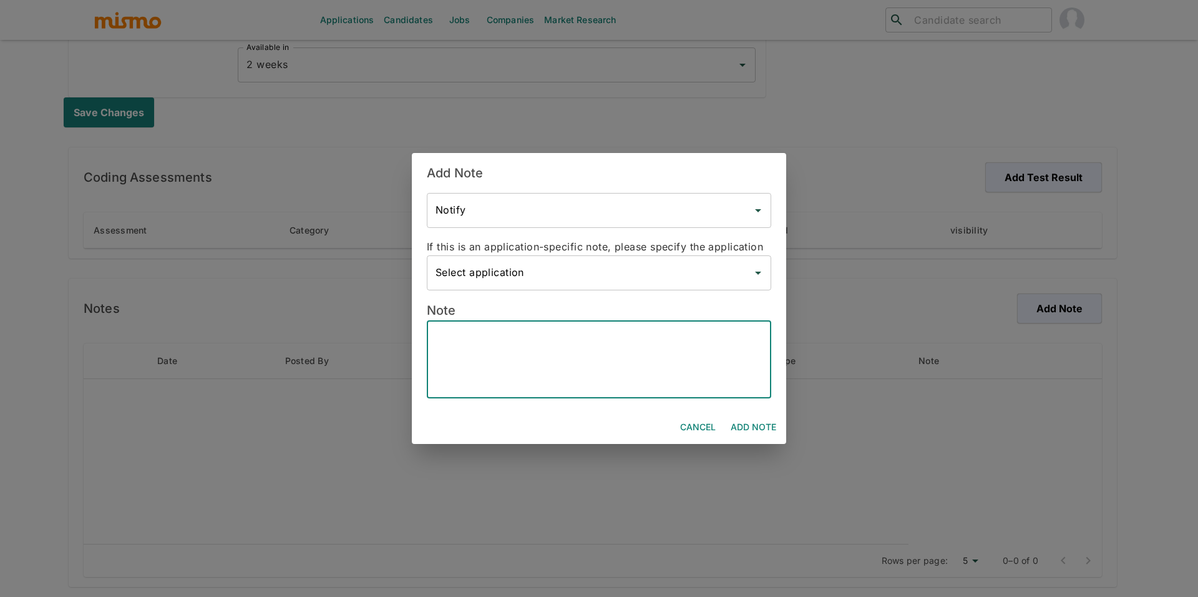
paste textarea "+5561981115424"
type textarea "+5561981115424"
click at [765, 423] on button "Add Note" at bounding box center [754, 427] width 56 height 23
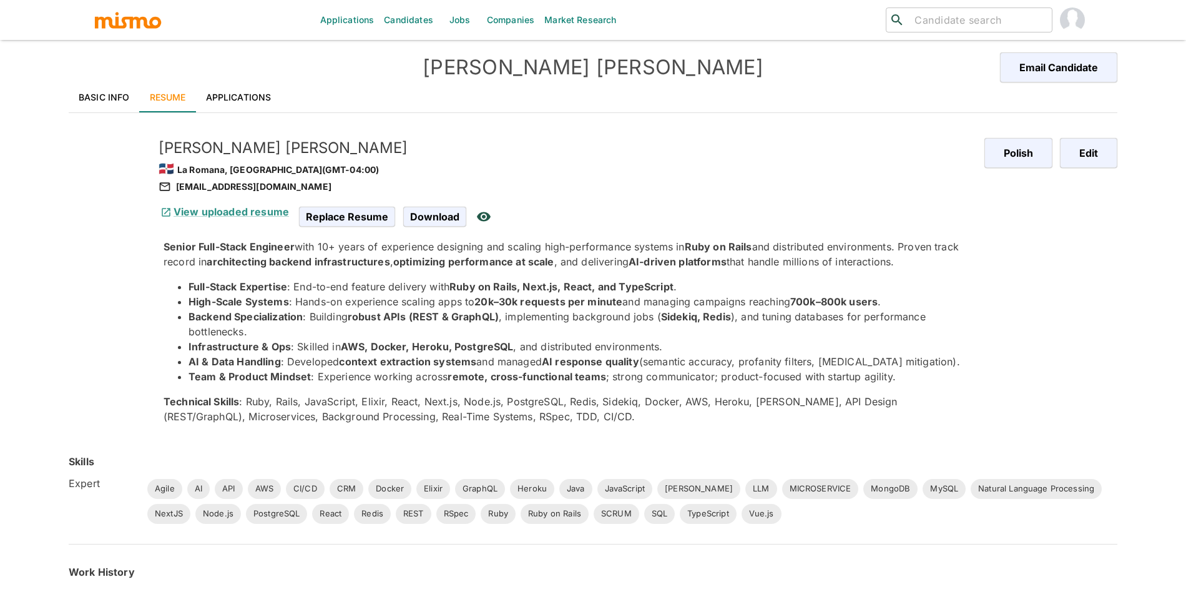
scroll to position [3, 0]
click at [101, 91] on link "Basic Info" at bounding box center [104, 97] width 71 height 30
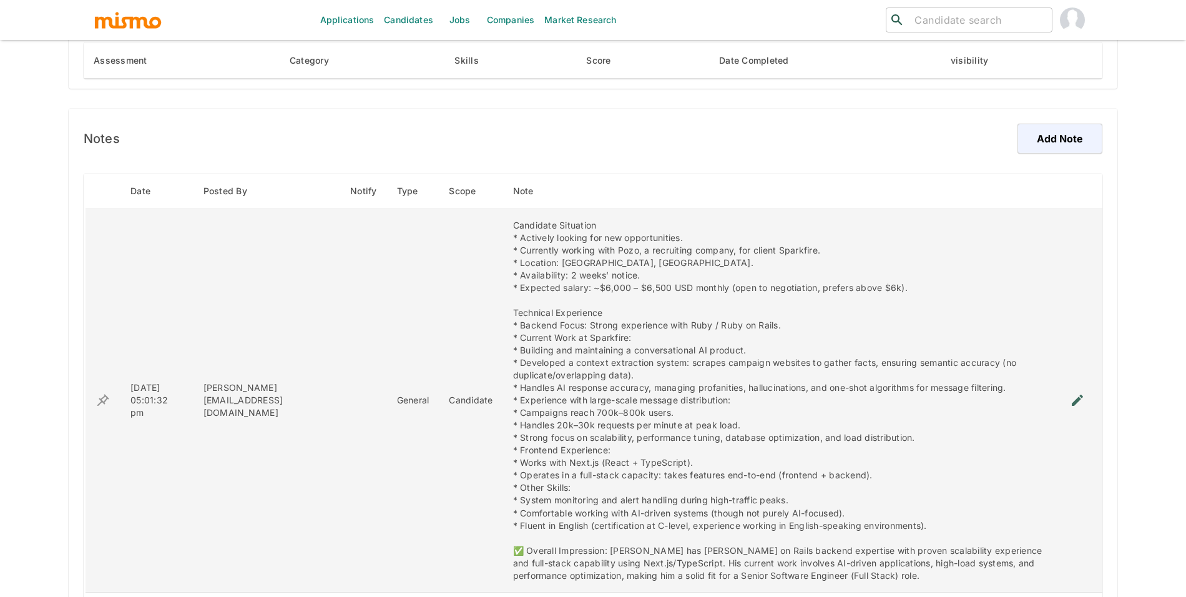
scroll to position [912, 0]
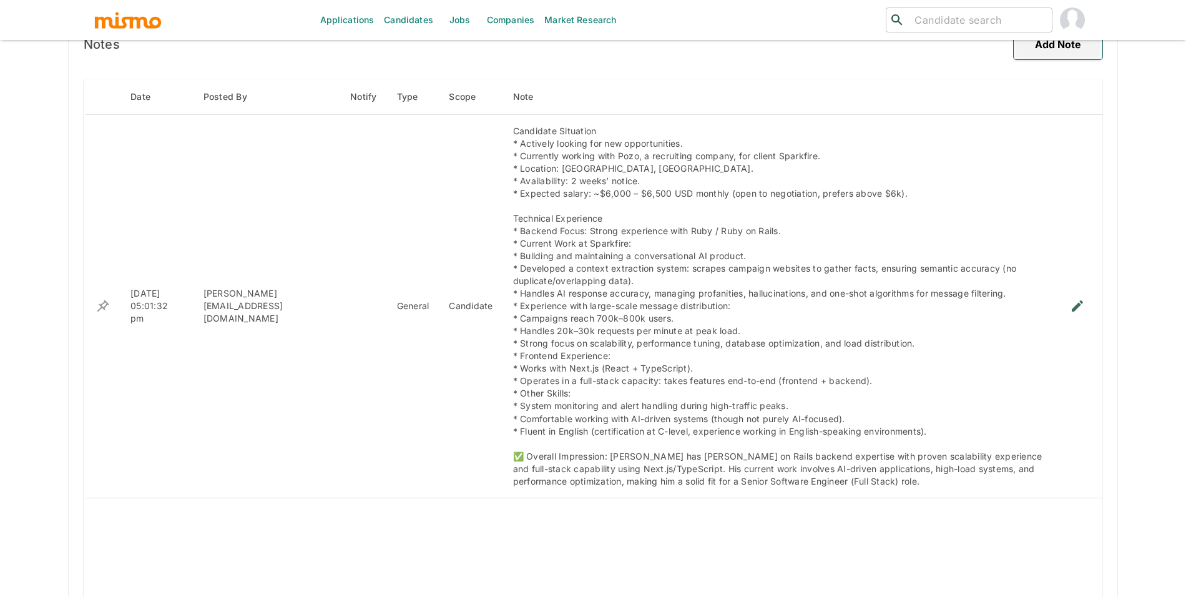
click at [1043, 44] on button "Add Note" at bounding box center [1058, 44] width 89 height 30
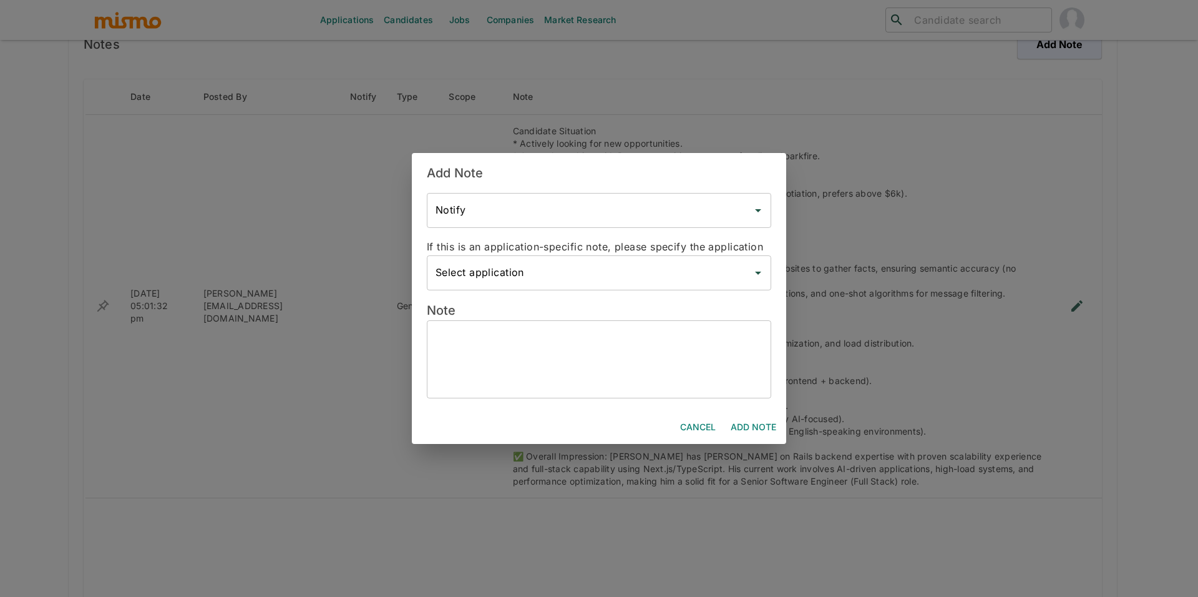
click at [622, 355] on textarea at bounding box center [599, 359] width 327 height 57
paste textarea "[PHONE_NUMBER]"
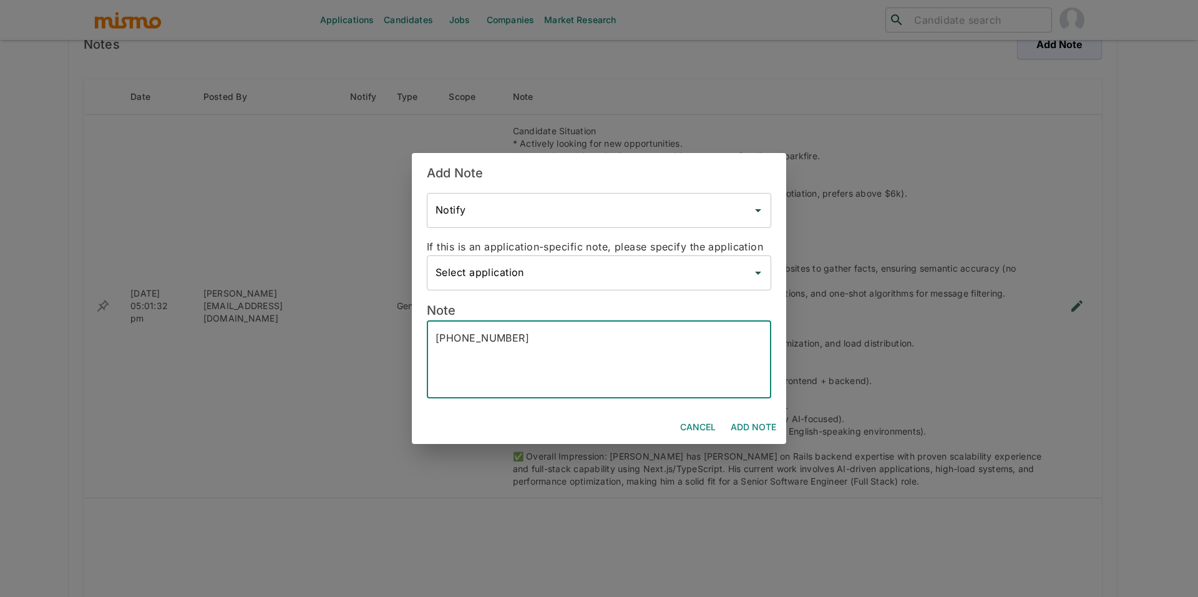
type textarea "[PHONE_NUMBER]"
click at [750, 435] on button "Add Note" at bounding box center [754, 427] width 56 height 23
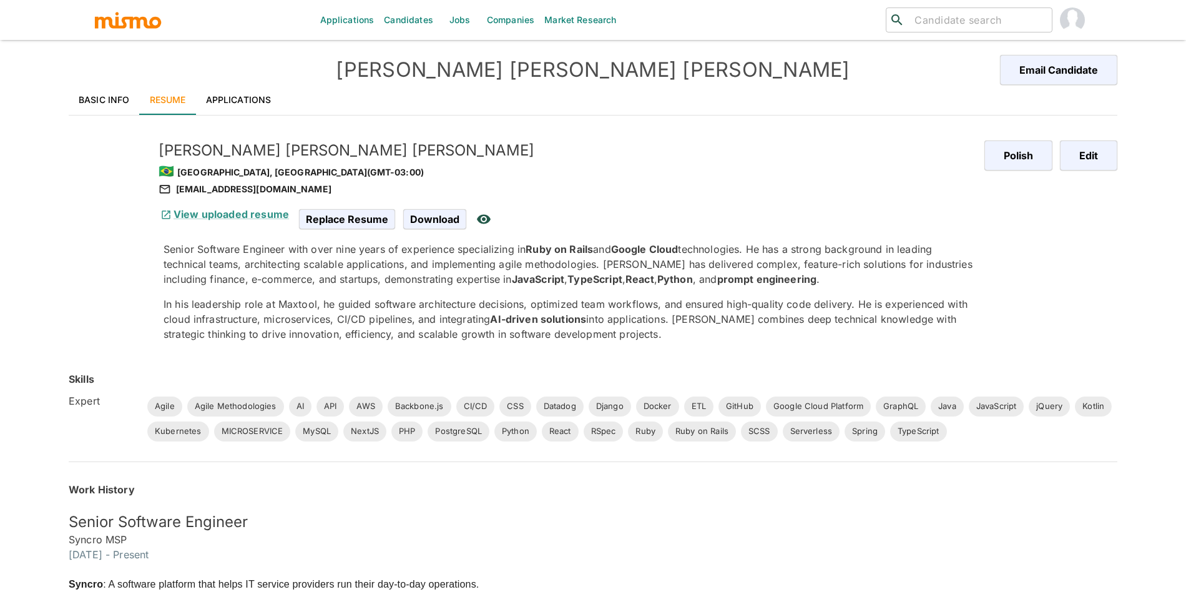
click at [228, 187] on div "[EMAIL_ADDRESS][DOMAIN_NAME]" at bounding box center [567, 189] width 816 height 15
copy div "[EMAIL_ADDRESS][DOMAIN_NAME]"
click at [104, 99] on link "Basic Info" at bounding box center [104, 100] width 71 height 30
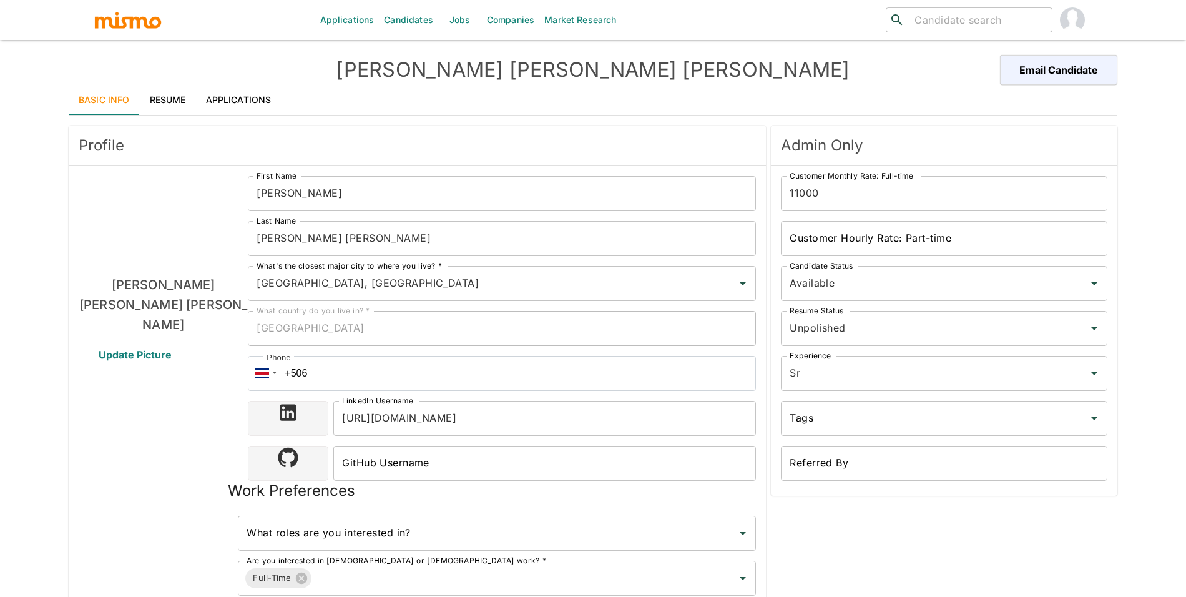
scroll to position [648, 0]
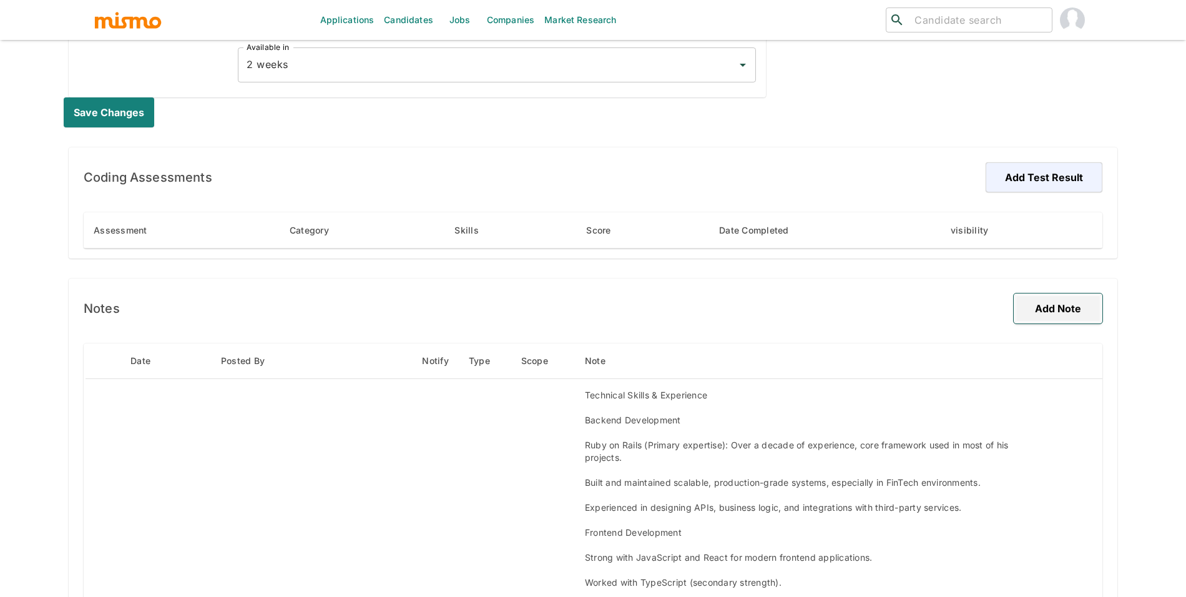
click at [1083, 298] on button "Add Note" at bounding box center [1058, 308] width 89 height 30
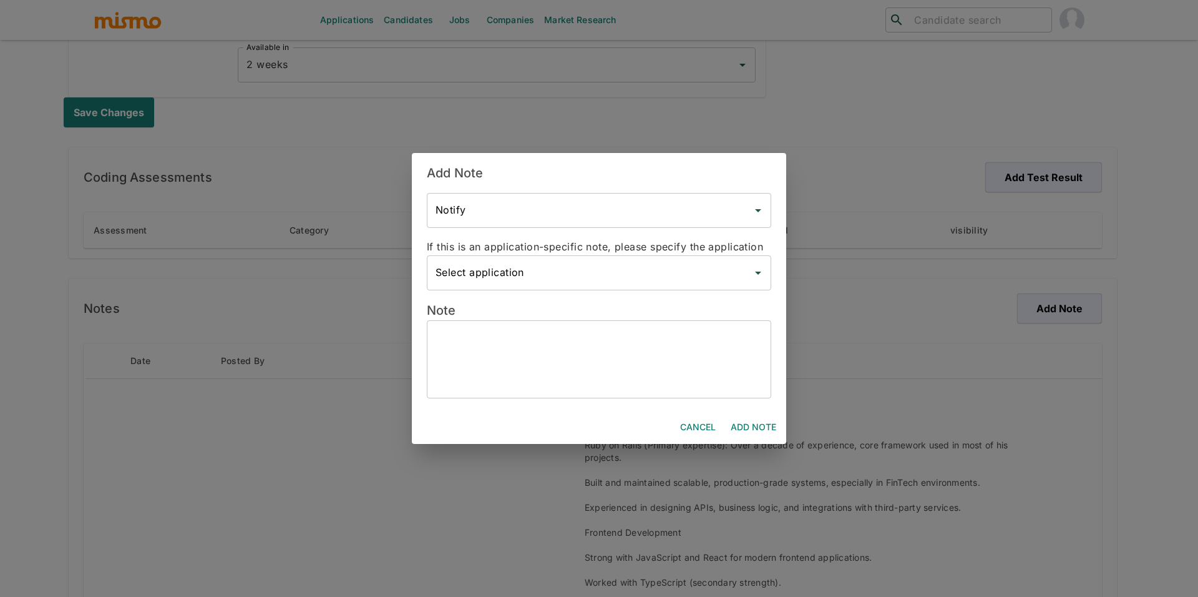
click at [677, 379] on textarea at bounding box center [599, 359] width 327 height 57
paste textarea "[PHONE_NUMBER]"
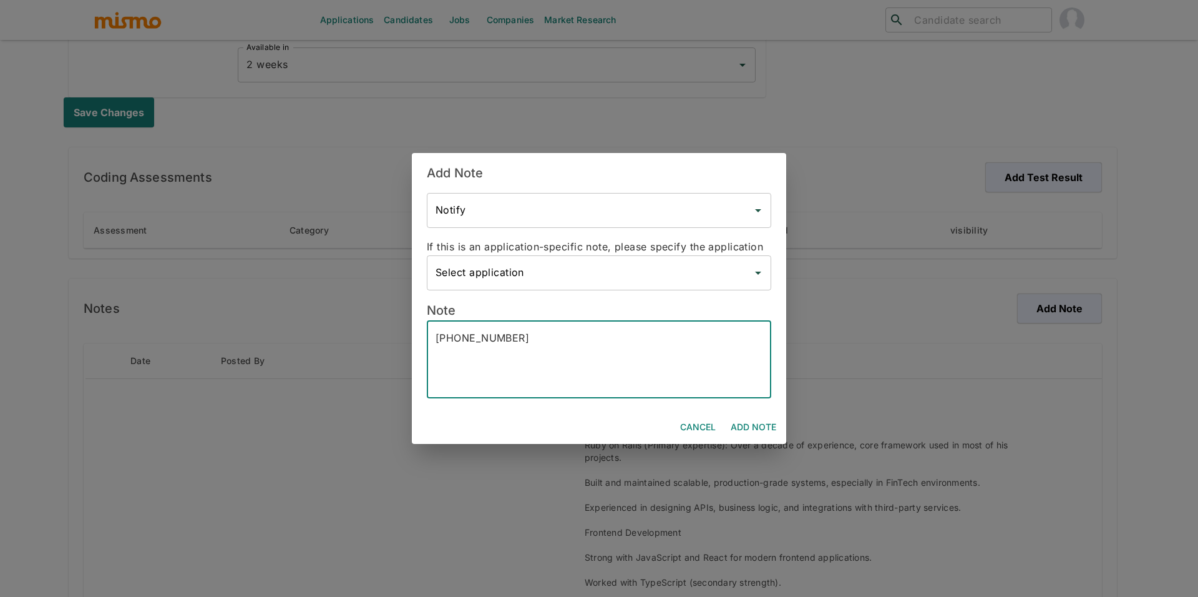
type textarea "[PHONE_NUMBER]"
click at [771, 423] on button "Add Note" at bounding box center [754, 427] width 56 height 23
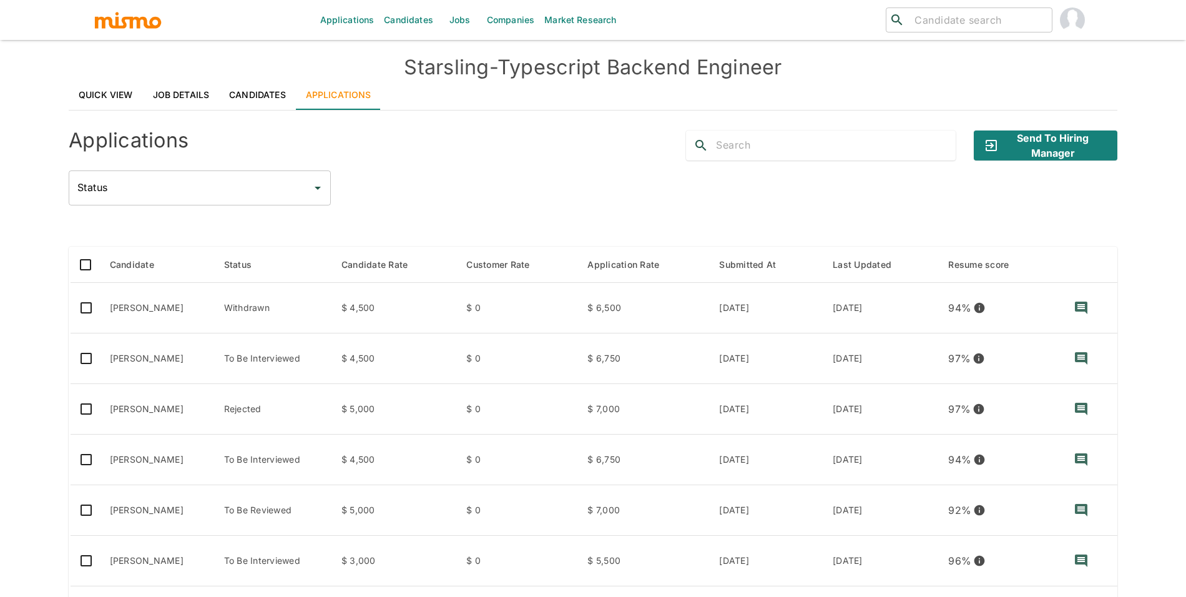
scroll to position [83, 0]
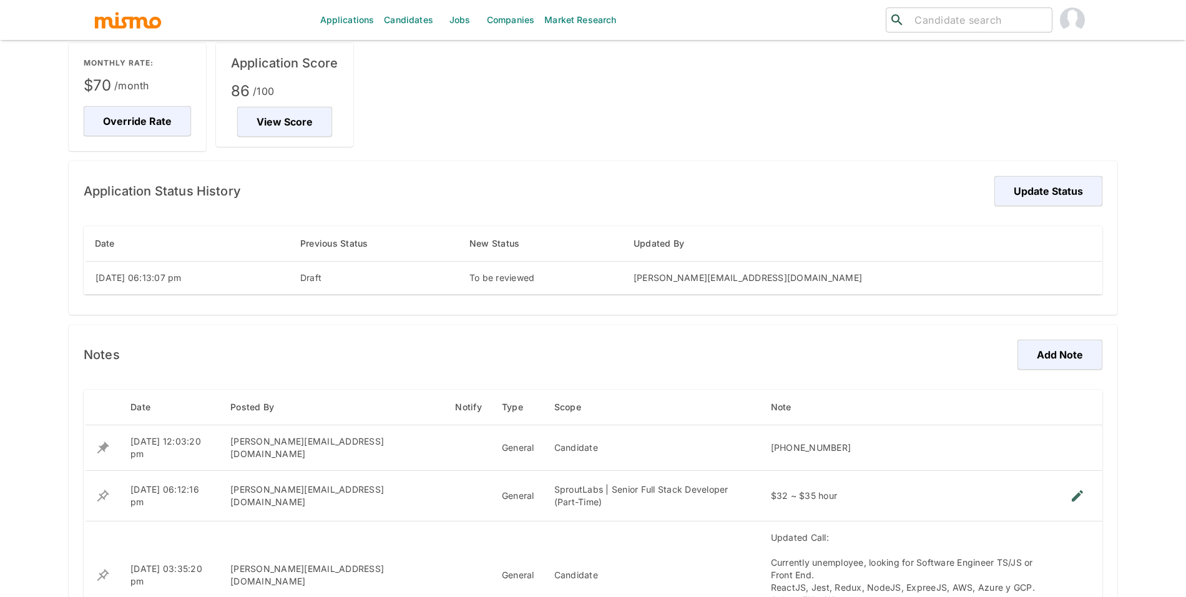
scroll to position [135, 0]
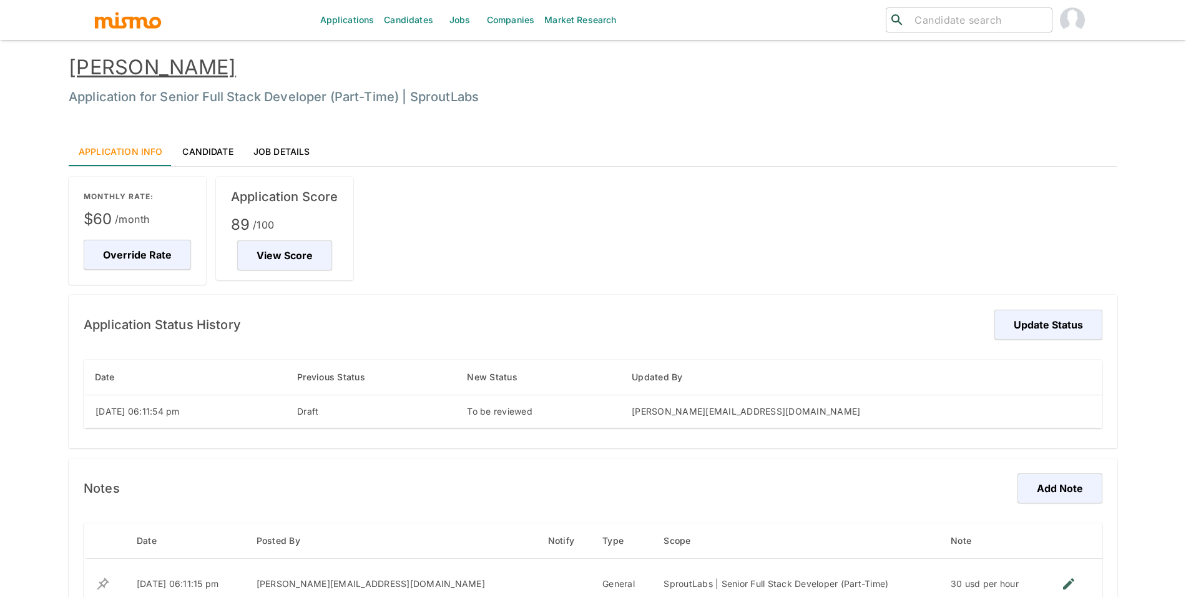
click at [192, 69] on link "[PERSON_NAME]" at bounding box center [152, 67] width 167 height 24
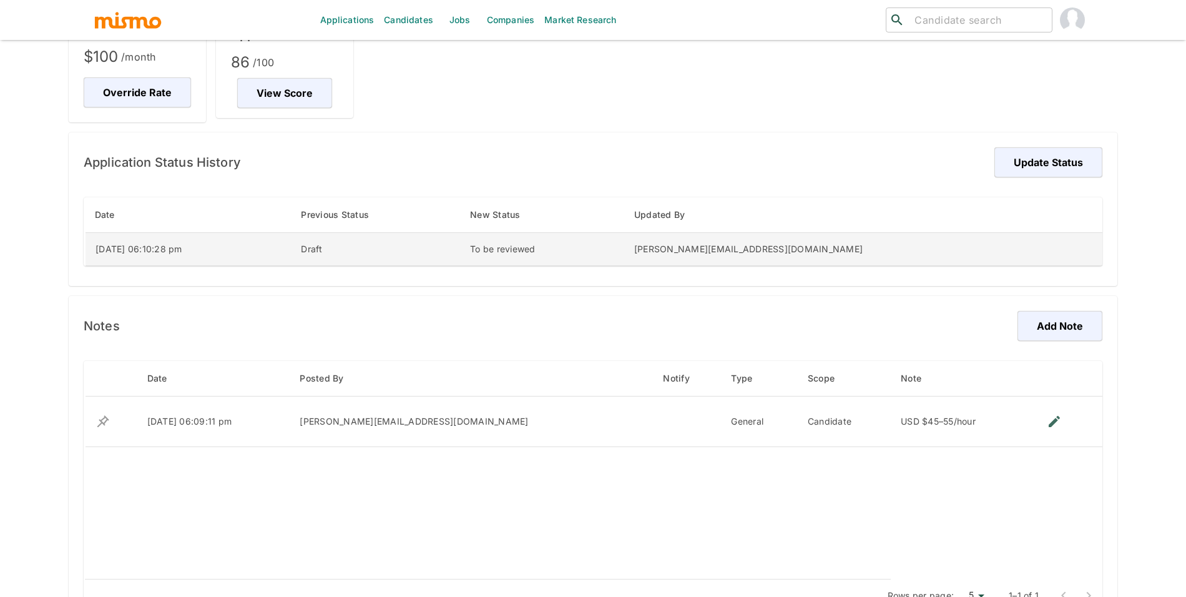
scroll to position [13, 0]
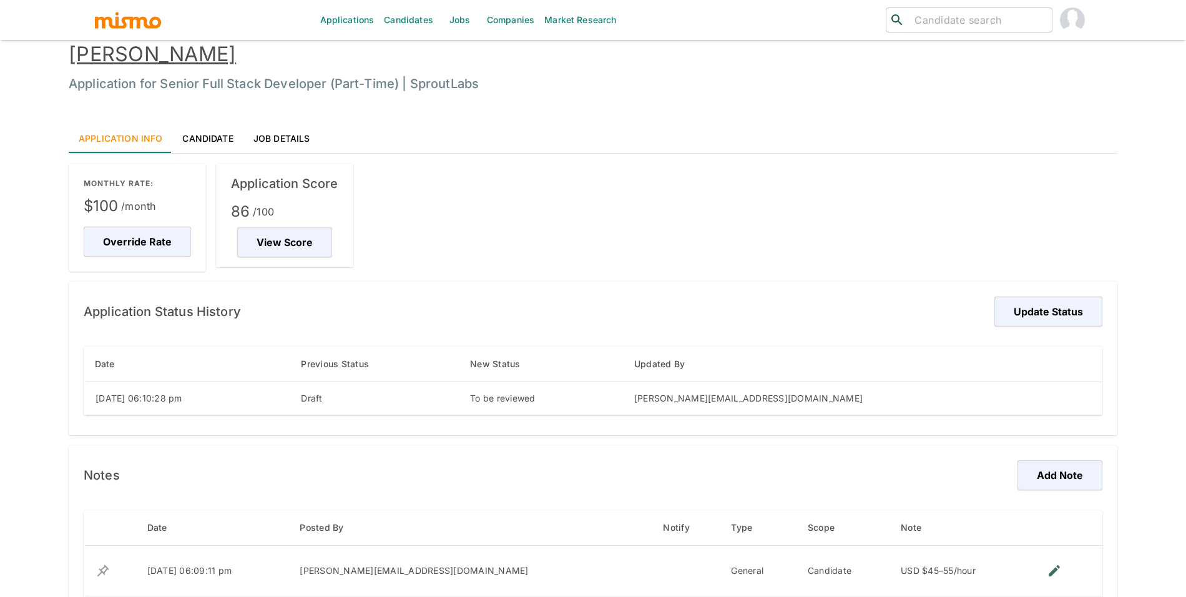
click at [107, 62] on link "[PERSON_NAME]" at bounding box center [152, 54] width 167 height 24
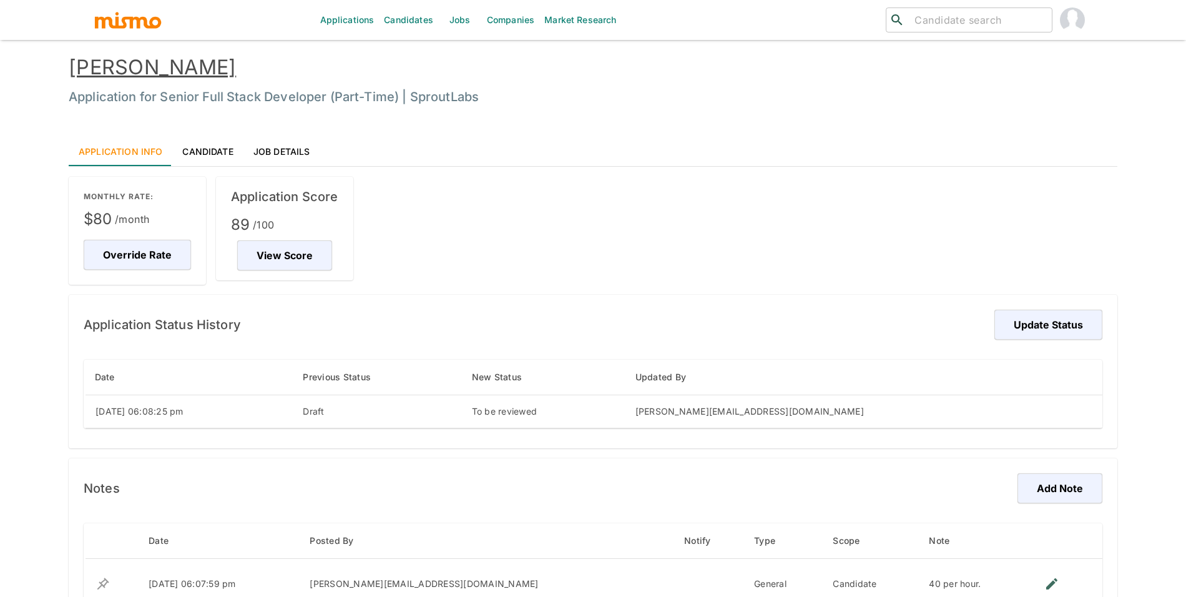
click at [222, 65] on link "[PERSON_NAME]" at bounding box center [152, 67] width 167 height 24
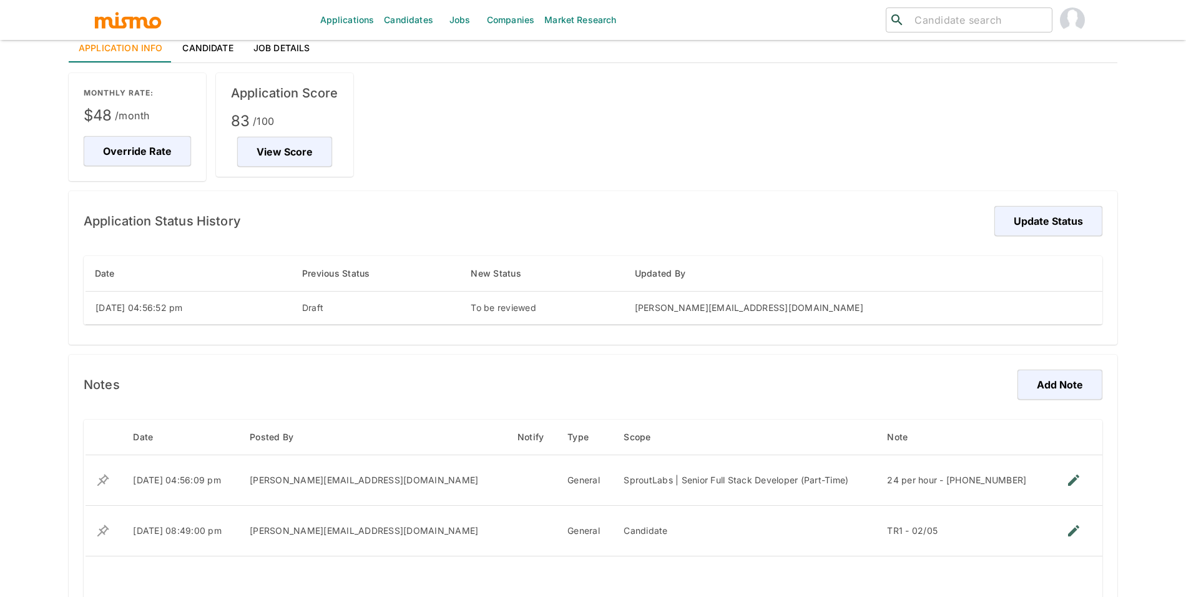
scroll to position [215, 0]
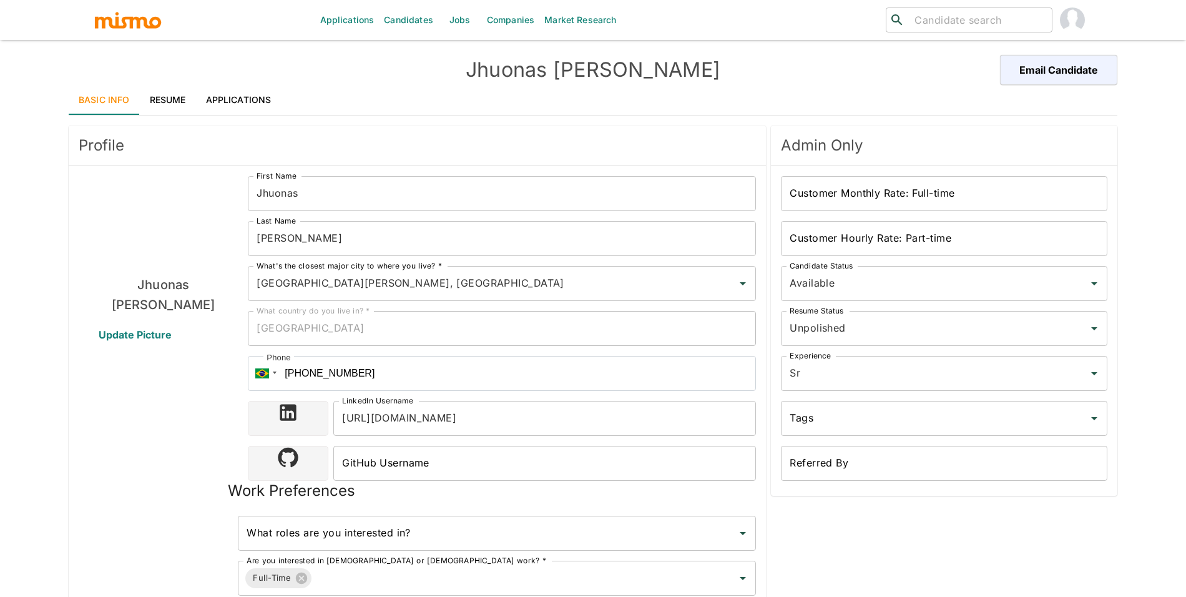
scroll to position [3, 0]
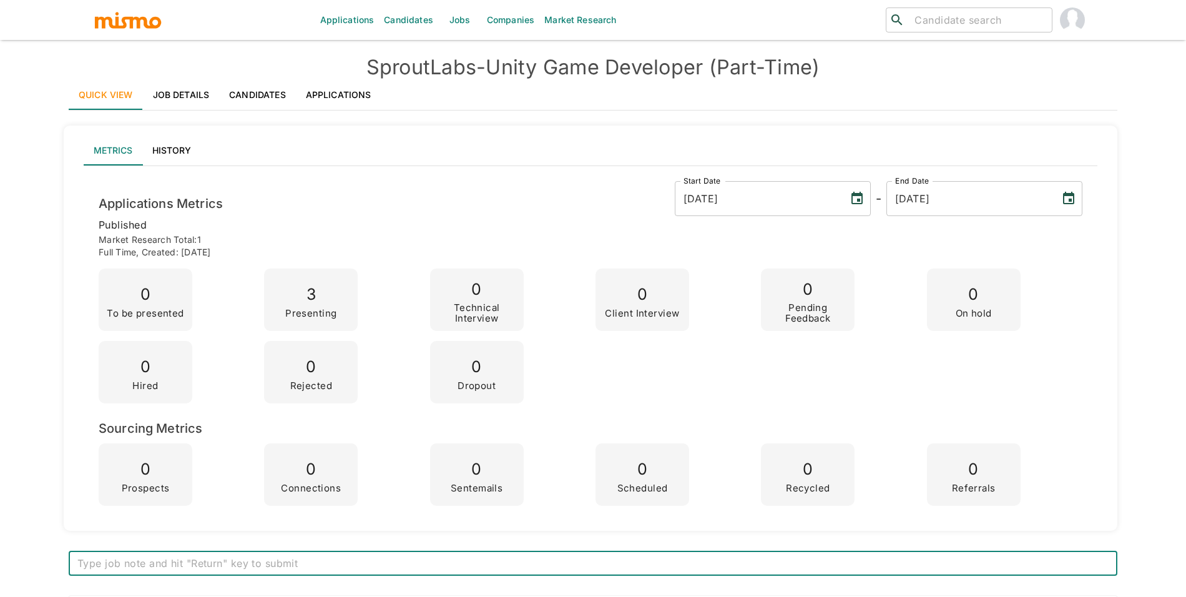
click at [452, 19] on link "Jobs" at bounding box center [460, 20] width 44 height 40
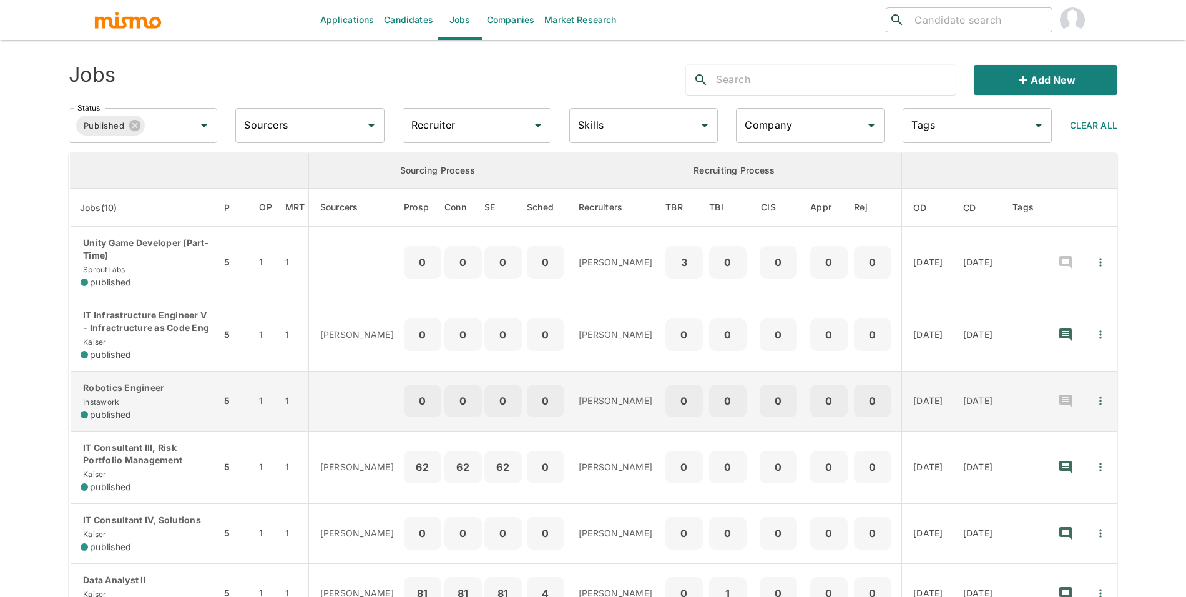
click at [178, 398] on div "Robotics Engineer Instawork published" at bounding box center [146, 400] width 130 height 39
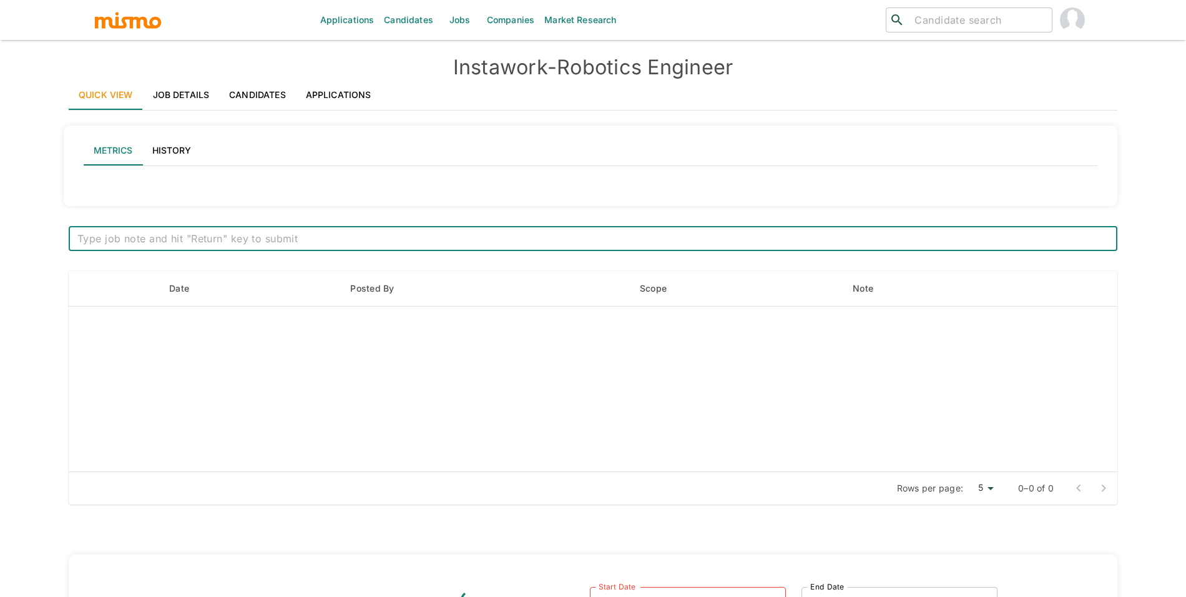
click at [345, 106] on link "Applications" at bounding box center [339, 95] width 86 height 30
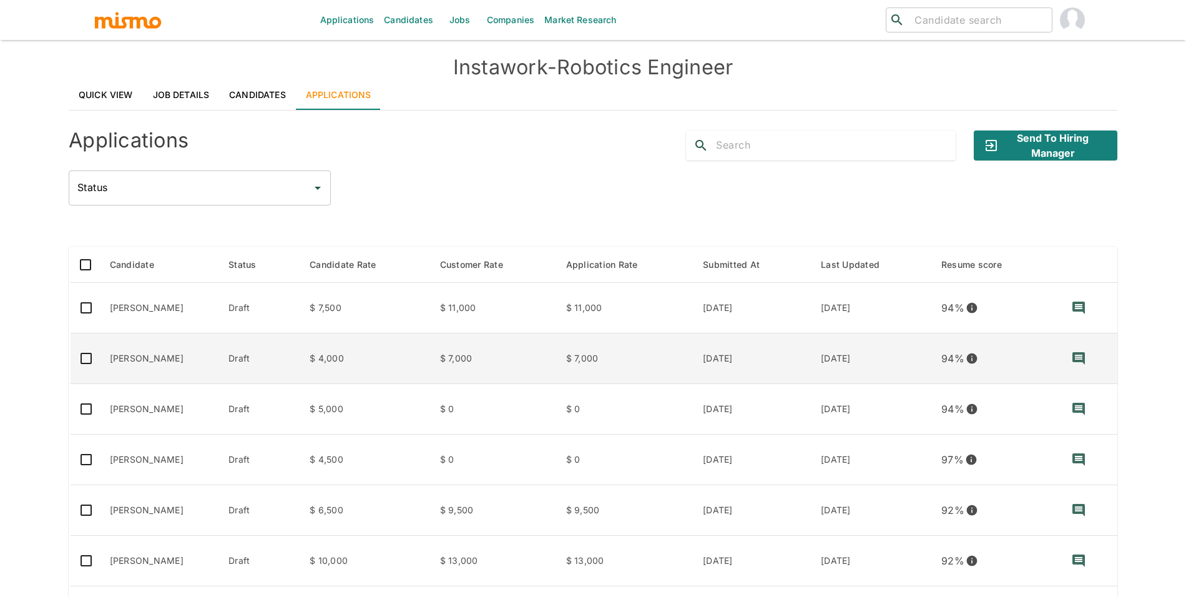
click at [211, 363] on td "[PERSON_NAME]" at bounding box center [159, 358] width 119 height 51
